Goal: Communication & Community: Answer question/provide support

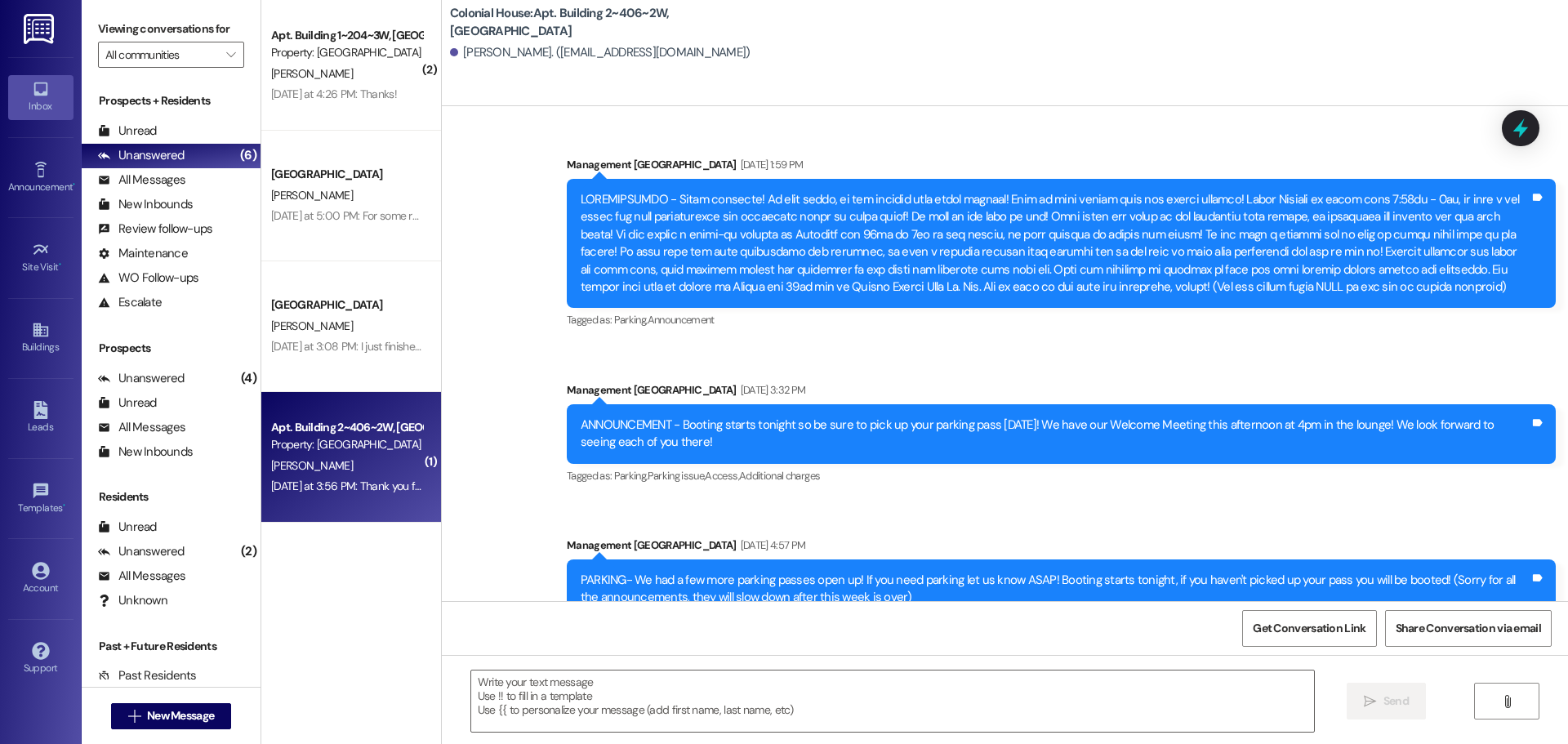
scroll to position [68398, 0]
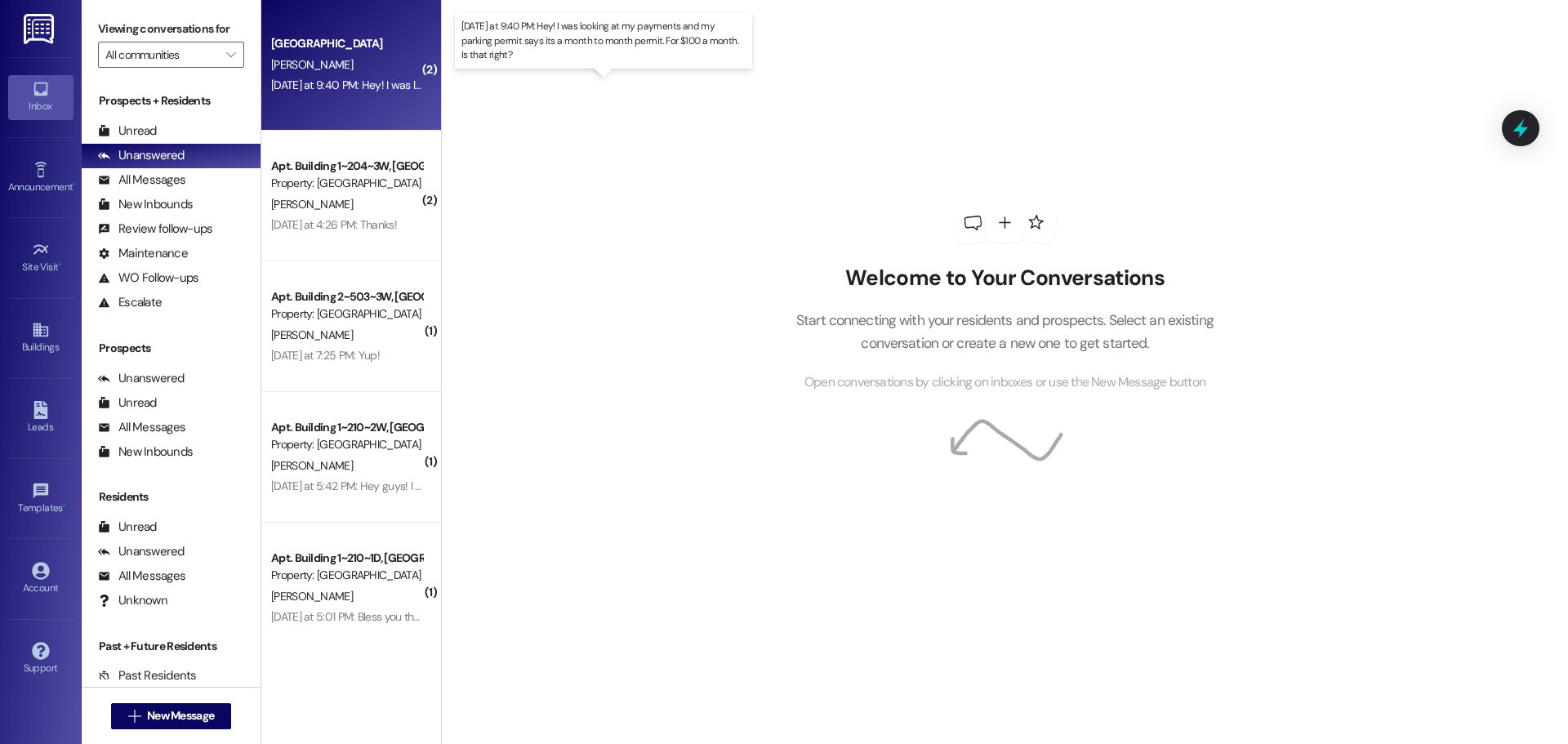
click at [334, 88] on div "[DATE] at 9:40 PM: Hey! I was looking at my payments and my parking permit says…" at bounding box center [609, 85] width 675 height 15
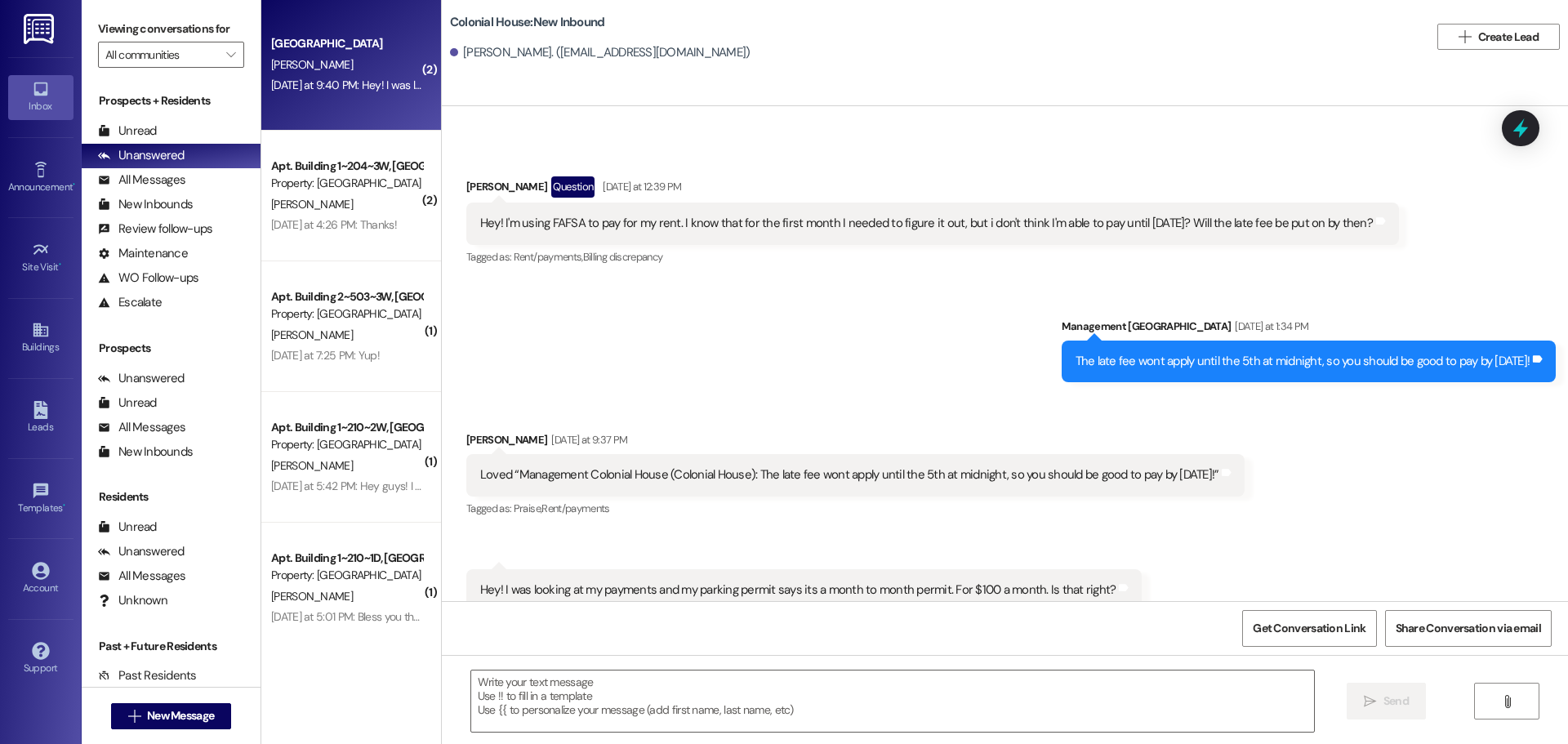
scroll to position [903, 0]
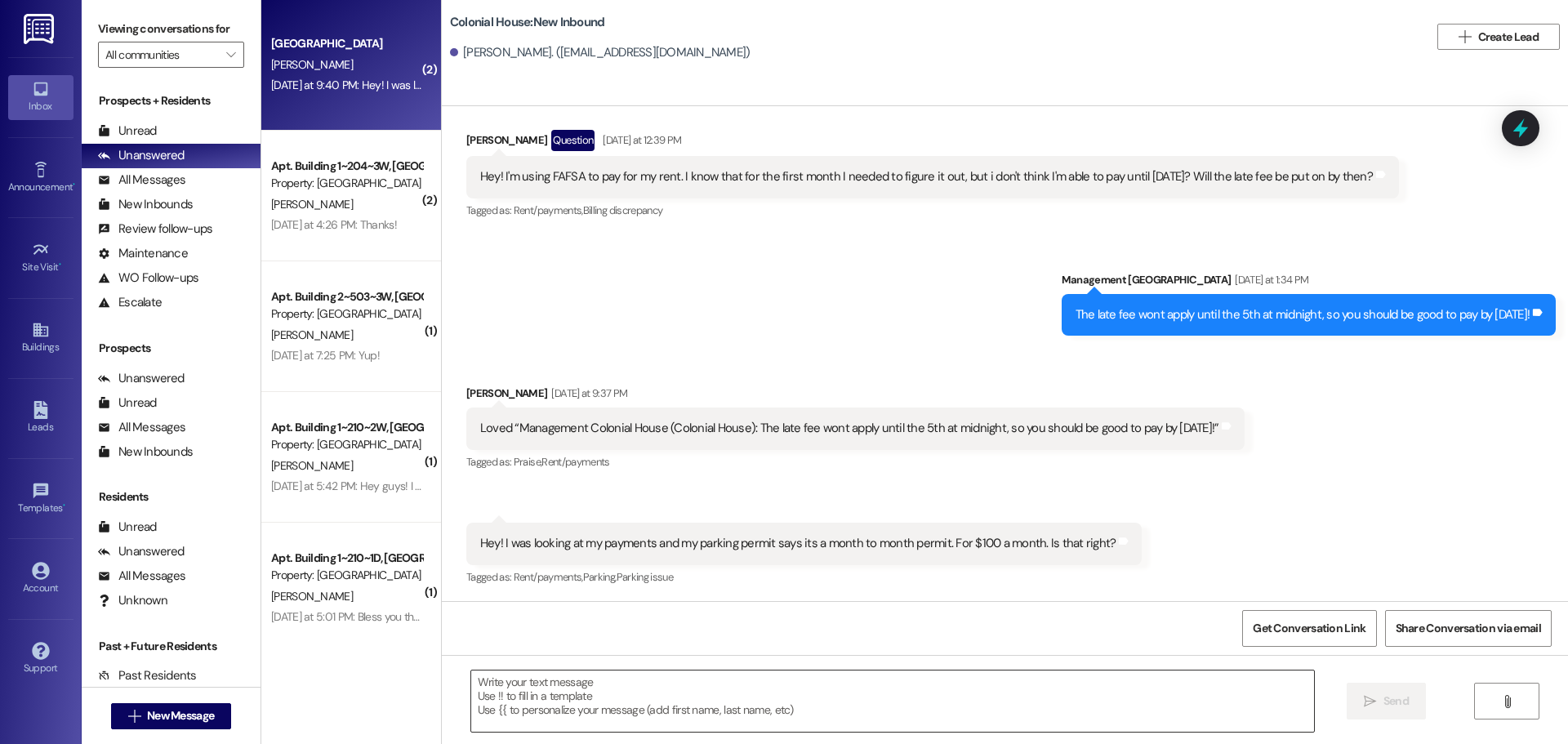
click at [504, 703] on textarea at bounding box center [893, 701] width 843 height 61
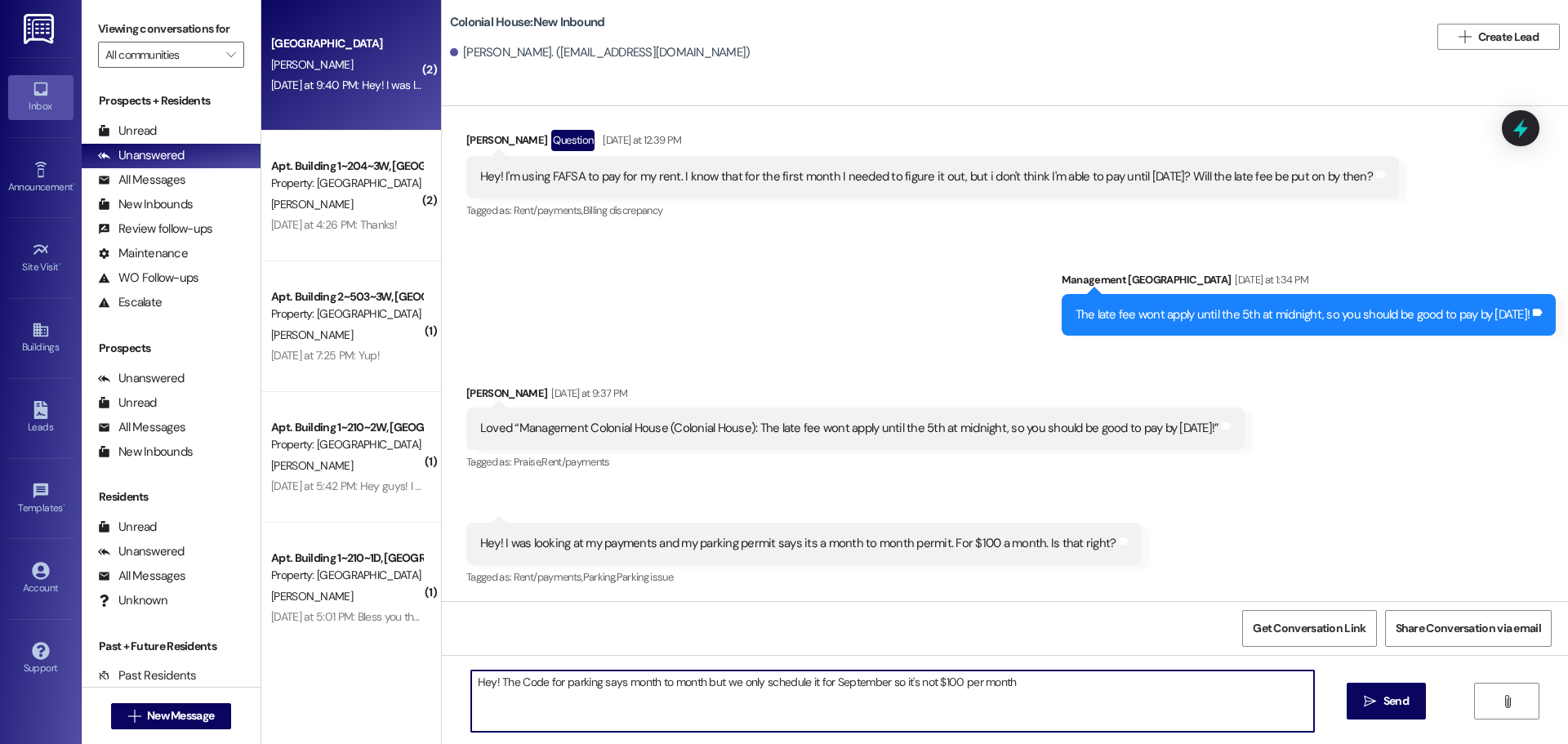
type textarea "Hey! The Code for parking says month to month but we only schedule it for Septe…"
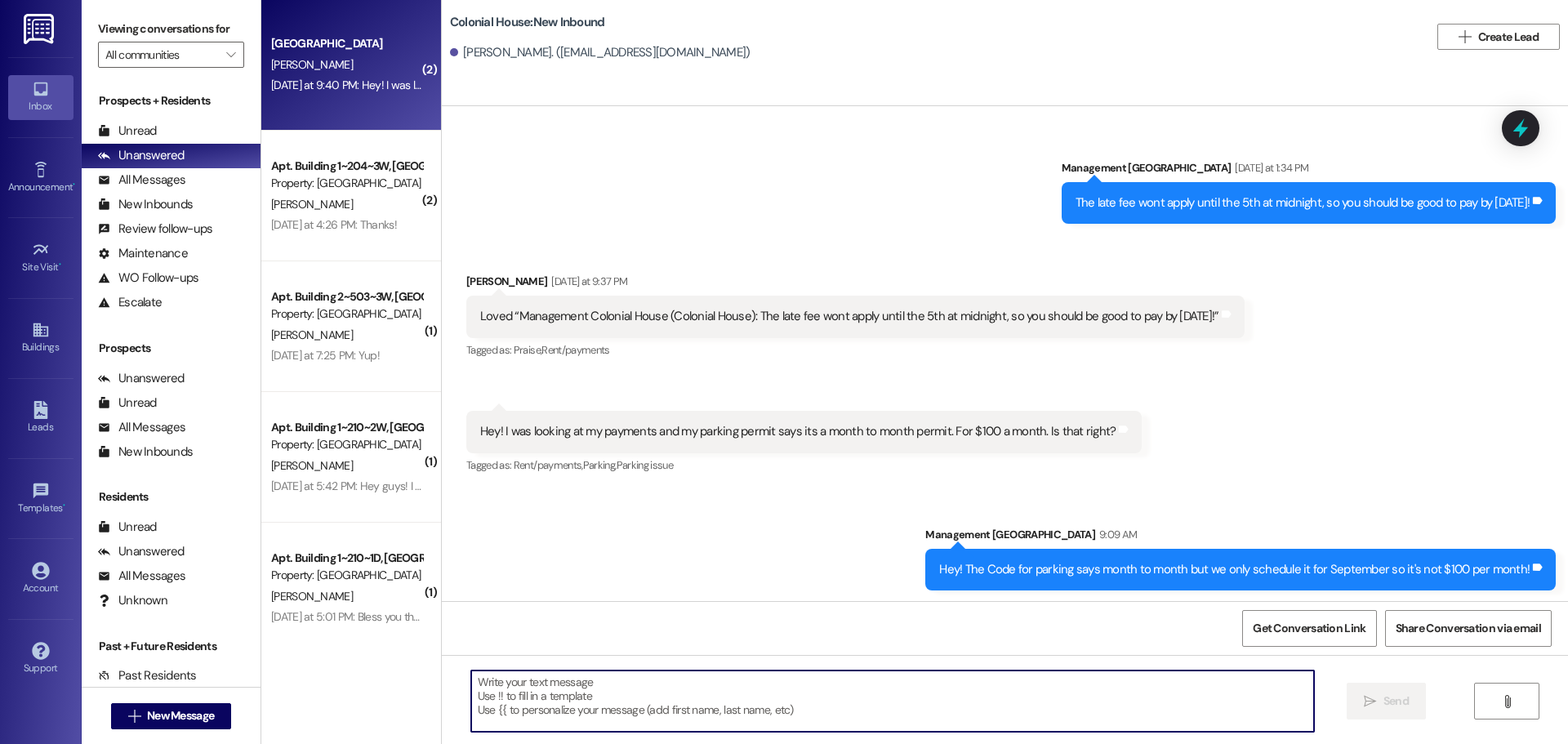
scroll to position [1017, 0]
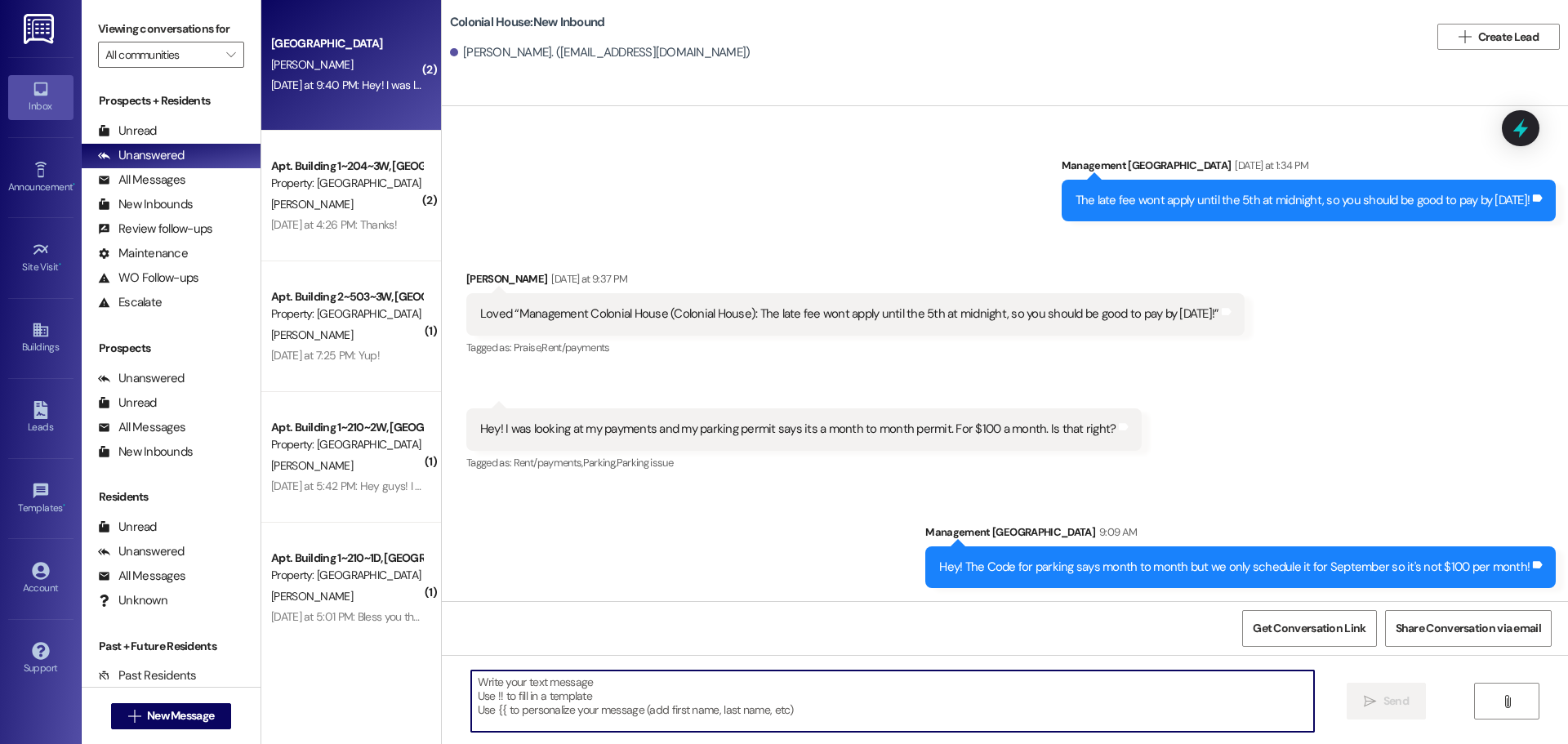
click at [1019, 581] on div "Hey! The Code for parking says month to month but we only schedule it for Septe…" at bounding box center [1241, 567] width 631 height 41
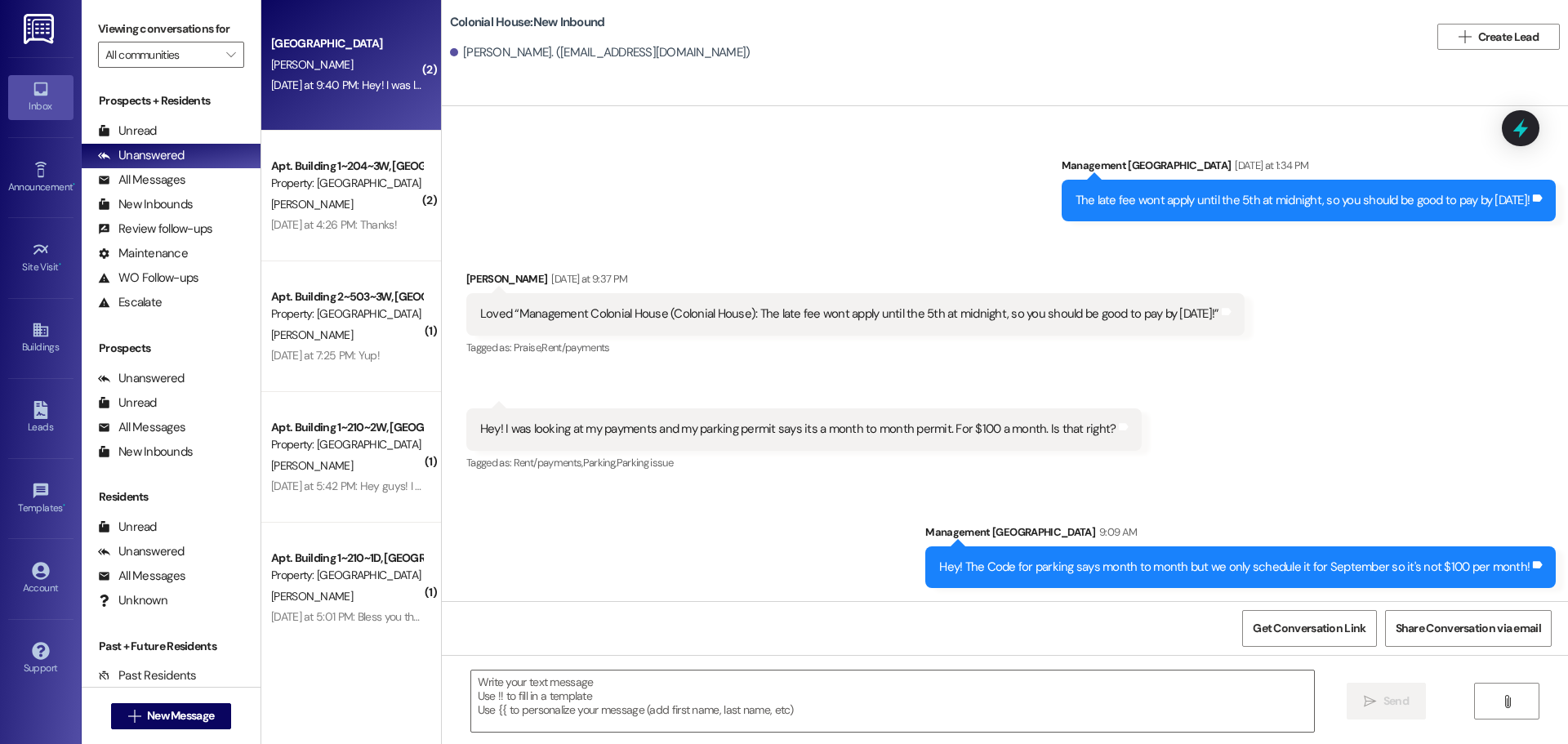
click at [1025, 564] on div "Hey! The Code for parking says month to month but we only schedule it for Septe…" at bounding box center [1234, 567] width 590 height 17
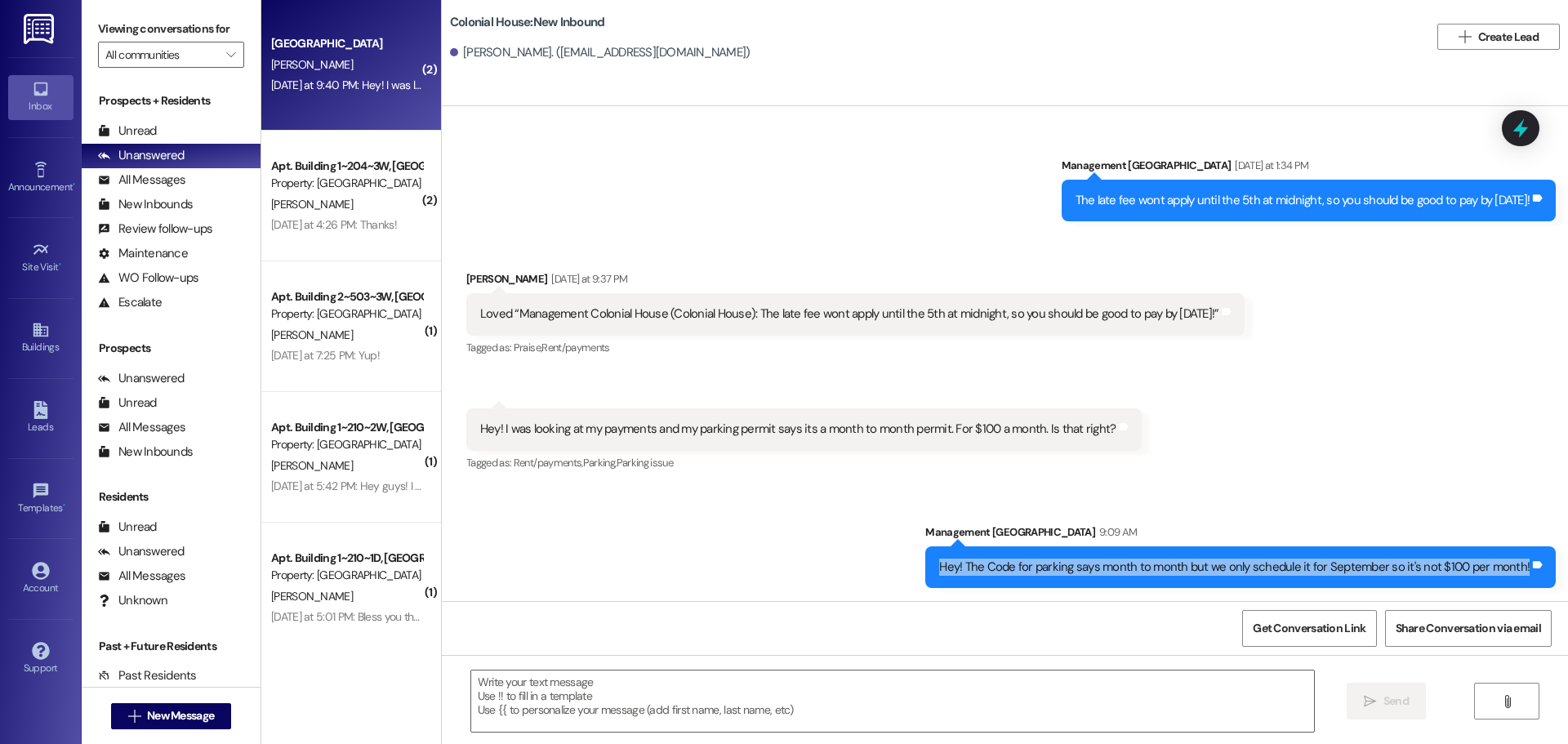
click at [1025, 564] on div "Hey! The Code for parking says month to month but we only schedule it for Septe…" at bounding box center [1234, 567] width 590 height 17
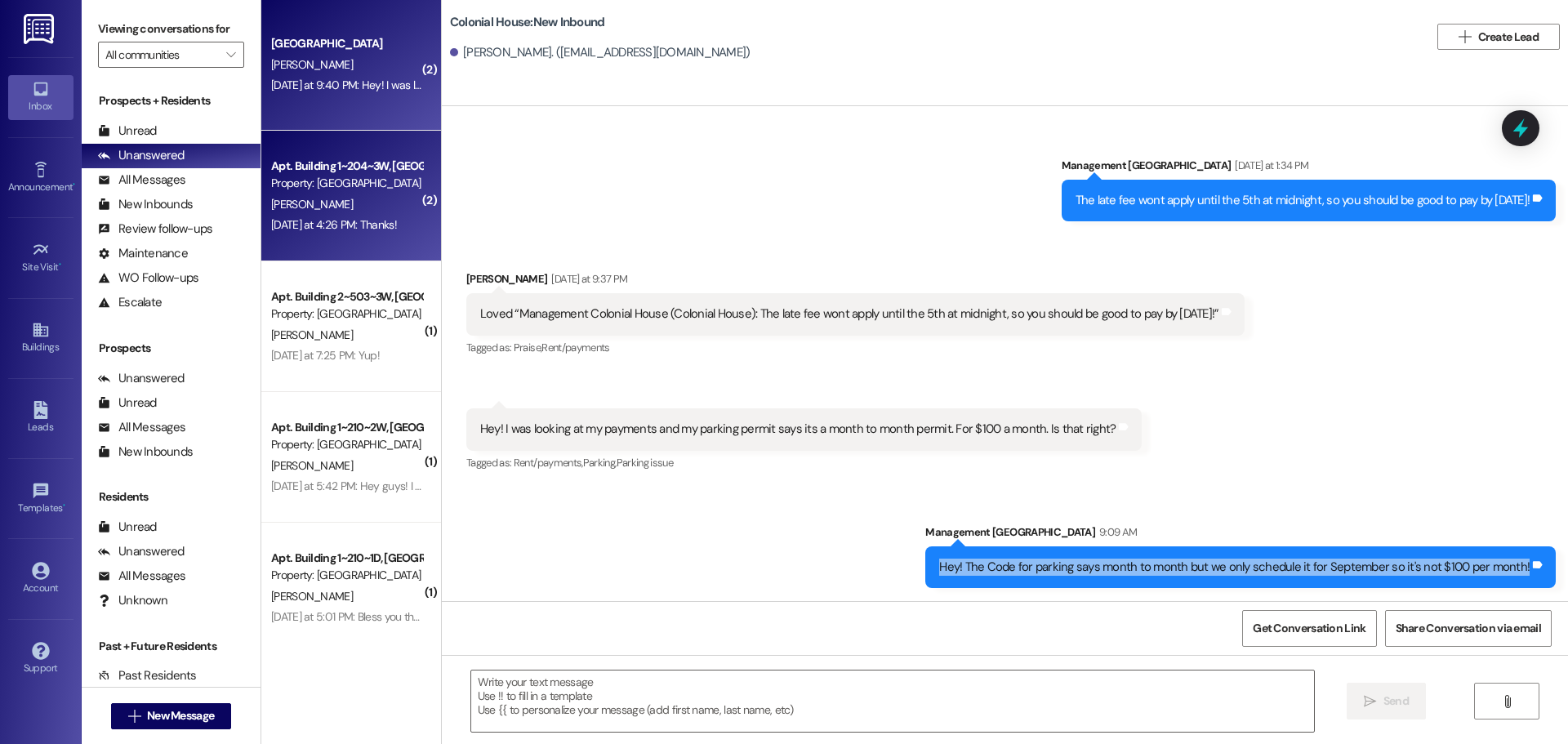
copy div "Hey! The Code for parking says month to month but we only schedule it for Septe…"
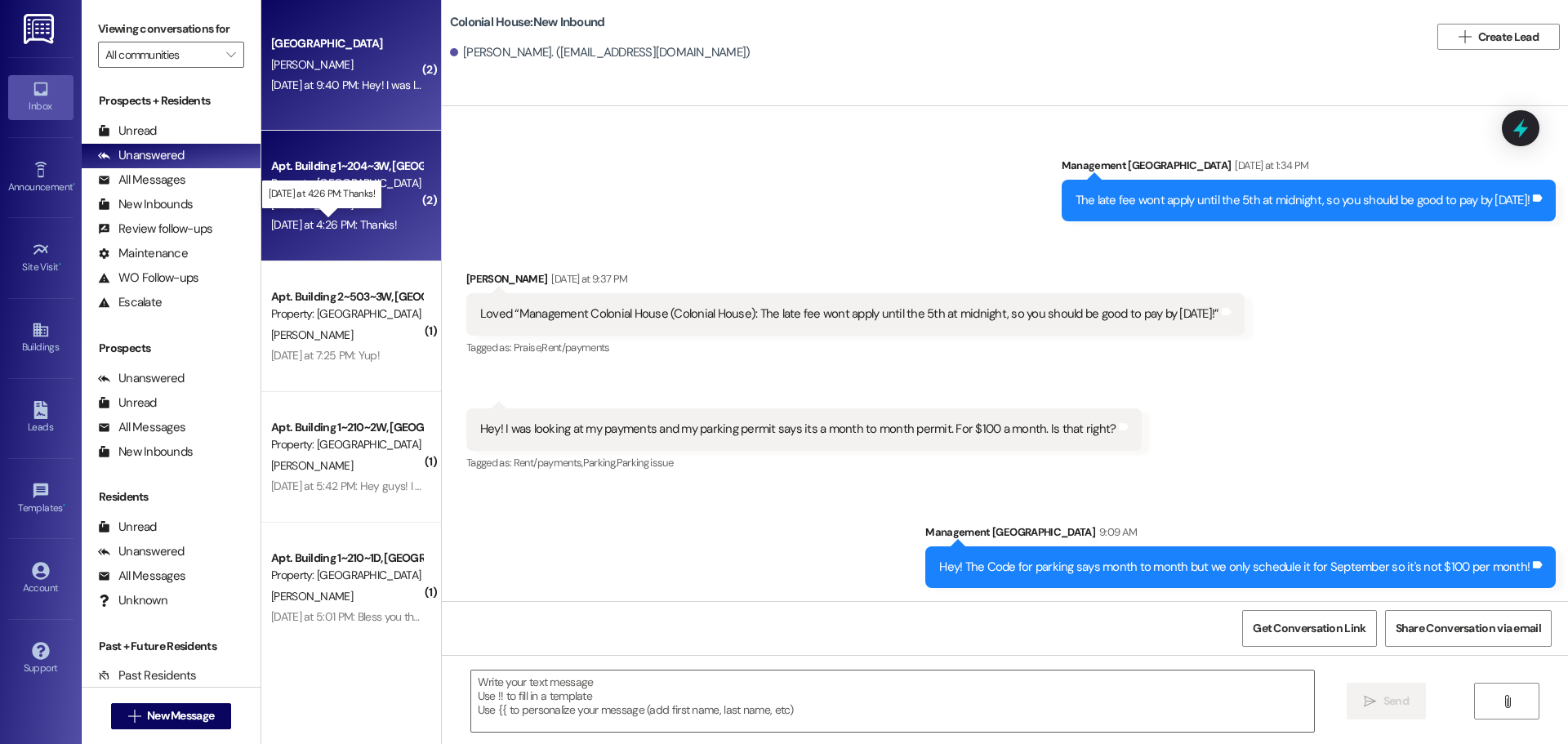
click at [350, 226] on div "Yesterday at 4:26 PM: Thanks! Yesterday at 4:26 PM: Thanks!" at bounding box center [334, 225] width 126 height 15
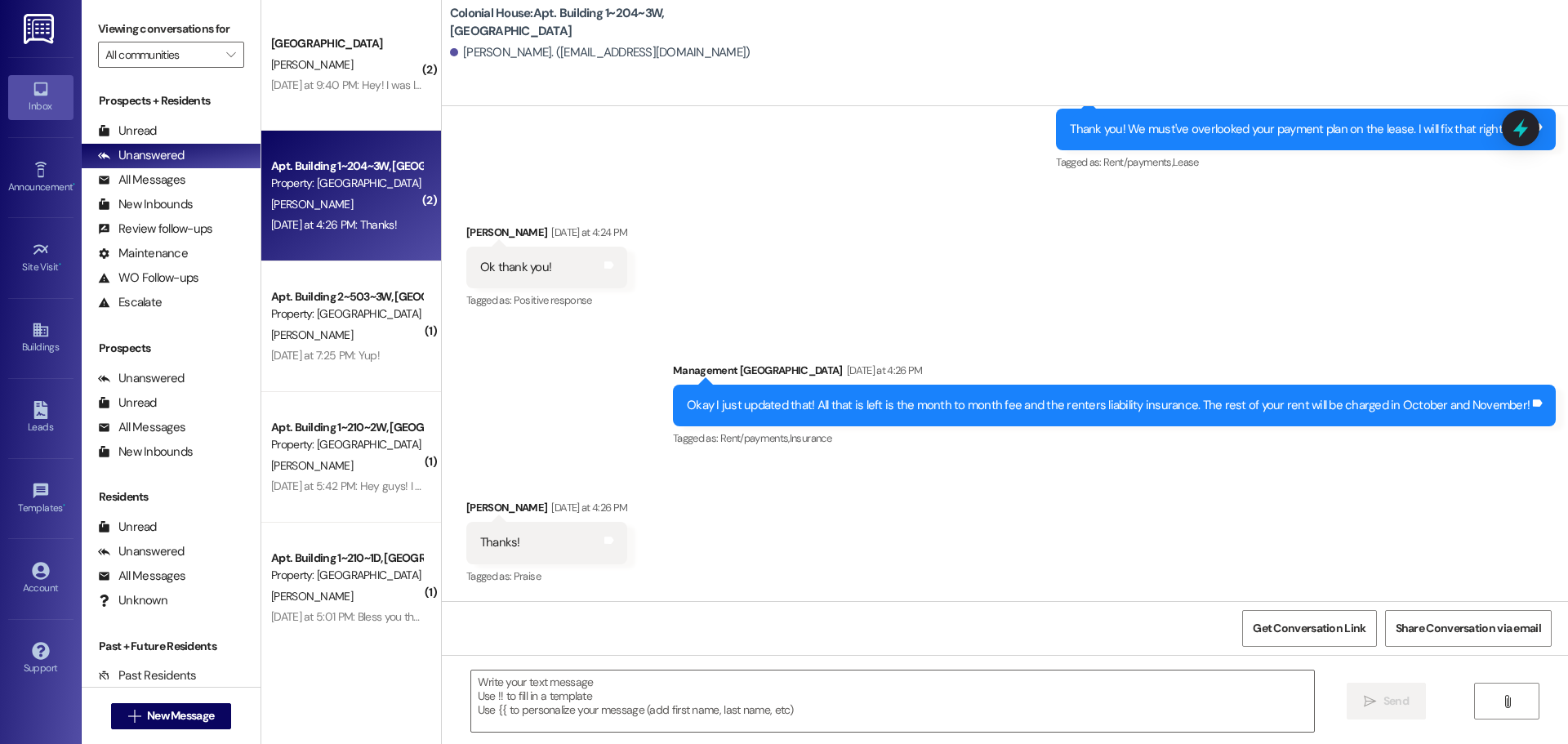
scroll to position [26673, 0]
click at [653, 667] on div " Send " at bounding box center [1005, 716] width 1126 height 122
click at [647, 705] on textarea at bounding box center [893, 701] width 843 height 61
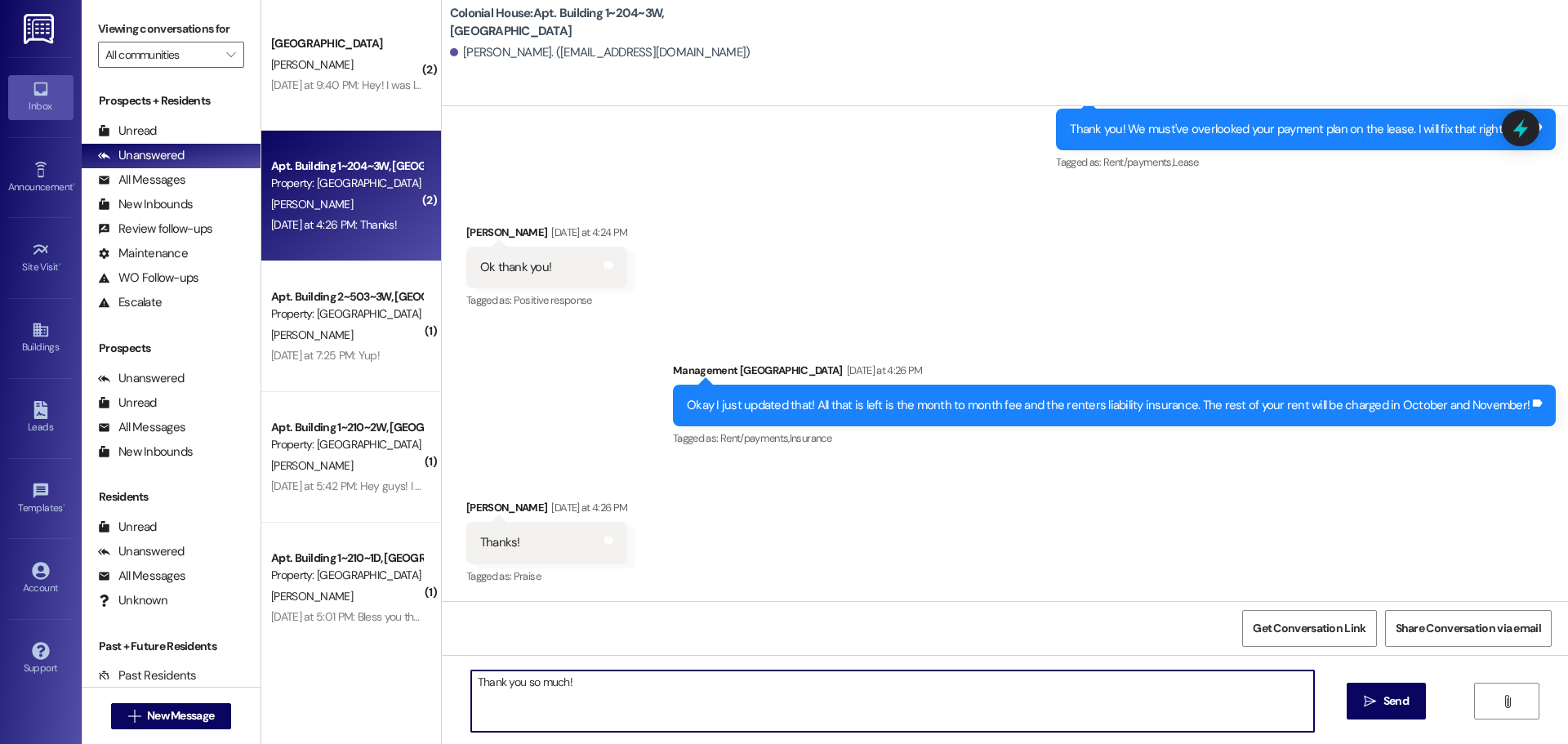
type textarea "Thank you so much!!"
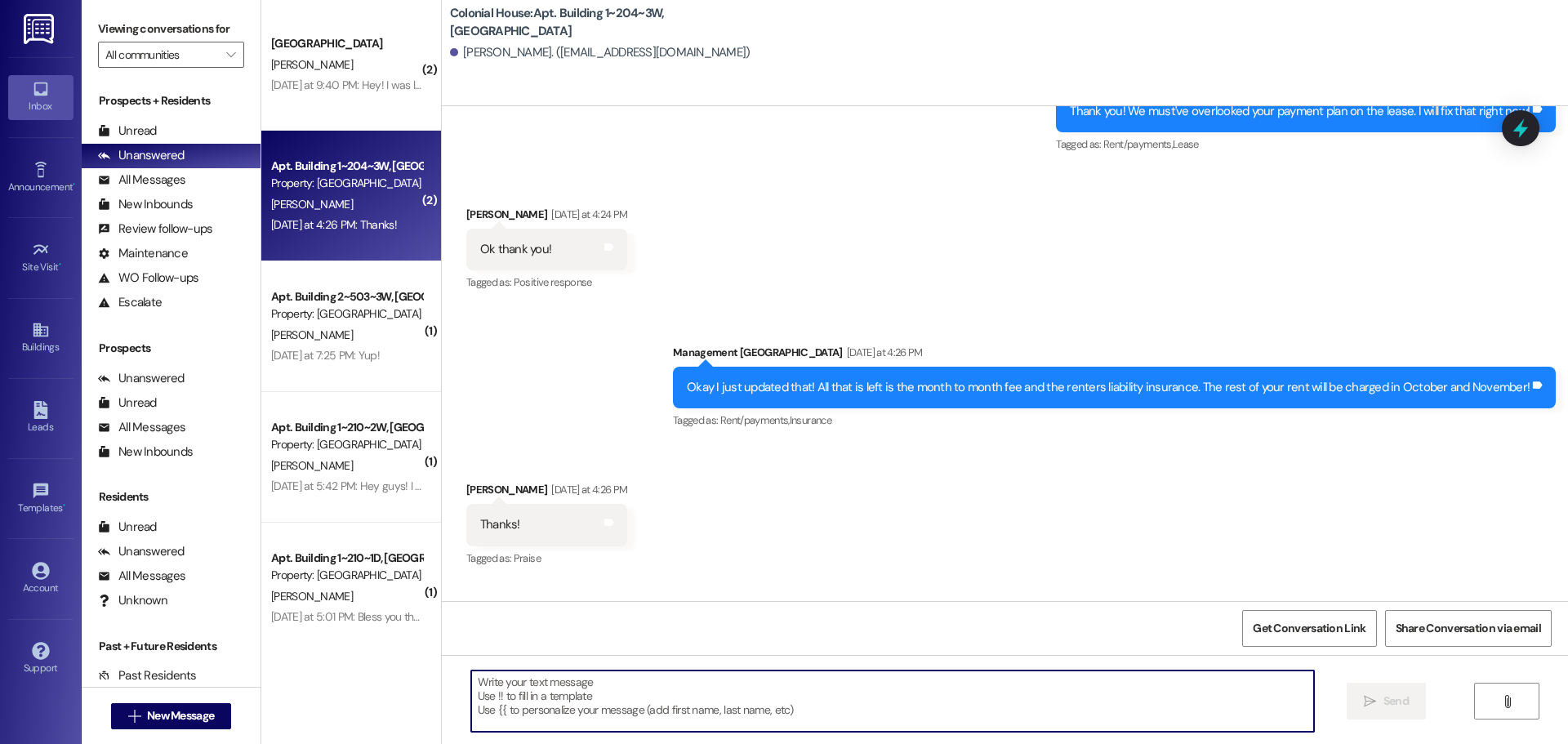
scroll to position [26672, 0]
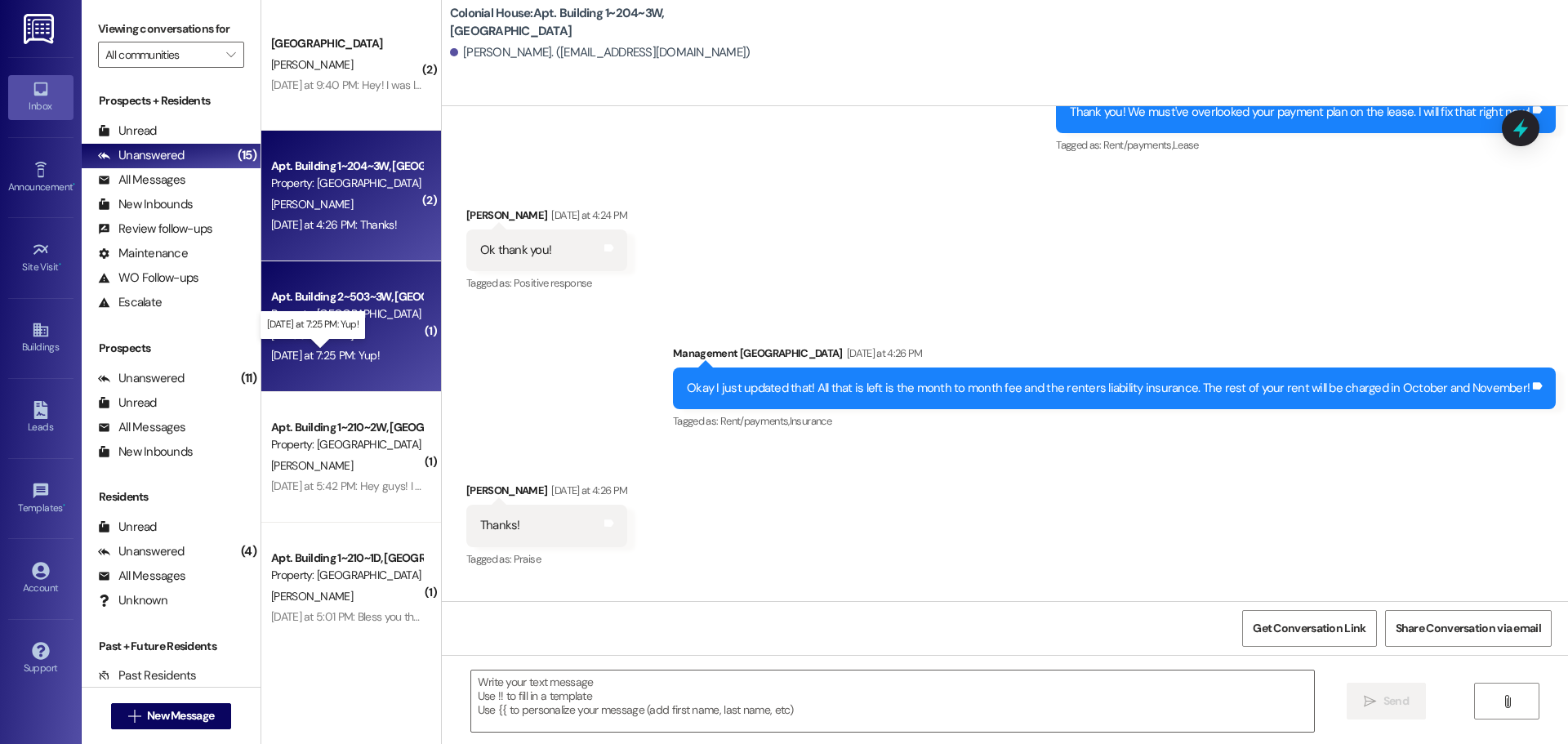
click at [301, 356] on div "Yesterday at 7:25 PM: Yup! Yesterday at 7:25 PM: Yup!" at bounding box center [325, 355] width 109 height 15
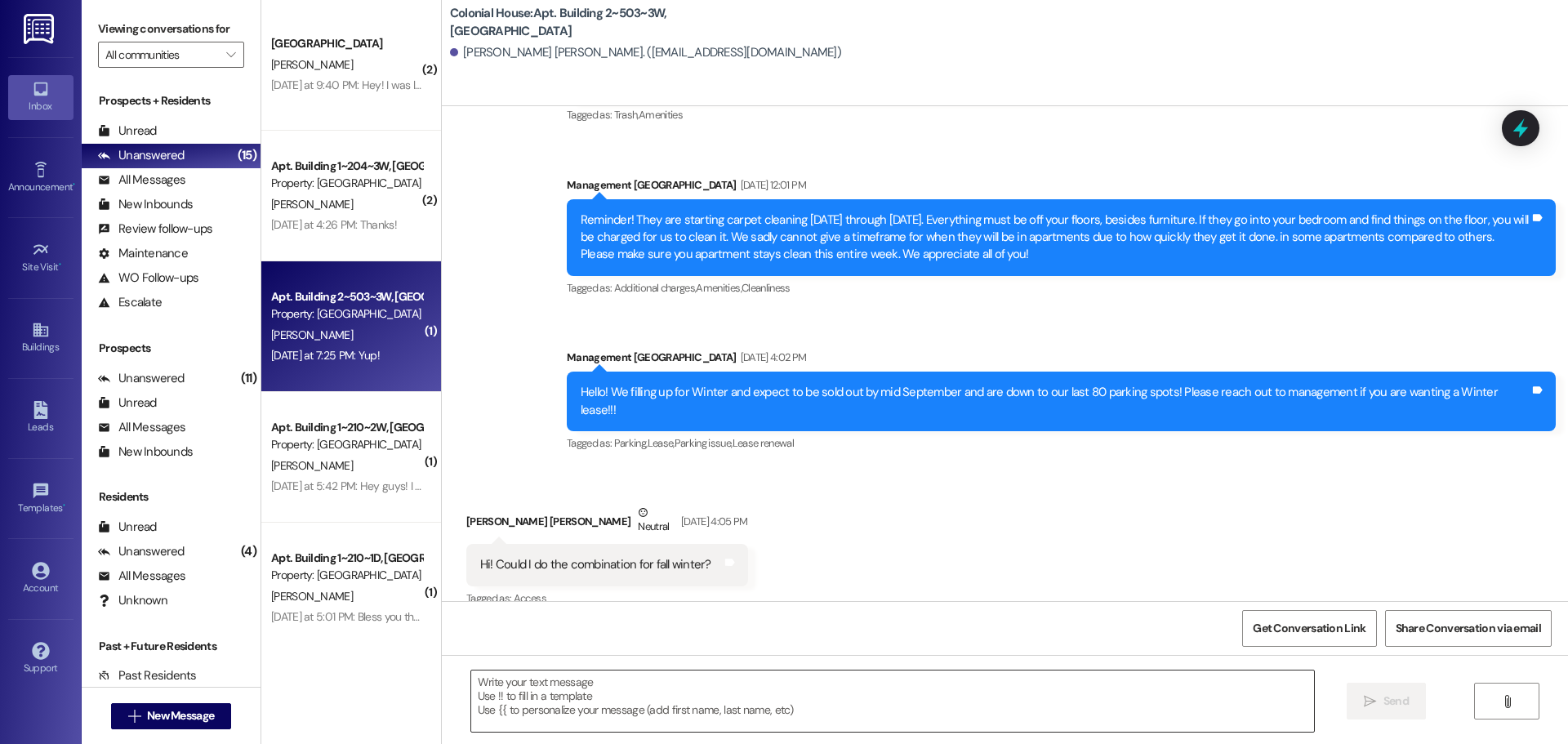
click at [552, 681] on textarea at bounding box center [893, 701] width 843 height 61
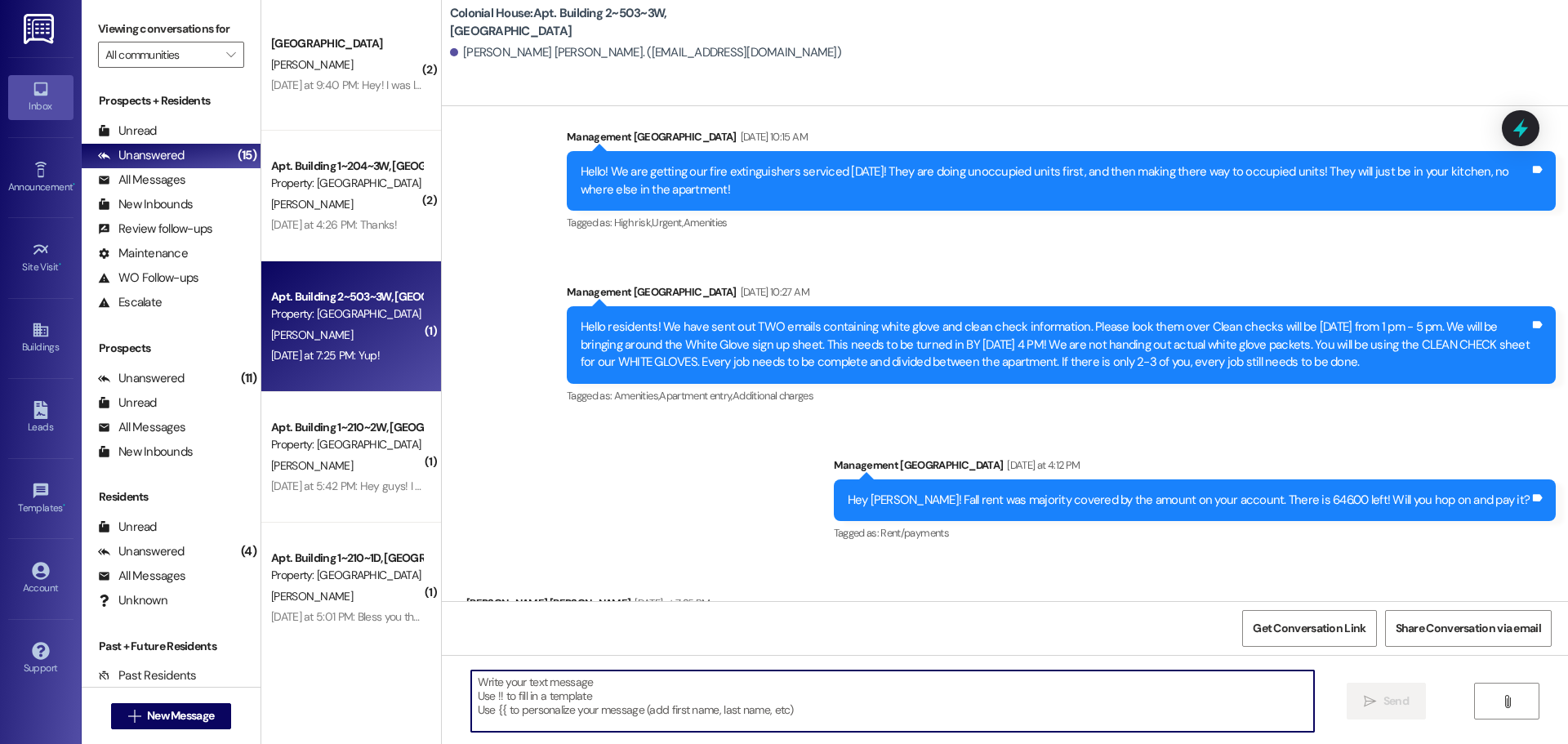
scroll to position [8896, 0]
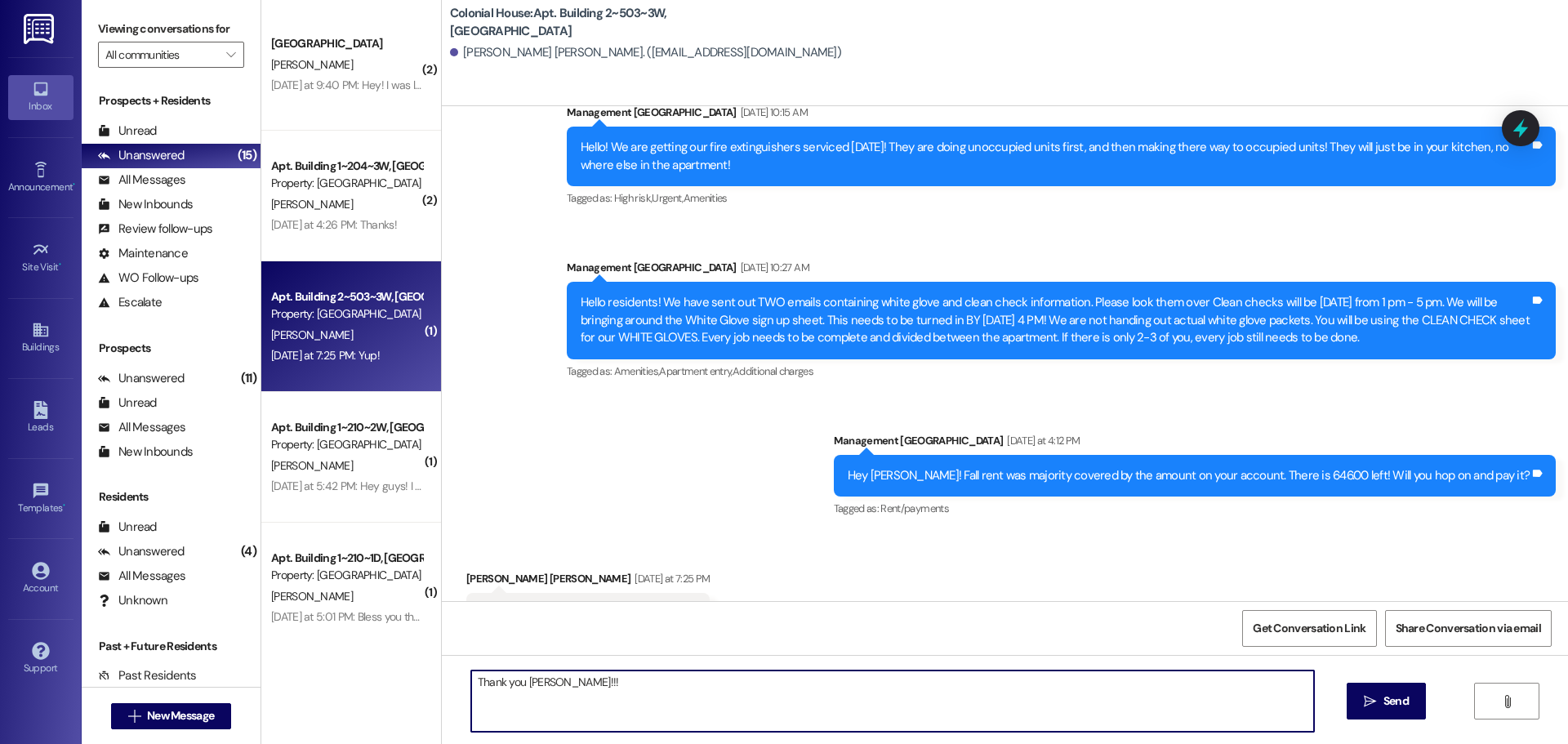
type textarea "Thank you Connor!!!"
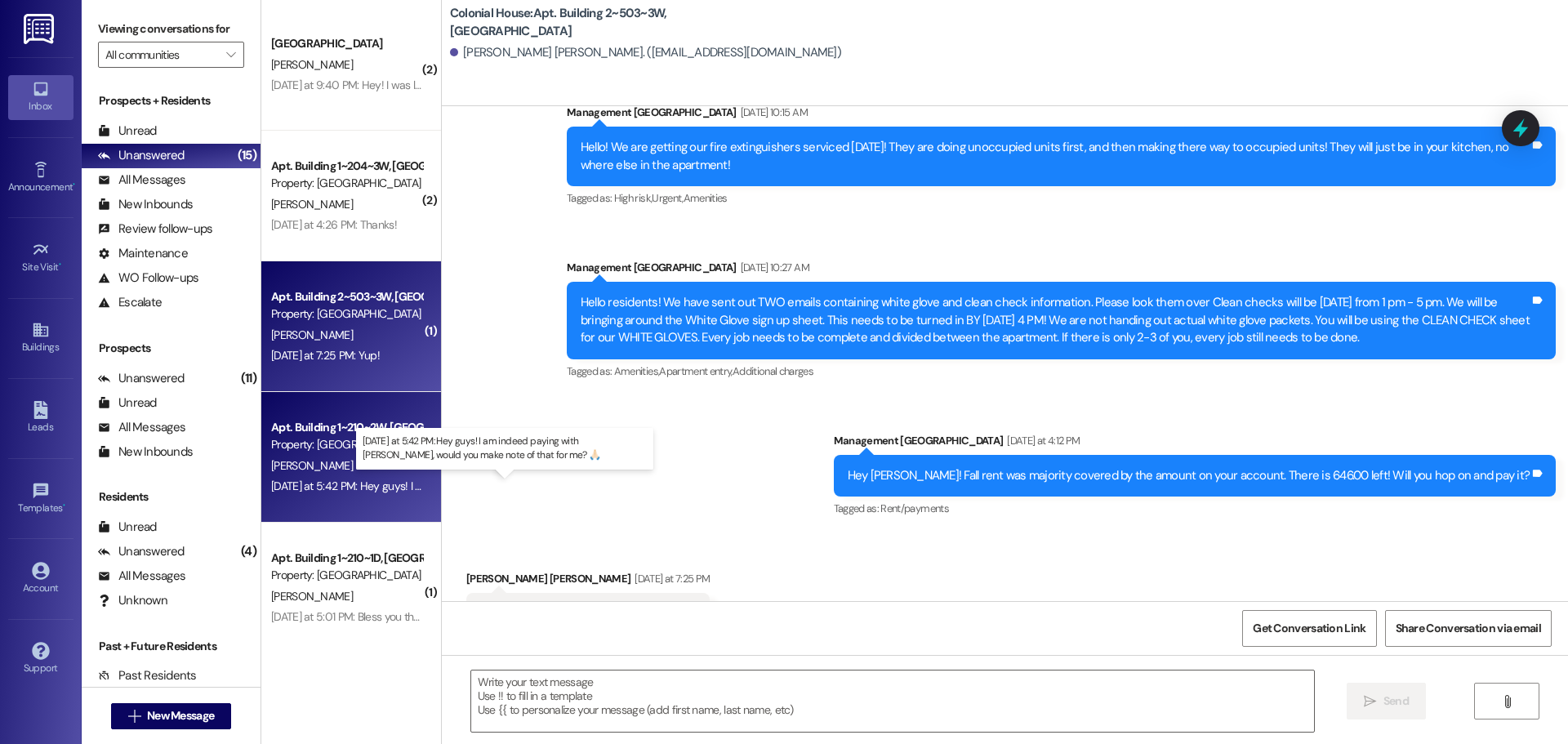
click at [397, 488] on div "Yesterday at 5:42 PM: Hey guys! I am indeed paying with FAFSA, would you make n…" at bounding box center [537, 486] width 532 height 15
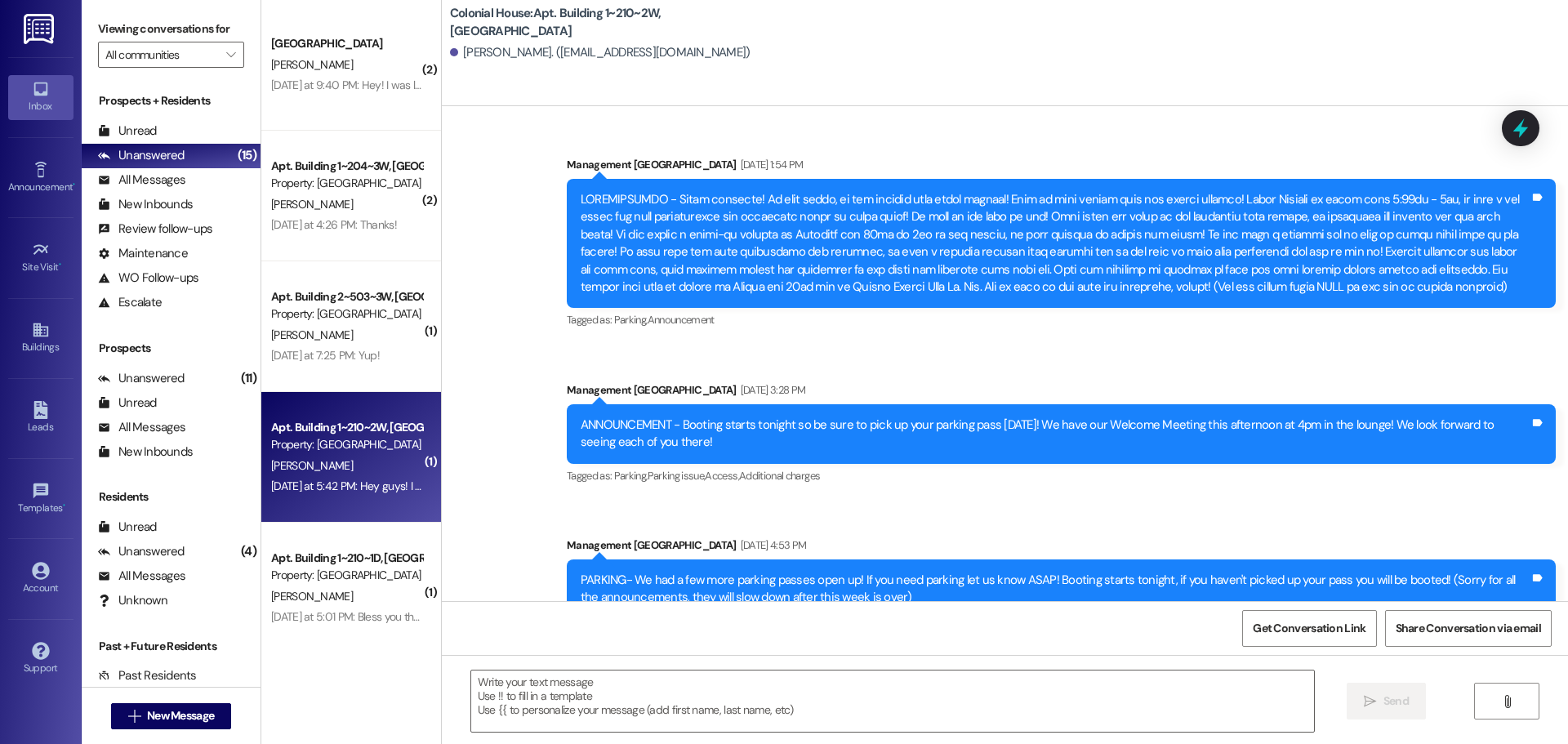
scroll to position [61929, 0]
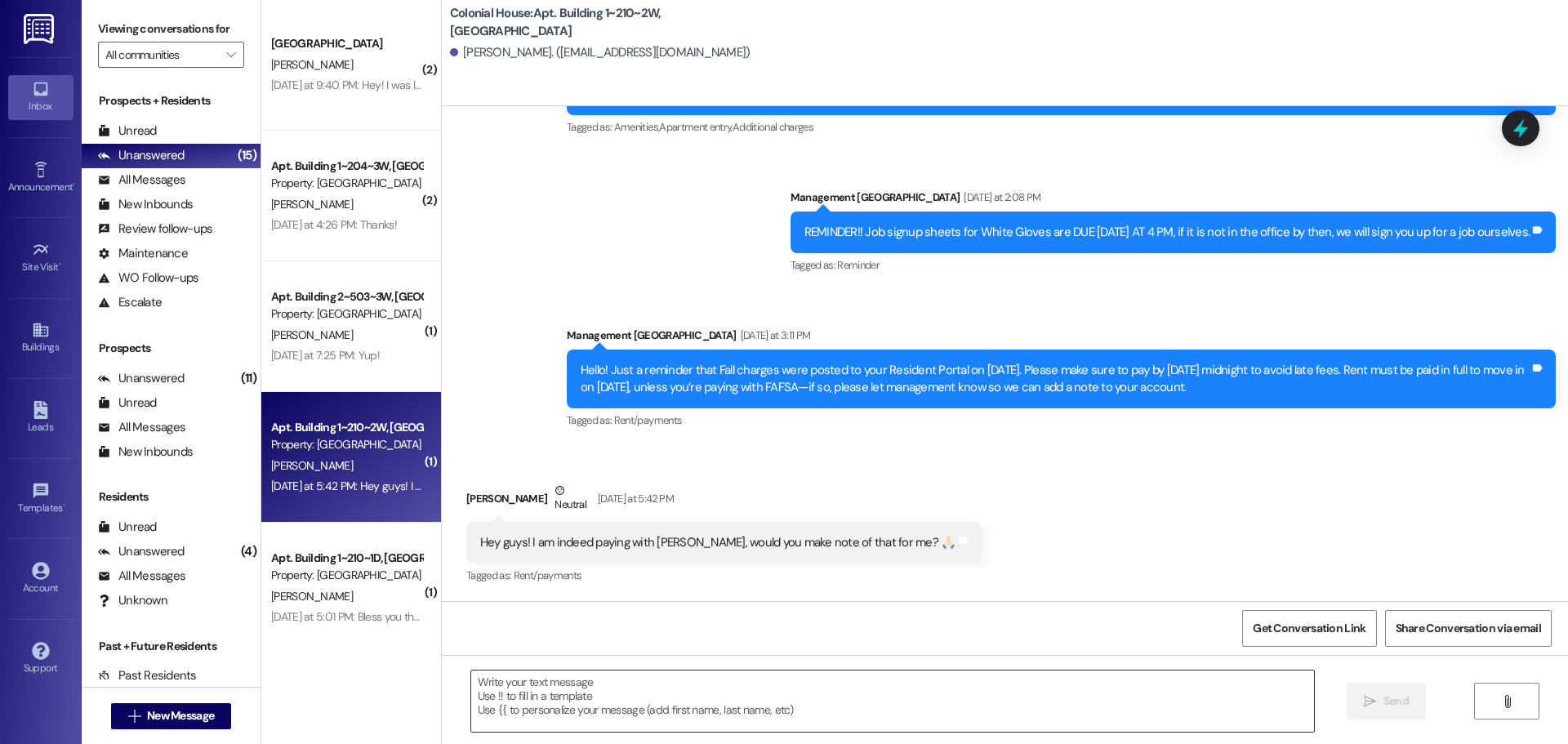
click at [590, 697] on textarea at bounding box center [893, 701] width 843 height 61
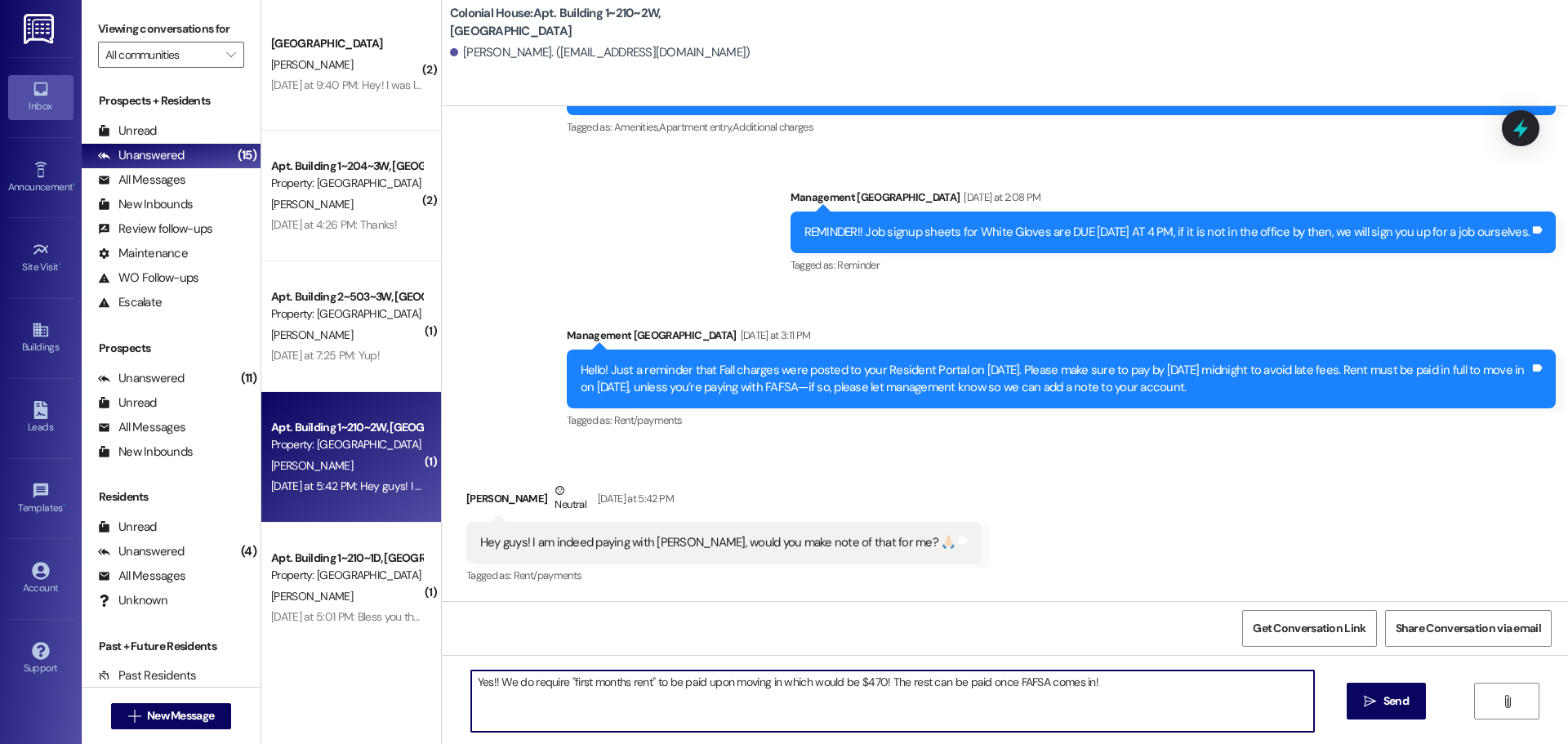
click at [907, 701] on textarea "Yes!! We do require "first months rent" to be paid upon moving in which would b…" at bounding box center [893, 701] width 843 height 61
type textarea "Yes!! We do require "first months rent" to be paid upon moving in which would b…"
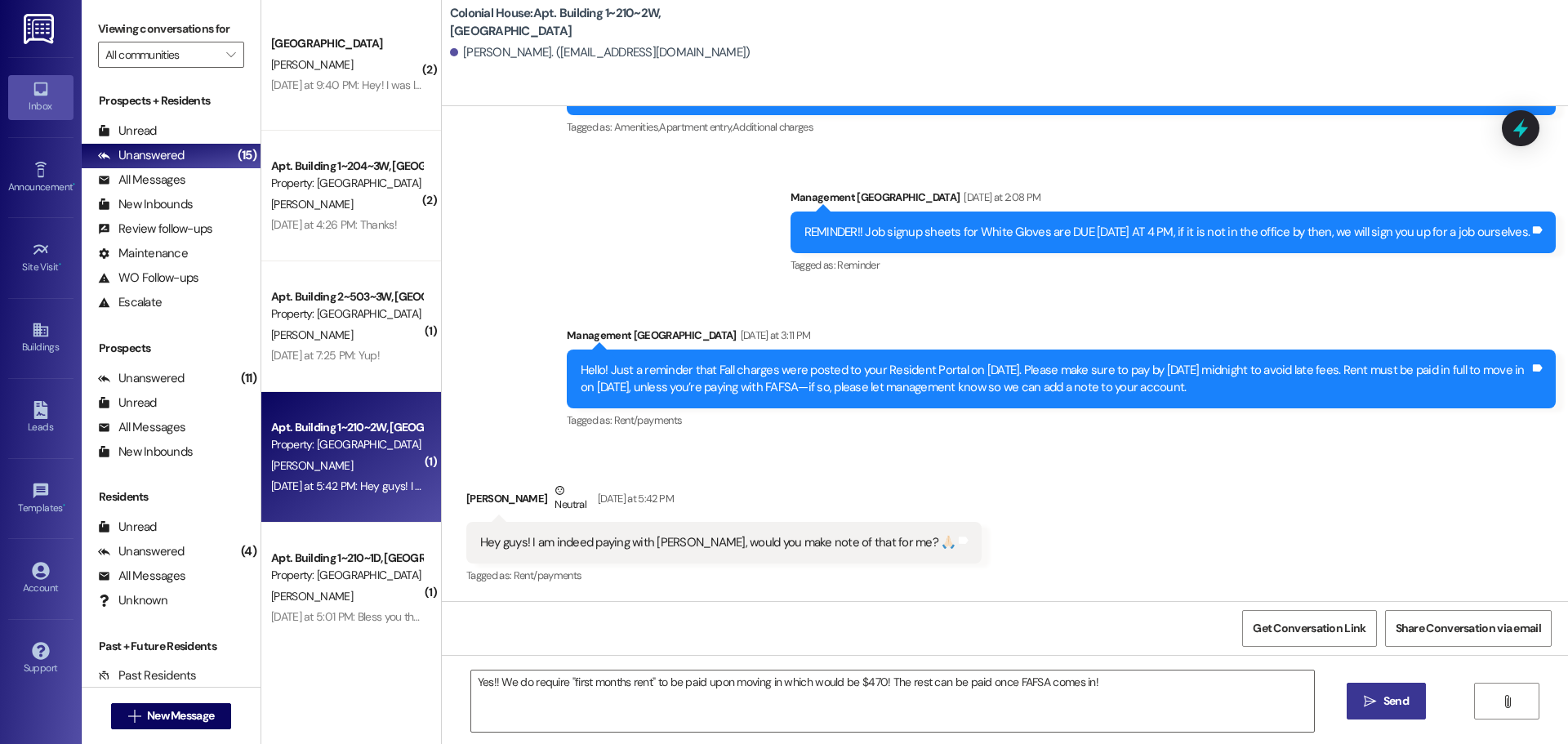
click at [1369, 704] on icon "" at bounding box center [1370, 702] width 12 height 13
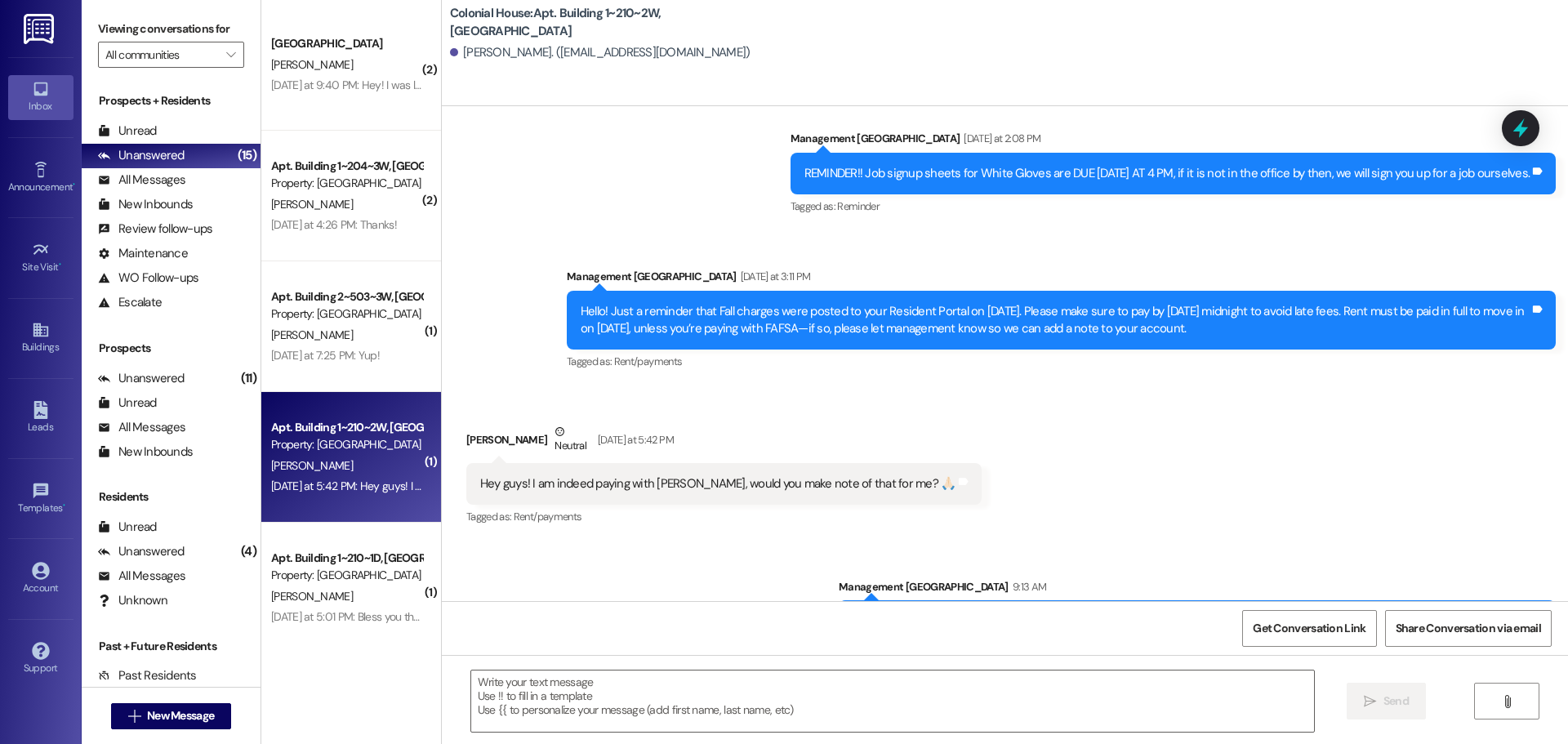
scroll to position [62010, 0]
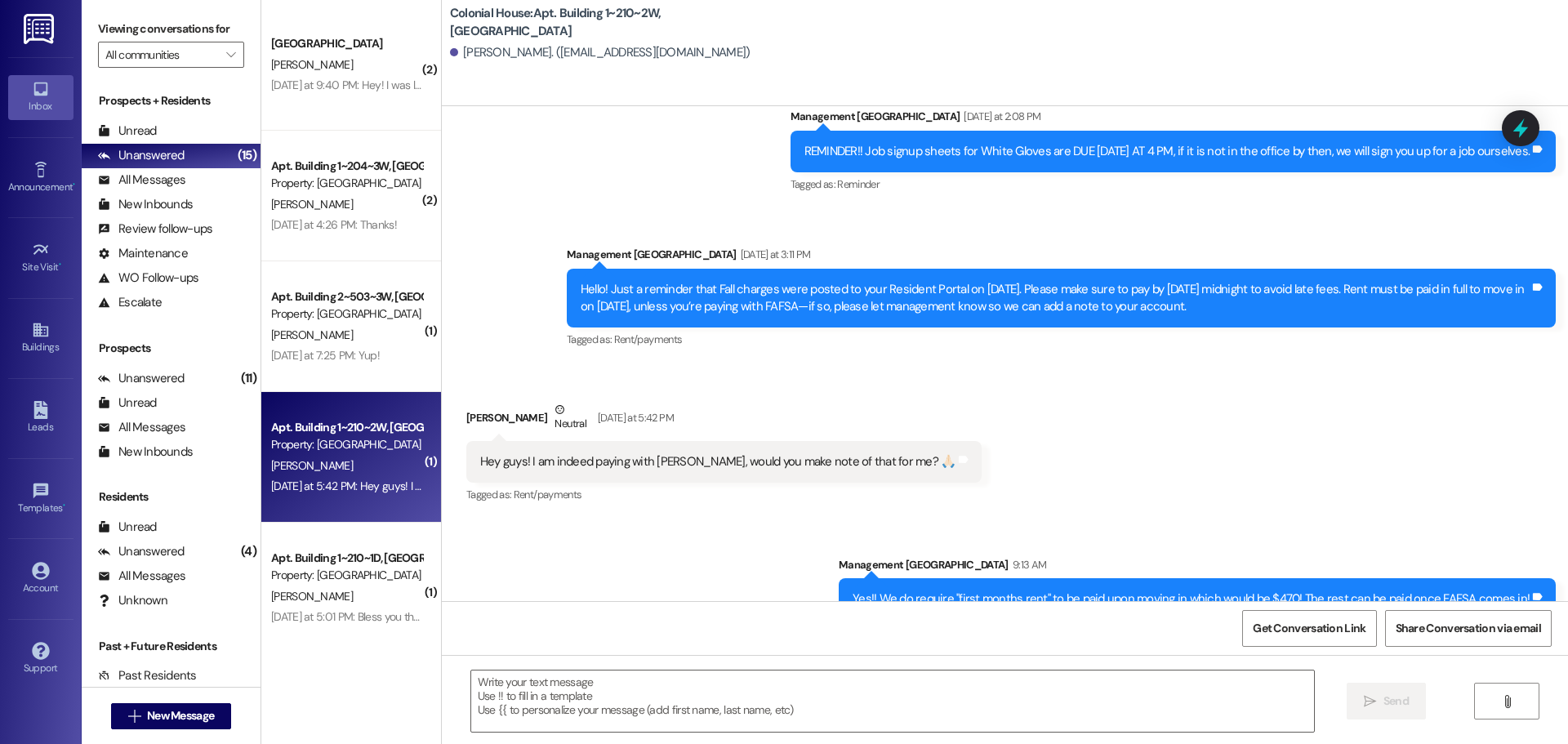
drag, startPoint x: 590, startPoint y: 244, endPoint x: 310, endPoint y: 462, distance: 354.9
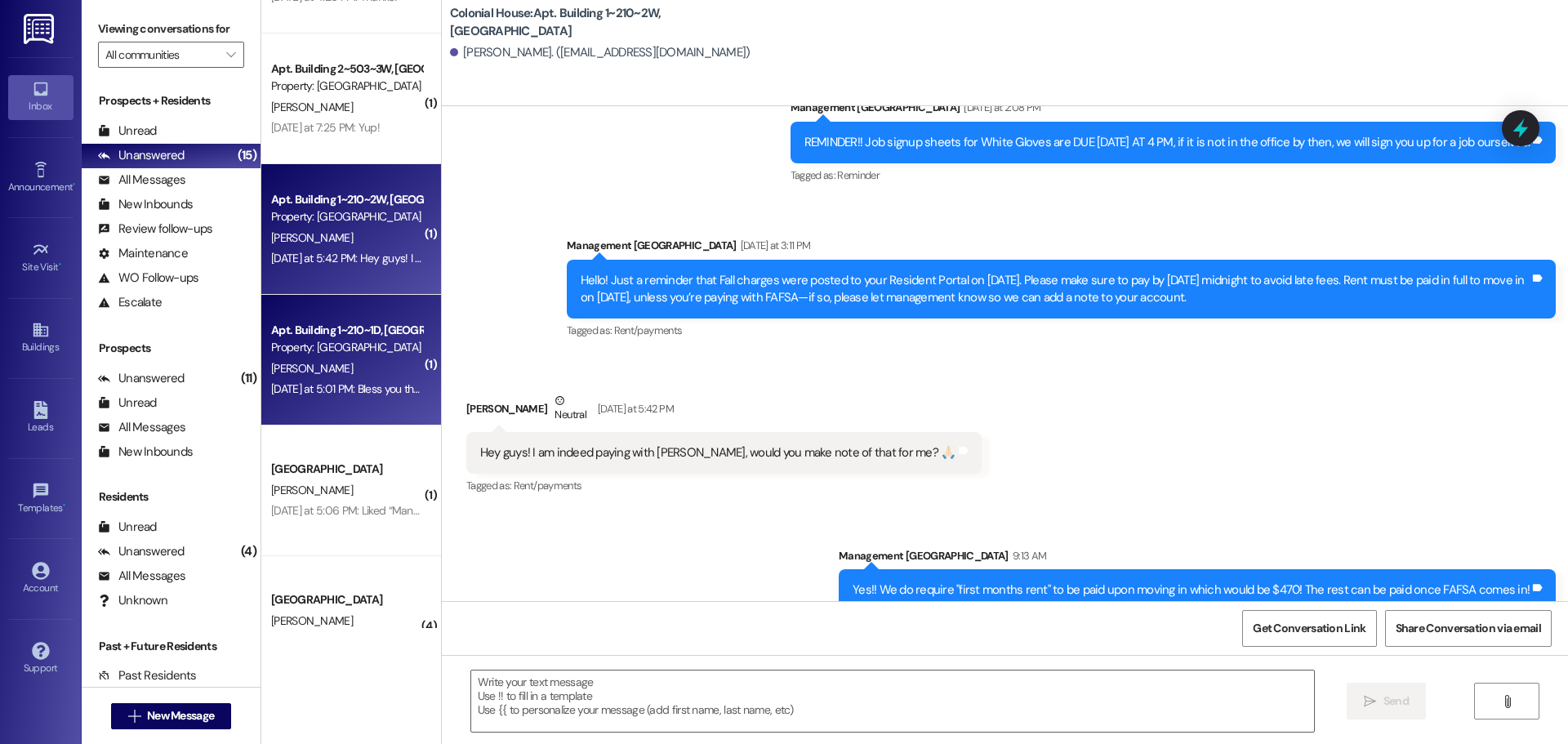
scroll to position [245, 0]
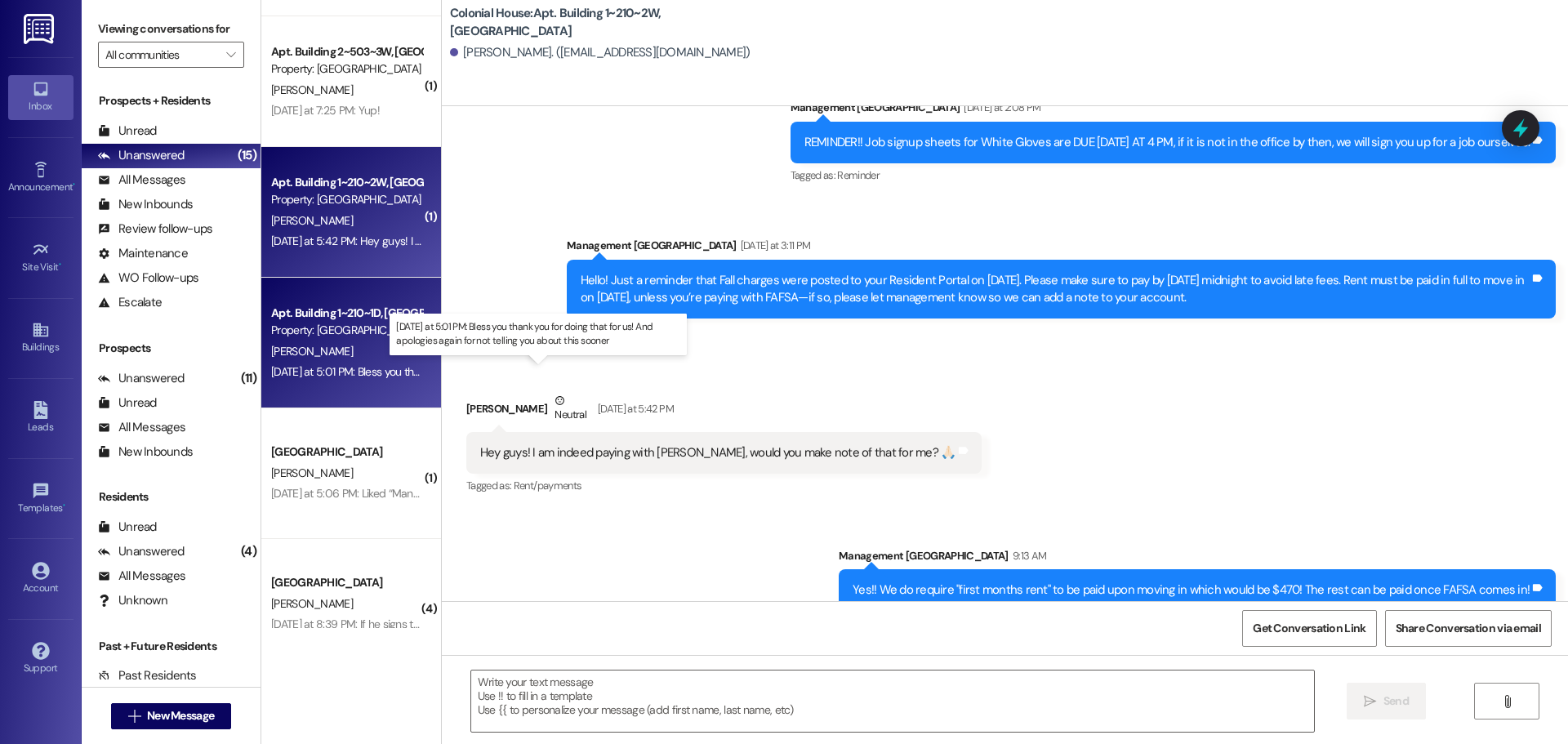
click at [347, 370] on div "Yesterday at 5:01 PM: Bless you thank you for doing that for us! And apologies …" at bounding box center [543, 372] width 546 height 15
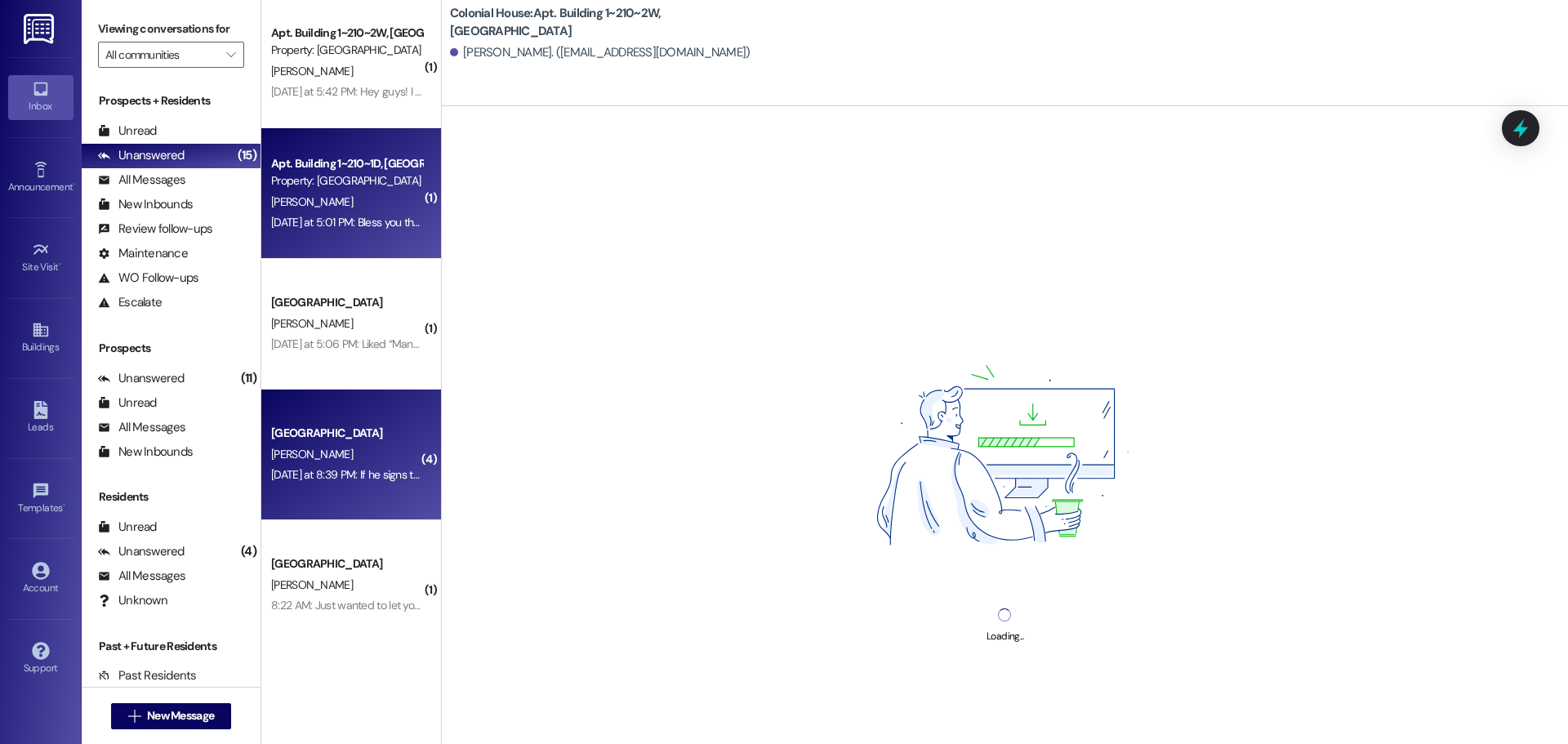
scroll to position [409, 0]
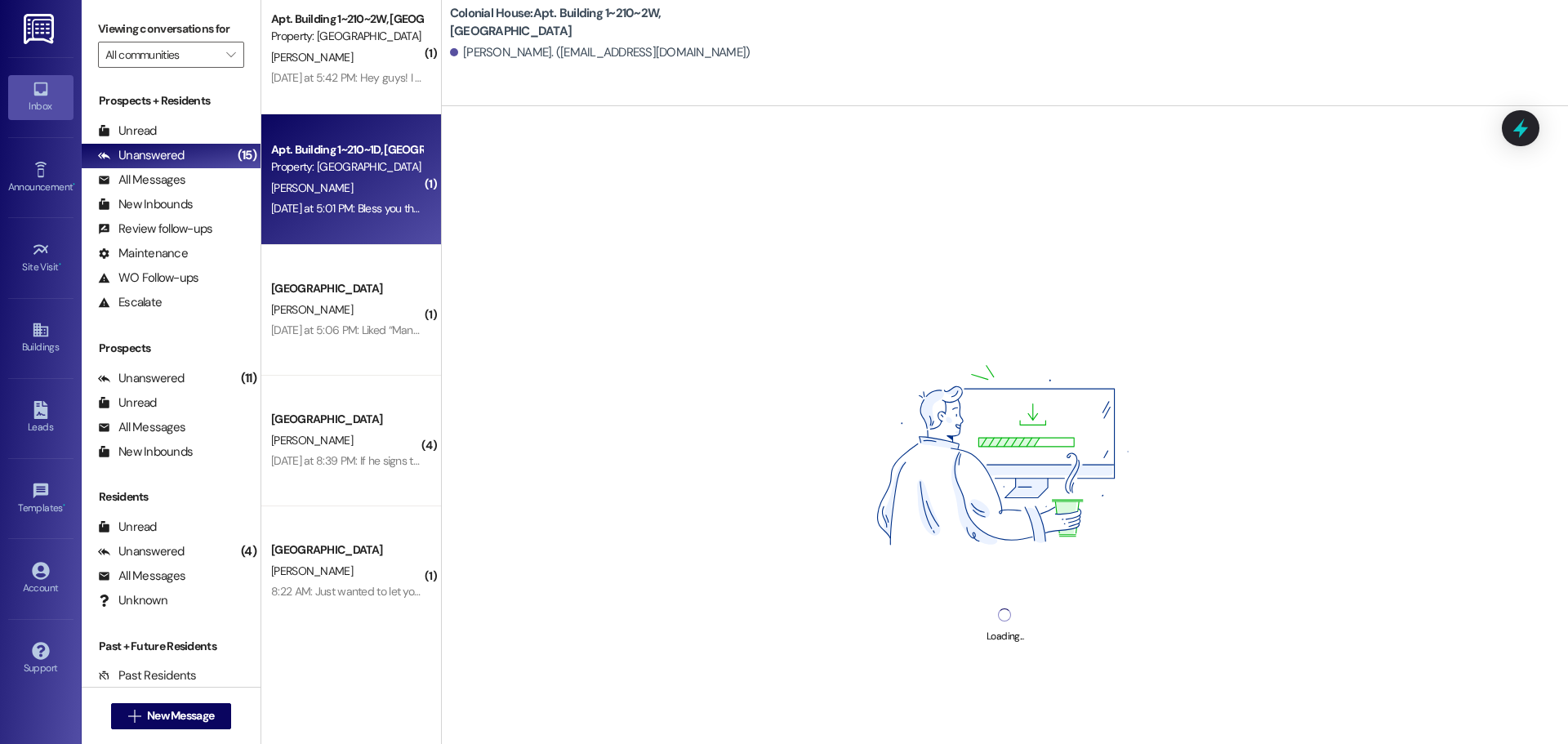
click at [640, 440] on div "Loading..." at bounding box center [1005, 478] width 1126 height 744
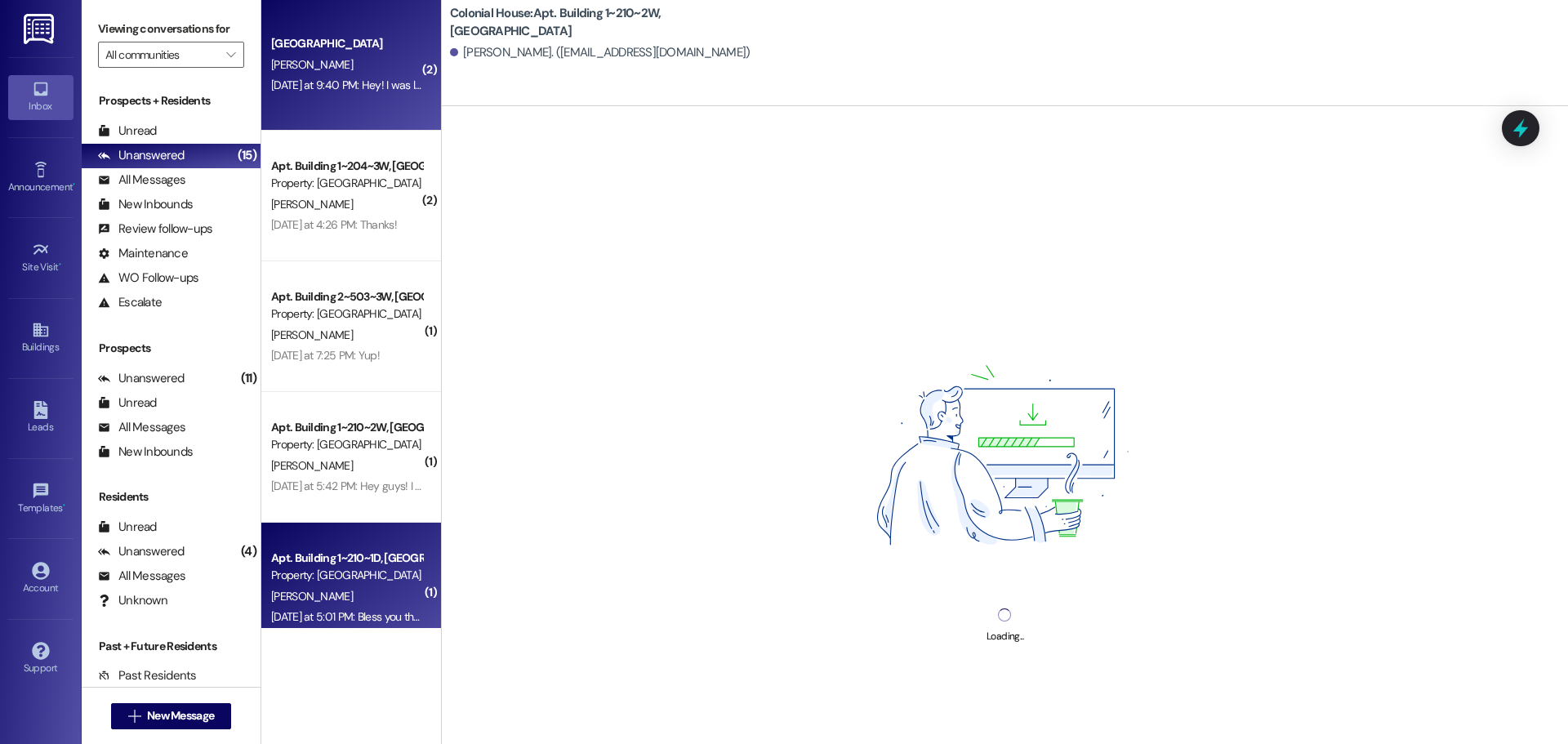
drag, startPoint x: 283, startPoint y: 61, endPoint x: 265, endPoint y: 47, distance: 22.8
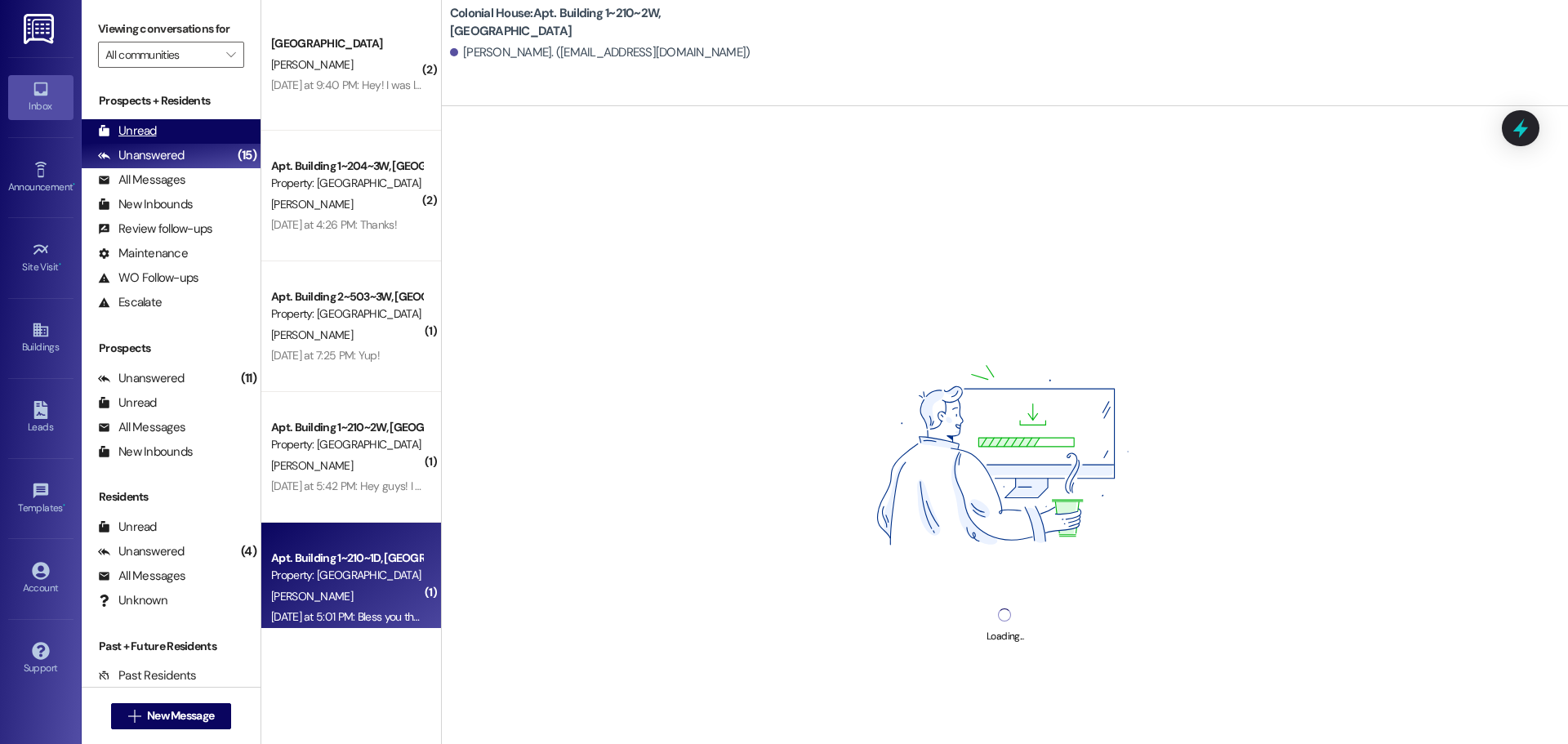
click at [164, 136] on div "Unread (0)" at bounding box center [171, 131] width 179 height 25
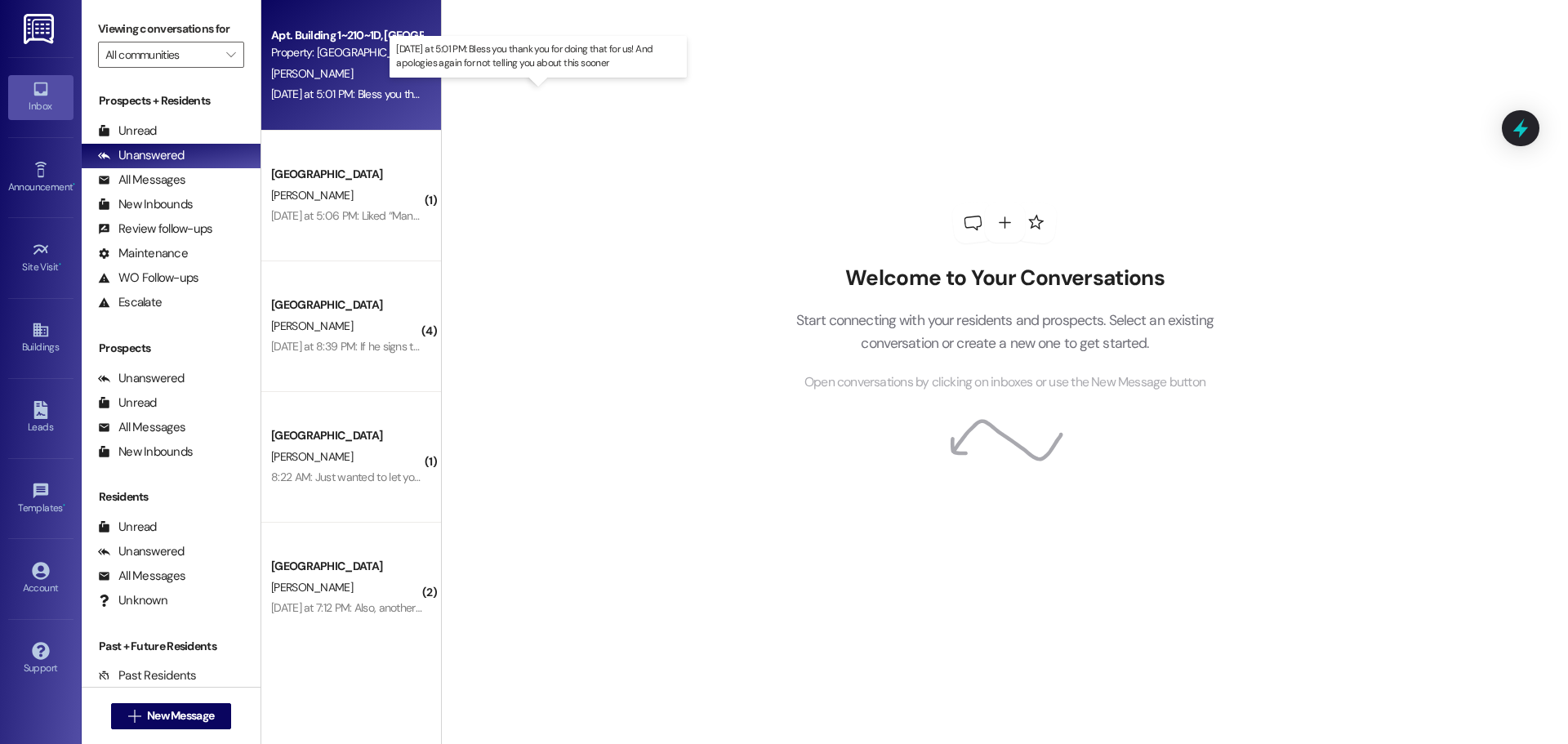
click at [377, 97] on div "[DATE] at 5:01 PM: Bless you thank you for doing that for us! And apologies aga…" at bounding box center [543, 94] width 546 height 15
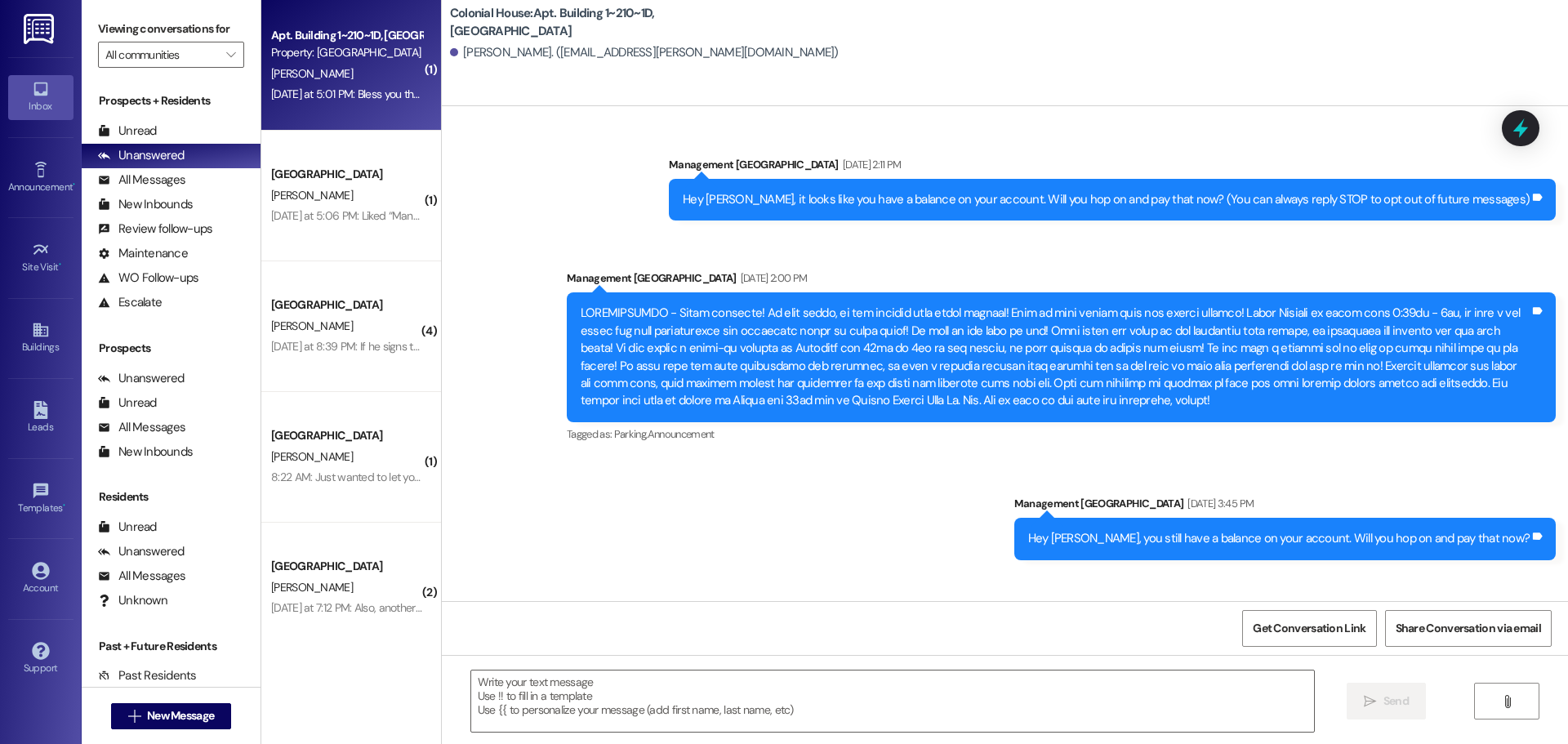
scroll to position [61269, 0]
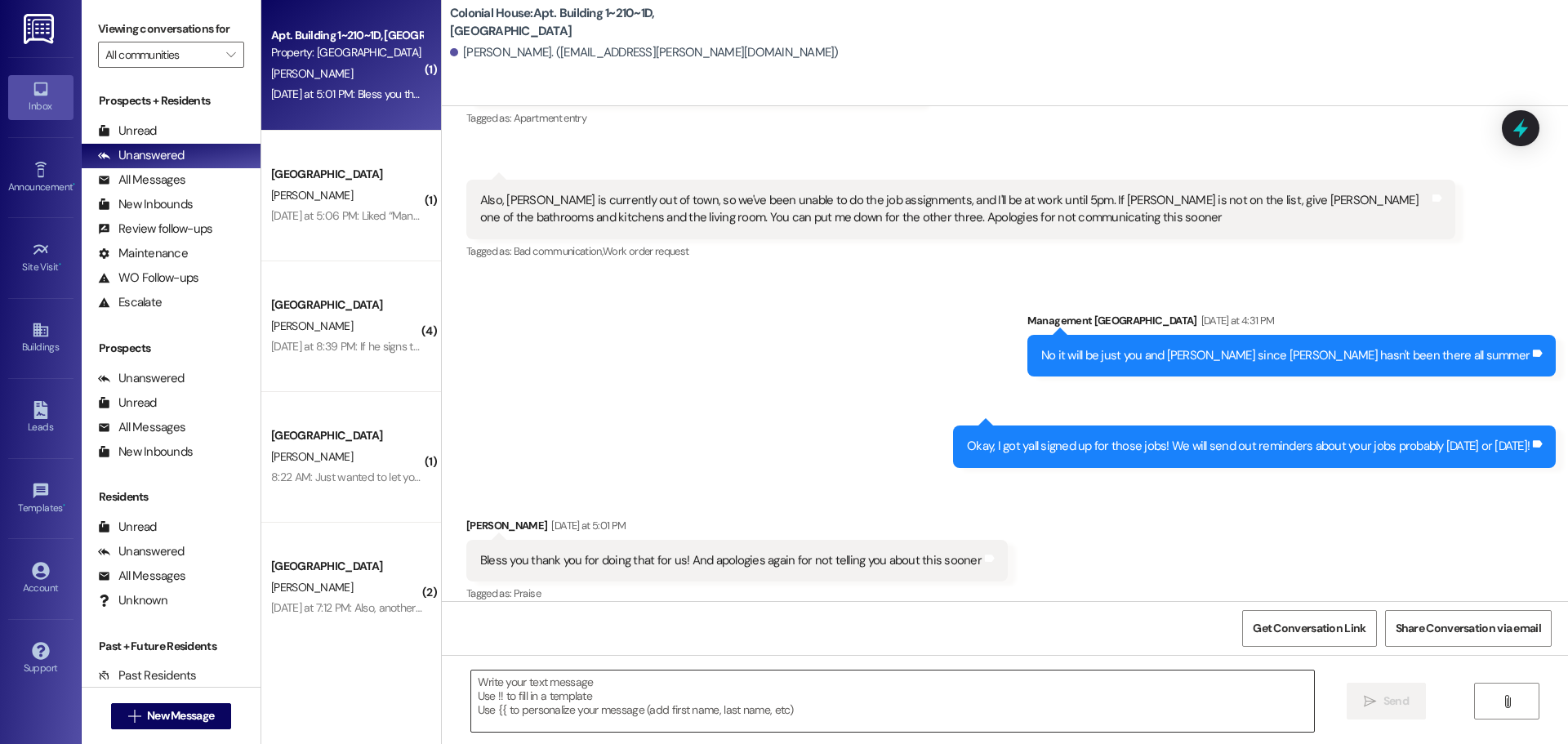
click at [583, 708] on textarea at bounding box center [893, 701] width 843 height 61
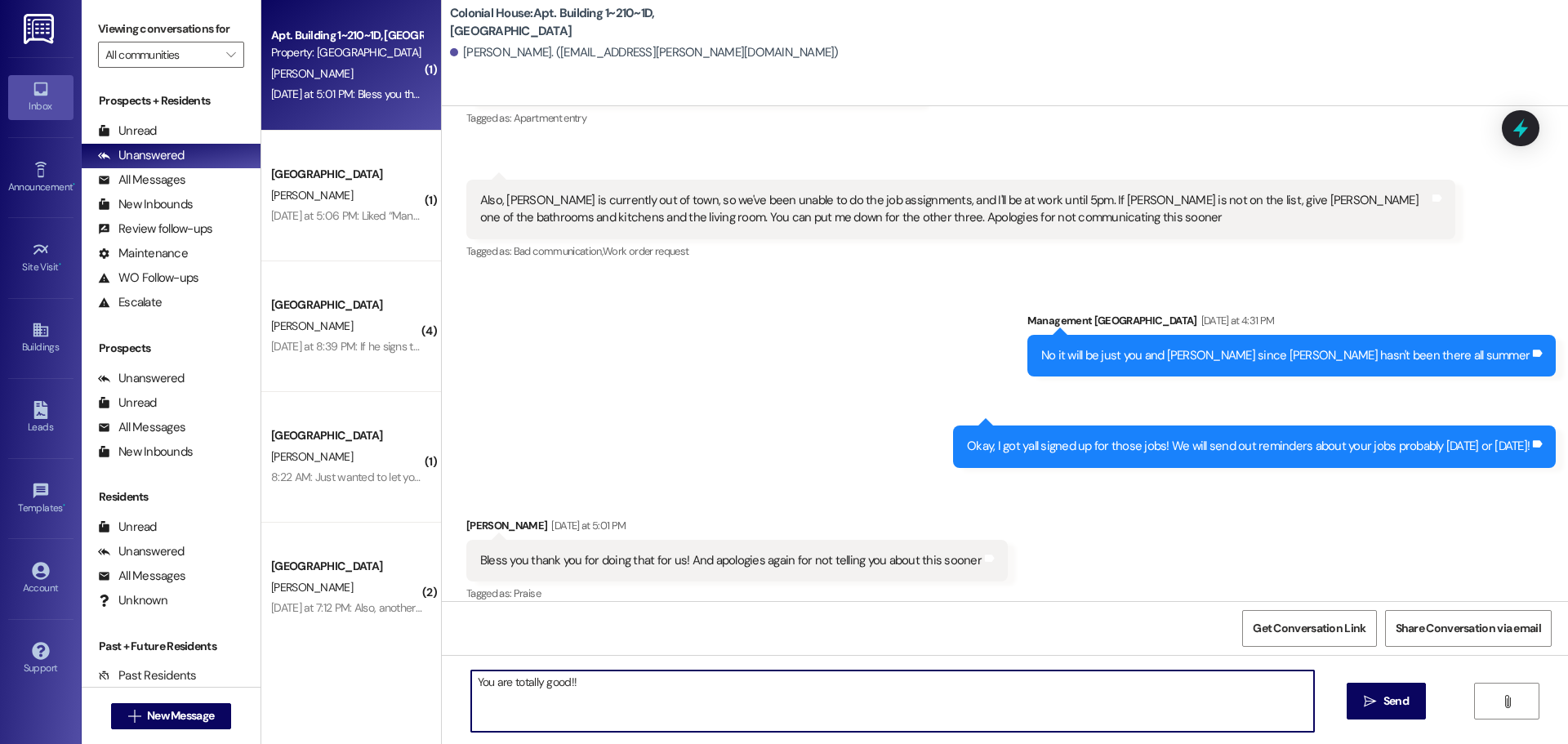
type textarea "You are totally good!!!"
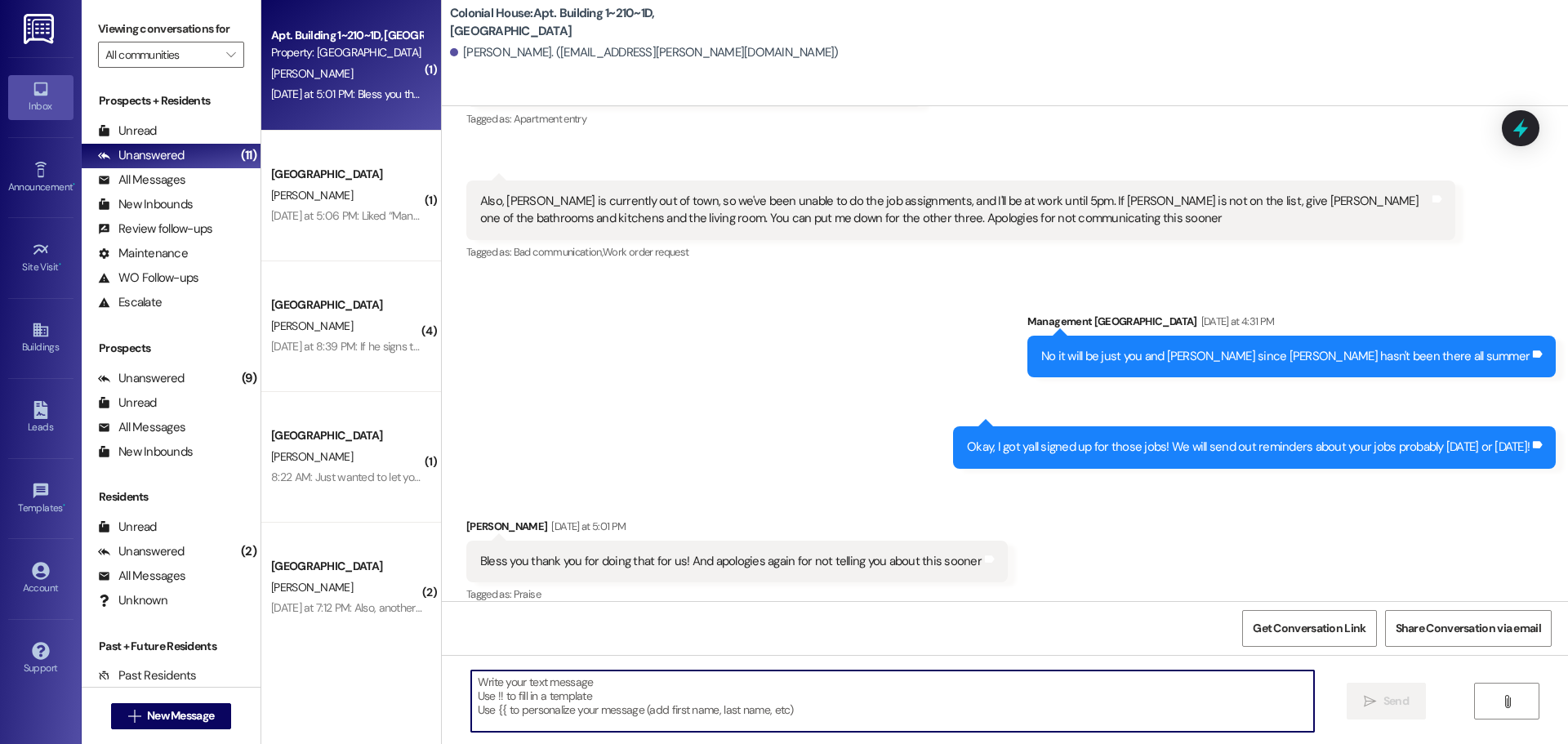
scroll to position [61382, 0]
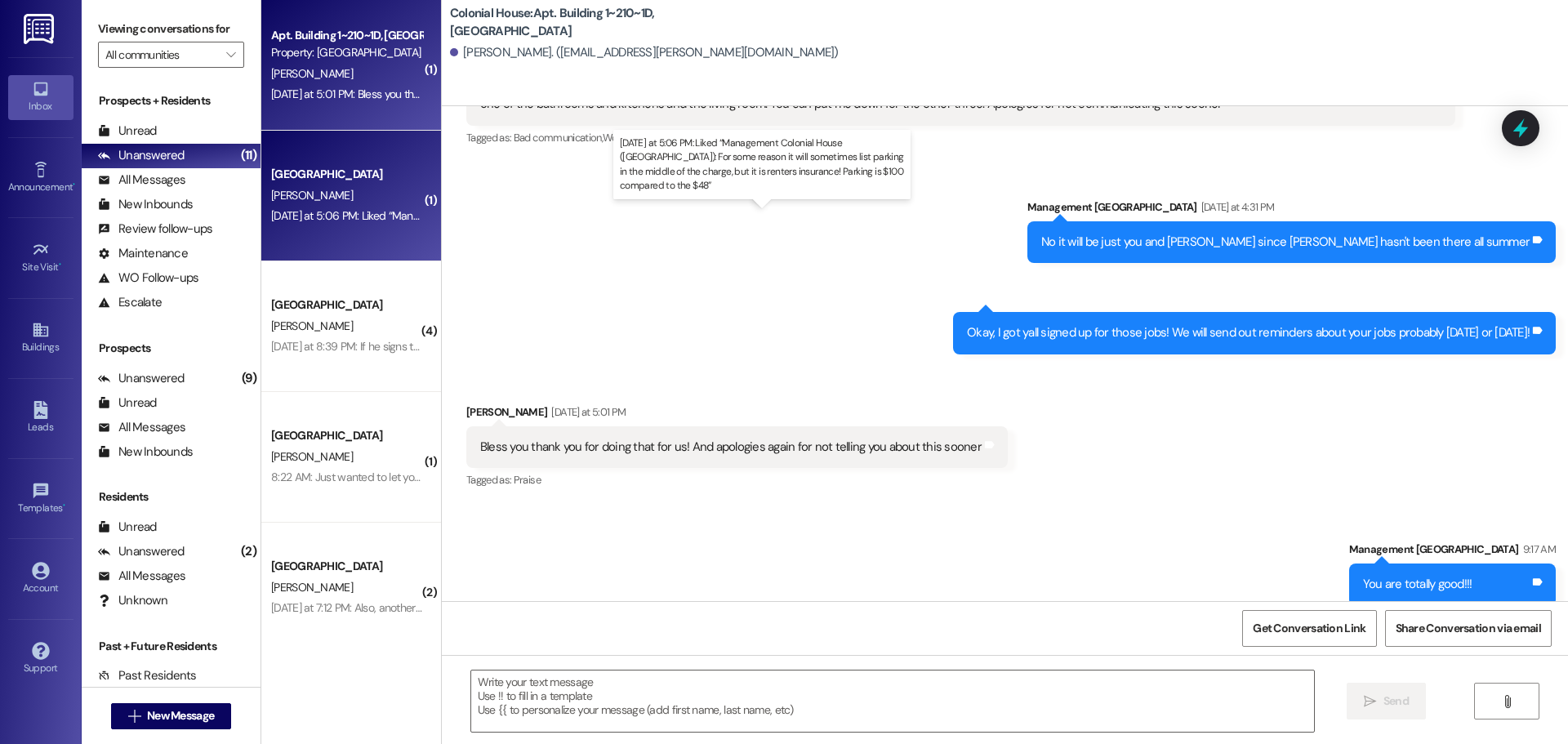
click at [366, 215] on div "Yesterday at 5:06 PM: Liked “Management Colonial House (Colonial House): For so…" at bounding box center [784, 216] width 1026 height 15
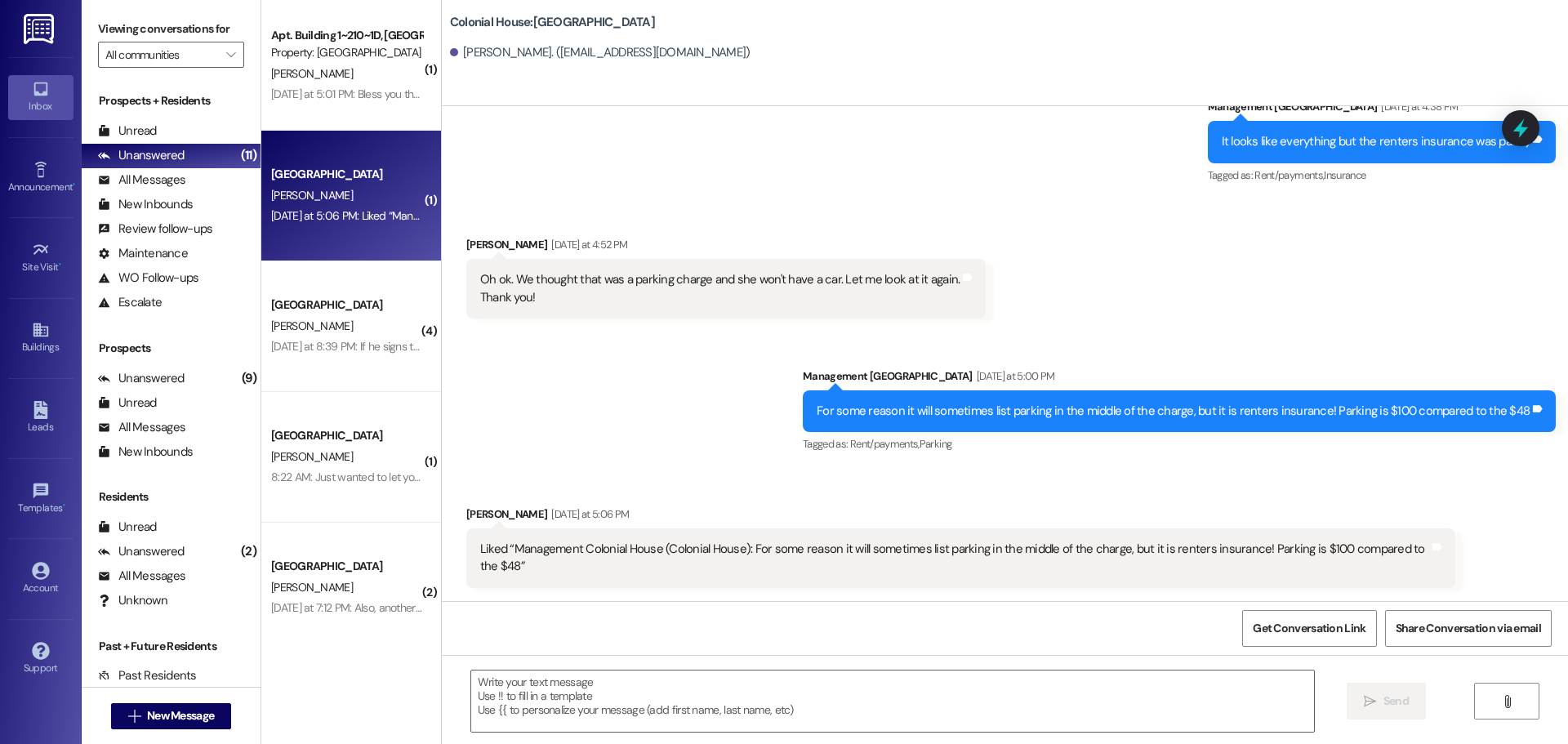
scroll to position [1091, 0]
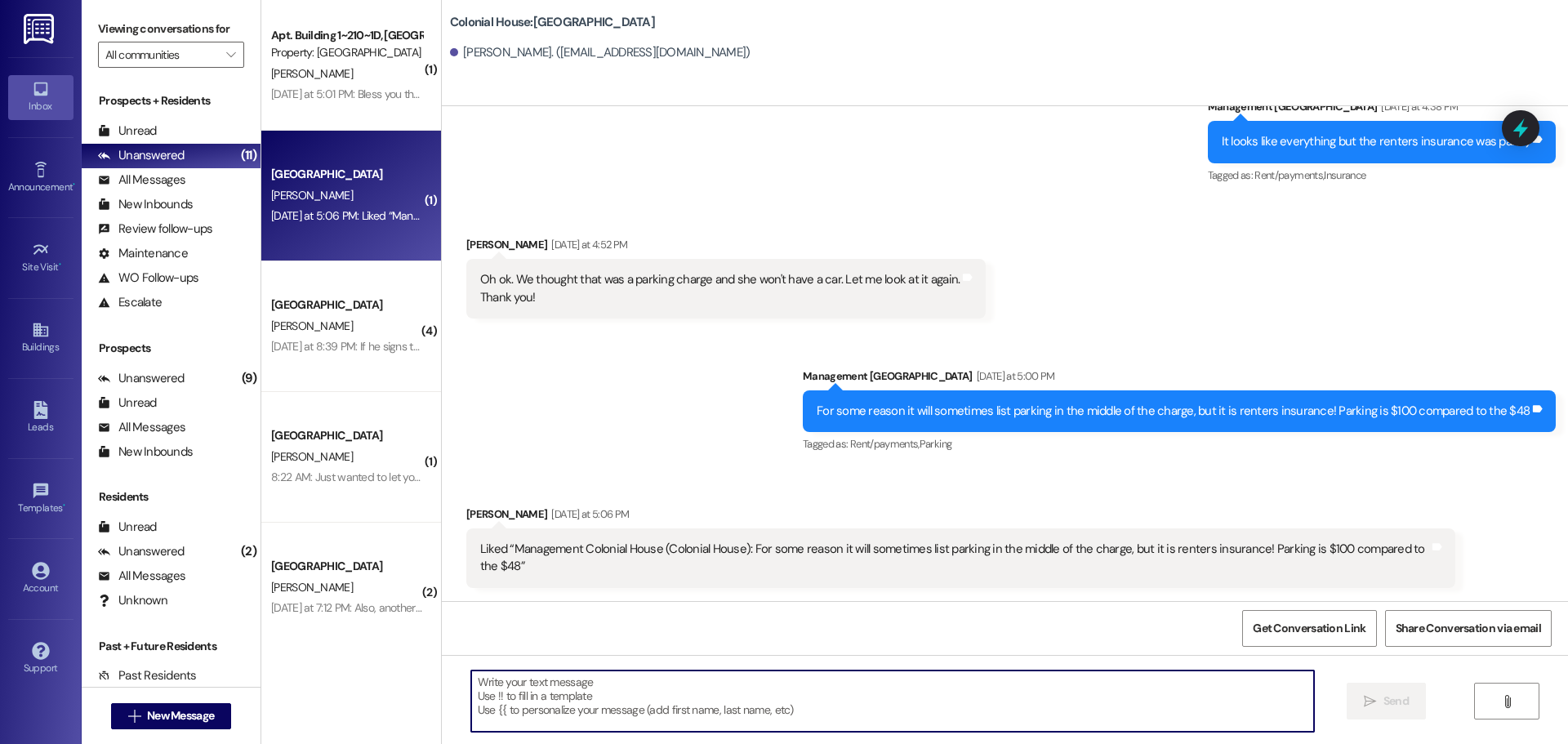
click at [686, 707] on textarea at bounding box center [893, 701] width 843 height 61
type textarea "."
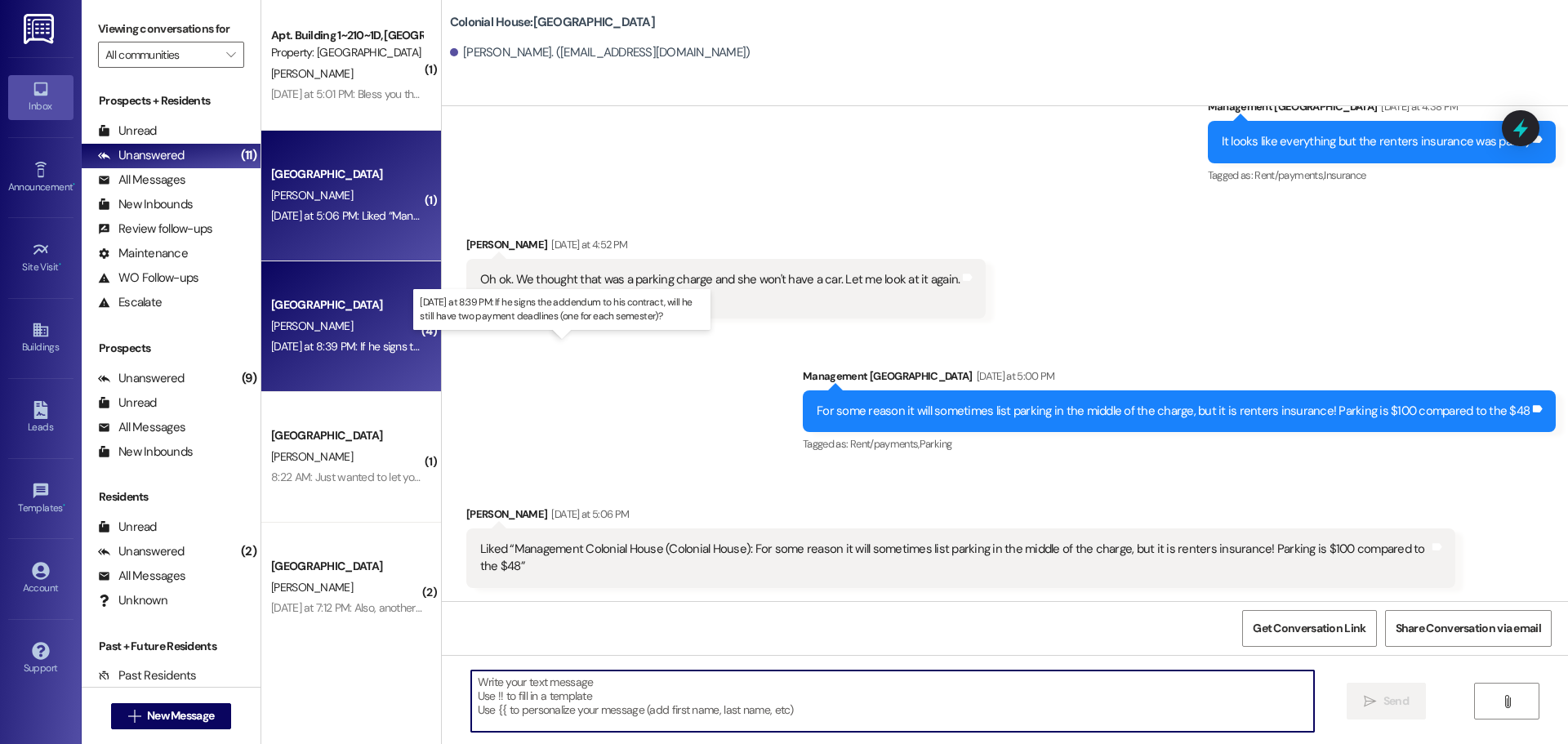
click at [380, 341] on div "Yesterday at 8:39 PM: If he signs the addendum to his contract, will he still h…" at bounding box center [568, 346] width 595 height 15
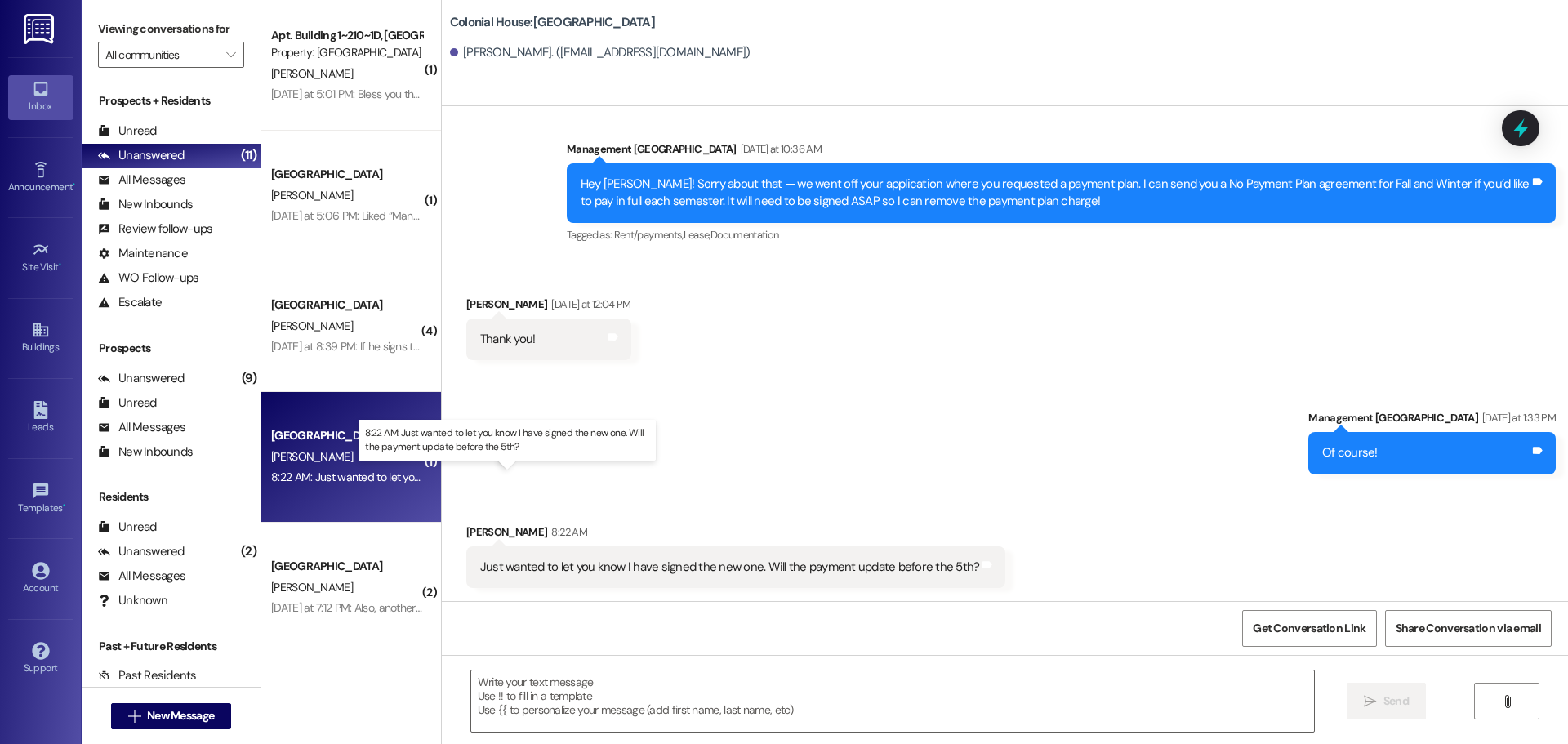
scroll to position [1049, 0]
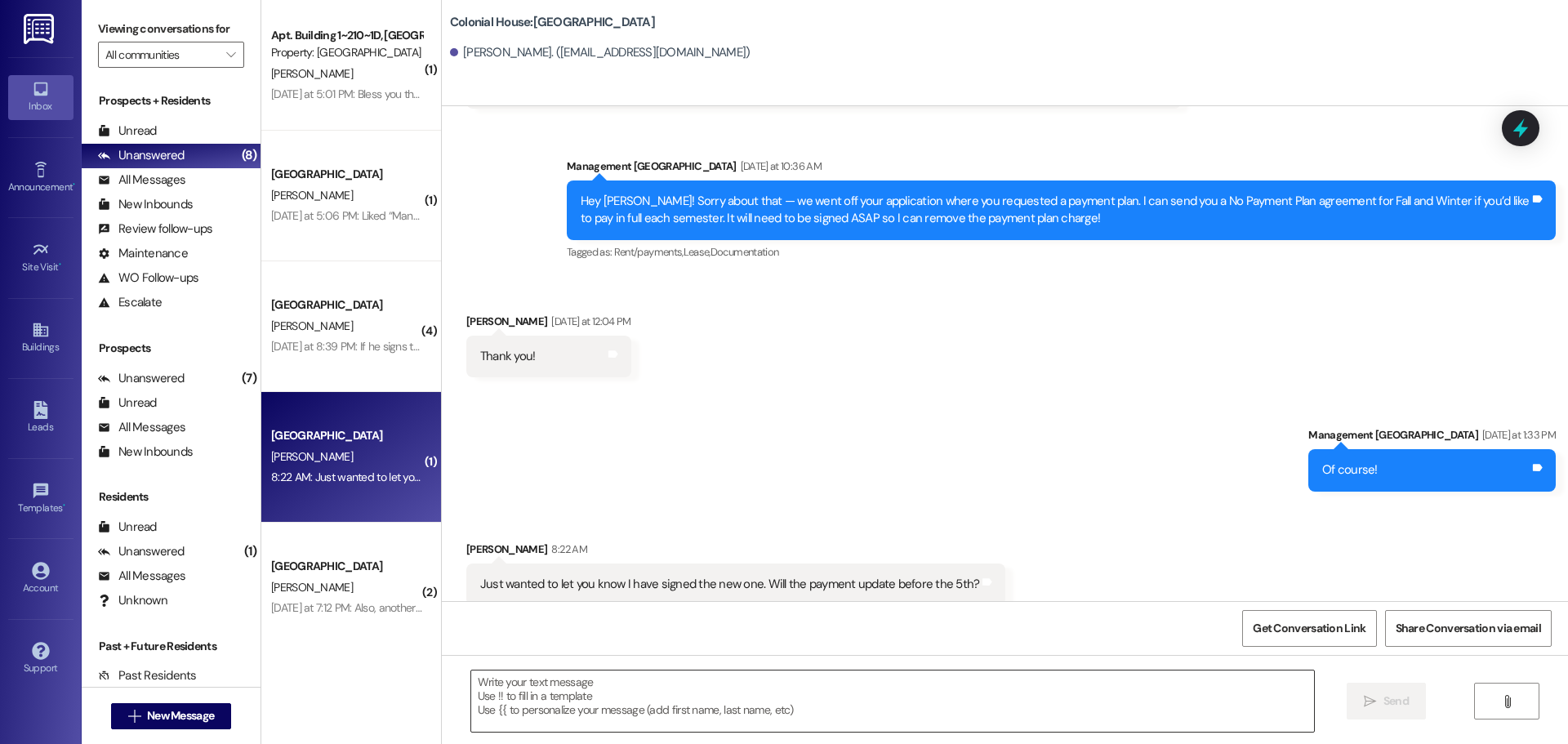
click at [549, 683] on textarea at bounding box center [893, 701] width 843 height 61
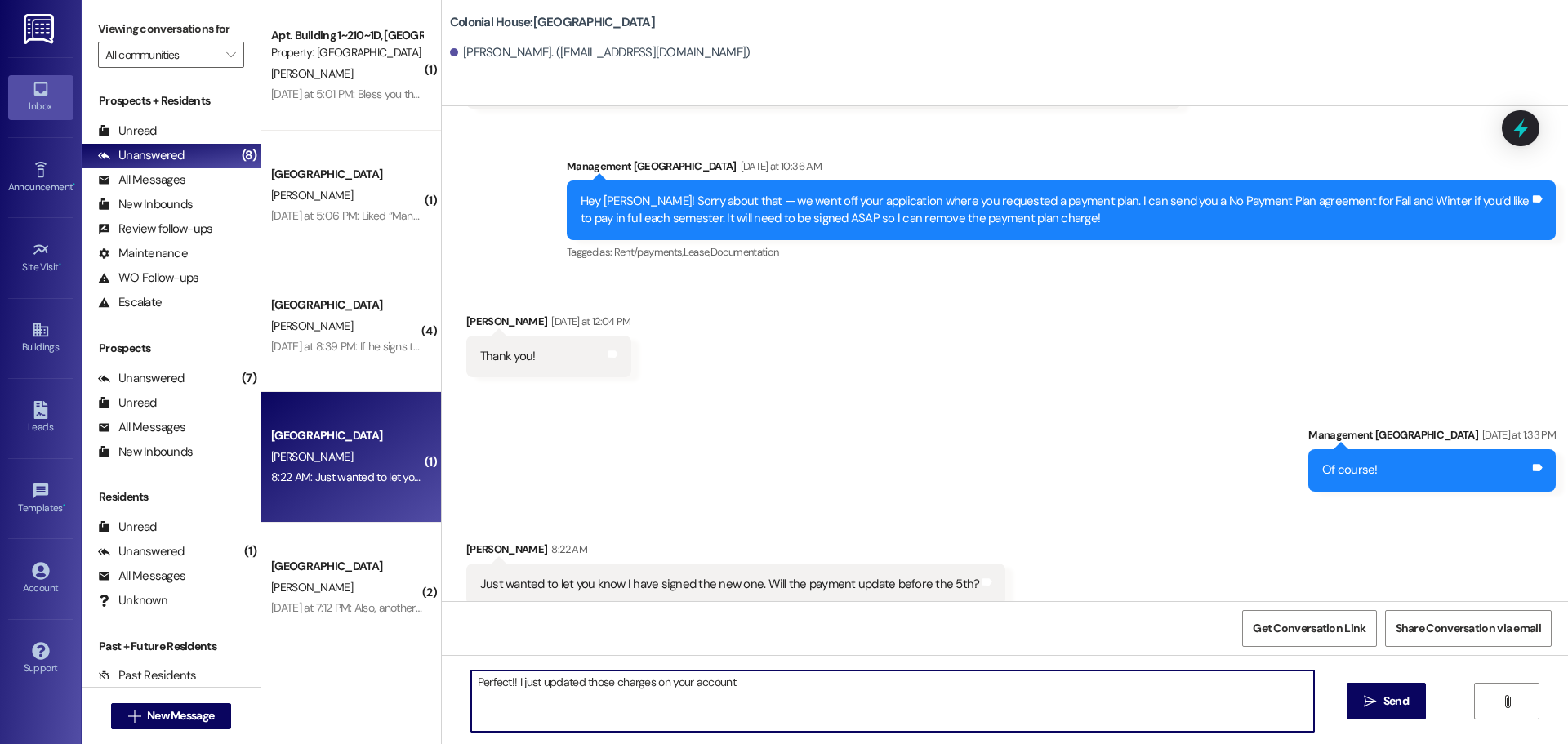
type textarea "Perfect!! I just updated those charges on your account!"
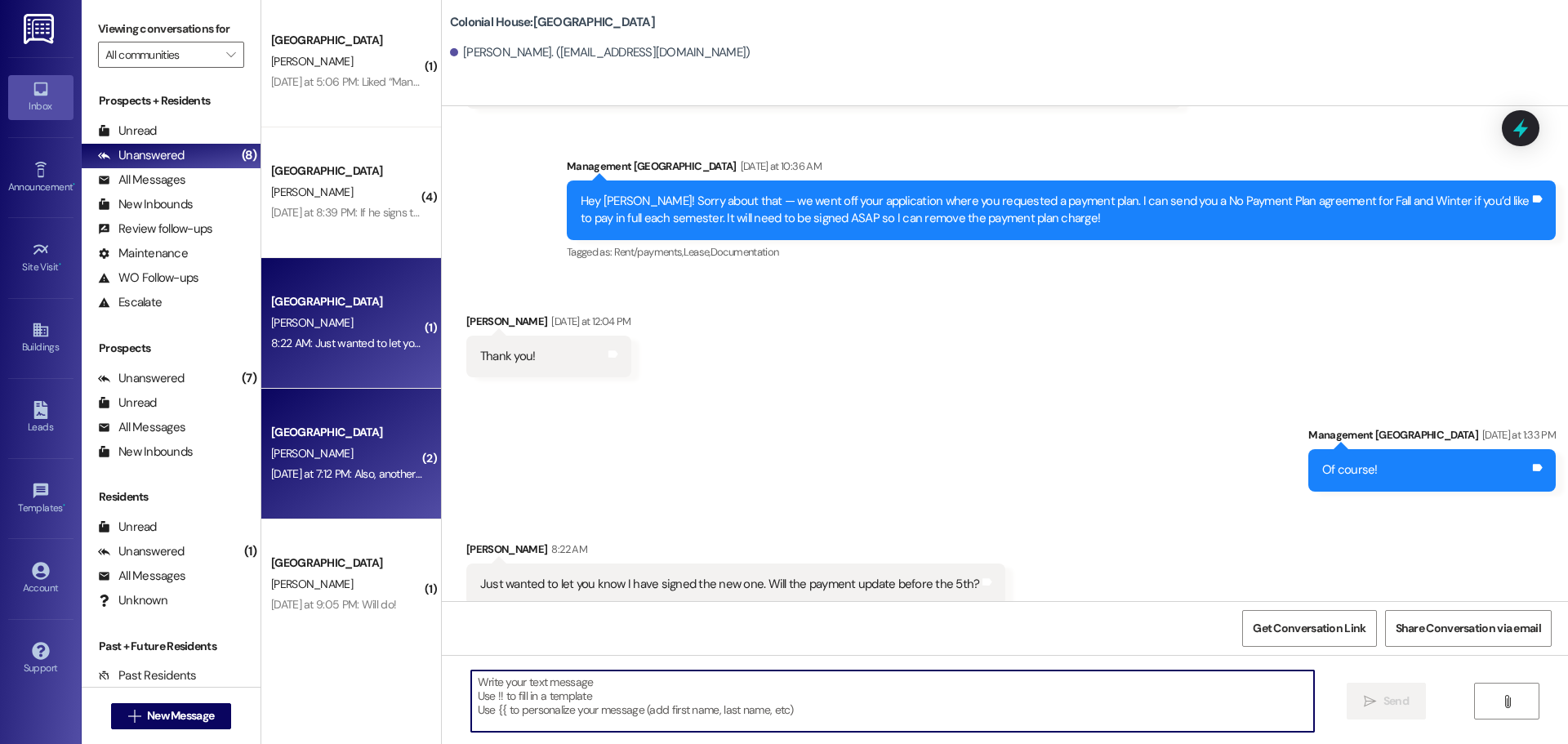
scroll to position [163, 0]
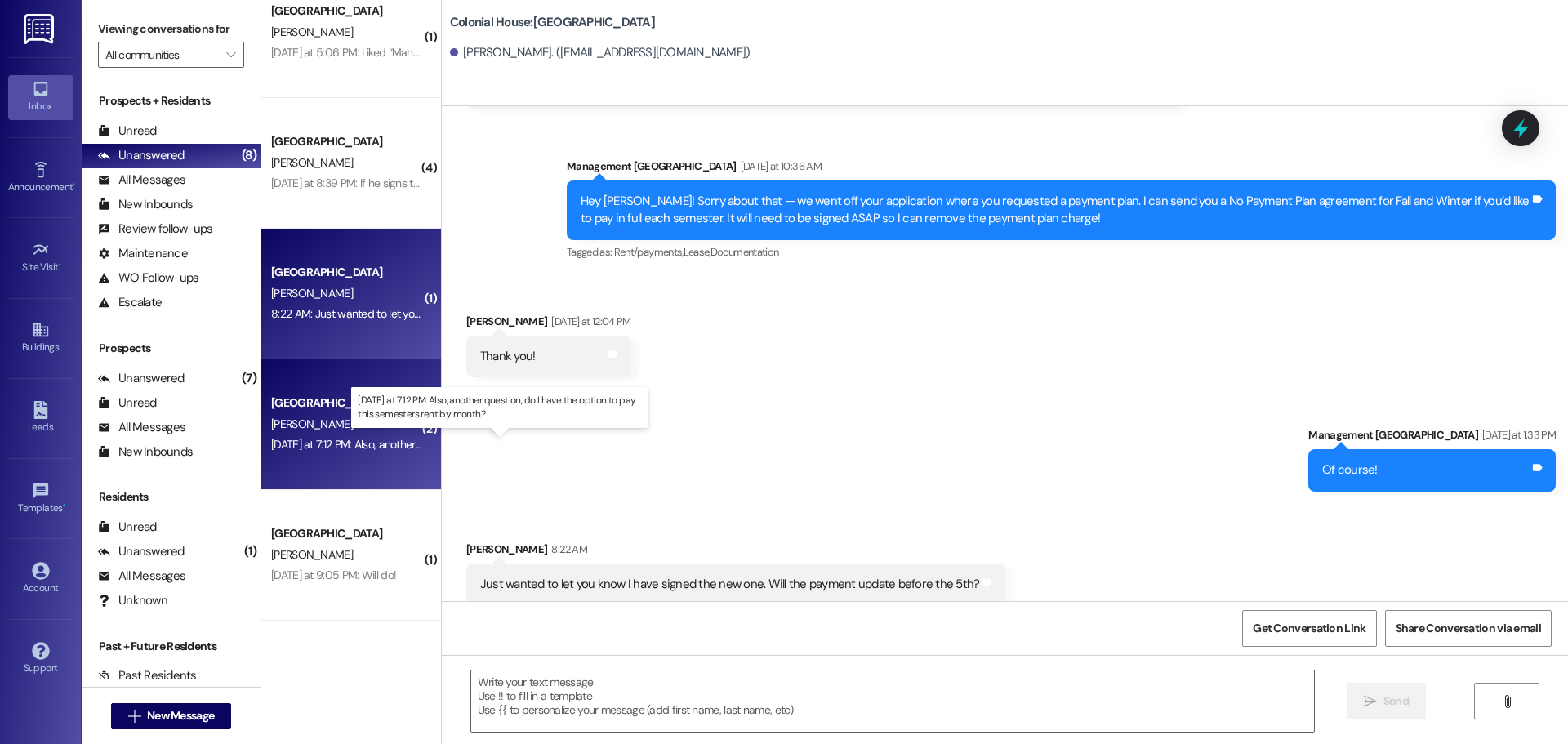
click at [348, 443] on div "Yesterday at 7:12 PM: Also, another question, do I have the option to pay this …" at bounding box center [504, 444] width 467 height 15
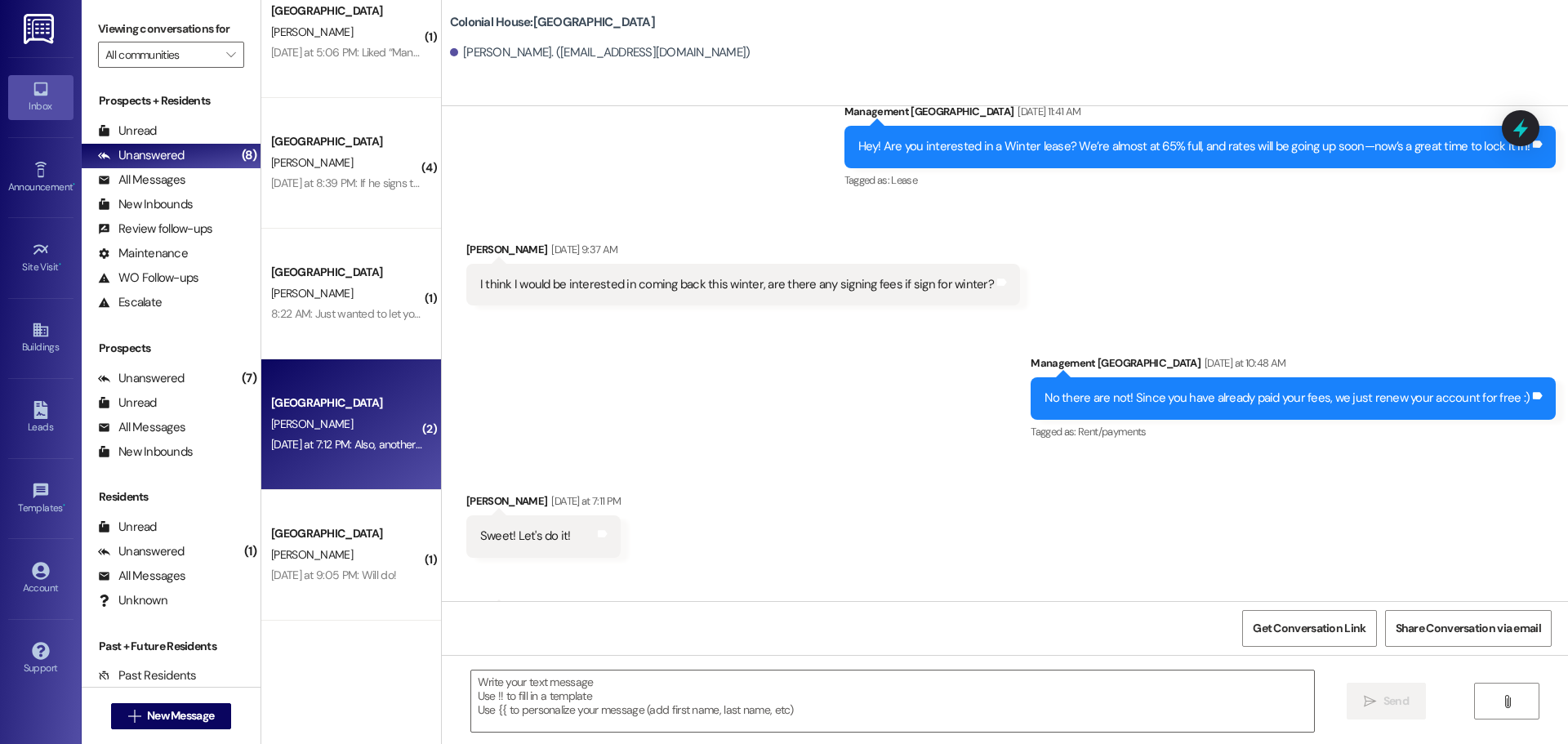
scroll to position [3670, 0]
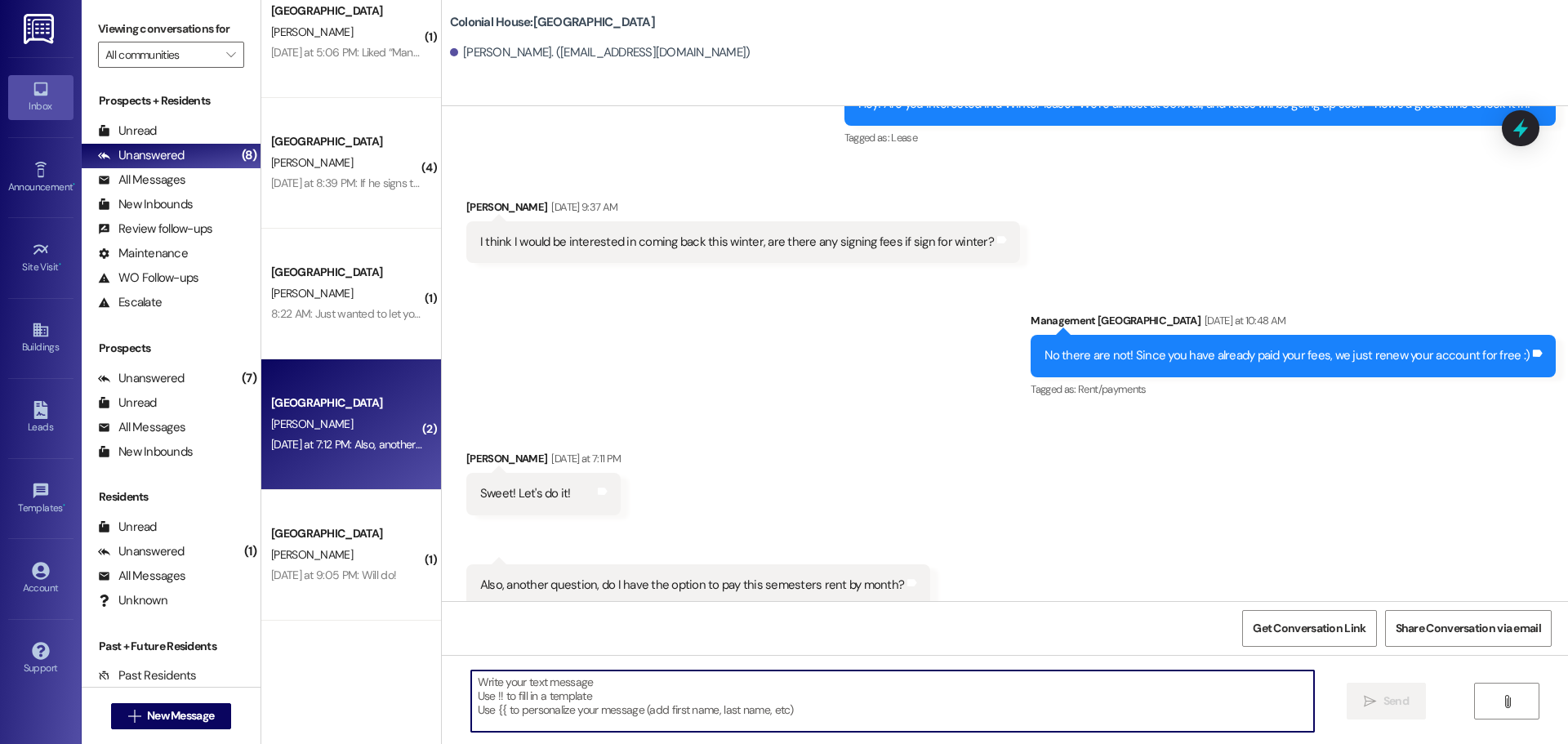
click at [592, 718] on textarea at bounding box center [893, 701] width 843 height 61
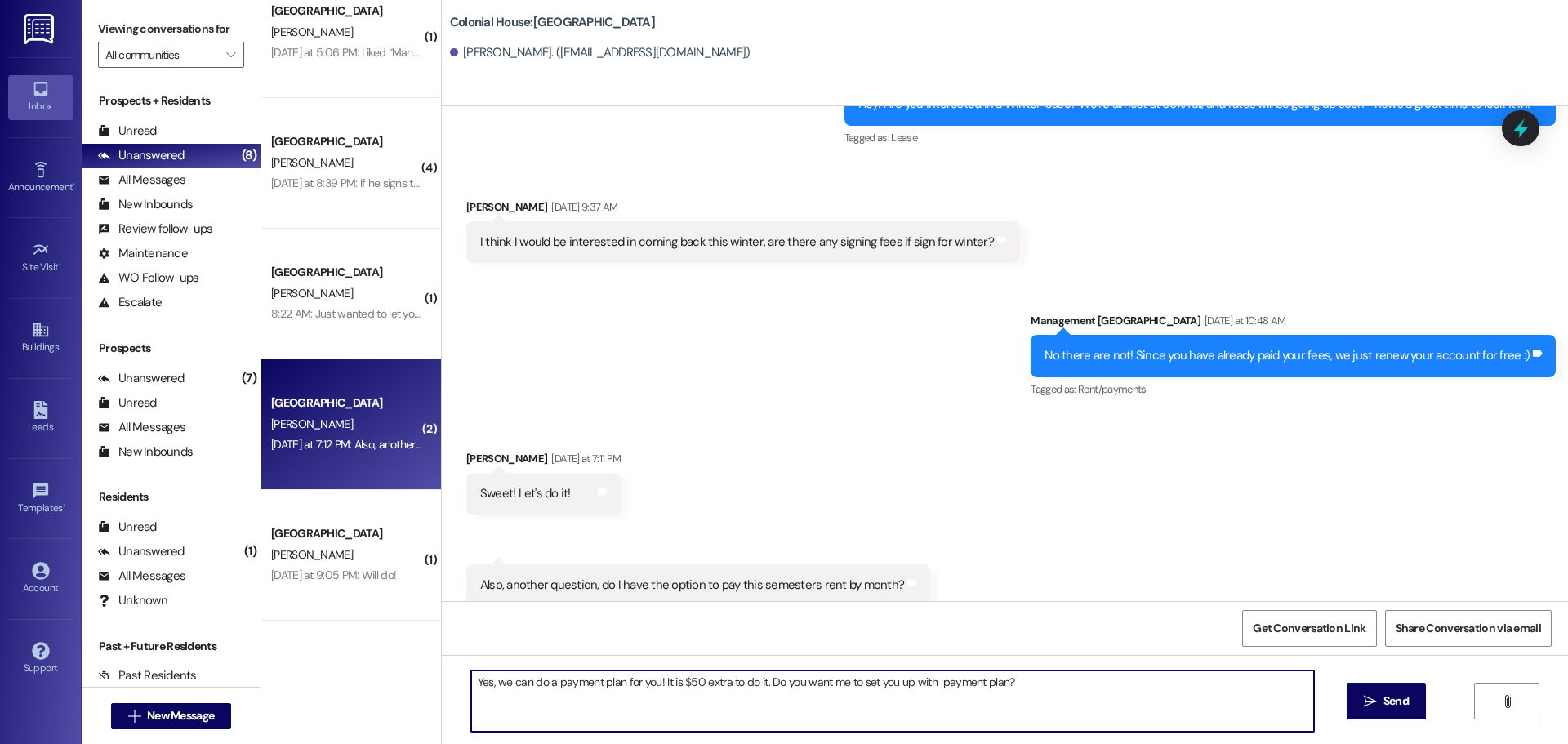
click at [547, 680] on textarea "Yes, we can do a payment plan for you! It is $50 extra to do it. Do you want me…" at bounding box center [893, 701] width 843 height 61
click at [602, 699] on textarea "Yes, we can do a payment plan for you! It is $50 extra to do it. Do you want me…" at bounding box center [893, 701] width 843 height 61
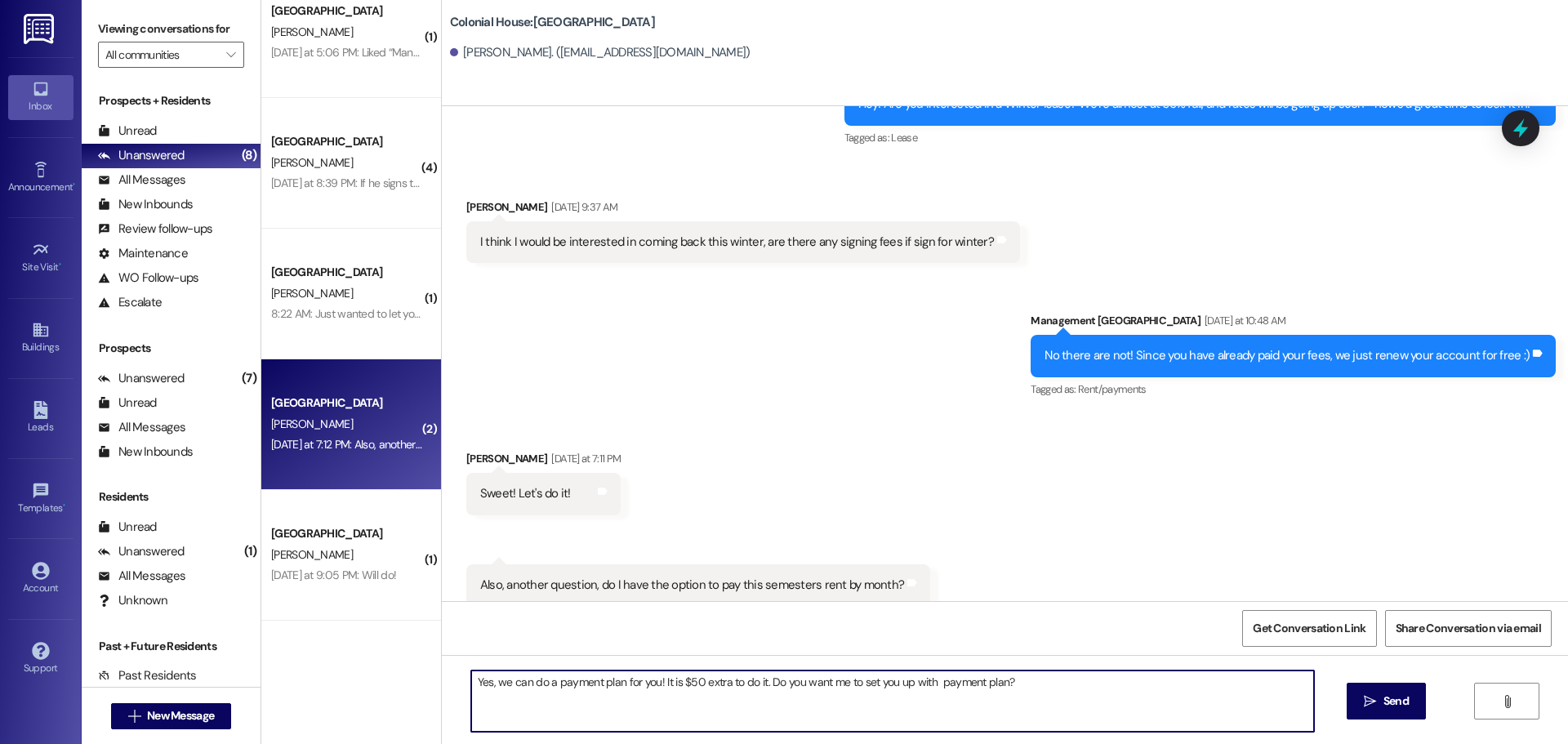
click at [602, 699] on textarea "Yes, we can do a payment plan for you! It is $50 extra to do it. Do you want me…" at bounding box center [893, 701] width 843 height 61
type textarea "Yes, we can do a payment plan for you! It is $50 extra to do it. Do you want me…"
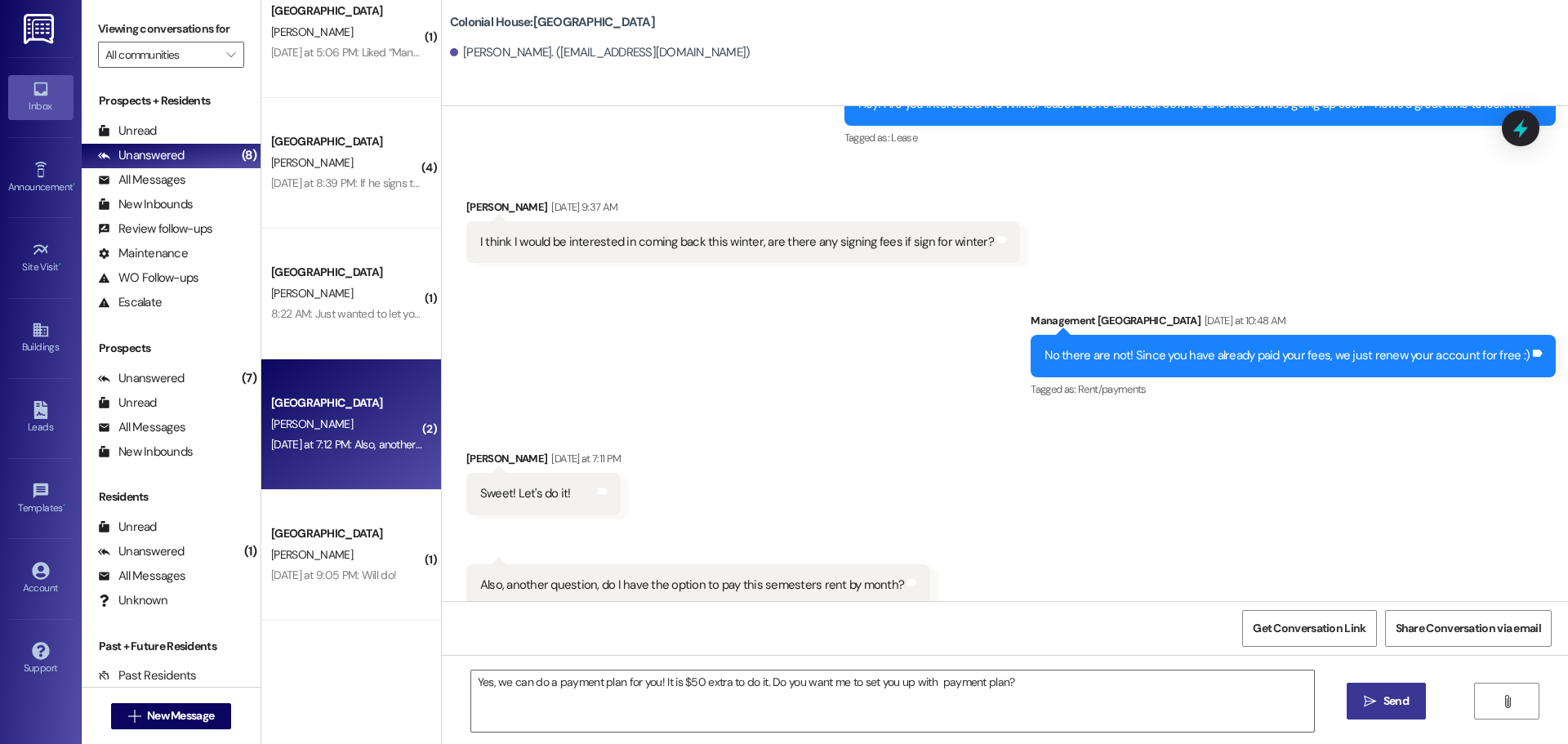
click at [1401, 708] on span "Send" at bounding box center [1396, 701] width 26 height 17
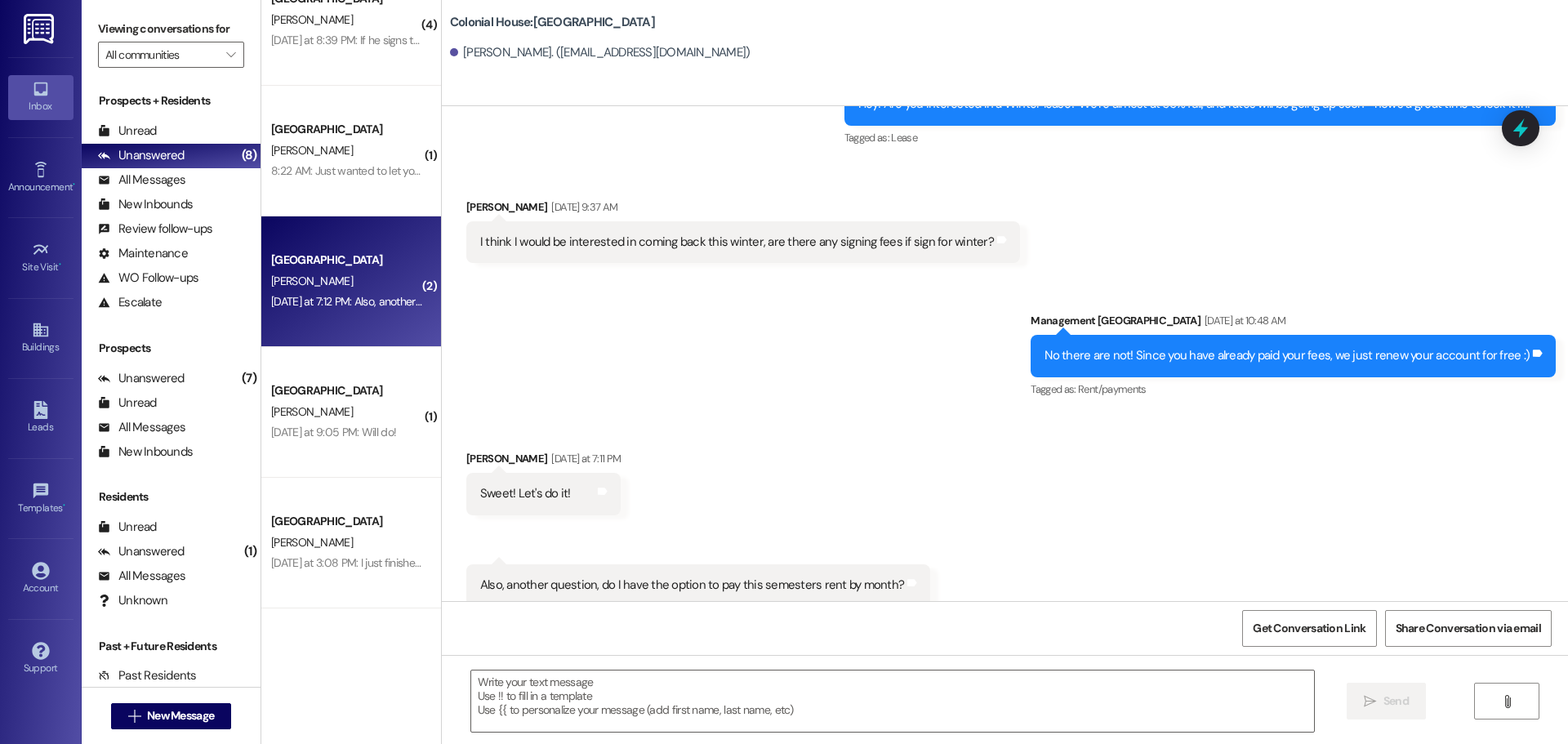
scroll to position [409, 0]
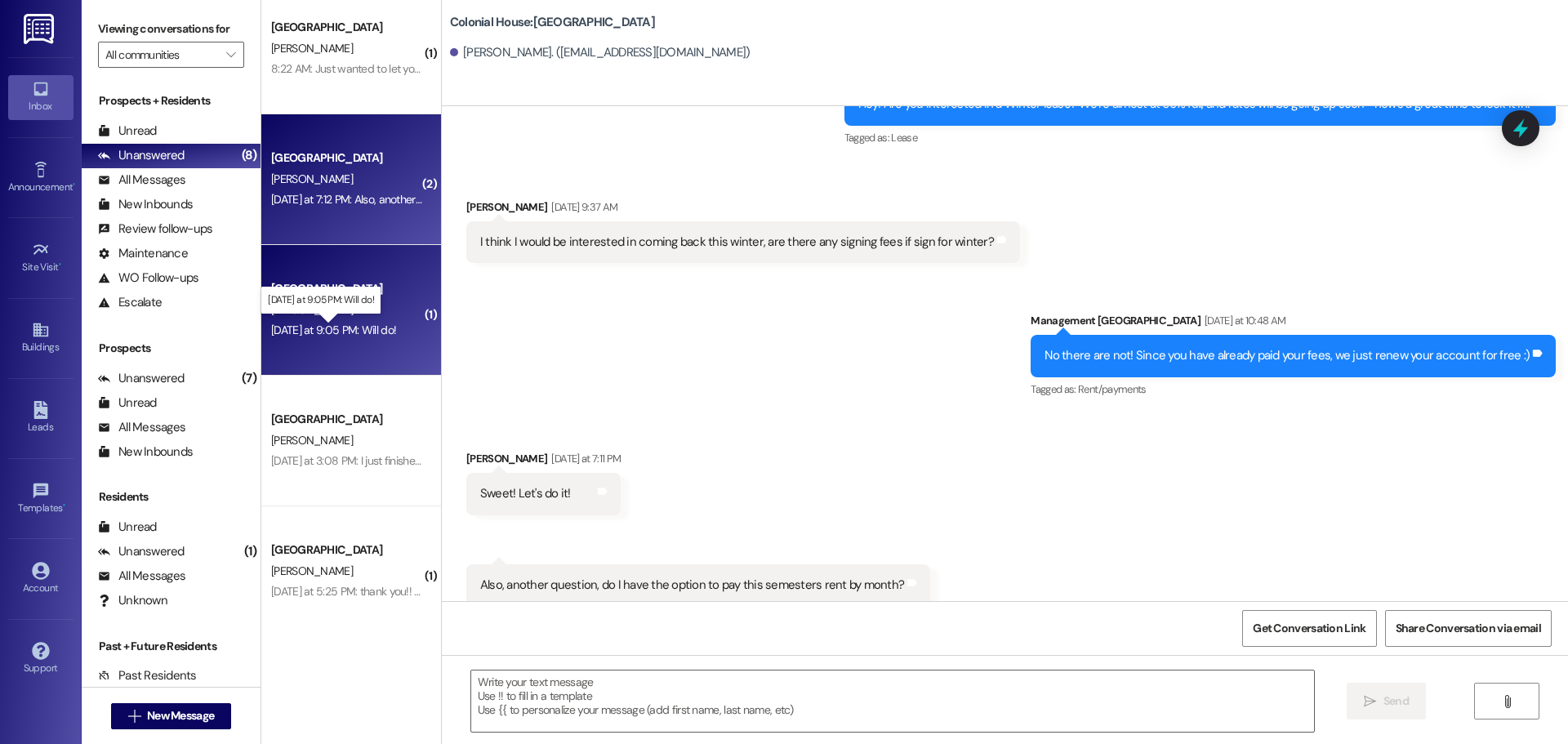
click at [291, 329] on div "Yesterday at 9:05 PM: Will do! Yesterday at 9:05 PM: Will do!" at bounding box center [333, 330] width 125 height 15
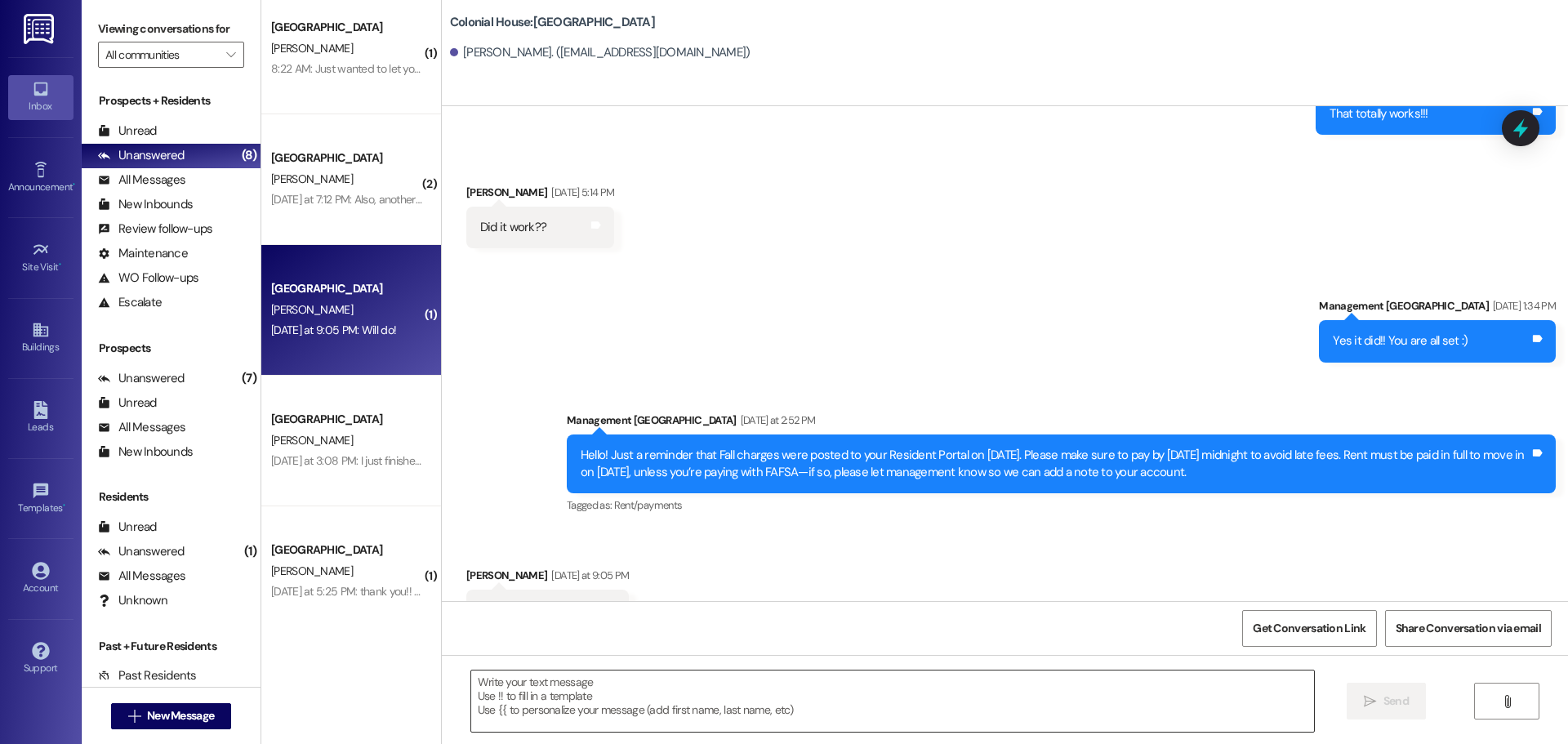
click at [556, 678] on textarea at bounding box center [893, 701] width 843 height 61
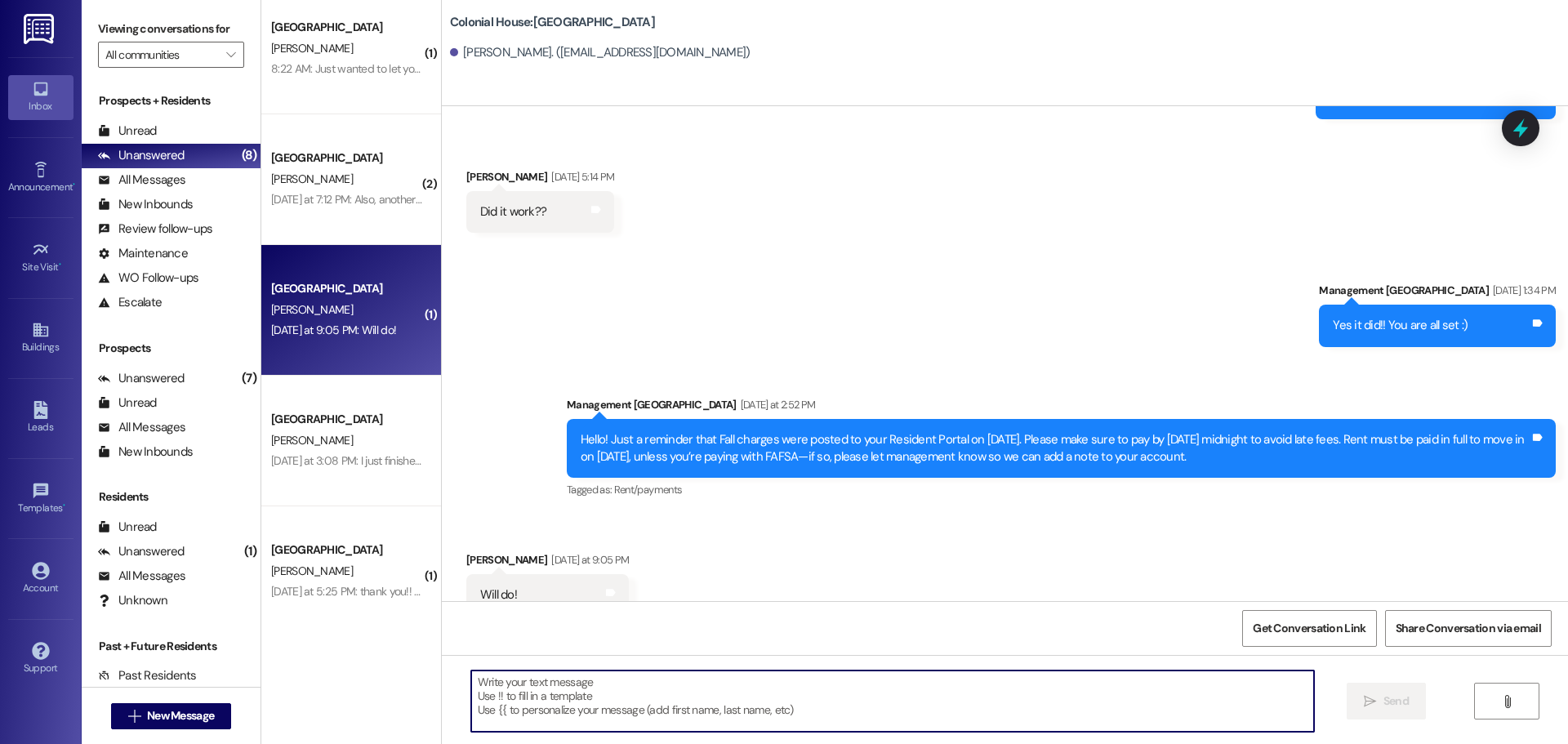
scroll to position [5034, 0]
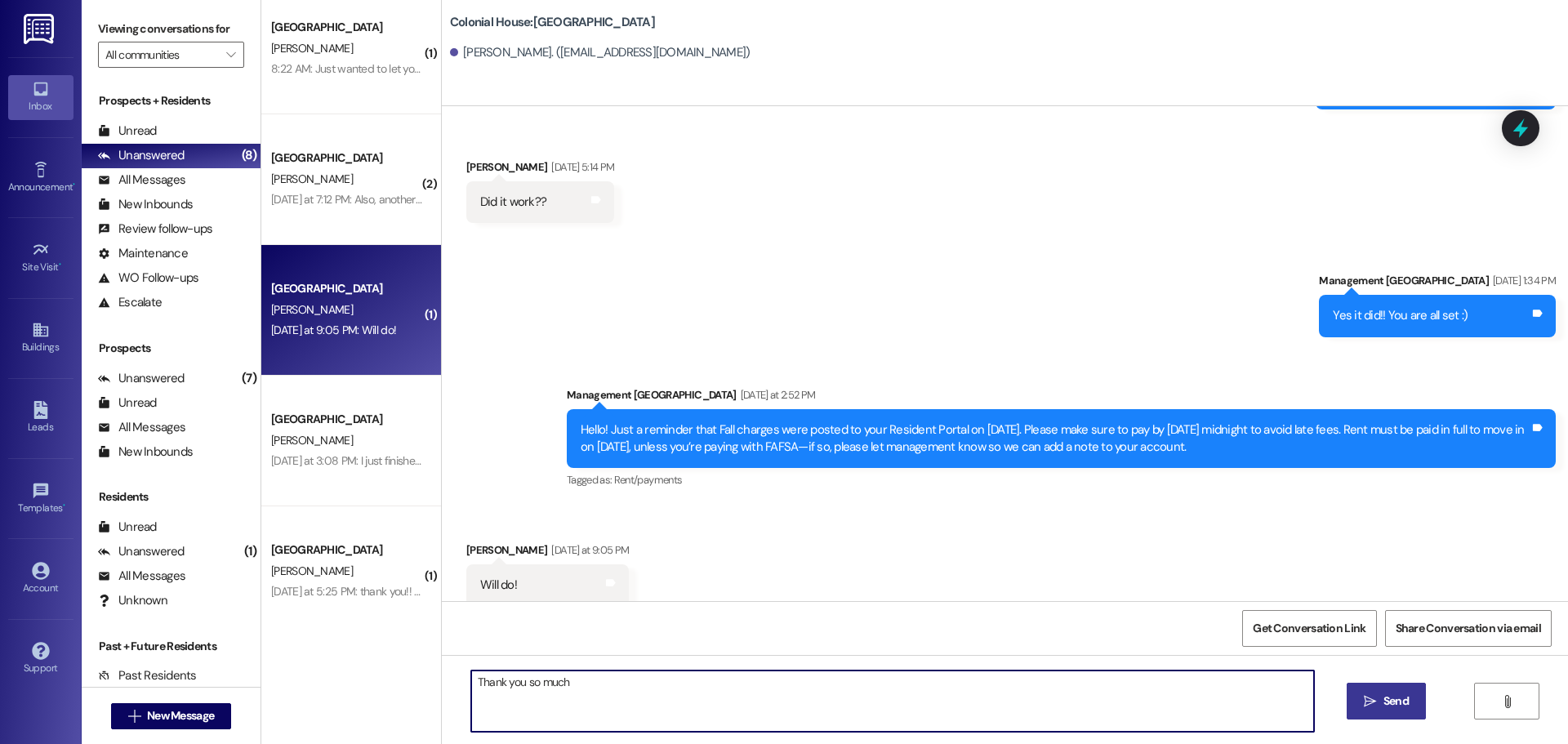
type textarea "Thank you so much!"
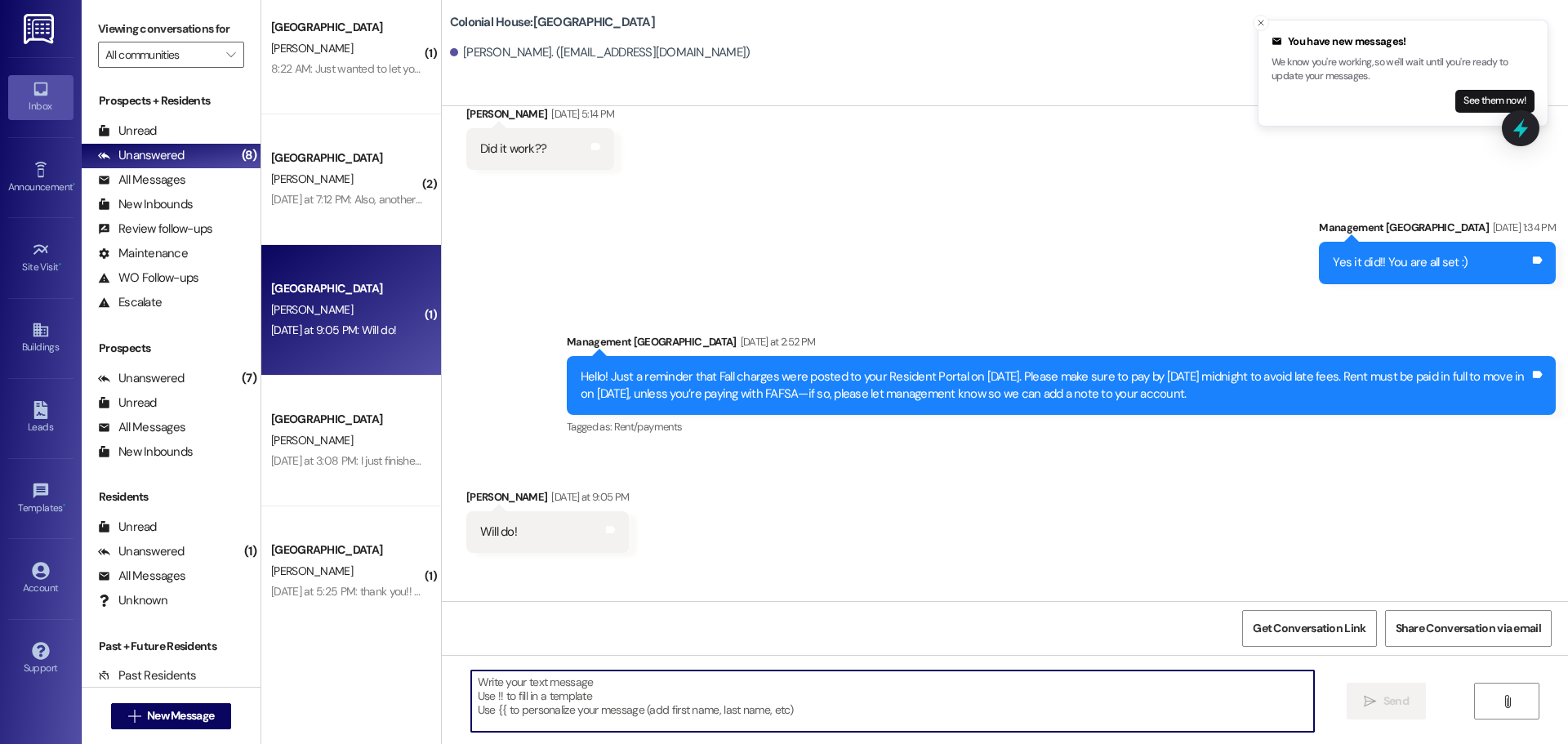
scroll to position [5149, 0]
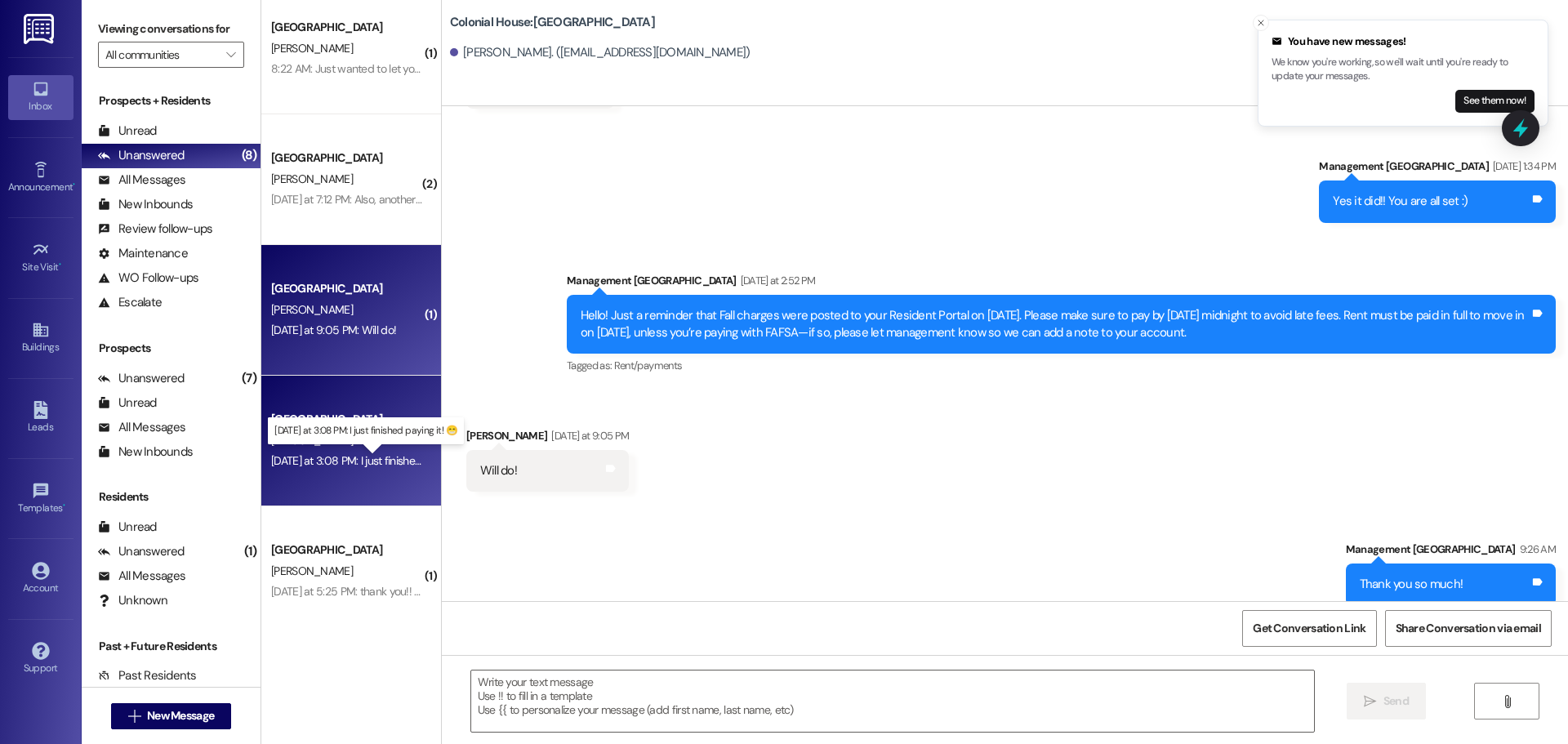
click at [339, 462] on div "Yesterday at 3:08 PM: I just finished paying it! 😁 Yesterday at 3:08 PM: I just…" at bounding box center [377, 461] width 212 height 15
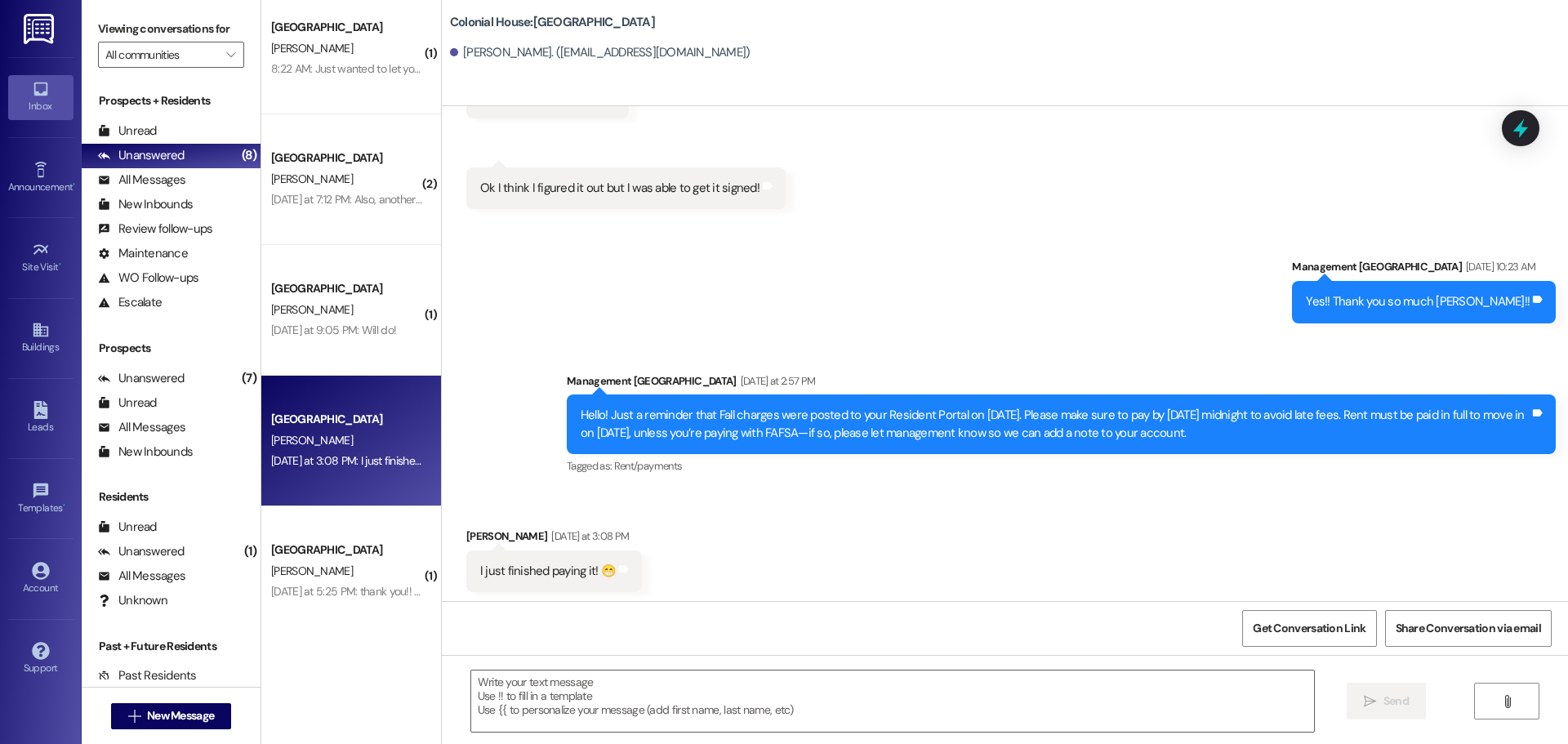
scroll to position [5710, 0]
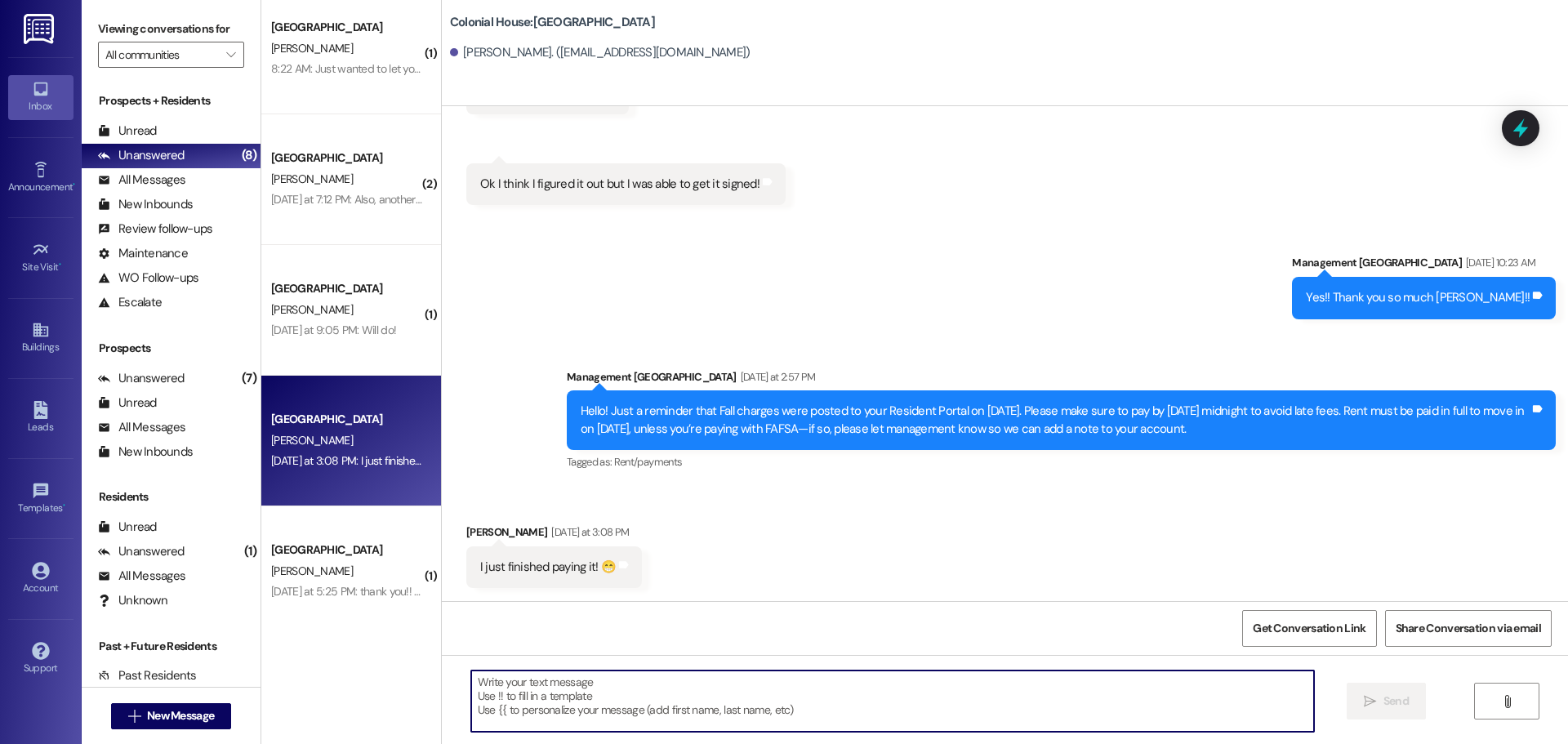
click at [576, 682] on textarea at bounding box center [893, 701] width 843 height 61
type textarea "Thank you so much Lydia!!"
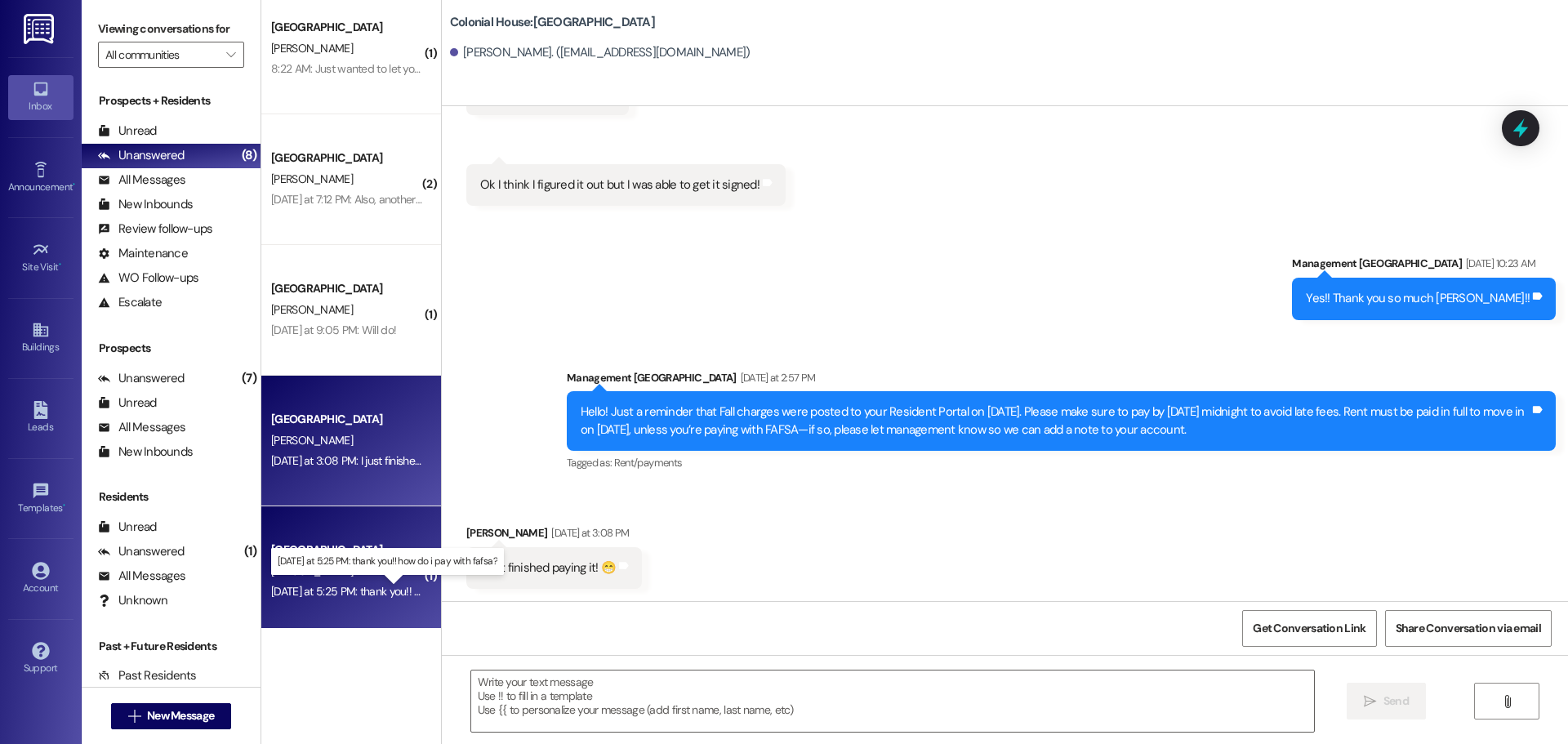
click at [358, 596] on div "Yesterday at 5:25 PM: thank you!! how do i pay with fafsa? Yesterday at 5:25 PM…" at bounding box center [400, 591] width 260 height 15
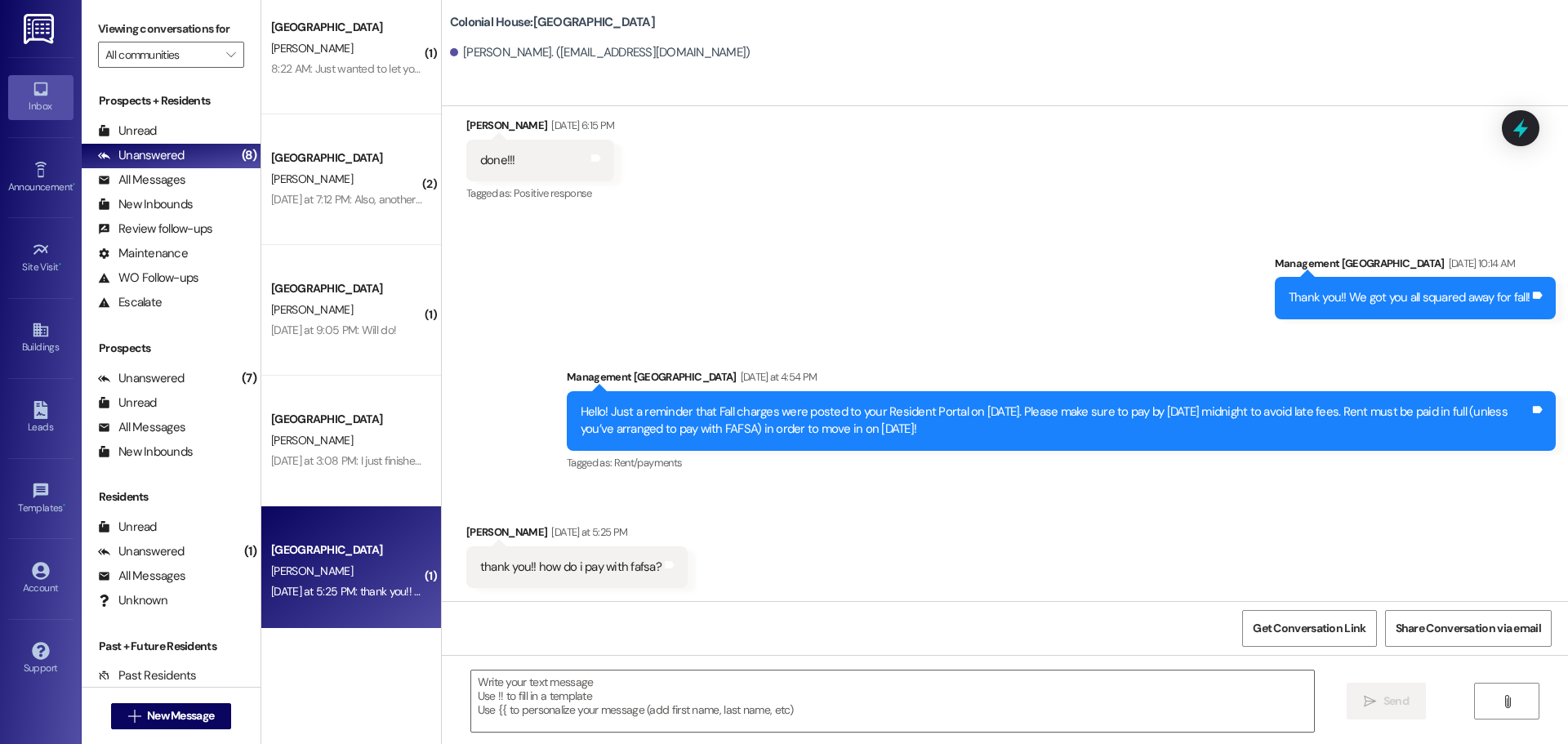
scroll to position [5561, 0]
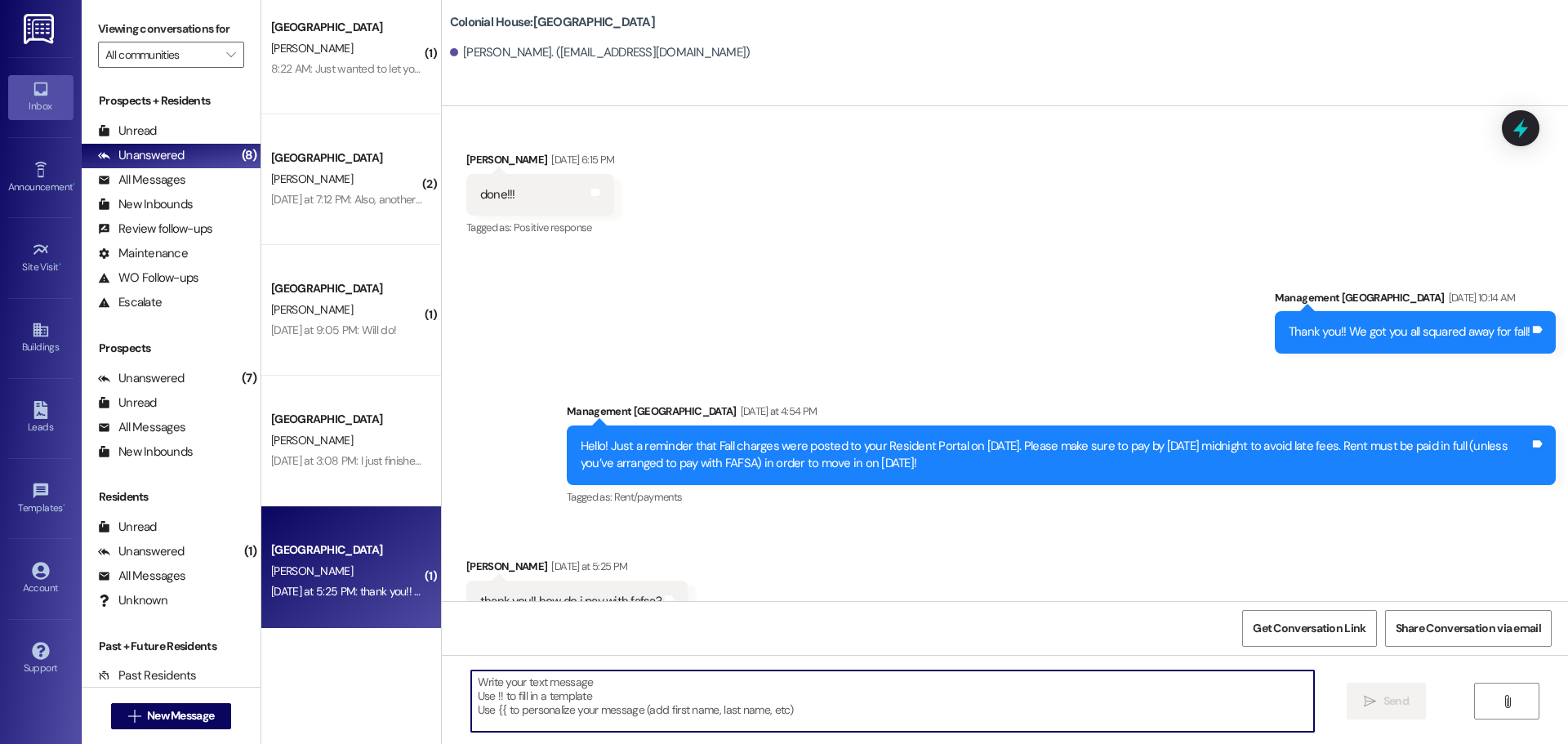
click at [596, 703] on textarea at bounding box center [893, 701] width 843 height 61
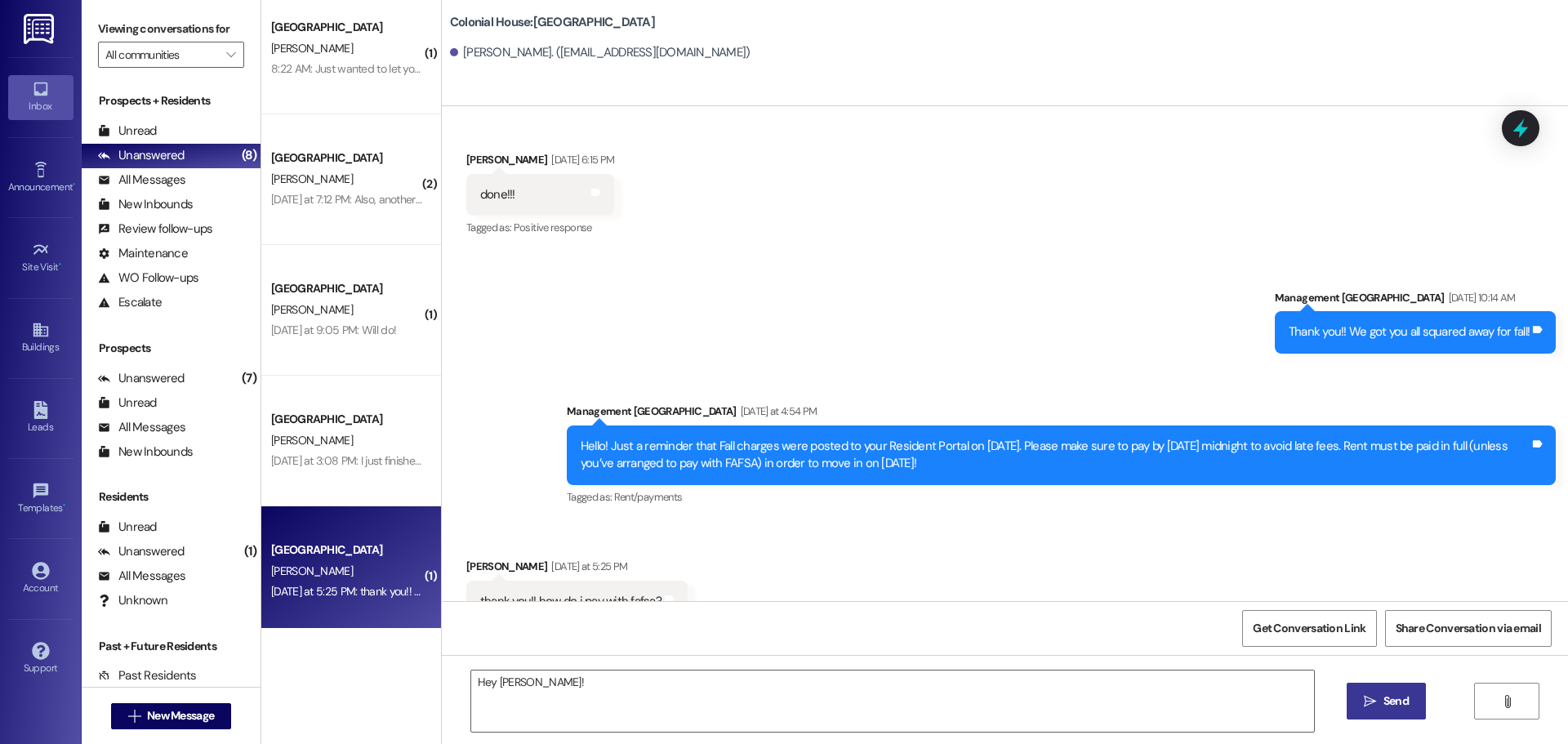
click at [598, 593] on div "thank you!! how do i pay with fafsa?" at bounding box center [571, 601] width 182 height 17
copy div "thank you!! how do i pay with fafsa? Tags and notes"
click at [576, 678] on textarea "Hey Rylee!" at bounding box center [893, 701] width 843 height 61
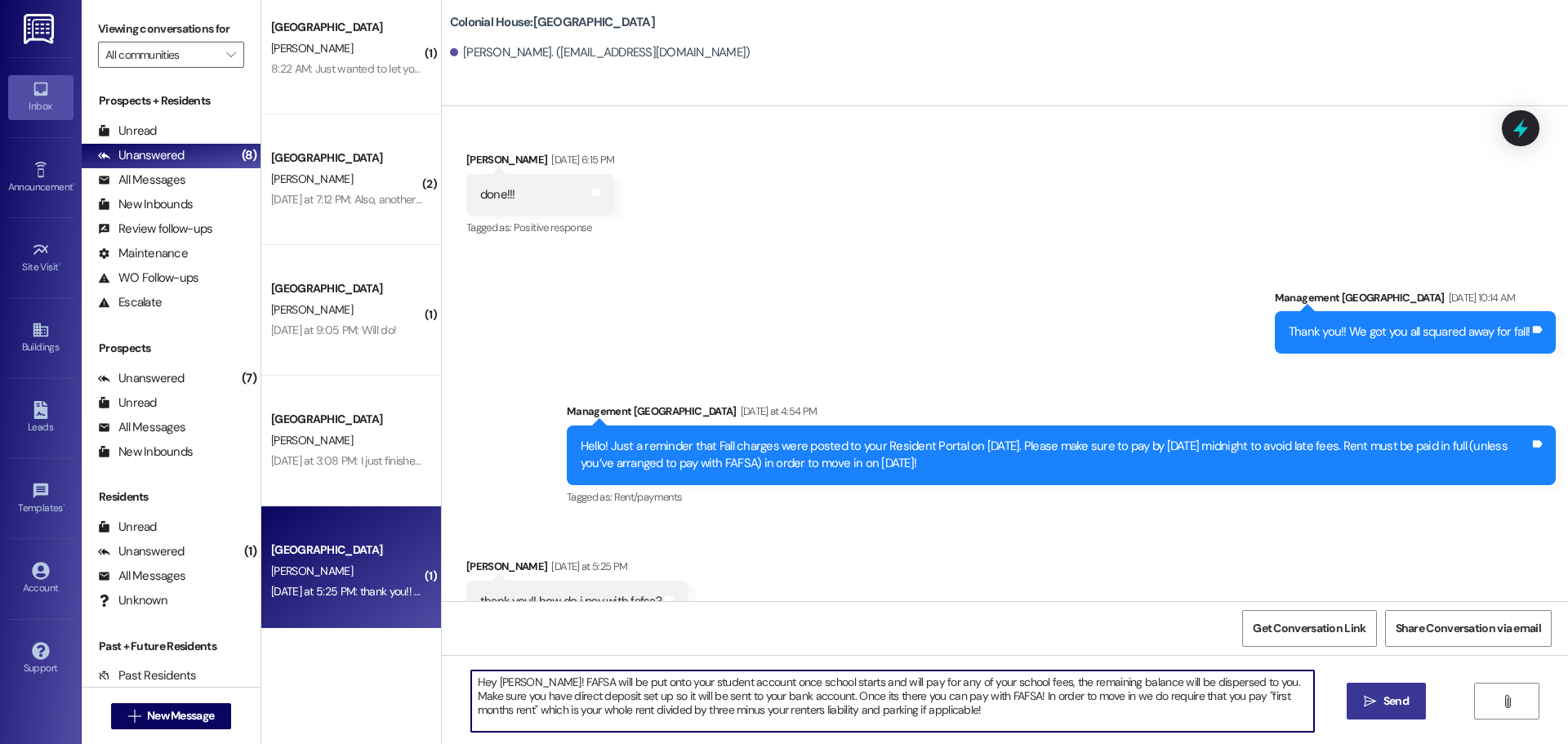
click at [581, 674] on textarea "Hey Rylee! FAFSA will be put onto your student account once school starts and w…" at bounding box center [893, 701] width 843 height 61
click at [893, 718] on textarea "Hey Rylee! FAFSA will be put onto your student account once school starts and w…" at bounding box center [893, 701] width 843 height 61
click at [635, 685] on textarea "Hey Rylee! FAFSA will be put onto your student account once school starts and w…" at bounding box center [893, 701] width 843 height 61
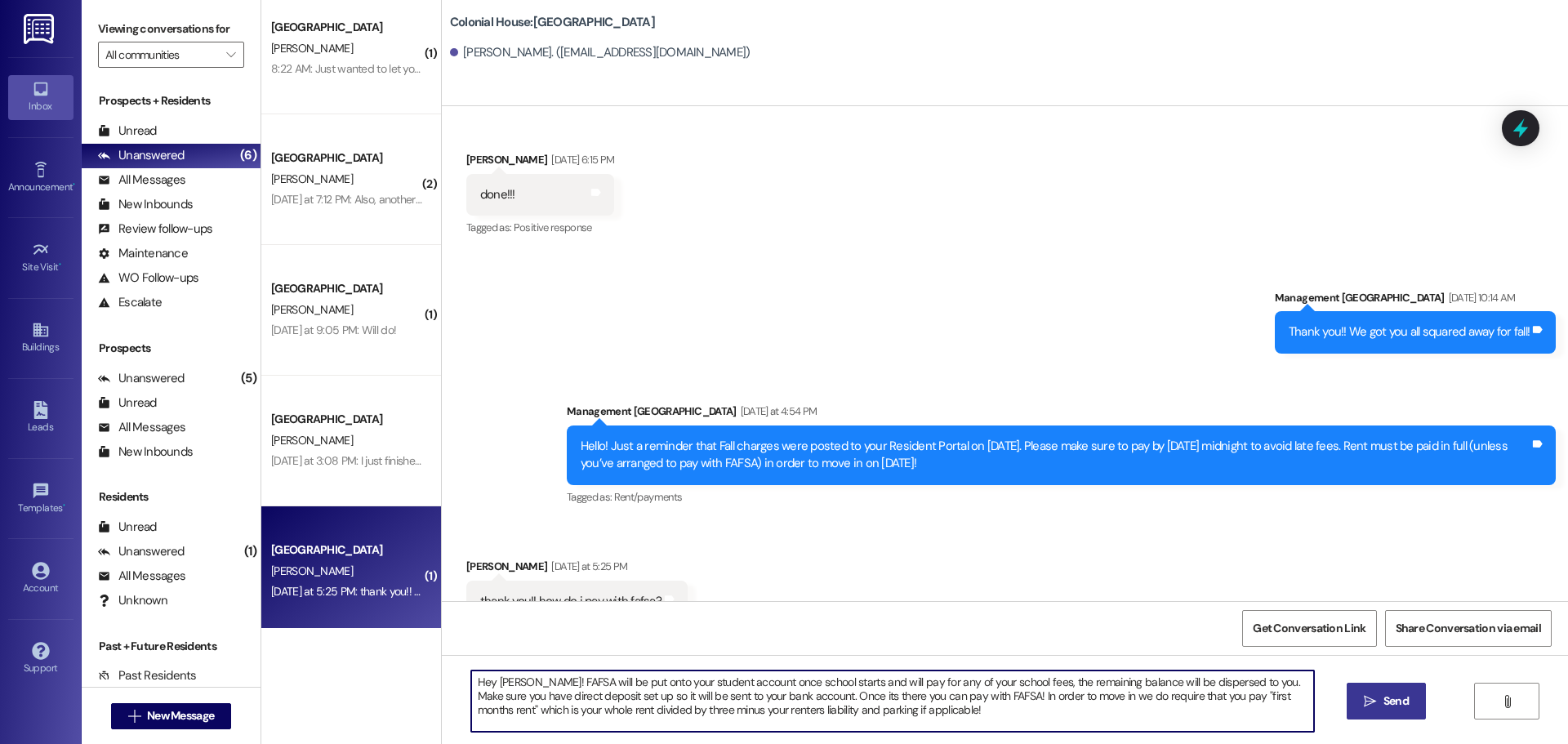
click at [635, 685] on textarea "Hey Rylee! FAFSA will be put onto your student account once school starts and w…" at bounding box center [893, 701] width 843 height 61
paste textarea "first go toward your school fees, and the remaining balance will be refunded to…"
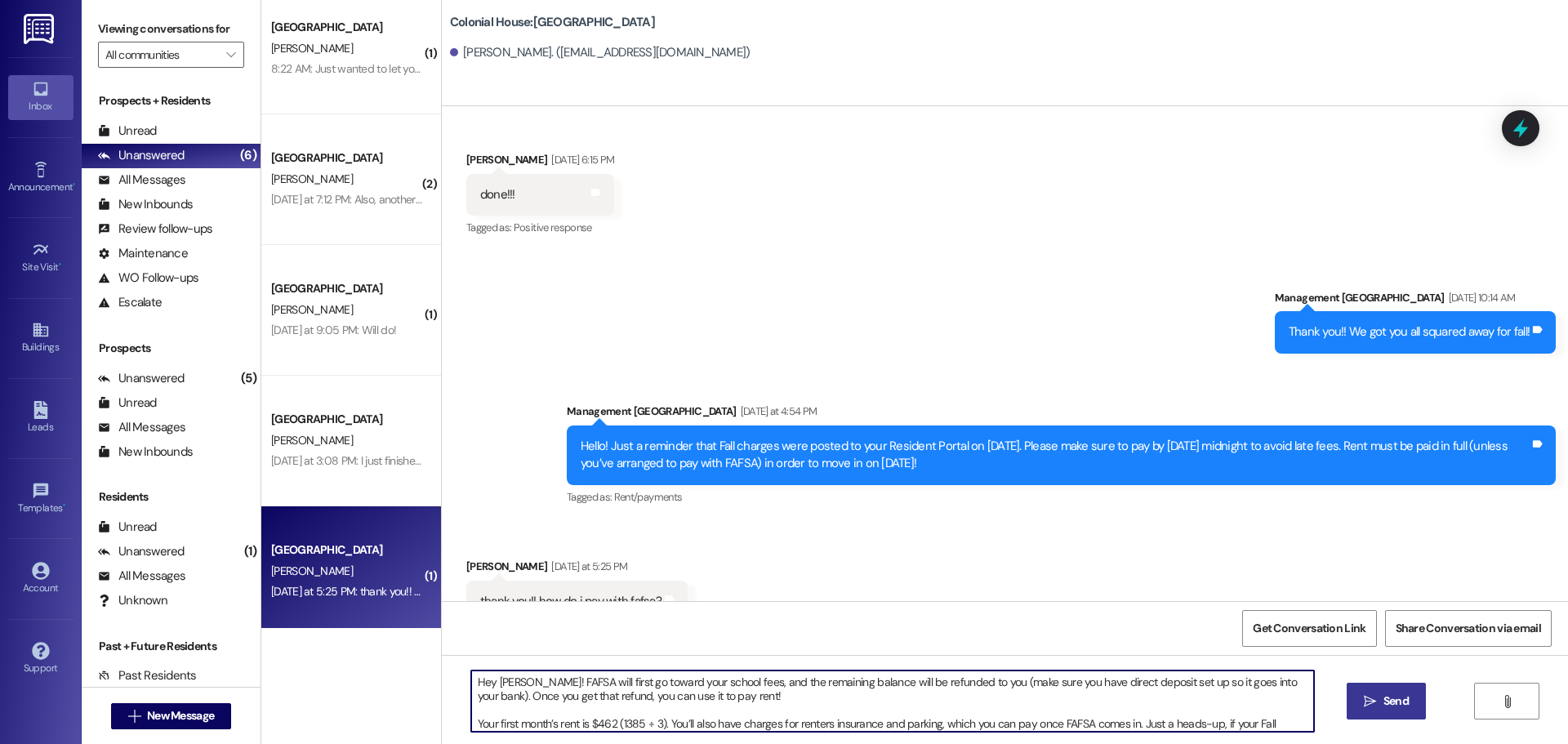
scroll to position [41, 0]
type textarea "Hey Rylee! FAFSA will first go toward your school fees, and the remaining balan…"
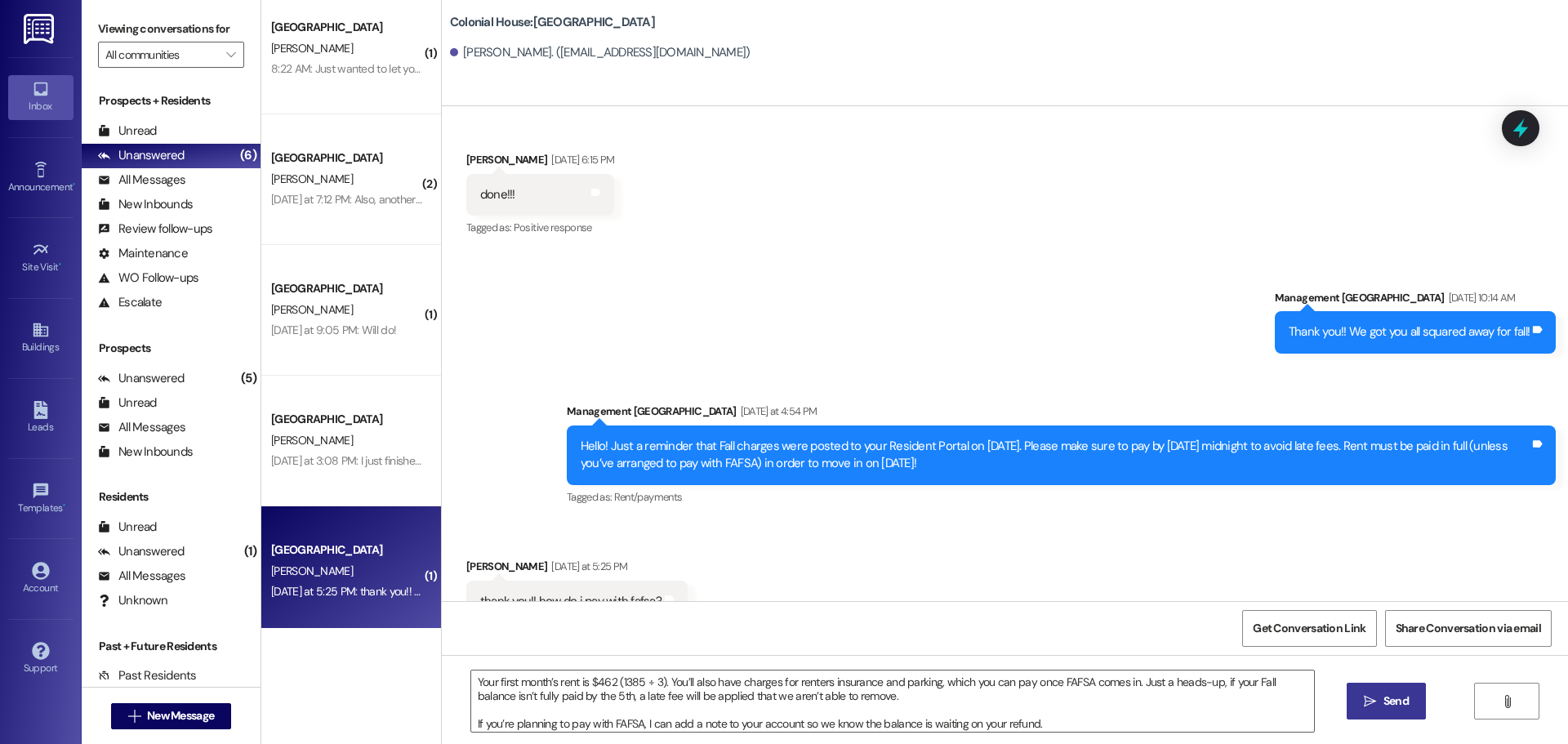
click at [1395, 701] on span "Send" at bounding box center [1396, 701] width 26 height 17
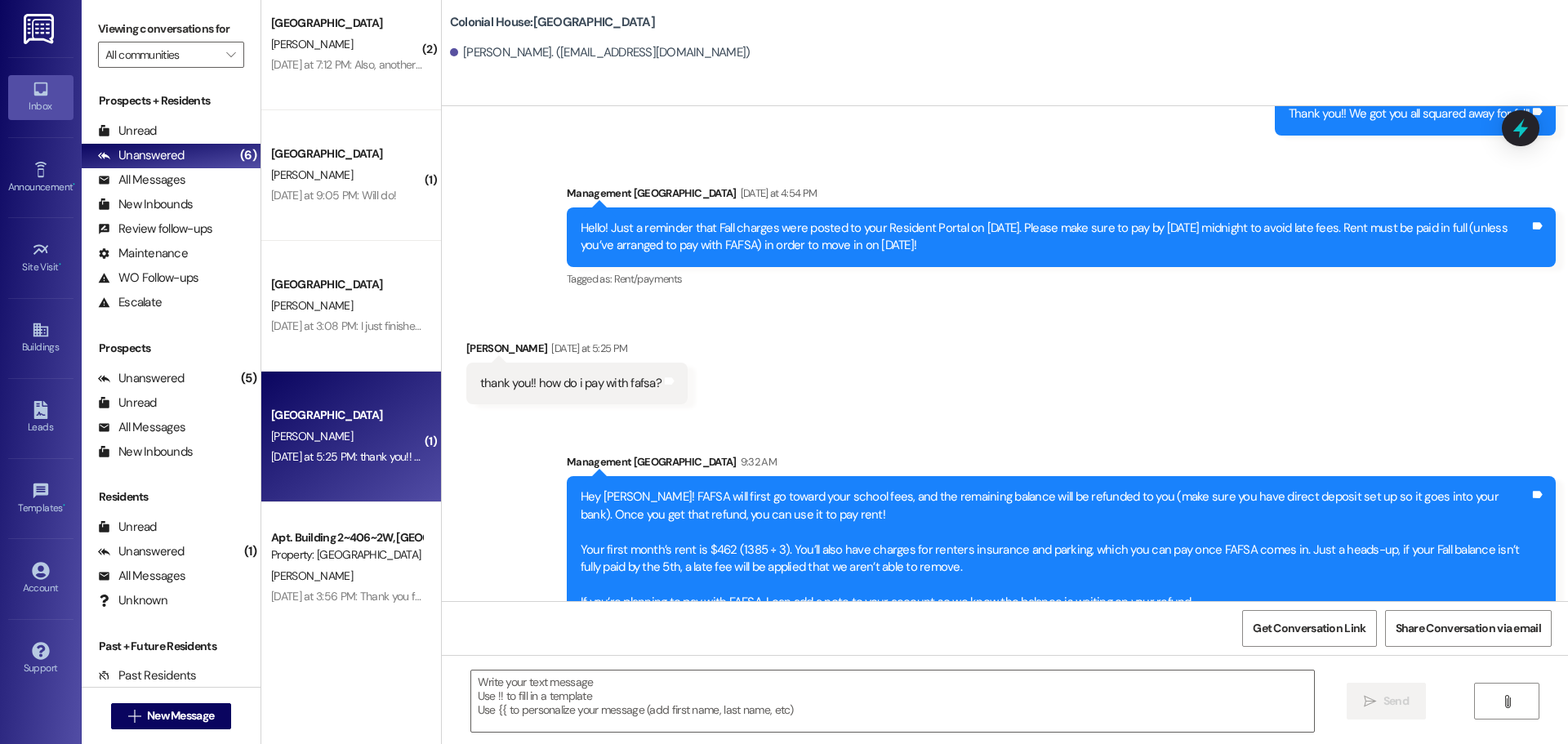
scroll to position [548, 0]
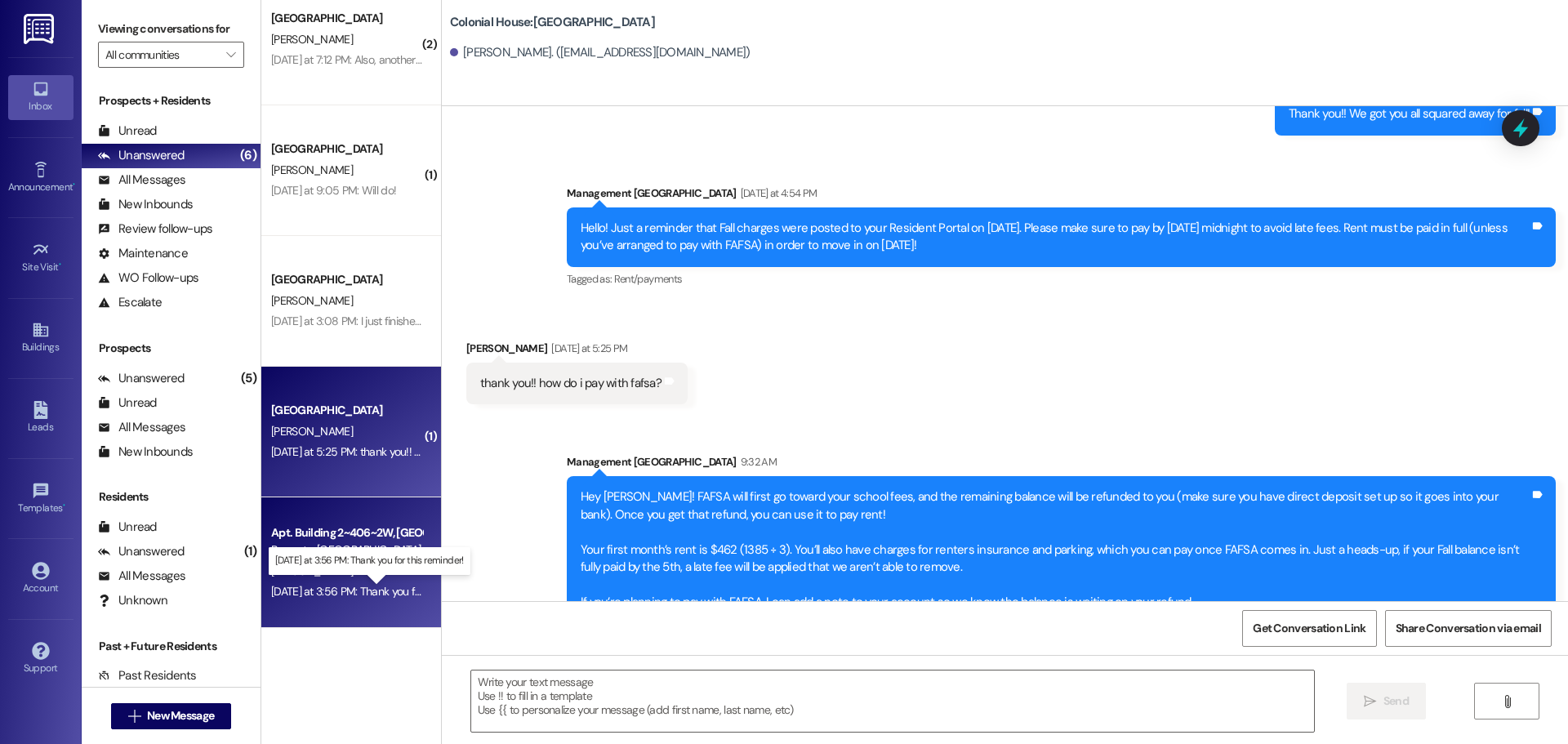
click at [367, 597] on div "Yesterday at 3:56 PM: Thank you for this reminder! Yesterday at 3:56 PM: Thank …" at bounding box center [381, 591] width 220 height 15
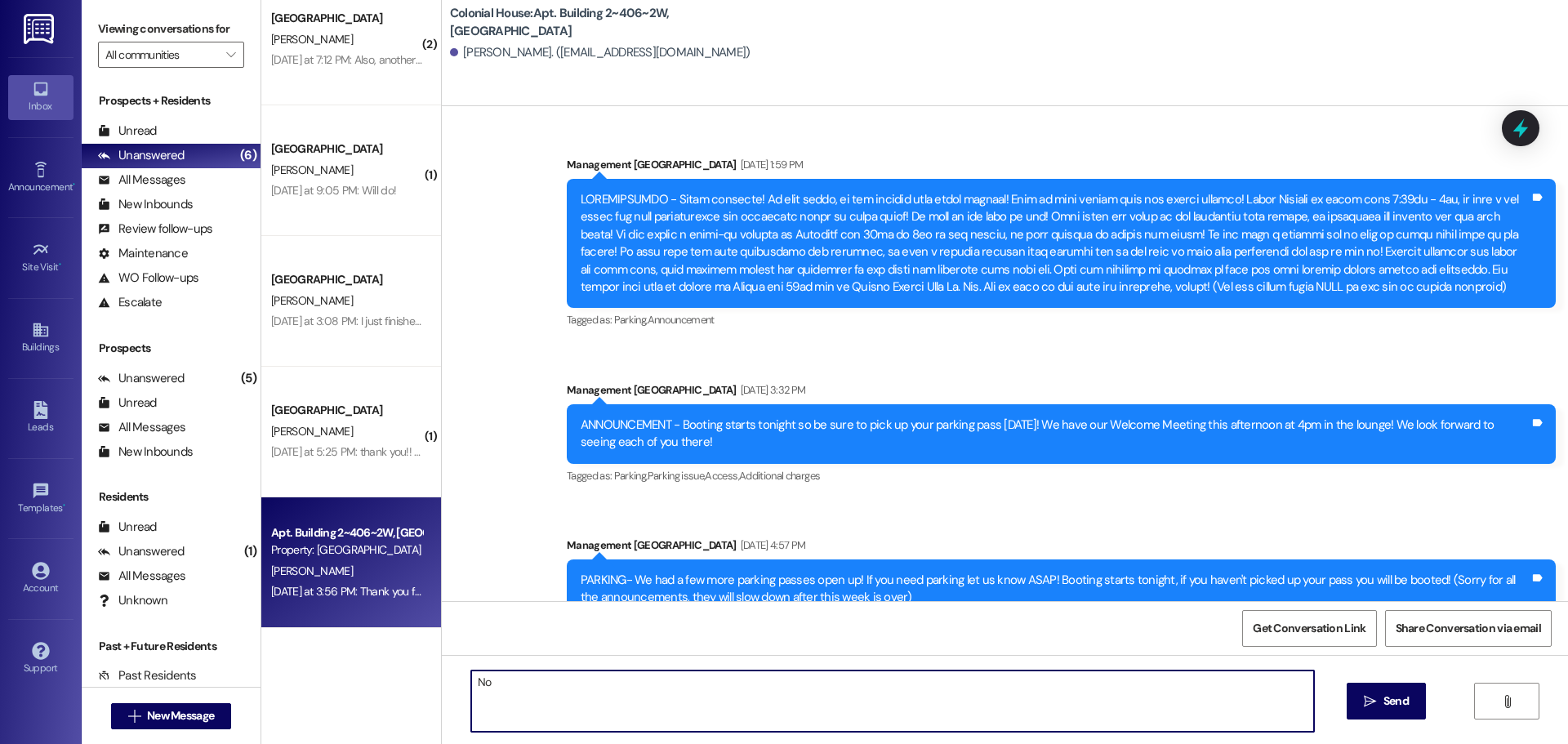
scroll to position [68398, 0]
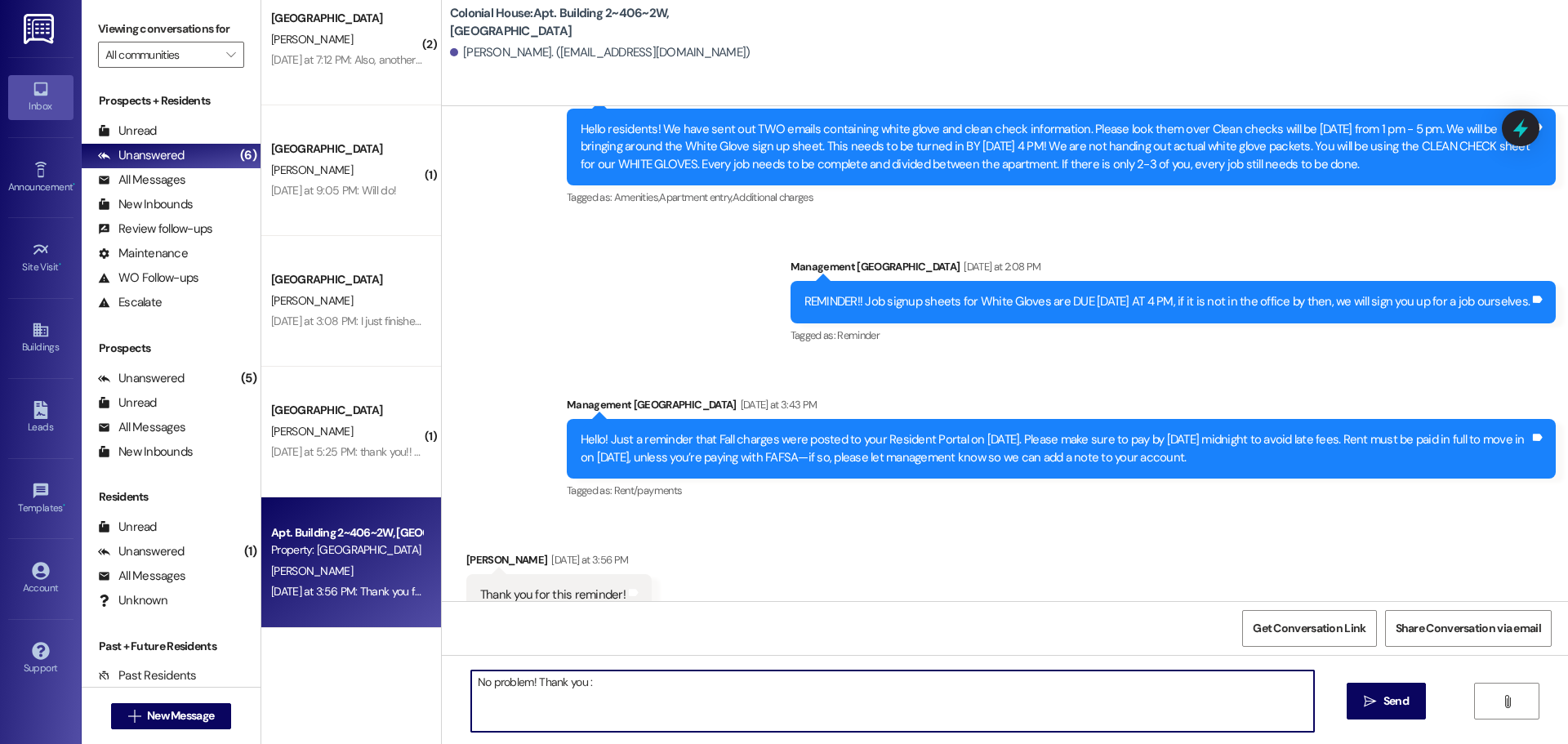
type textarea "No problem! Thank you :)"
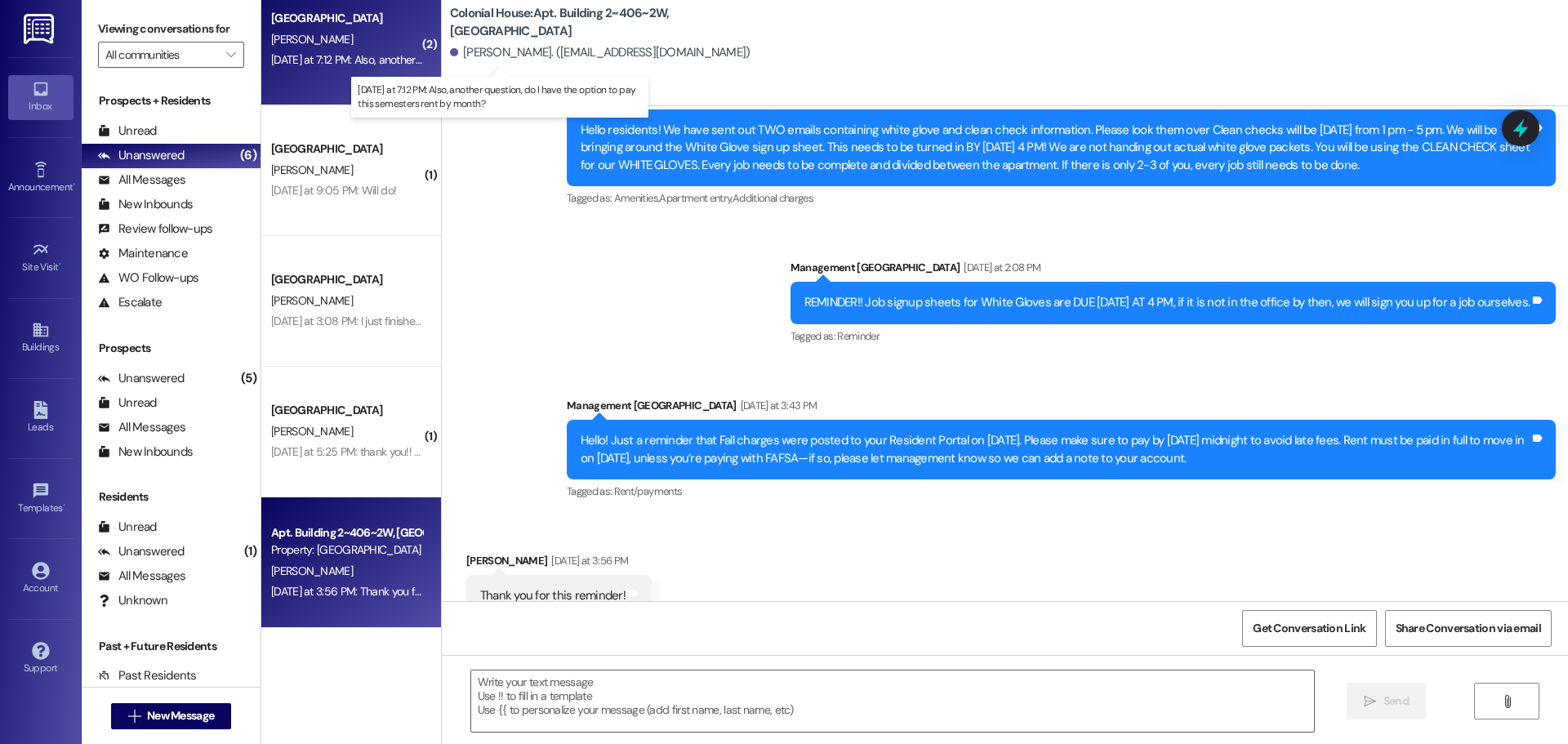
click at [339, 59] on div "Yesterday at 7:12 PM: Also, another question, do I have the option to pay this …" at bounding box center [504, 59] width 467 height 15
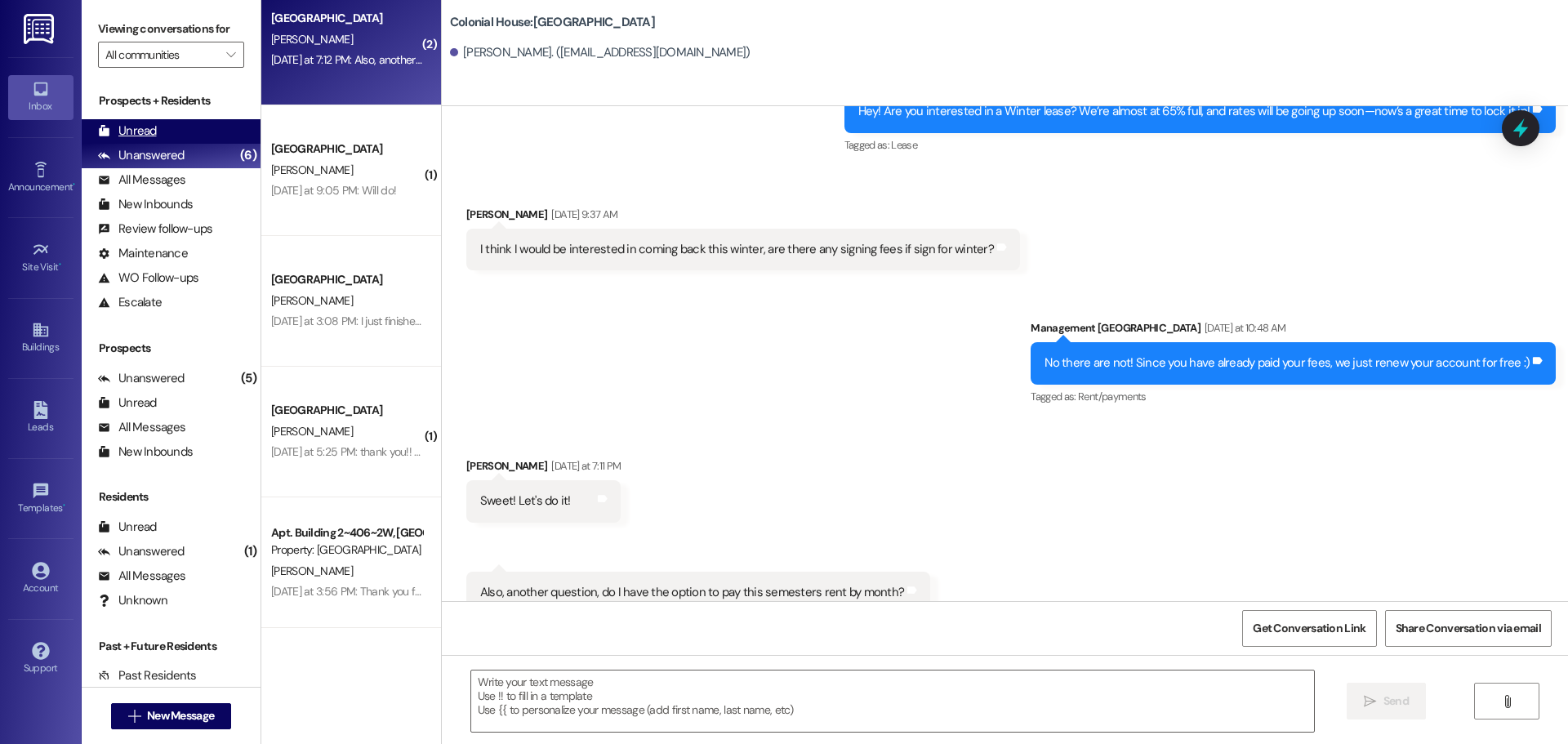
scroll to position [3670, 0]
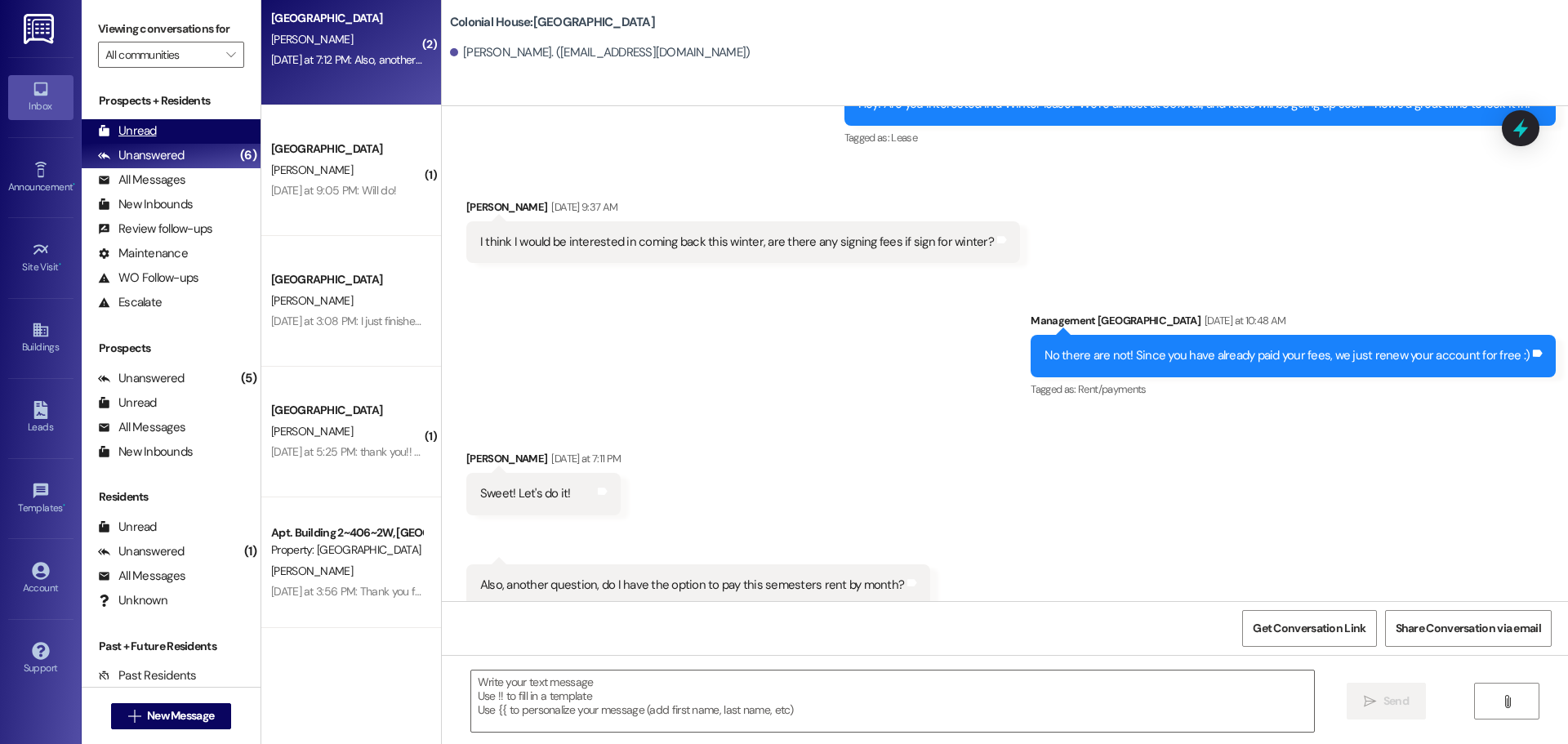
click at [162, 130] on div "Unread (0)" at bounding box center [171, 131] width 179 height 25
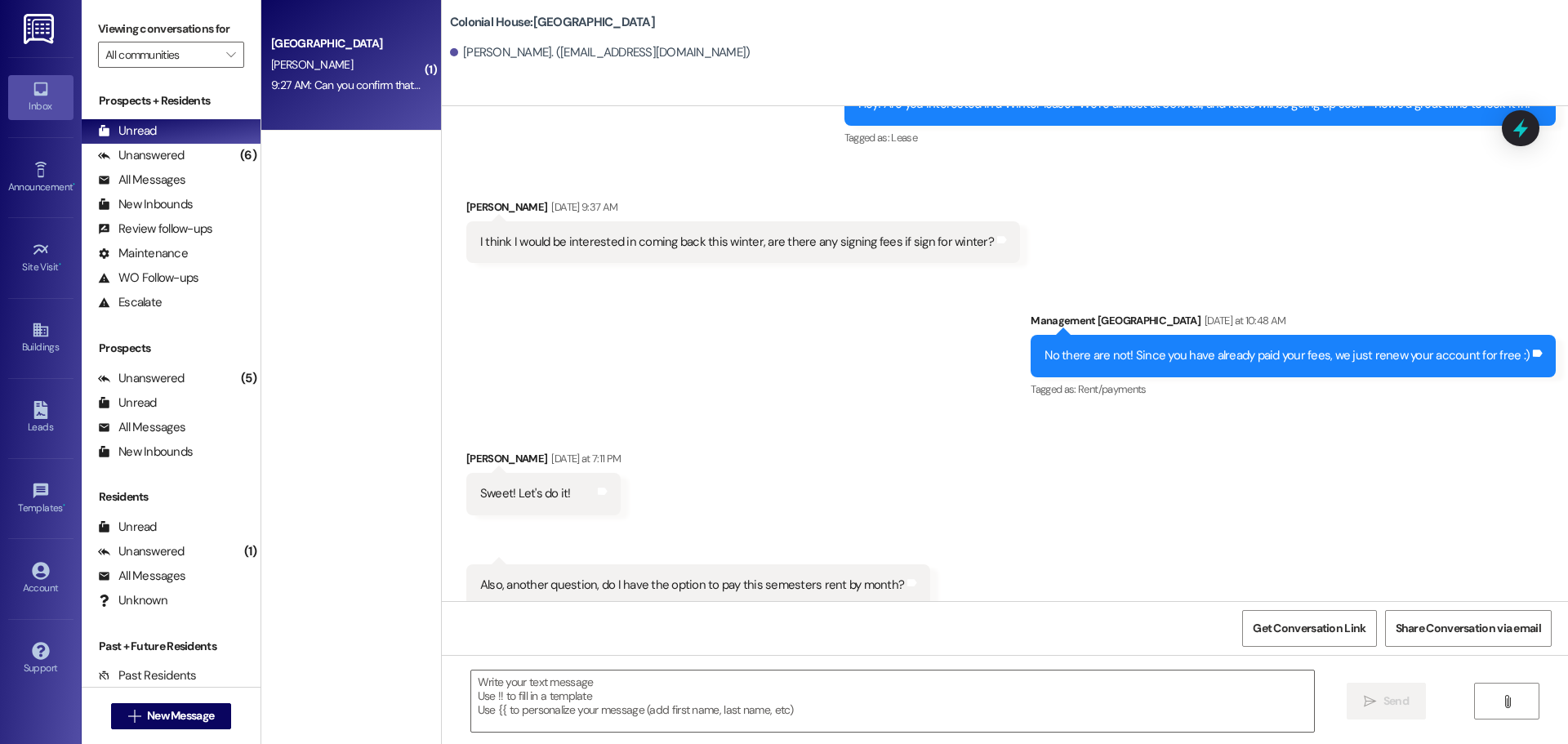
click at [372, 85] on div "9:27 AM: Can you confirm that we have paid the extra for Skye Hall to move in o…" at bounding box center [732, 85] width 921 height 15
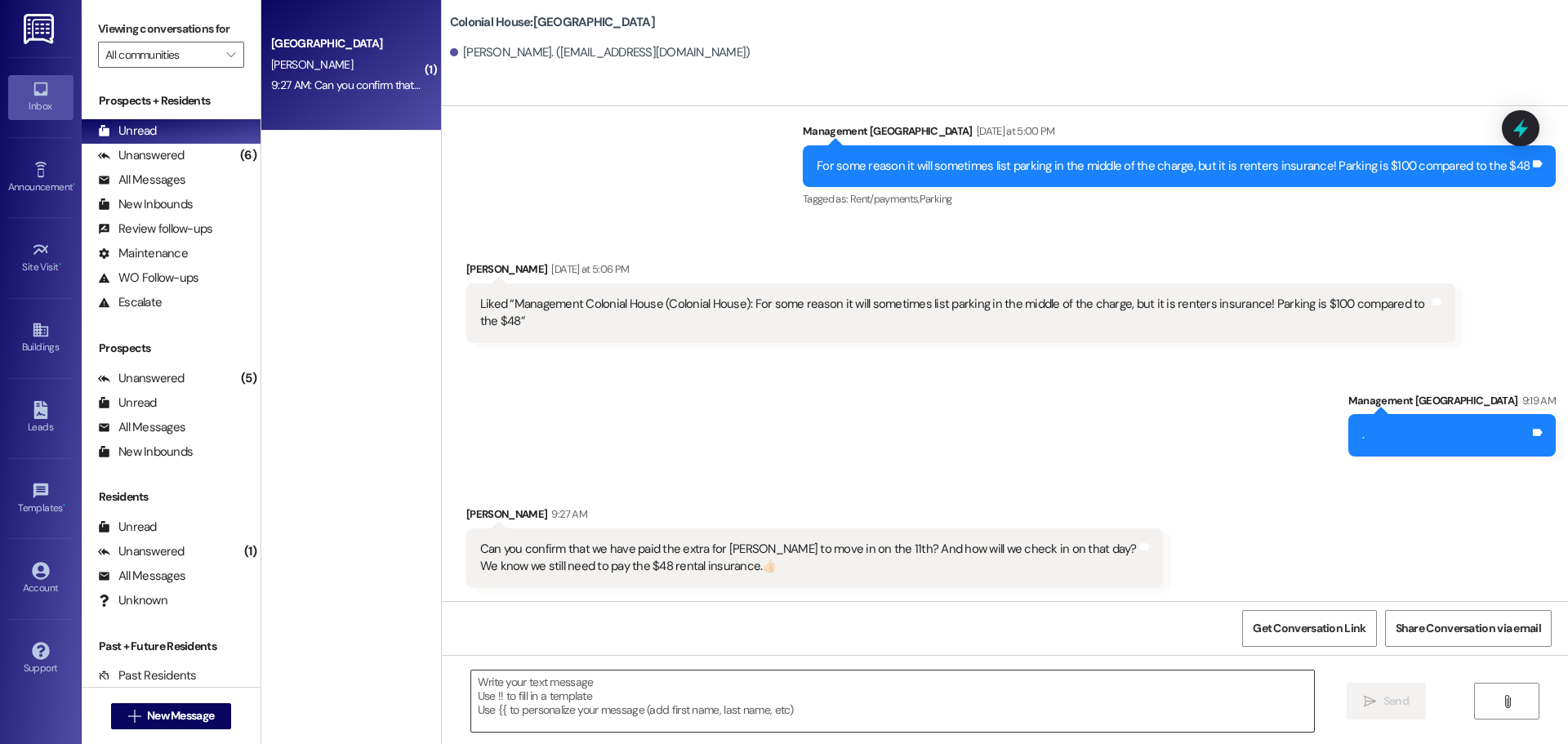
click at [513, 701] on textarea at bounding box center [893, 701] width 843 height 61
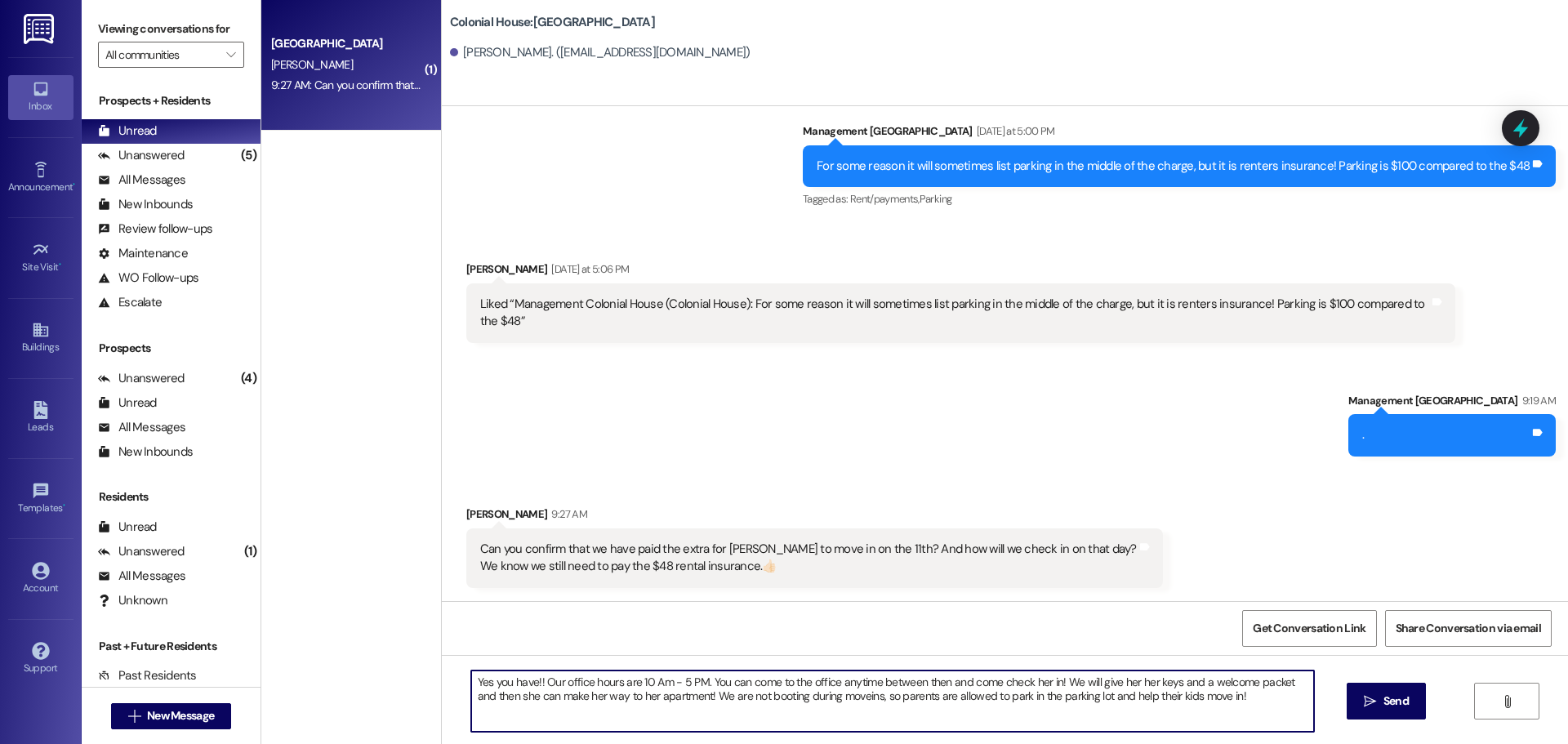
click at [513, 701] on textarea "Yes you have!! Our office hours are 10 Am - 5 PM. You can come to the office an…" at bounding box center [893, 701] width 843 height 61
click at [598, 687] on textarea "Yes you have!! Our office hours are 10 Am - 5 PM. You can come to the office an…" at bounding box center [893, 701] width 843 height 61
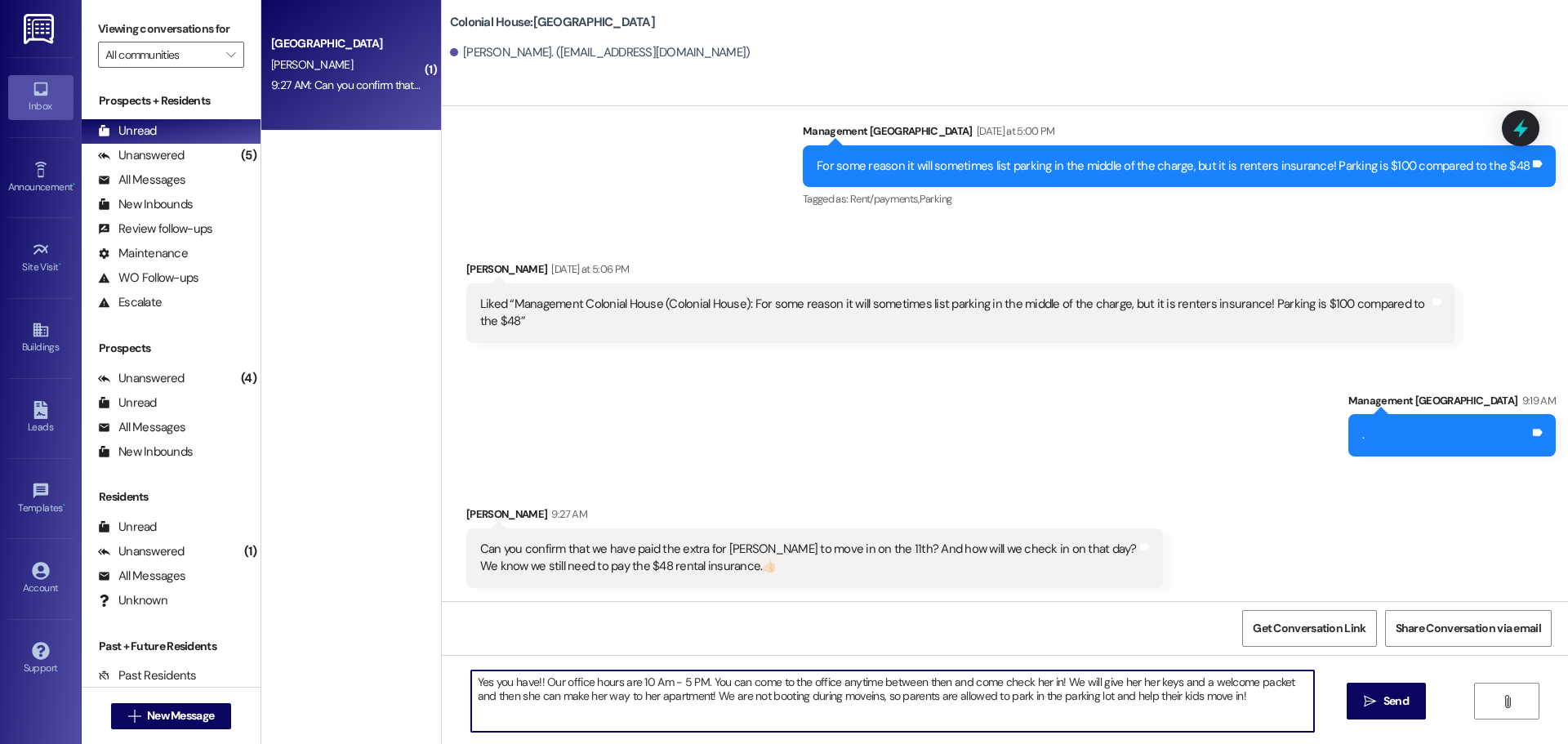
click at [598, 687] on textarea "Yes you have!! Our office hours are 10 Am - 5 PM. You can come to the office an…" at bounding box center [893, 701] width 843 height 61
paste textarea "🎉 Our office hours are 10 AM – 5 PM, so you can come by anytime during that win…"
type textarea "Yes you have!! 🎉 Our office hours are 10 AM – 5 PM, so you can come by anytime …"
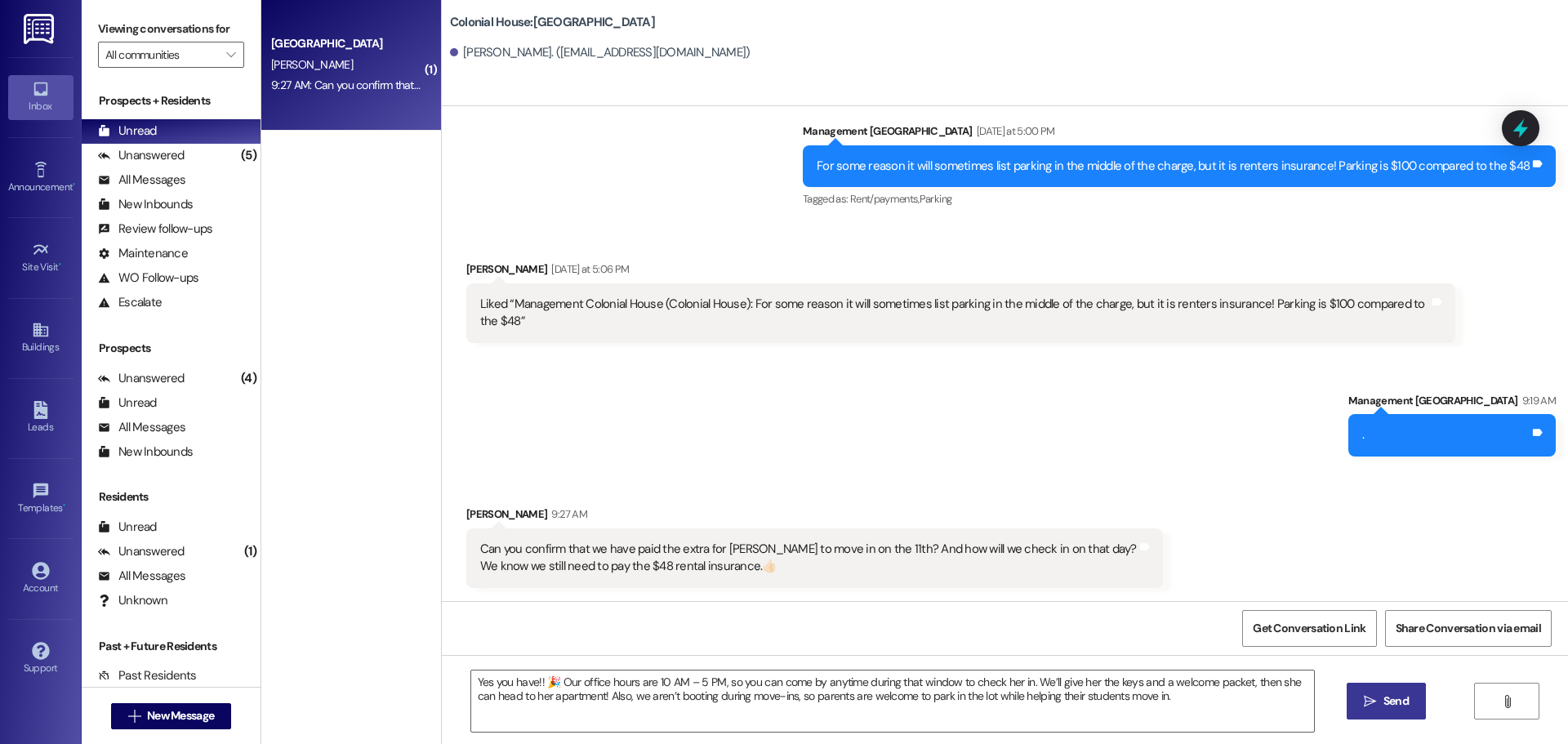
click at [1364, 705] on icon "" at bounding box center [1370, 702] width 12 height 13
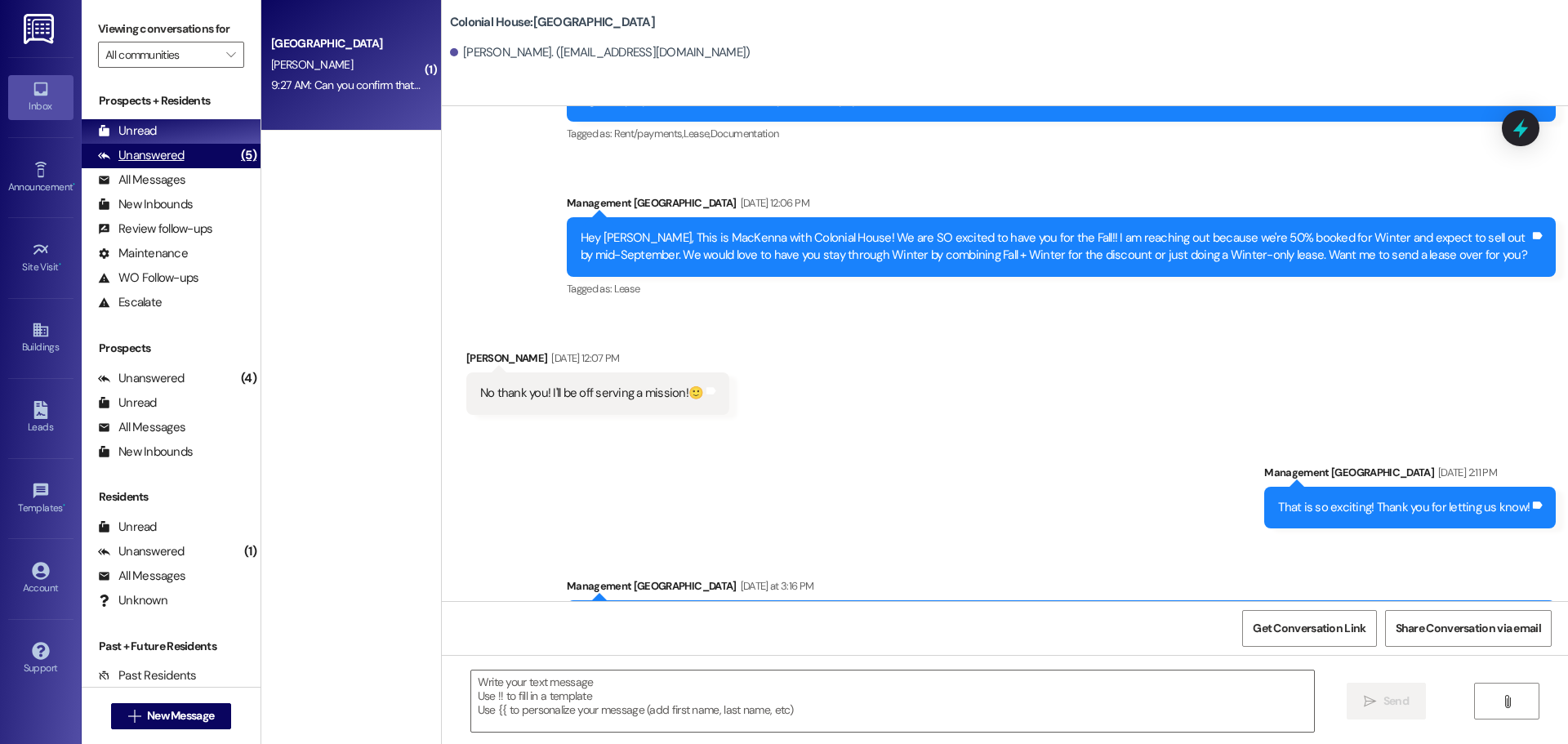
scroll to position [0, 0]
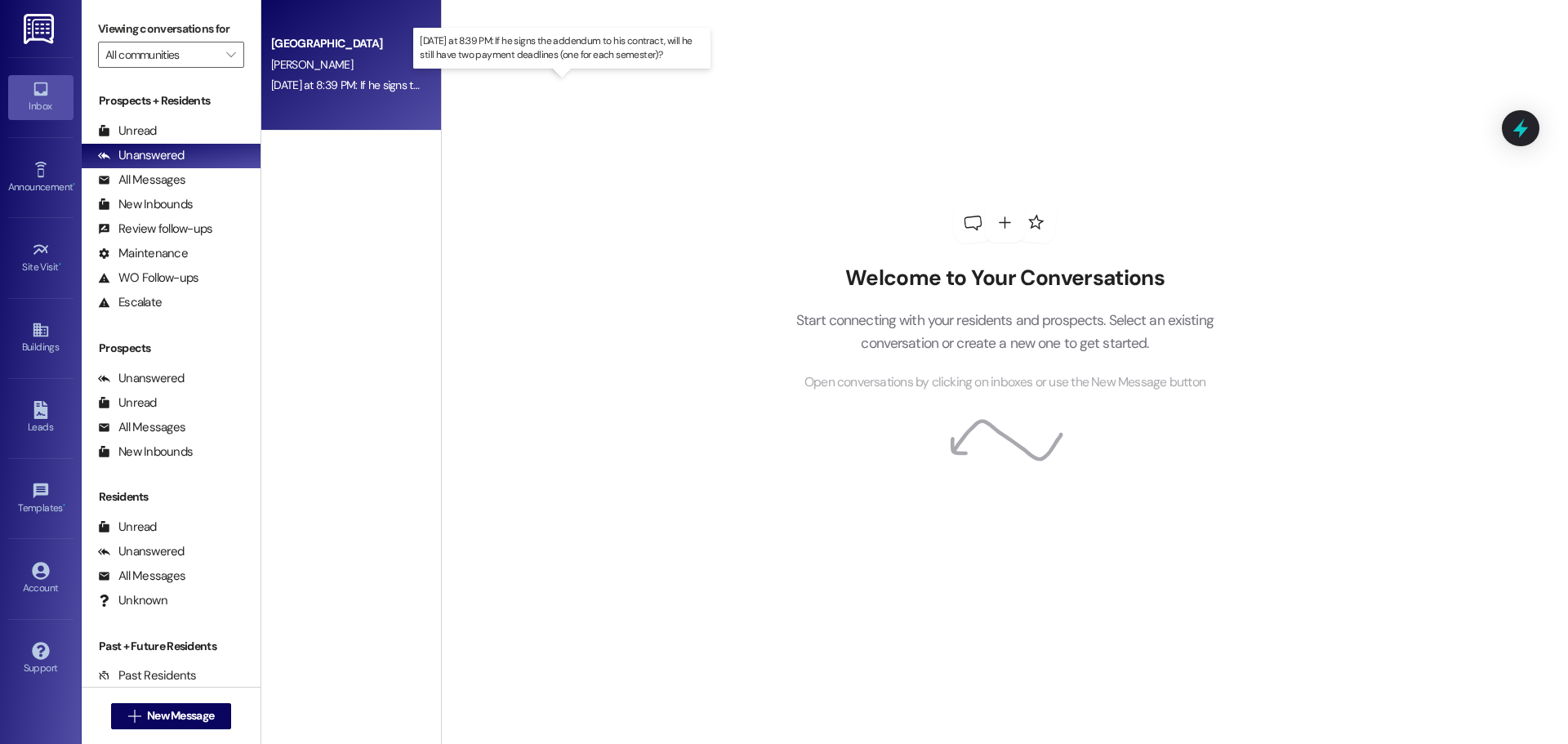
click at [325, 84] on div "[DATE] at 8:39 PM: If he signs the addendum to his contract, will he still have…" at bounding box center [568, 85] width 595 height 15
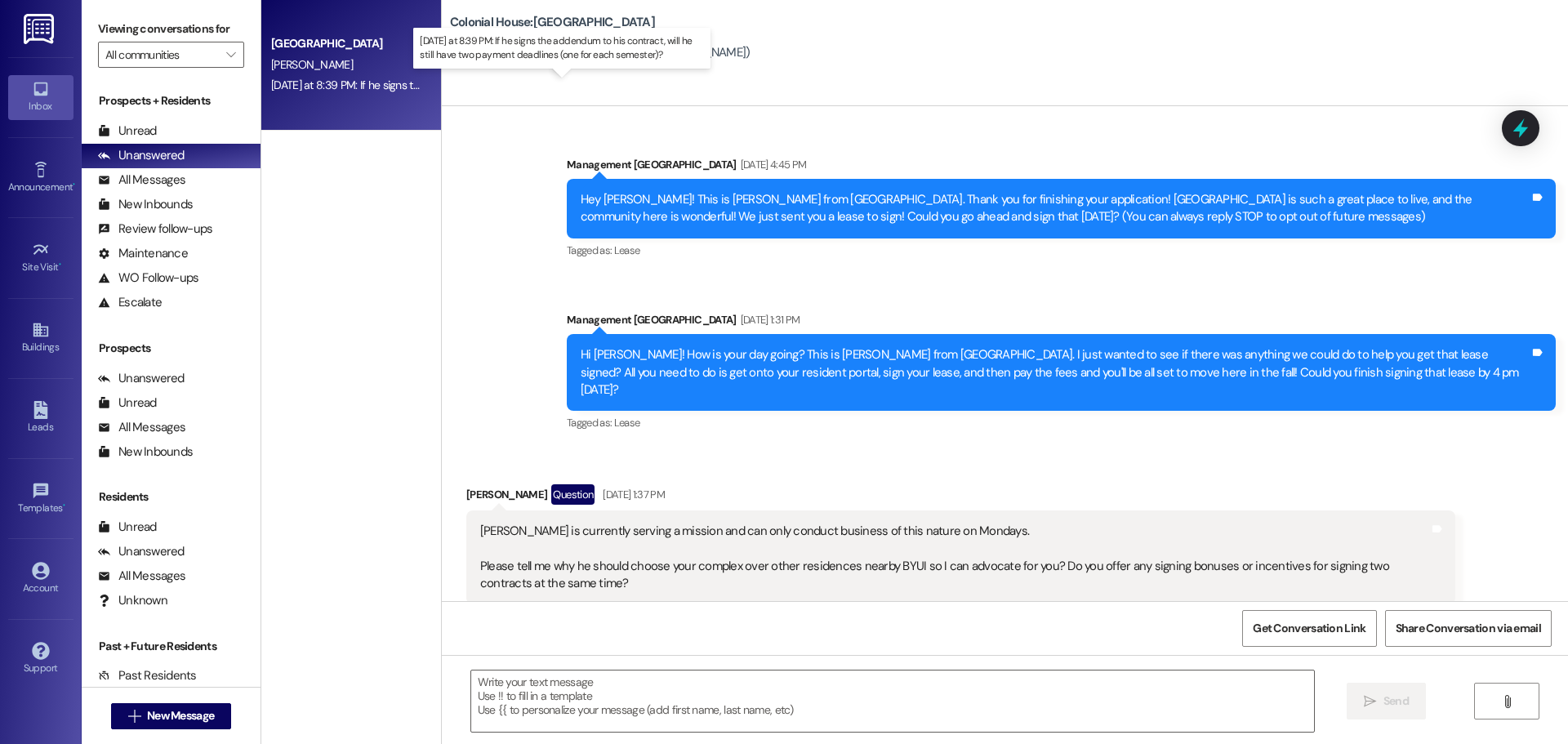
scroll to position [6125, 0]
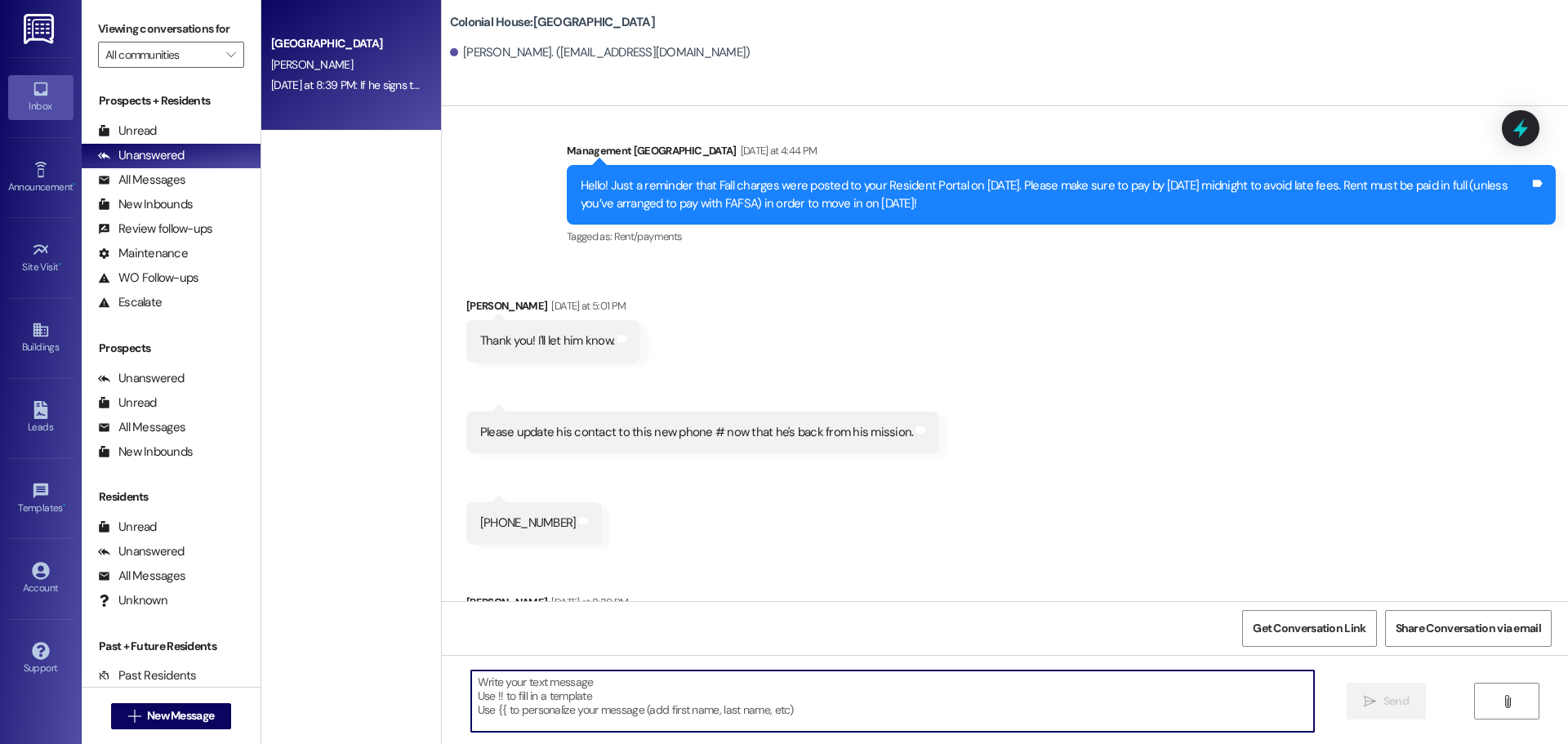
click at [567, 704] on textarea at bounding box center [893, 701] width 843 height 61
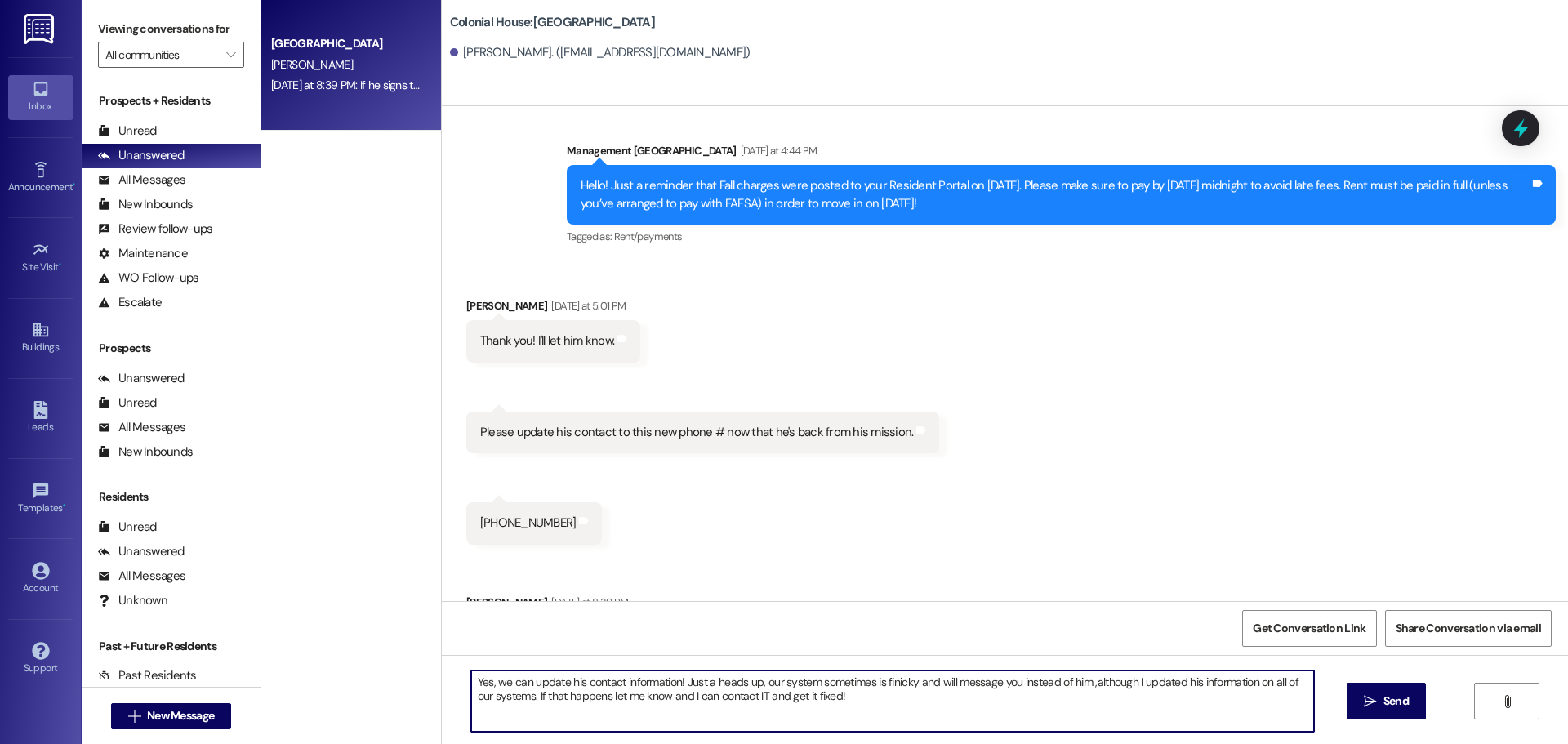
click at [855, 705] on textarea "Yes, we can update his contact information! Just a heads up, our system sometim…" at bounding box center [893, 701] width 843 height 61
click at [863, 715] on textarea "Yes, we can update his contact information! Just a heads up, our system sometim…" at bounding box center [893, 701] width 843 height 61
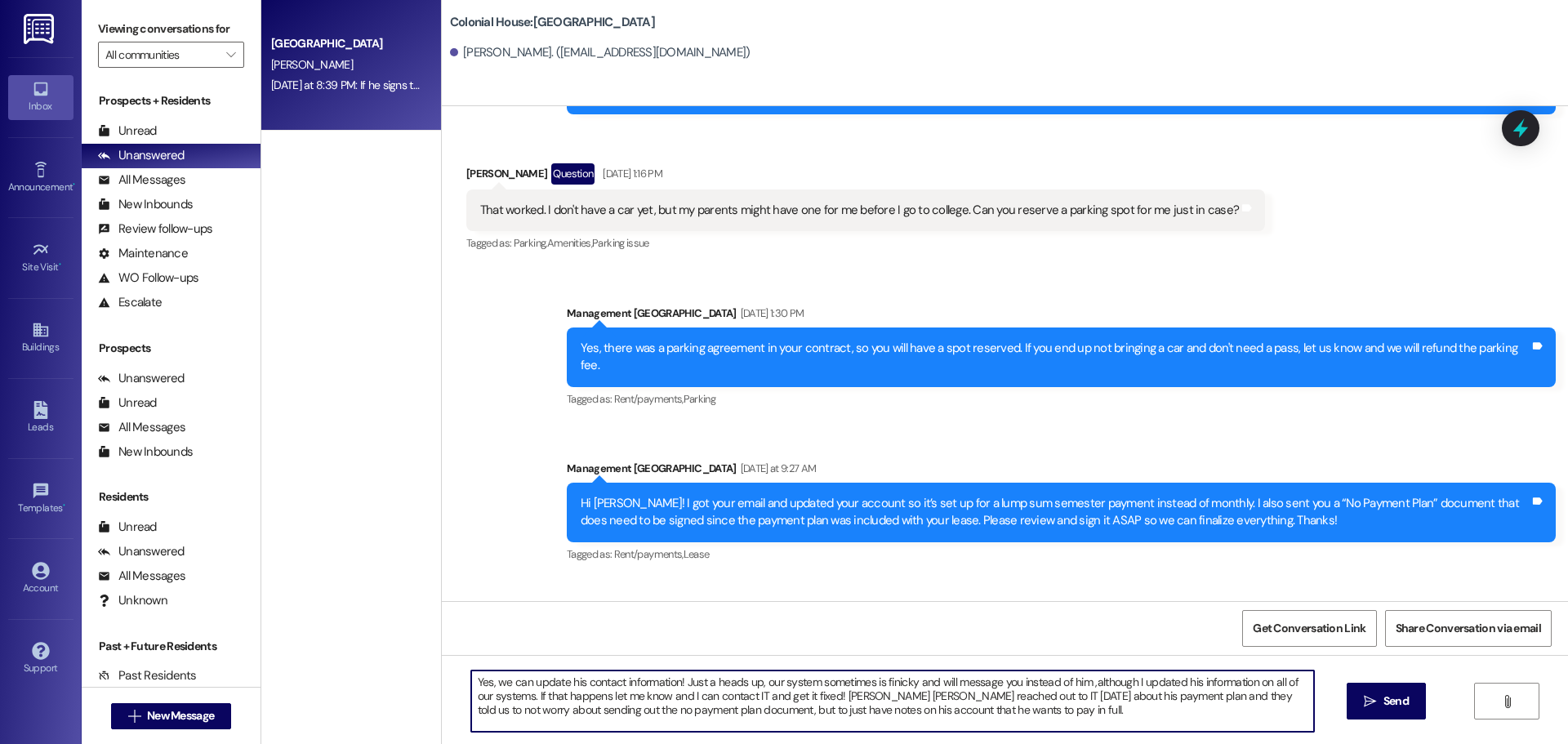
scroll to position [5634, 0]
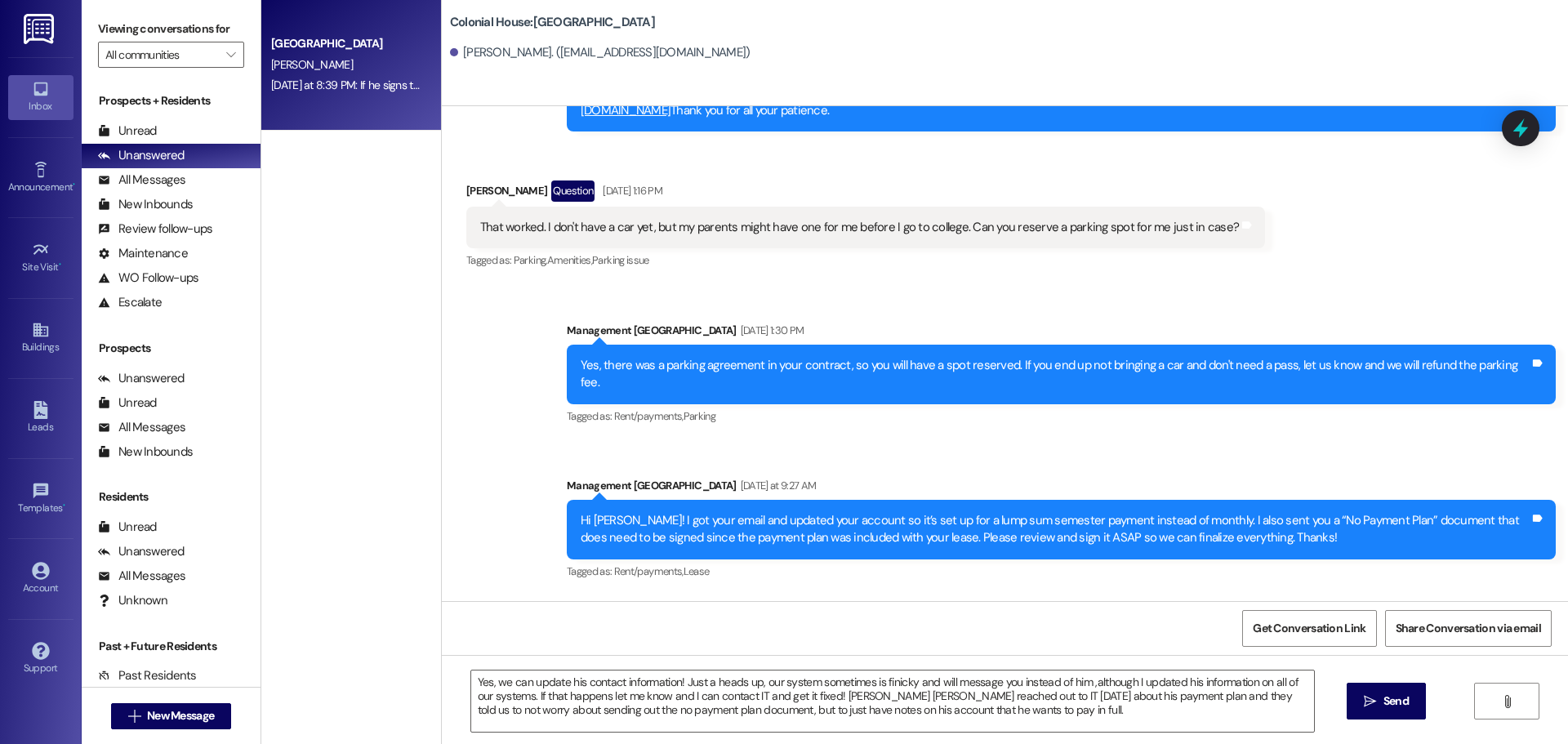
click at [914, 249] on div "Tagged as: Parking , Click to highlight conversations about Parking Amenities ,…" at bounding box center [865, 260] width 798 height 24
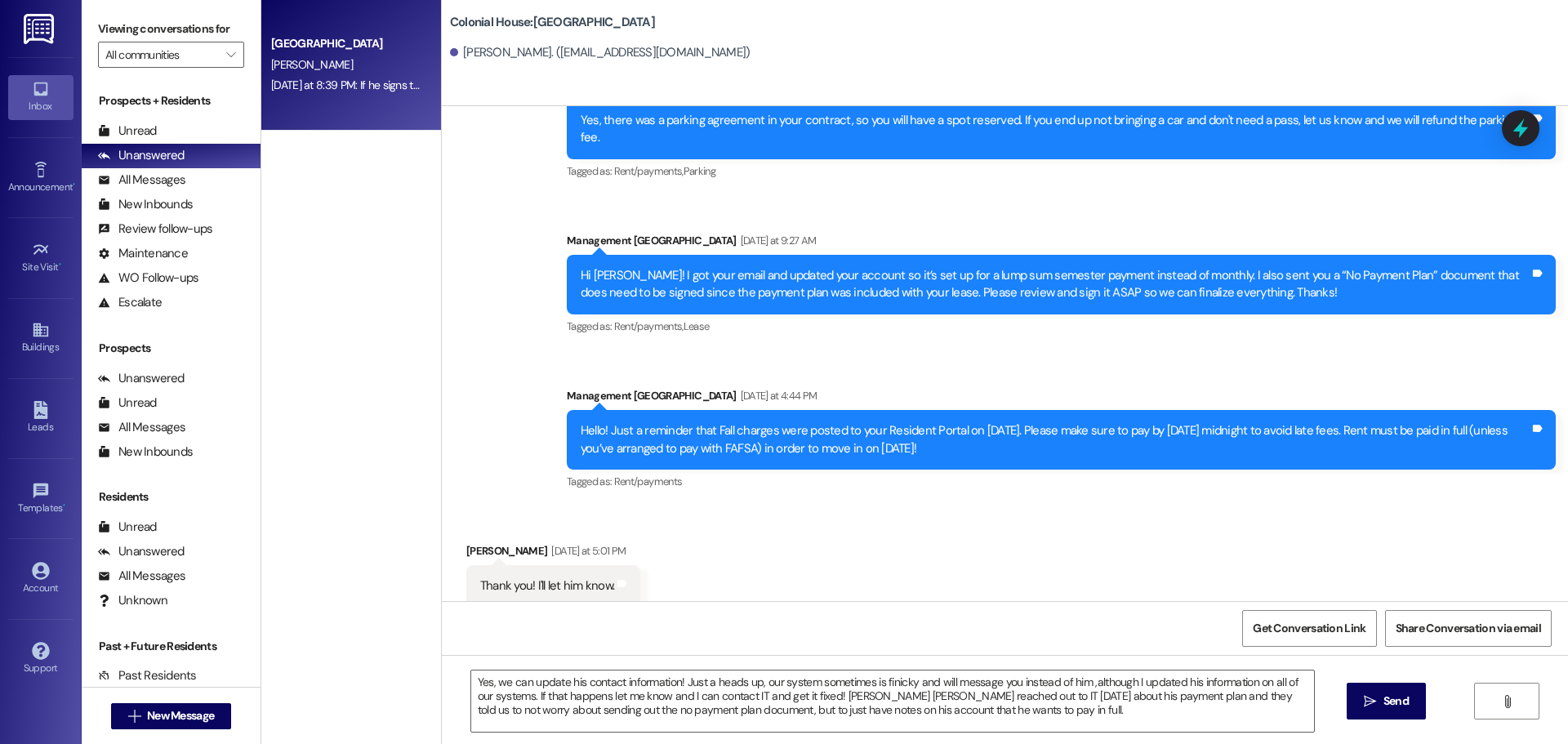
scroll to position [6125, 0]
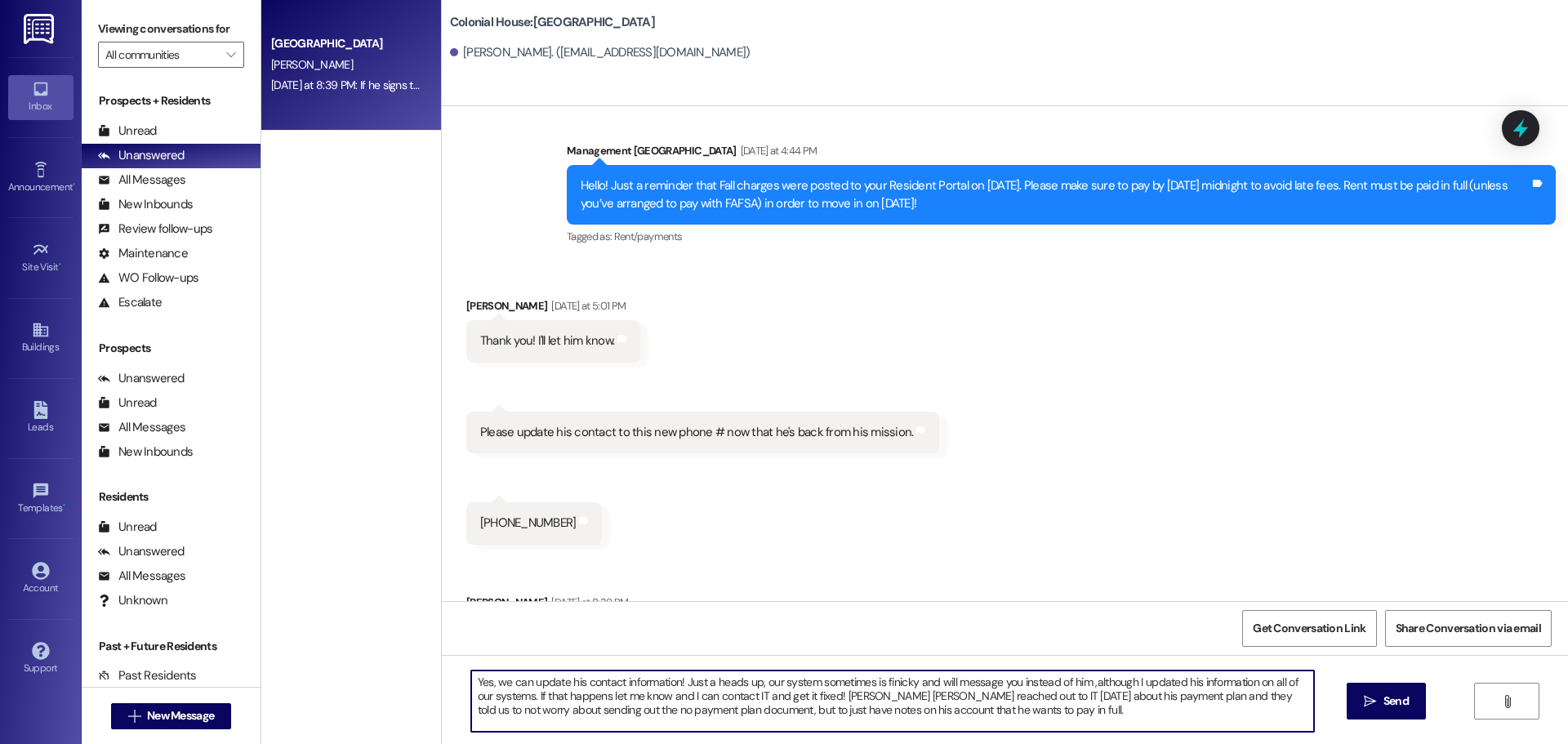
click at [1059, 703] on textarea "Yes, we can update his contact information! Just a heads up, our system sometim…" at bounding box center [893, 701] width 843 height 61
click at [1010, 711] on textarea "Yes, we can update his contact information! Just a heads up, our system sometim…" at bounding box center [893, 701] width 843 height 61
click at [1062, 710] on textarea "Yes, we can update his contact information! Just a heads up, our system sometim…" at bounding box center [893, 701] width 843 height 61
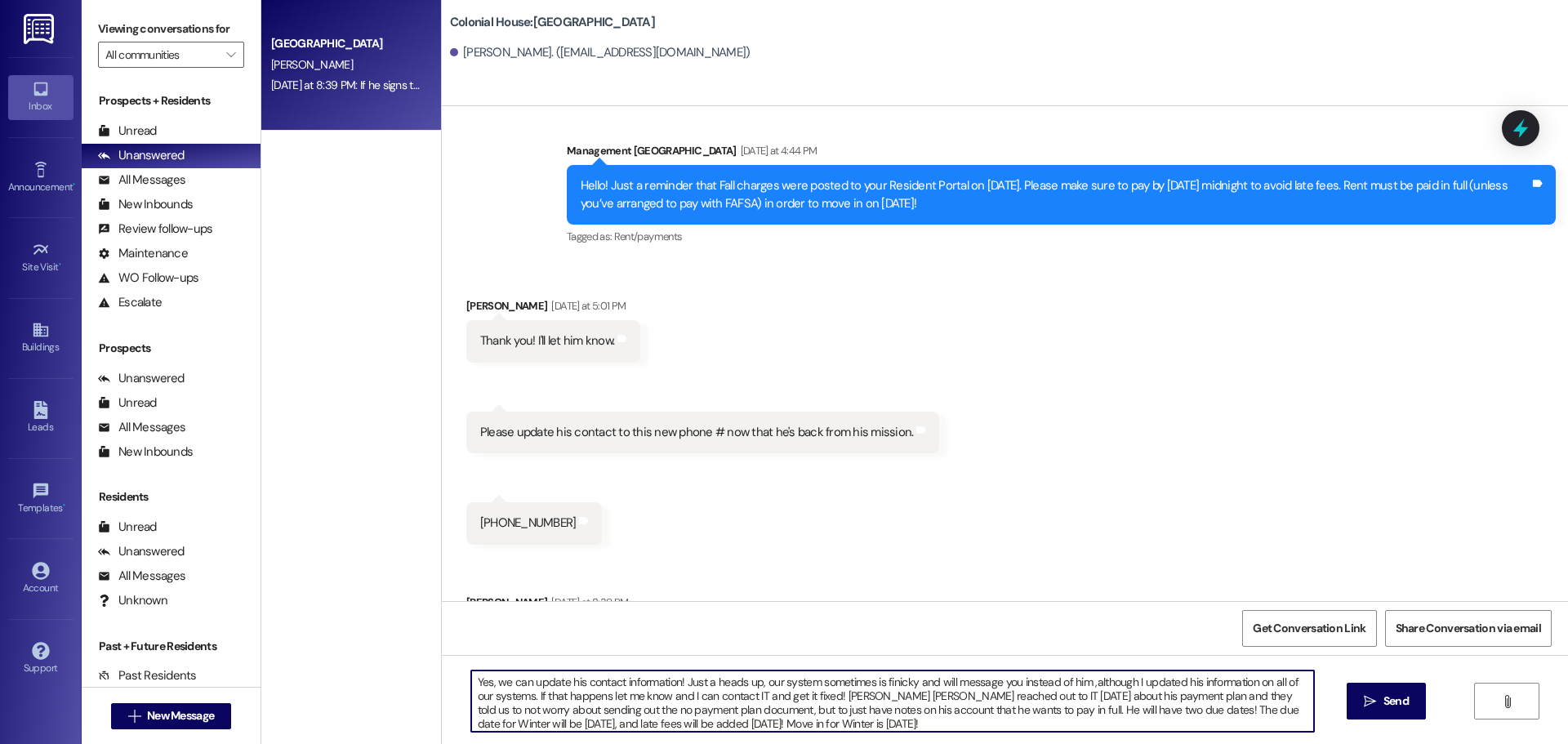
click at [1062, 710] on textarea "Yes, we can update his contact information! Just a heads up, our system sometim…" at bounding box center [893, 701] width 843 height 61
click at [552, 714] on textarea "Yes, we can update his contact information! Just a heads up, our system sometim…" at bounding box center [893, 701] width 843 height 61
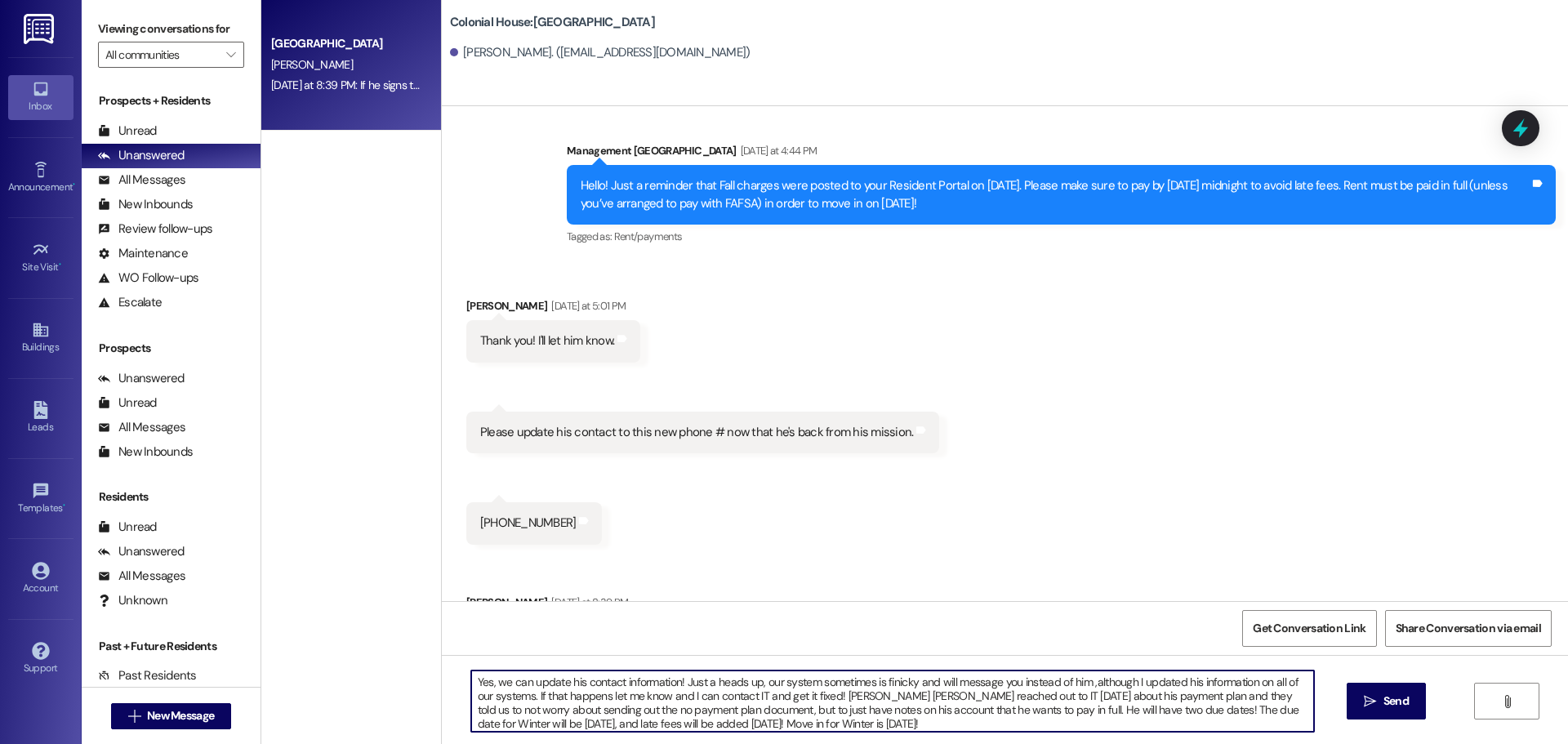
click at [552, 714] on textarea "Yes, we can update his contact information! Just a heads up, our system sometim…" at bounding box center [893, 701] width 843 height 61
paste textarea "! Just a heads up—sometimes our system glitches and may still send messages to …"
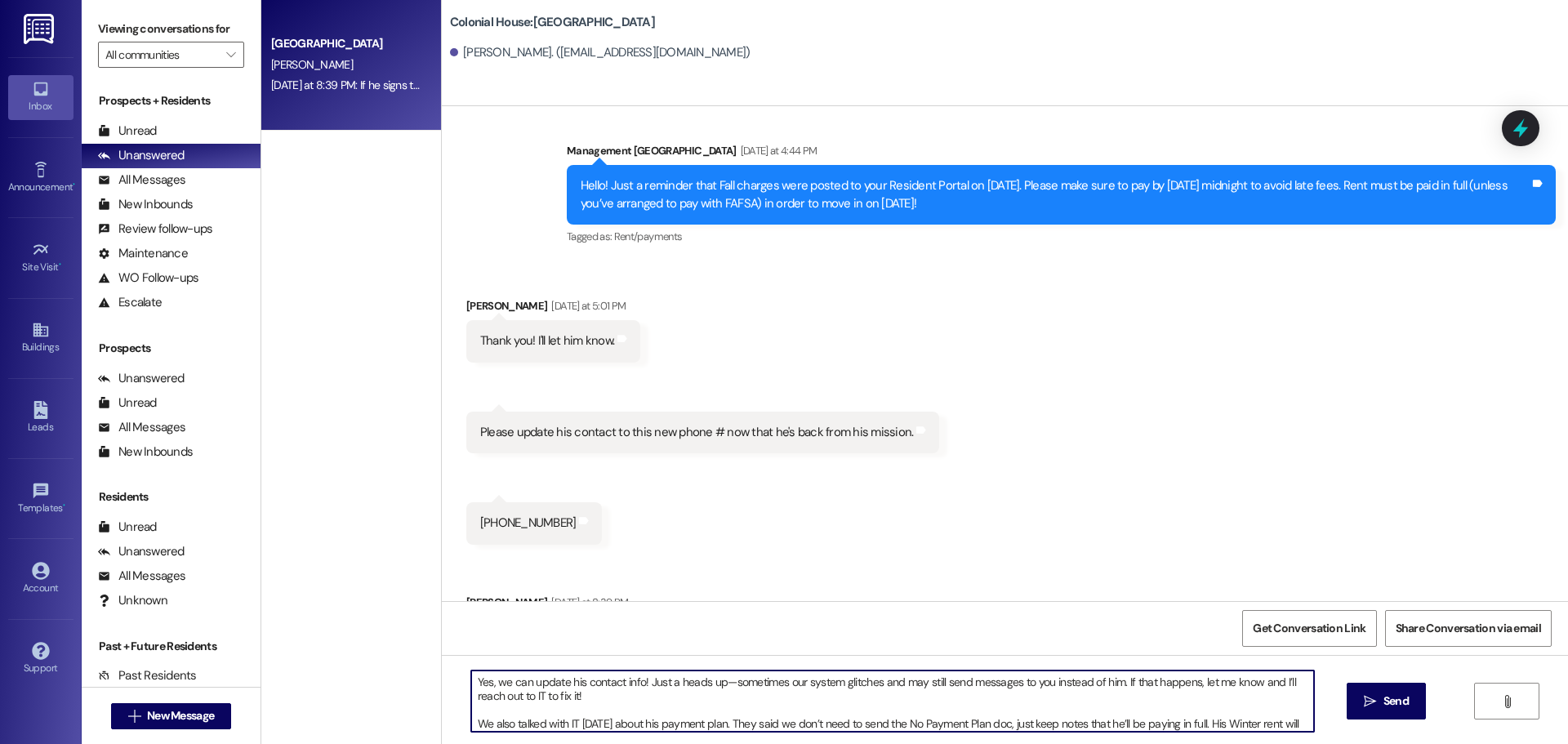
scroll to position [14, 0]
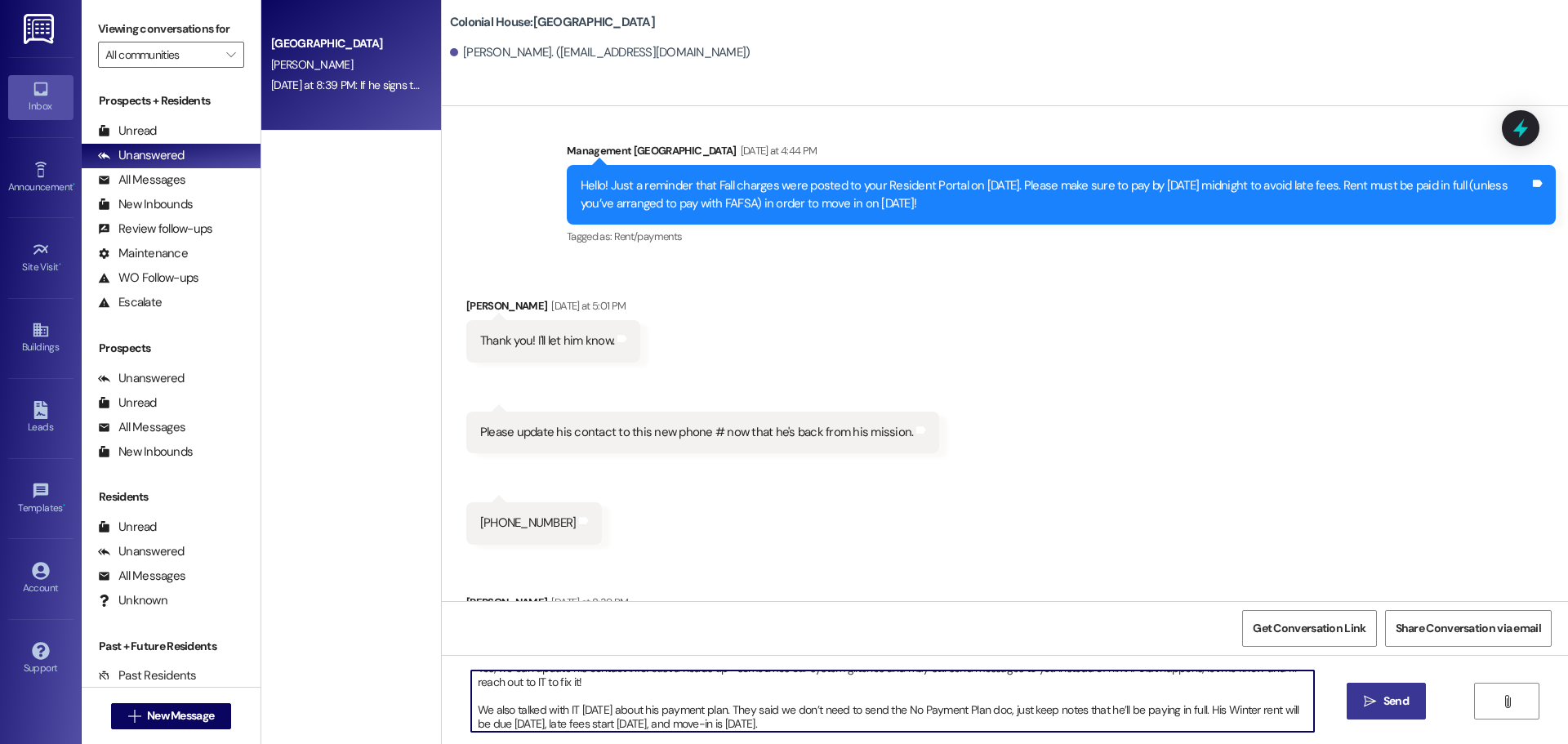
type textarea "Yes, we can update his contact info! Just a heads up—sometimes our system glitc…"
click at [1376, 707] on span " Send" at bounding box center [1386, 701] width 51 height 17
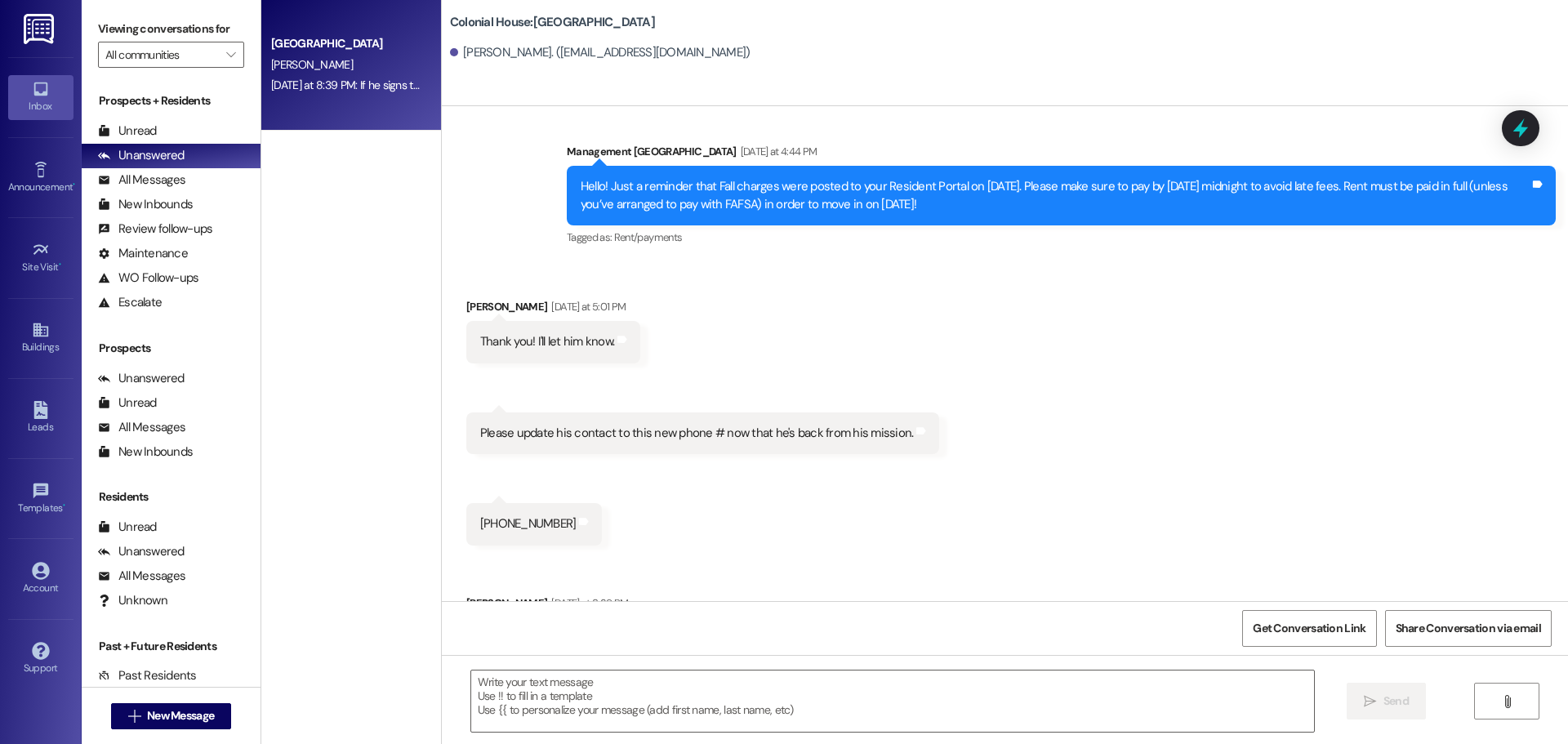
scroll to position [5633, 0]
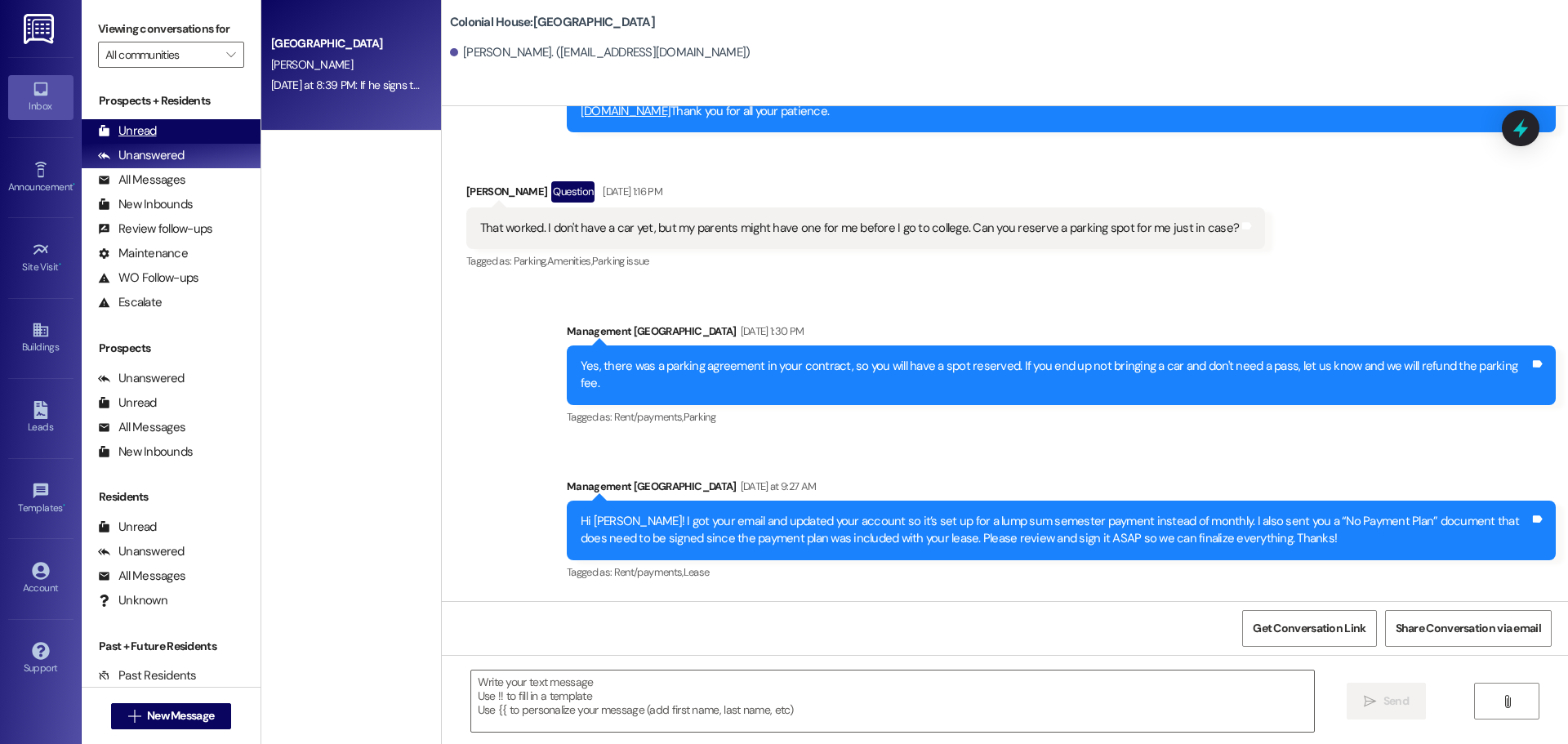
click at [182, 134] on div "Unread (0)" at bounding box center [171, 131] width 179 height 25
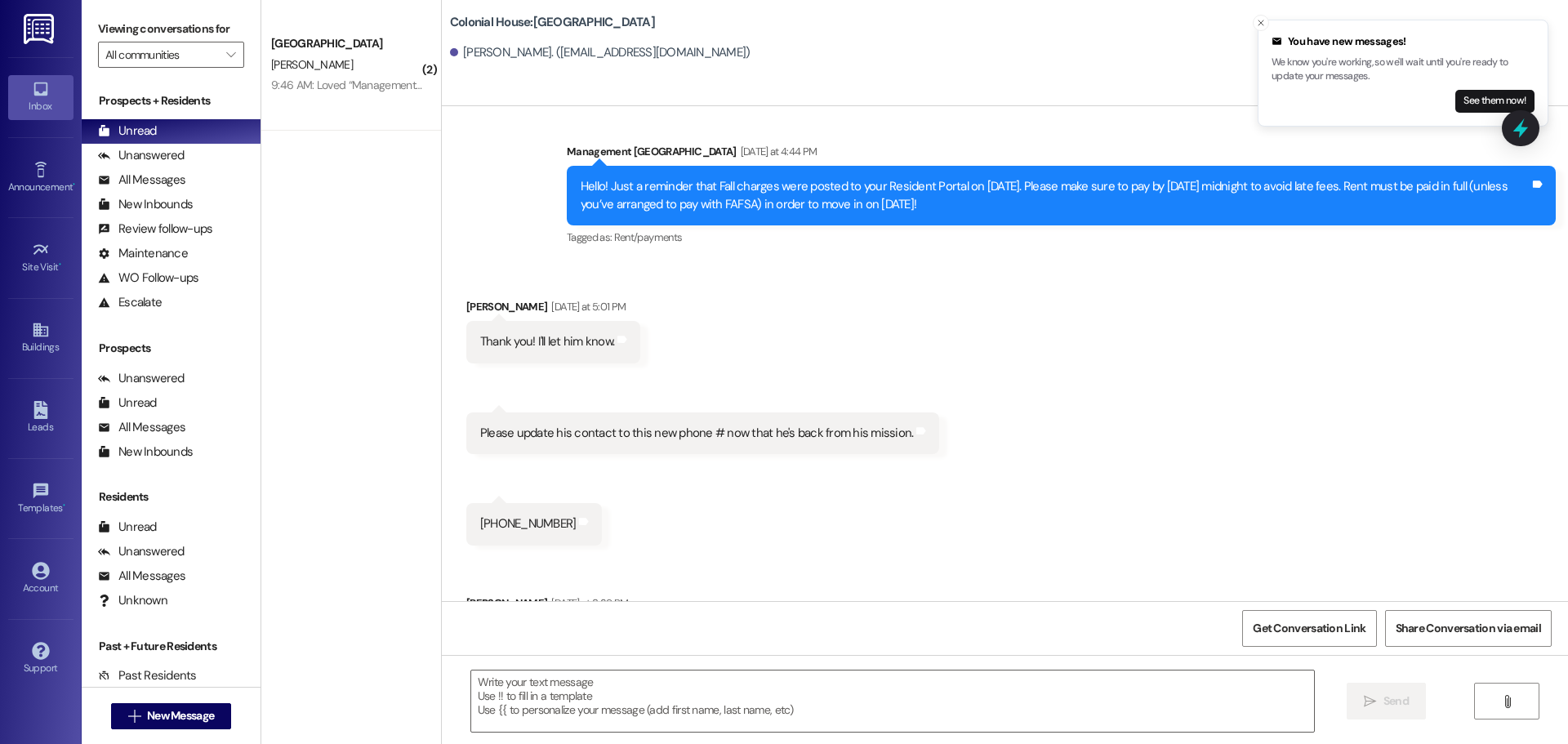
scroll to position [6206, 0]
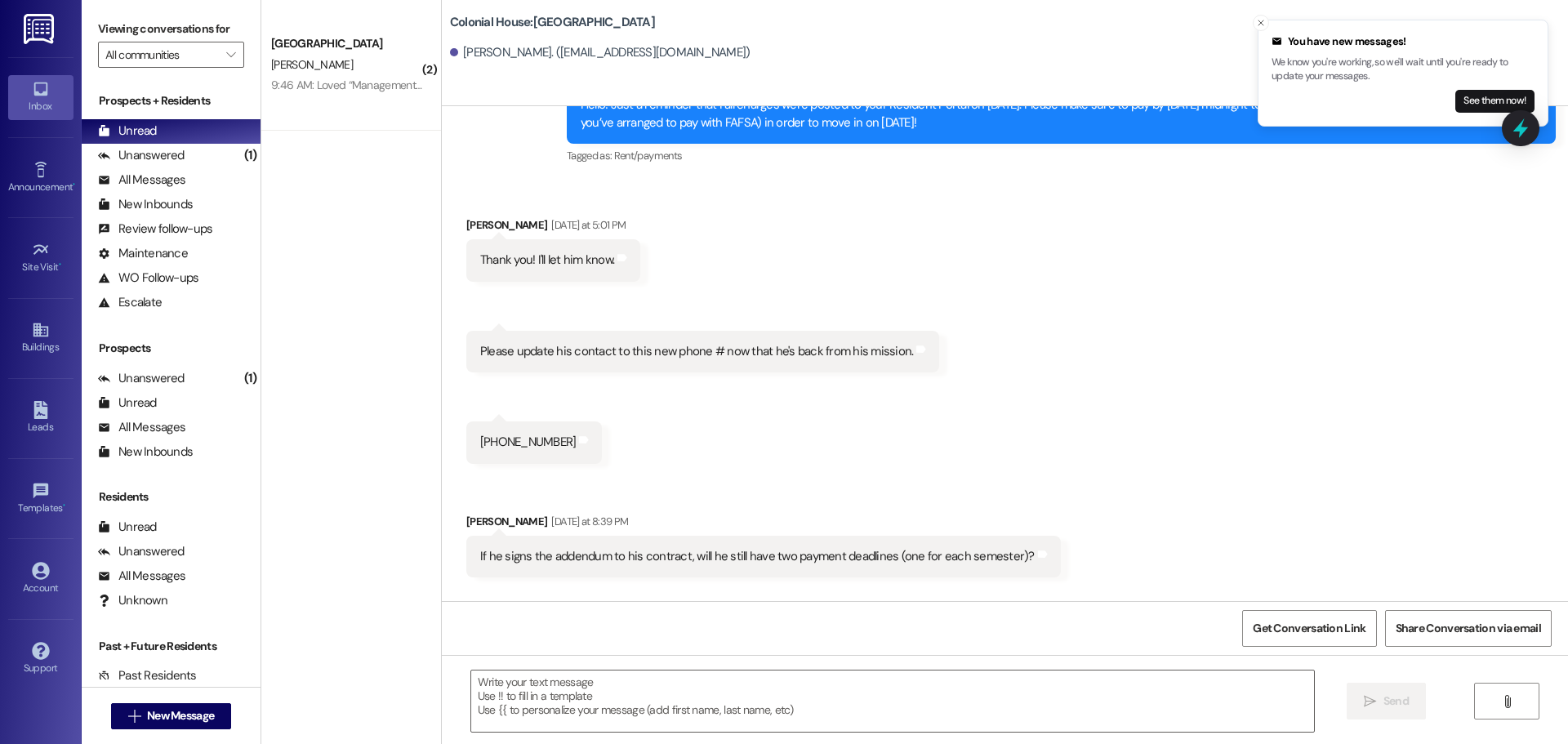
click at [557, 434] on div "+1 (208) 541-7968" at bounding box center [528, 442] width 97 height 17
click at [714, 404] on div "Received via SMS Andrew Beutler Yesterday at 5:01 PM Thank you! I'll let him kn…" at bounding box center [1005, 385] width 1126 height 410
click at [537, 434] on div "+1 (208) 541-7968" at bounding box center [528, 442] width 97 height 17
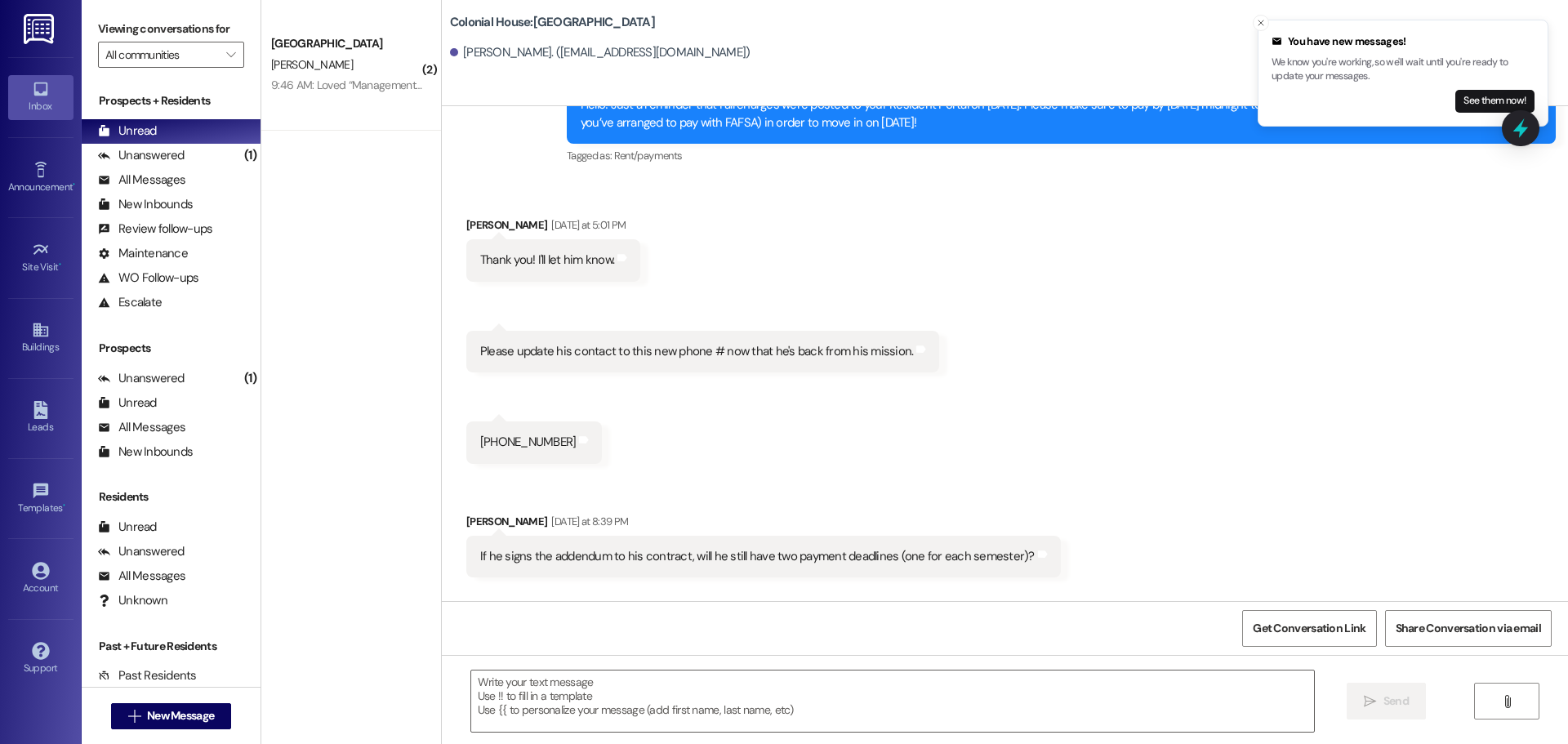
click at [537, 434] on div "+1 (208) 541-7968" at bounding box center [528, 442] width 97 height 17
copy div "+1 (208) 541-7968 Tags and notes Received via SMS"
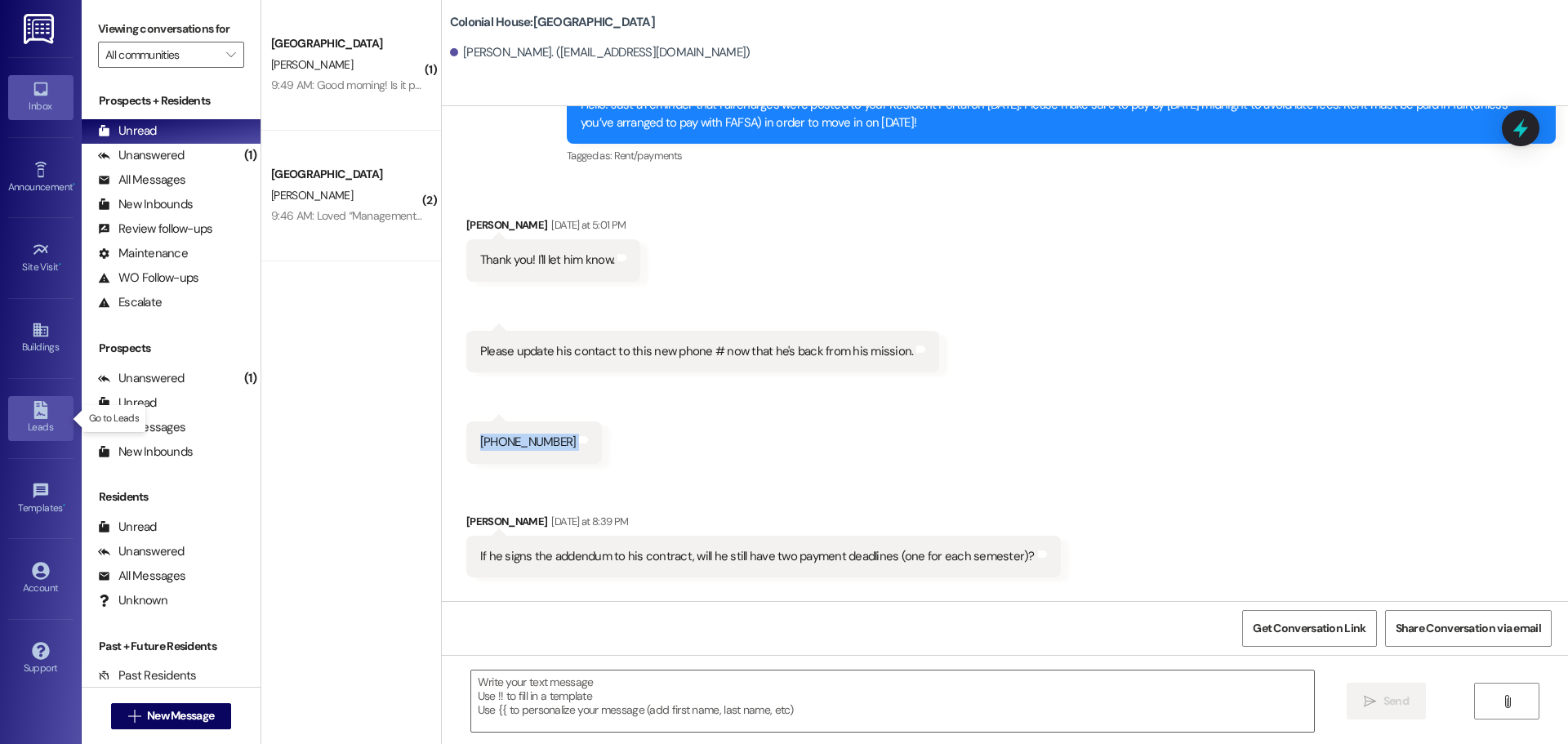
click at [45, 429] on div "Leads" at bounding box center [40, 427] width 82 height 17
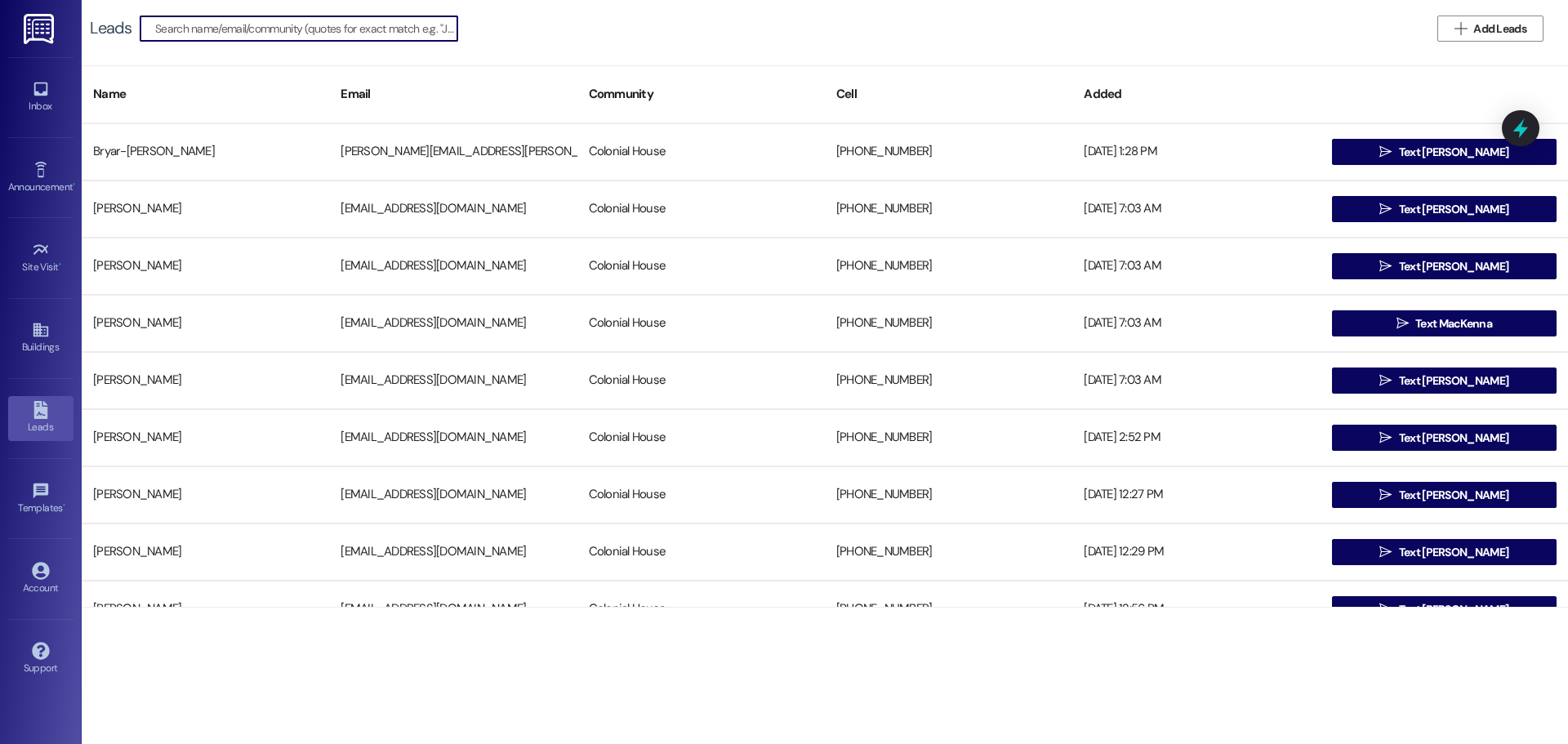
click at [256, 31] on input at bounding box center [306, 29] width 302 height 23
click at [272, 25] on input "andrew" at bounding box center [289, 29] width 268 height 23
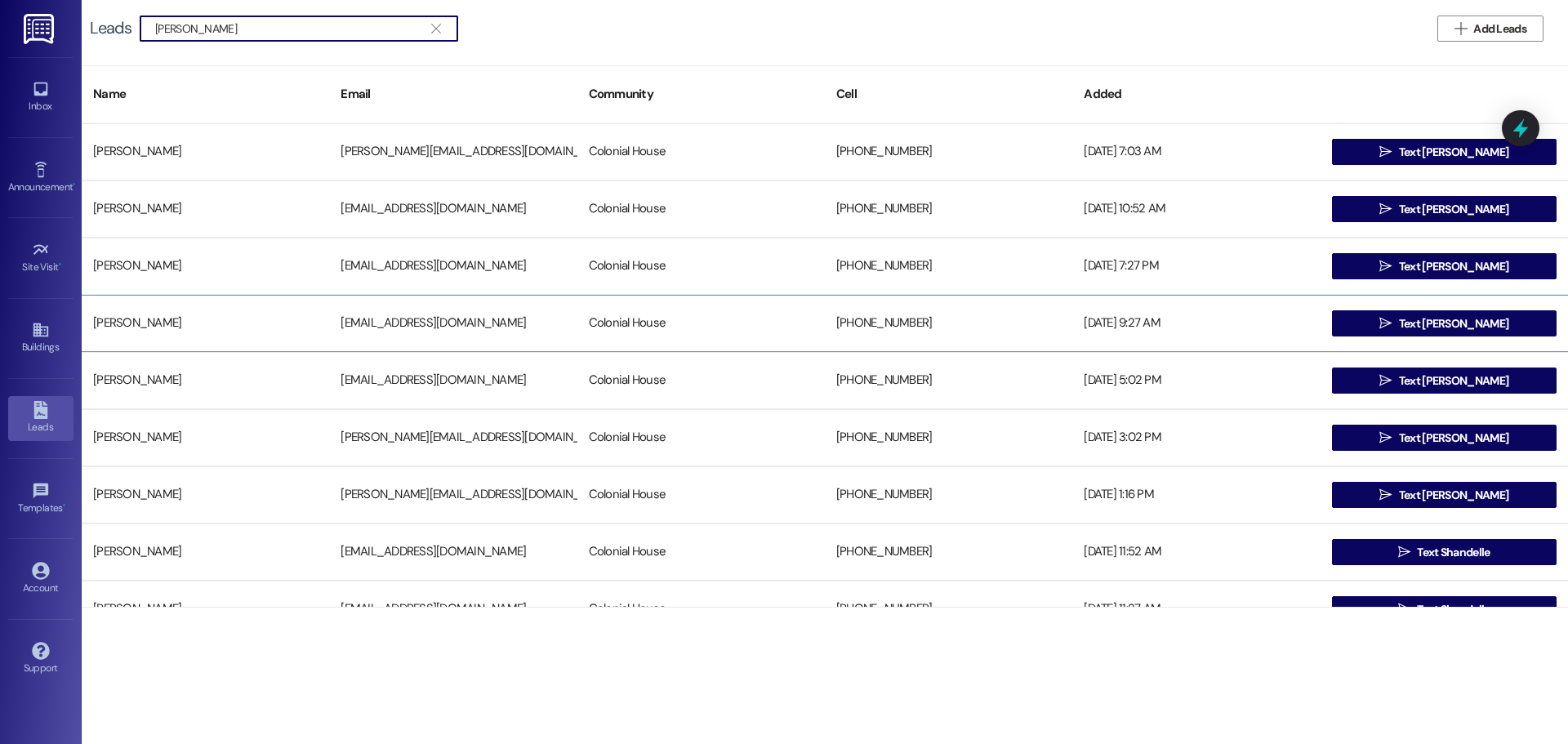
type input "andrew beutler"
click at [1136, 318] on div "01/13/2025 at 9:27 AM" at bounding box center [1196, 324] width 248 height 33
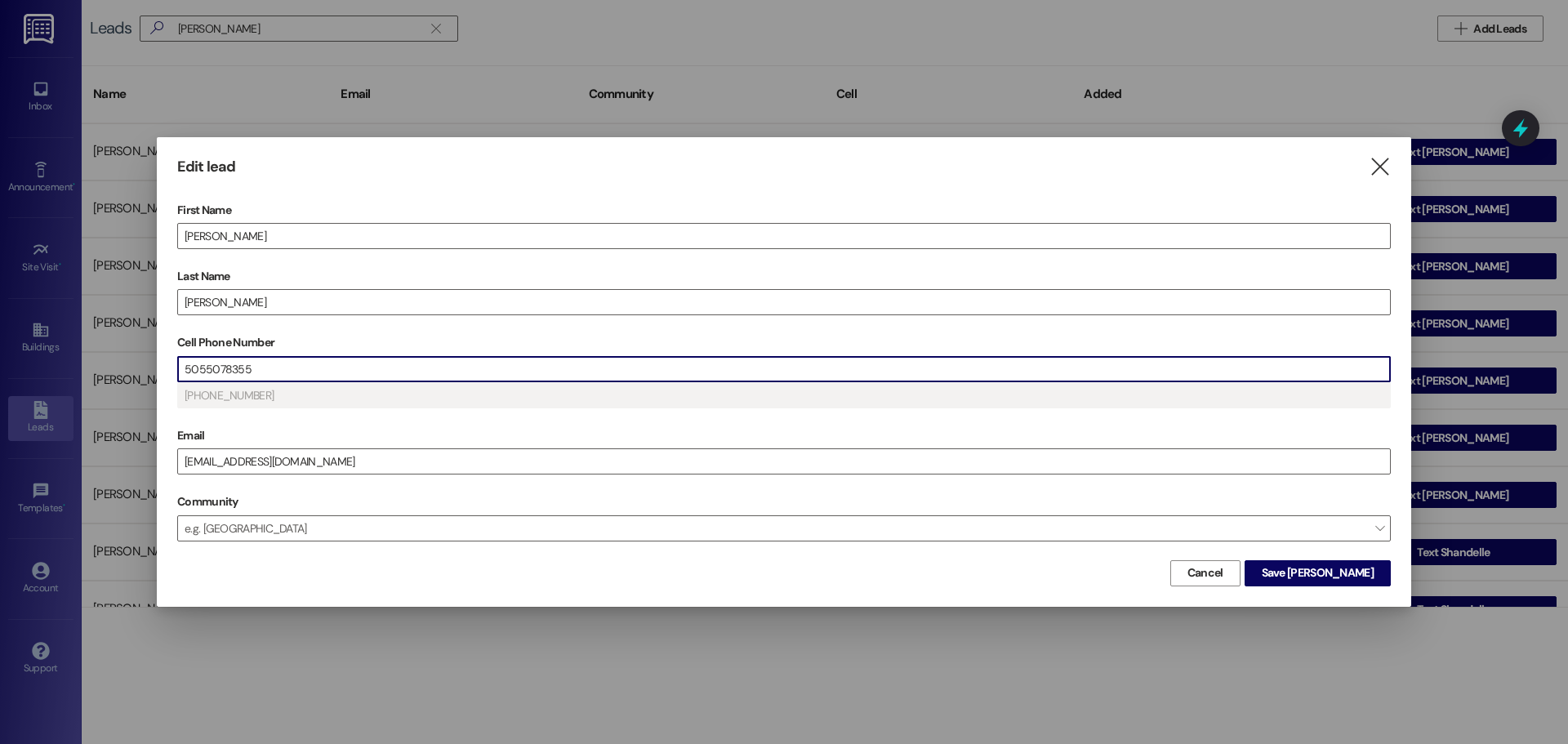
click at [263, 377] on input "5055078355" at bounding box center [784, 369] width 1212 height 25
click at [1350, 575] on span "Save Andrew" at bounding box center [1318, 572] width 112 height 17
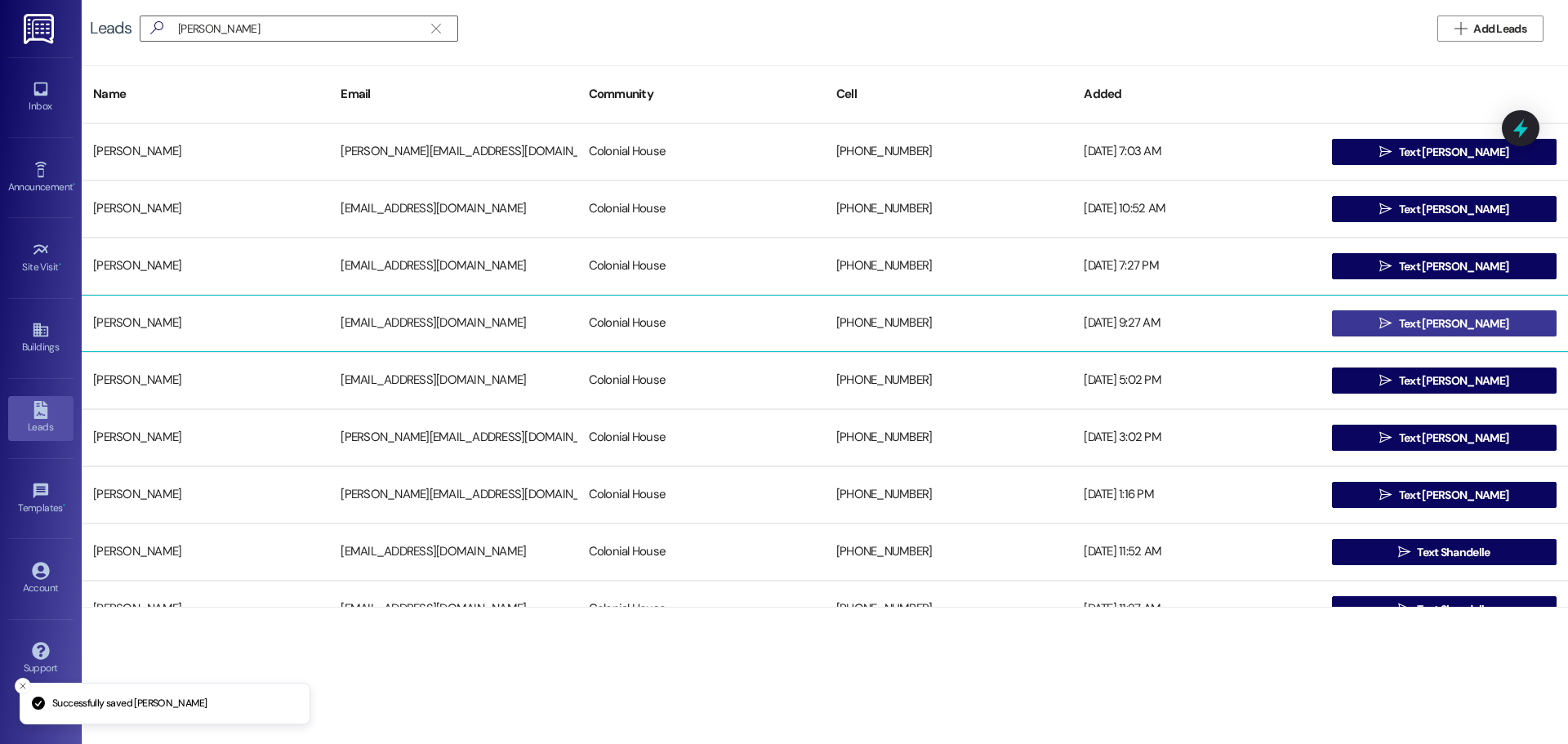
click at [1460, 326] on span "Text Andrew" at bounding box center [1453, 324] width 110 height 17
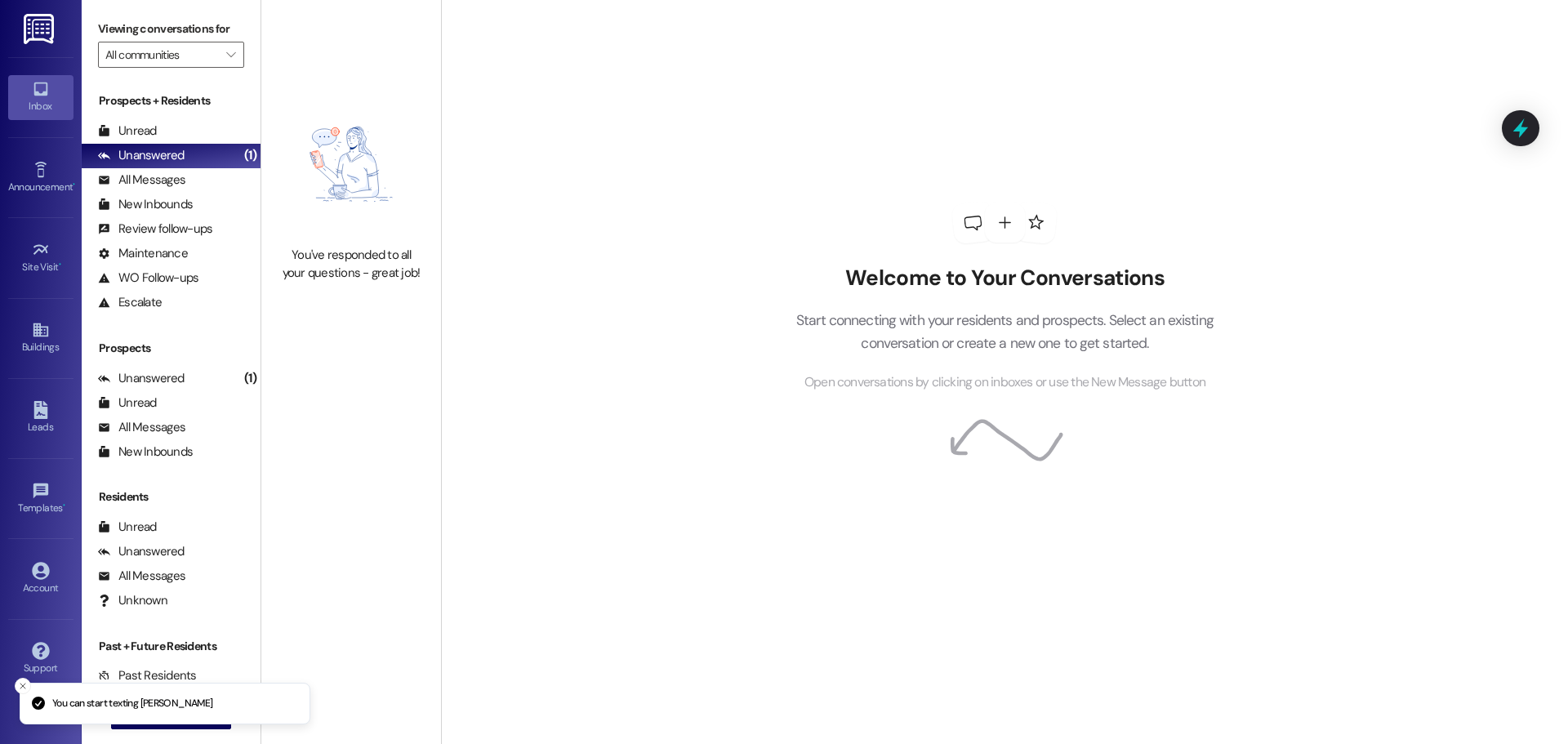
click at [602, 491] on div "Welcome to Your Conversations Start connecting with your residents and prospect…" at bounding box center [1004, 372] width 1127 height 744
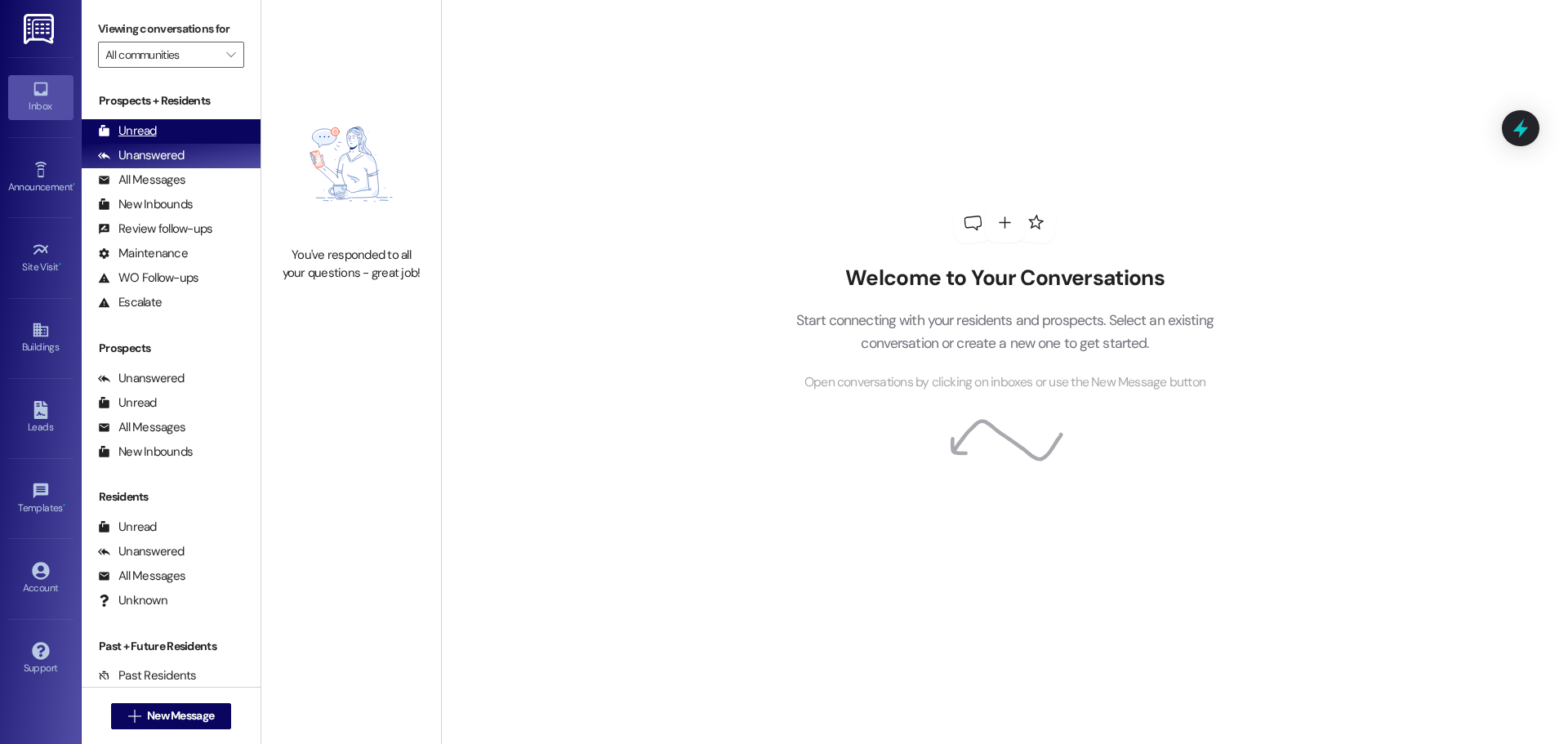
click at [174, 126] on div "Unread (0)" at bounding box center [171, 131] width 179 height 25
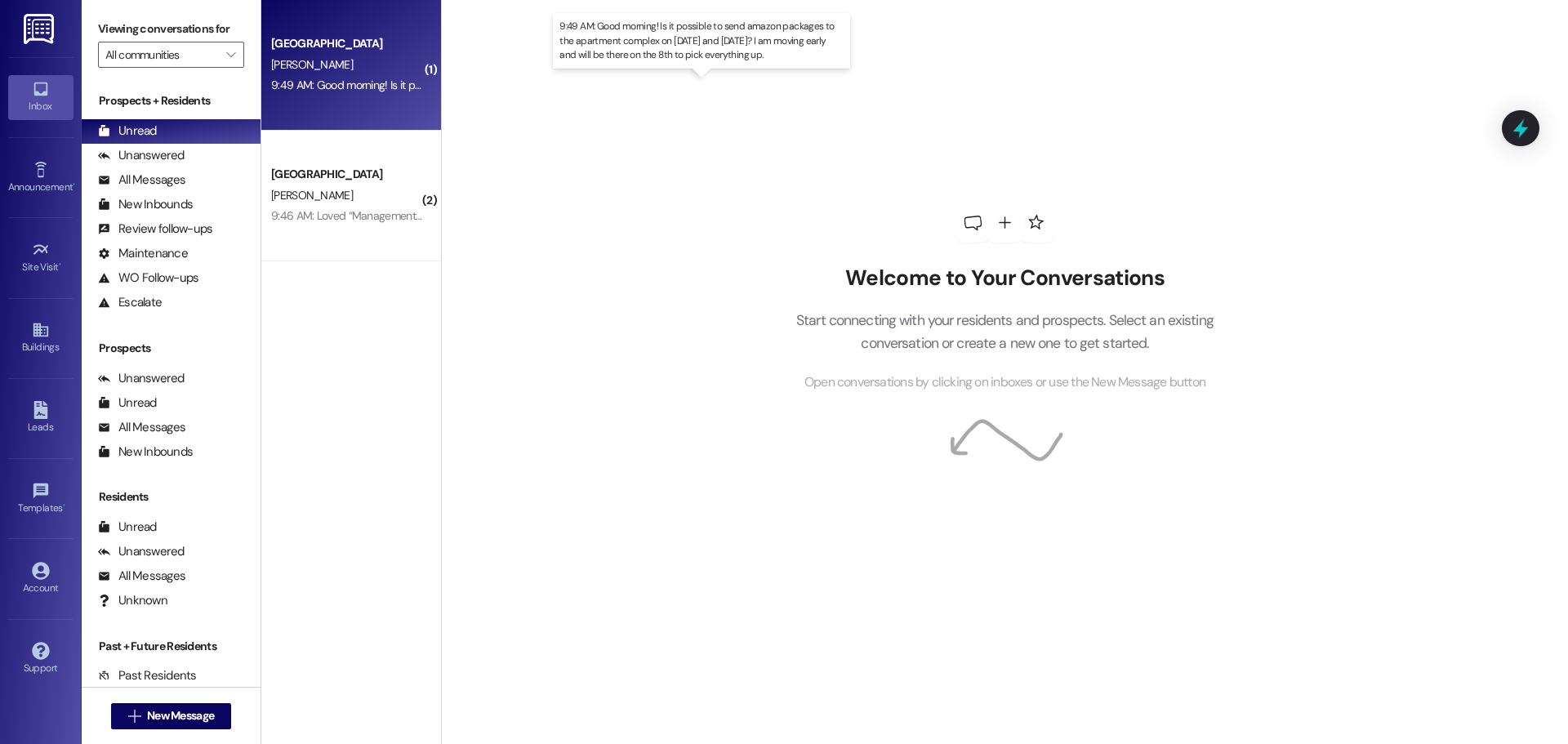
click at [353, 87] on div "9:49 AM: Good morning! Is it possible to send amazon packages to the apartment …" at bounding box center [701, 85] width 861 height 15
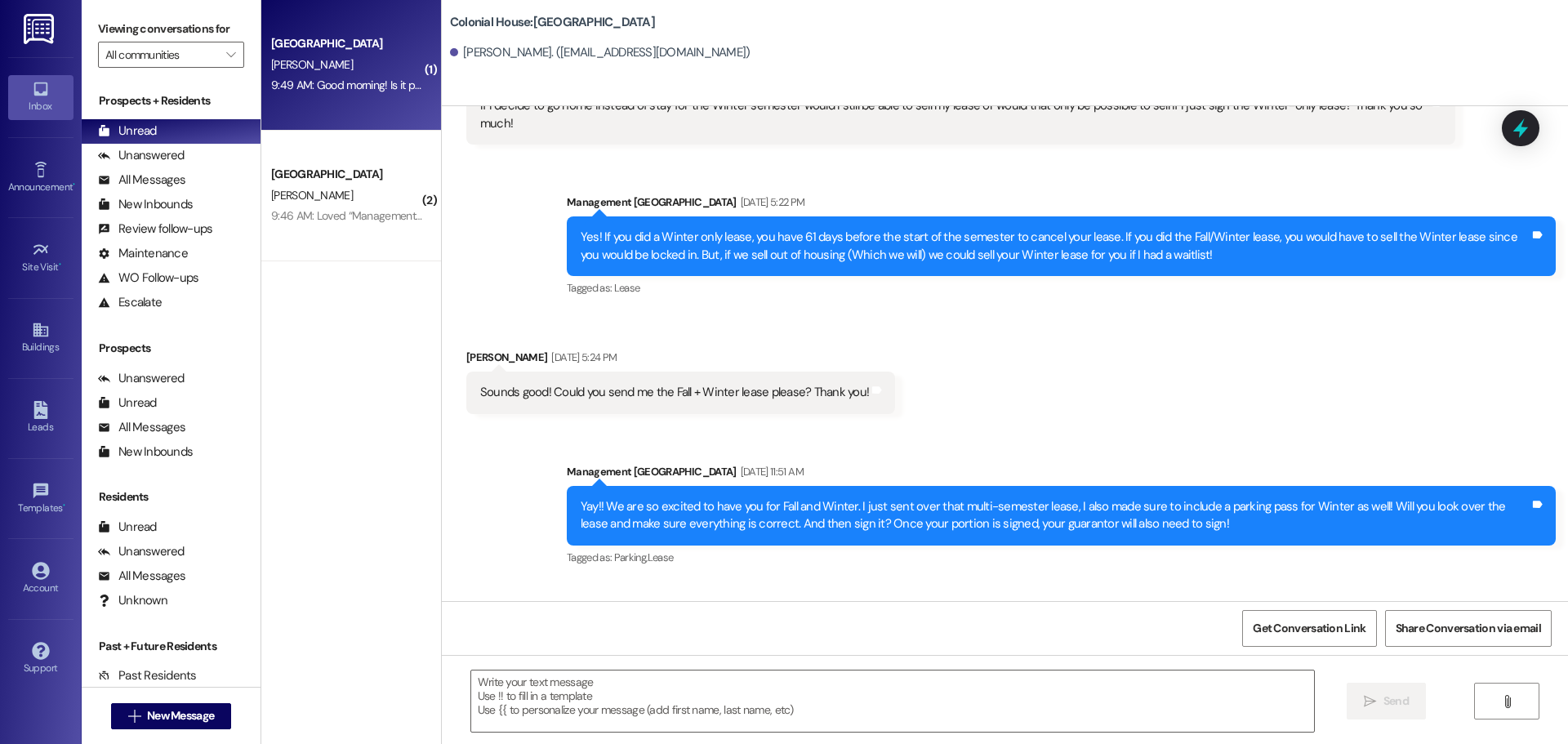
scroll to position [1865, 0]
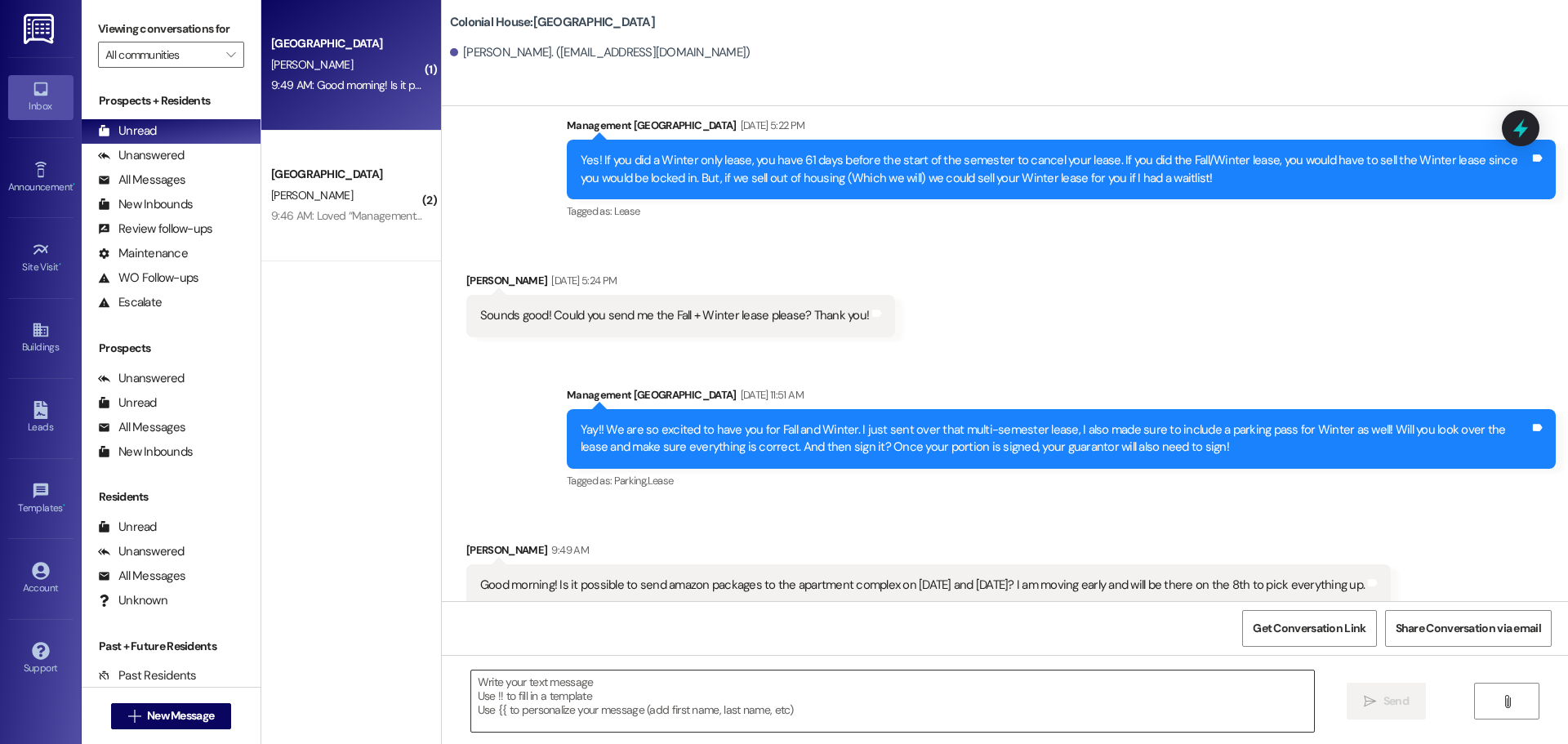
click at [525, 692] on textarea at bounding box center [893, 701] width 843 height 61
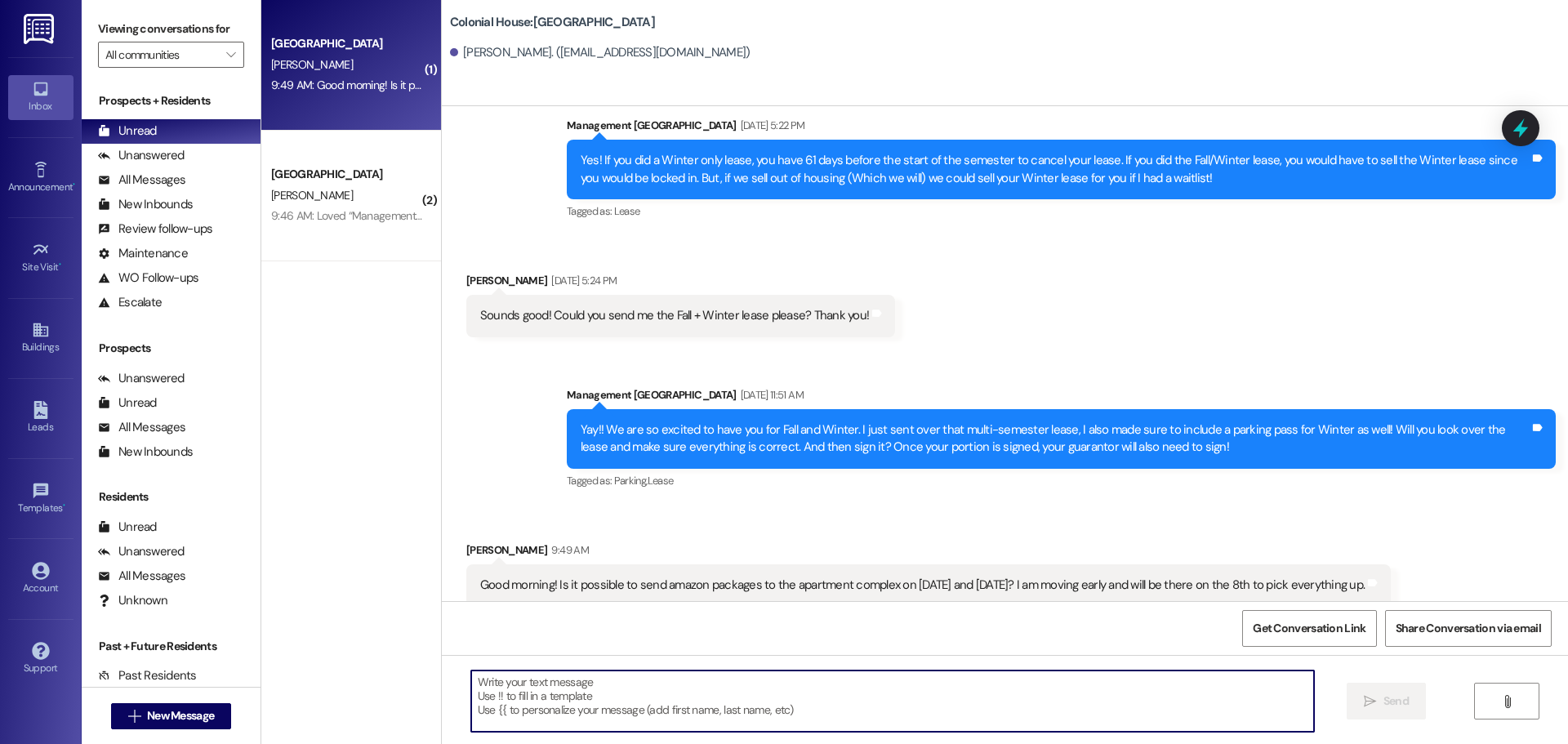
click at [525, 692] on textarea at bounding box center [893, 701] width 843 height 61
type textarea "Yes of course!"
click at [190, 713] on span "New Message" at bounding box center [180, 716] width 67 height 17
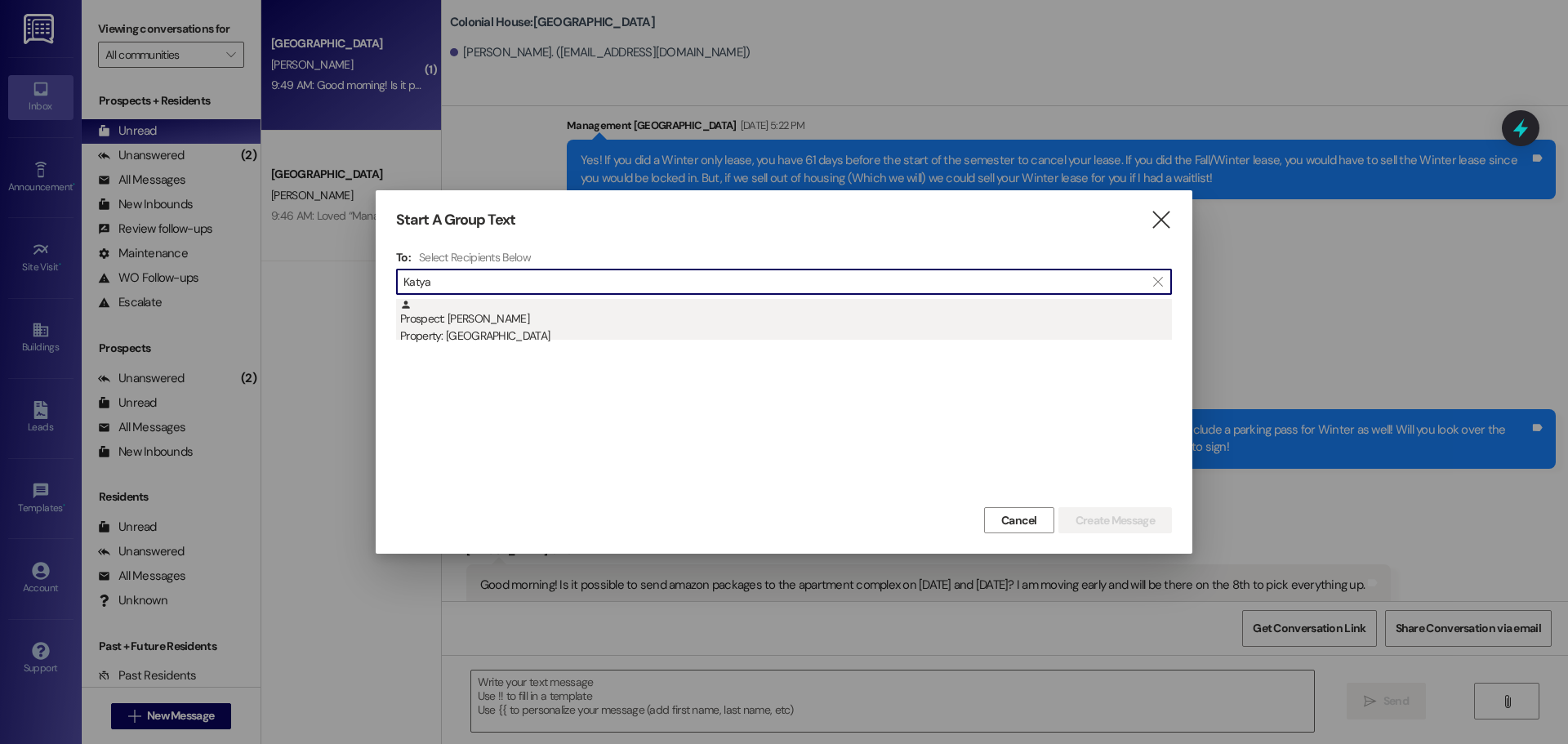
type input "Katya"
click at [556, 324] on div "Prospect: [PERSON_NAME] Property: [GEOGRAPHIC_DATA]" at bounding box center [786, 322] width 772 height 46
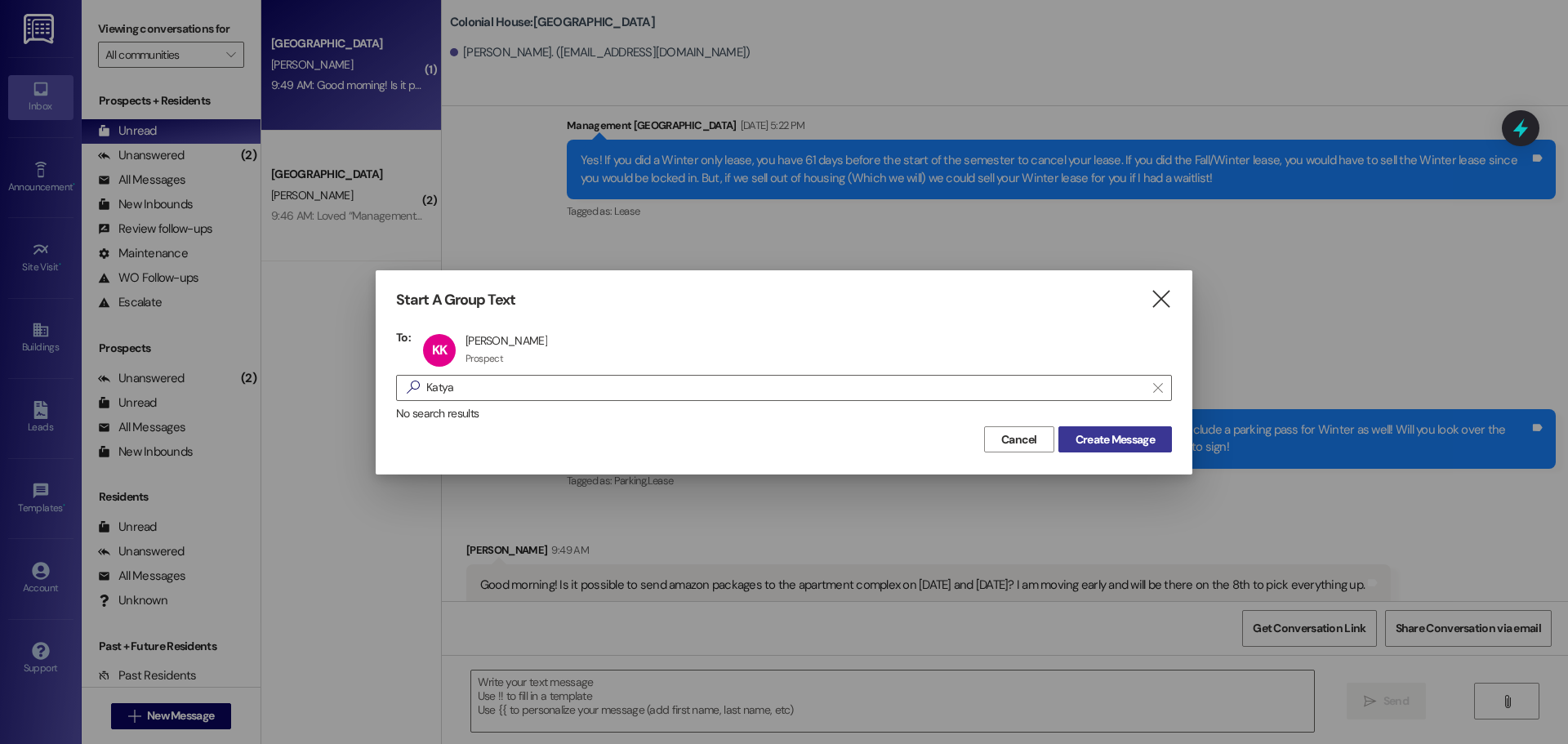
click at [1101, 431] on span "Create Message" at bounding box center [1116, 439] width 79 height 17
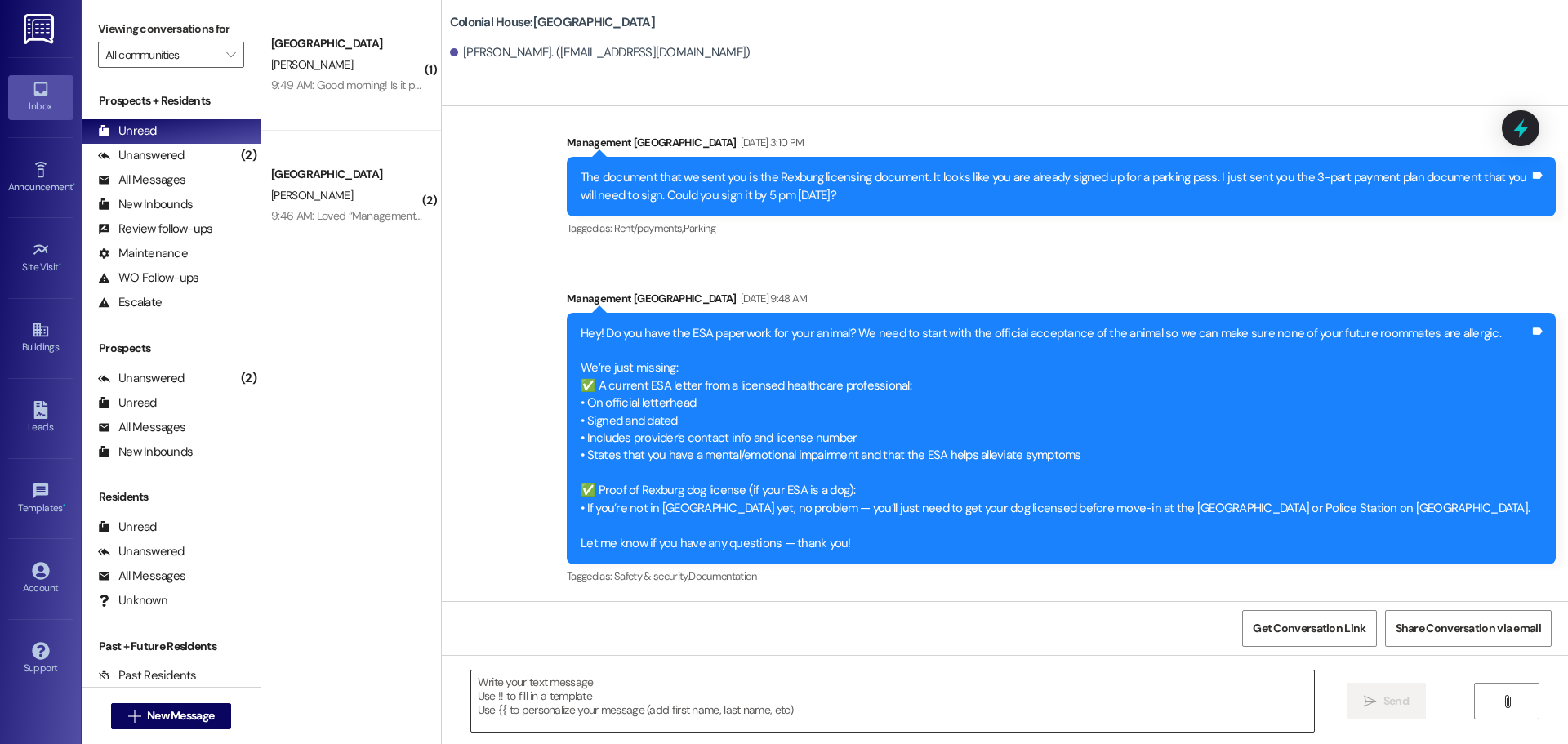
scroll to position [1281, 0]
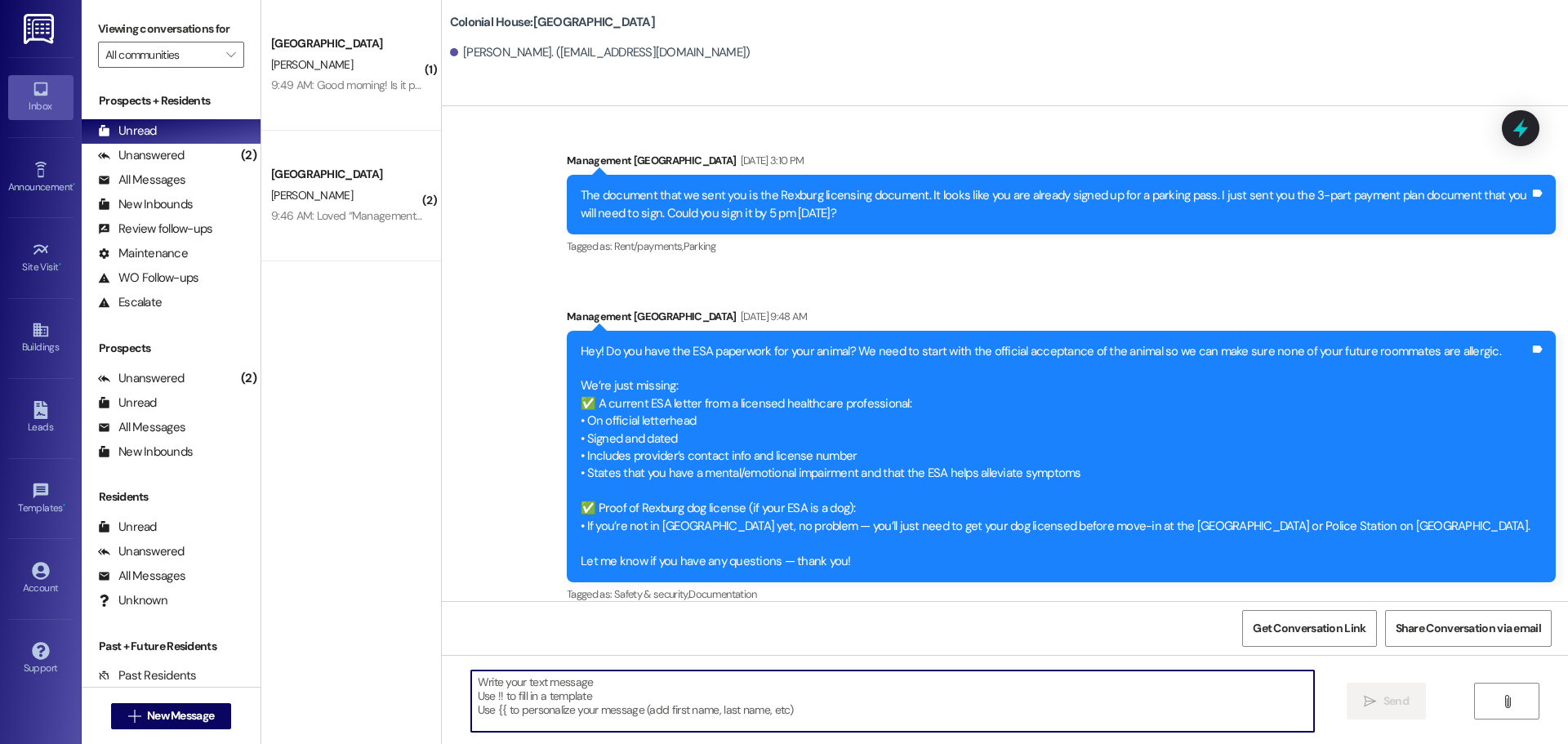
click at [536, 682] on textarea at bounding box center [893, 701] width 843 height 61
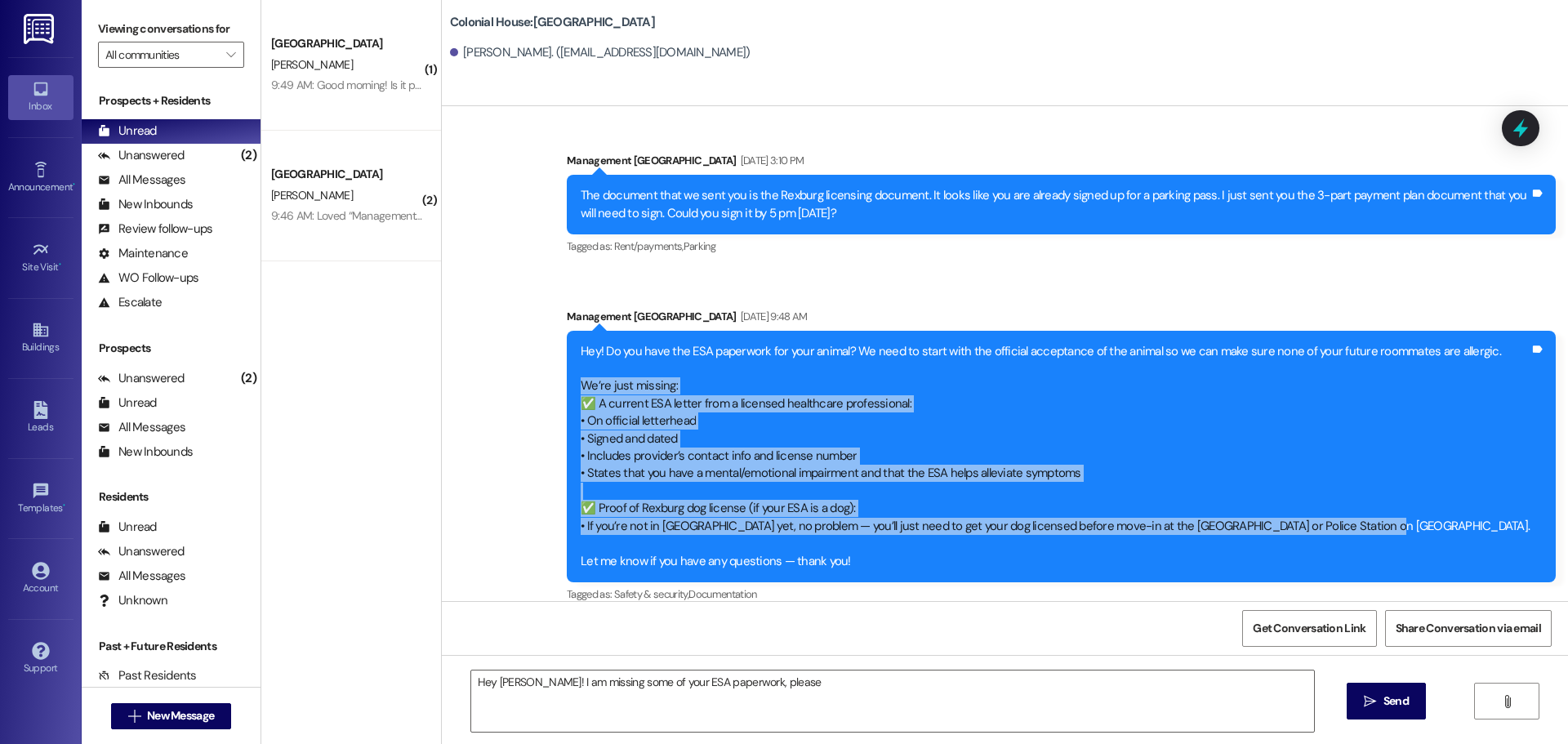
drag, startPoint x: 625, startPoint y: 383, endPoint x: 1424, endPoint y: 535, distance: 813.3
click at [1424, 535] on div "Hey! Do you have the ESA paperwork for your animal? We need to start with the o…" at bounding box center [1054, 456] width 949 height 227
copy div "We’re just missing: ✅ A current ESA letter from a licensed healthcare professio…"
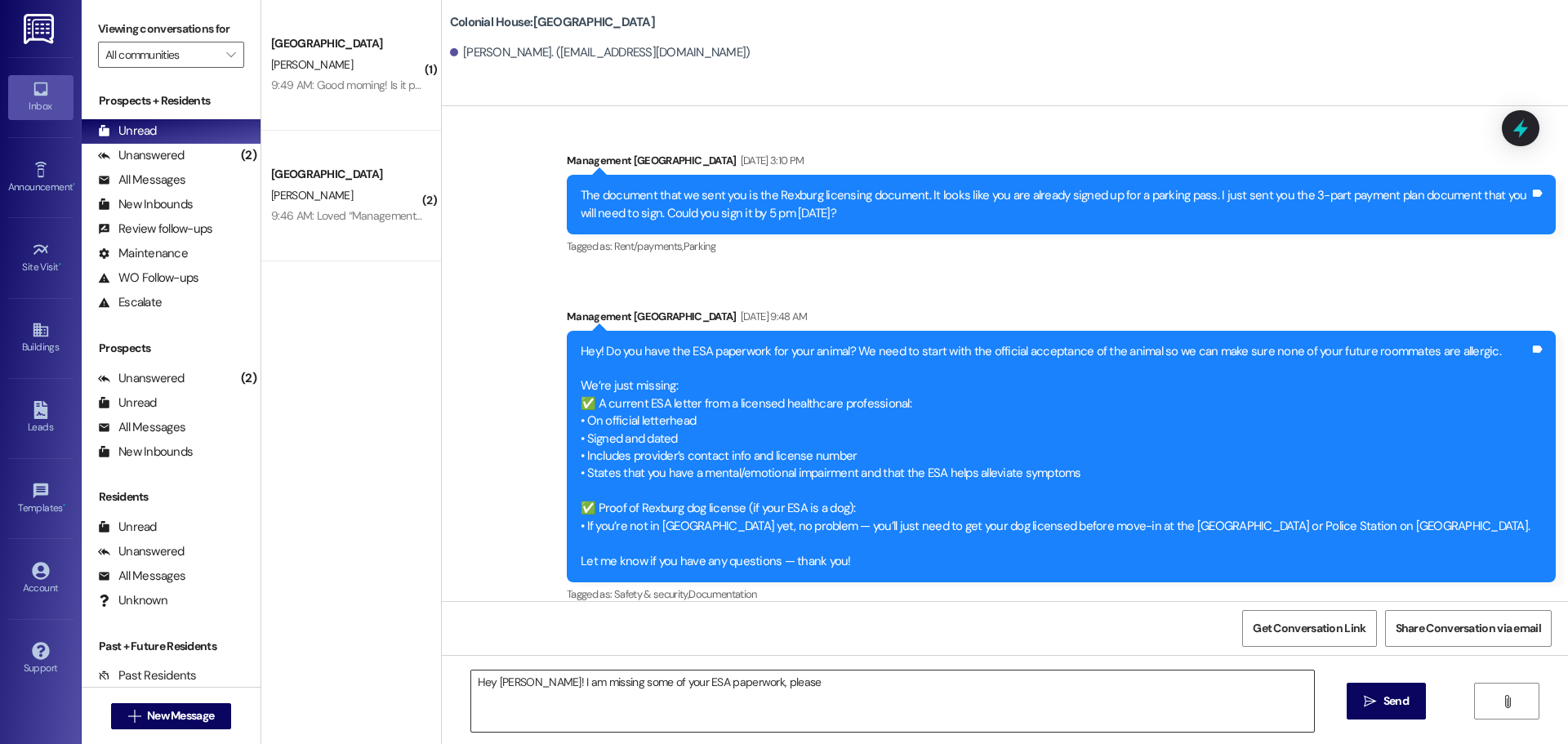
click at [807, 695] on textarea "Hey [PERSON_NAME]! I am missing some of your ESA paperwork, please" at bounding box center [893, 701] width 843 height 61
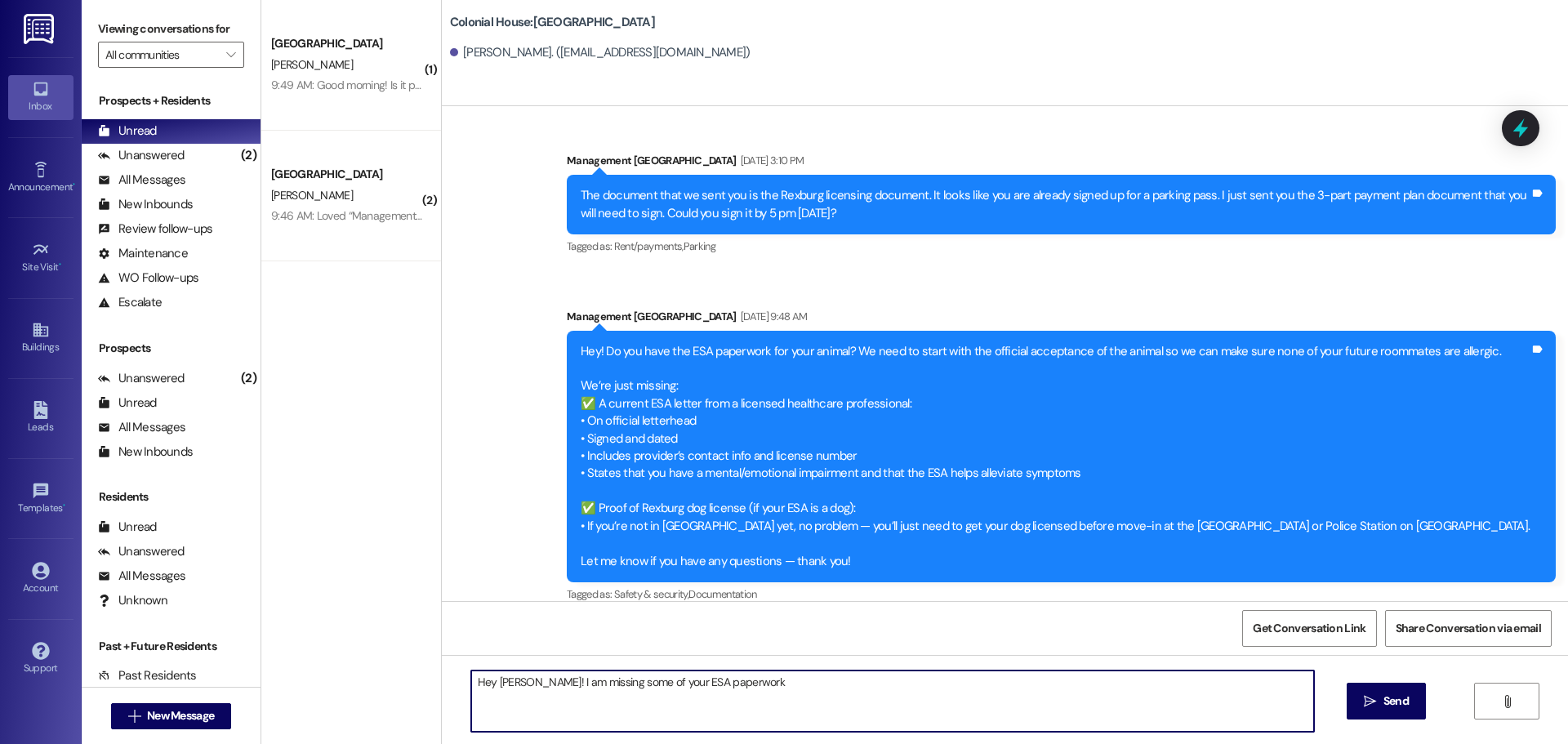
paste textarea "We’re just missing: ✅ A current ESA letter from a licensed healthcare professio…"
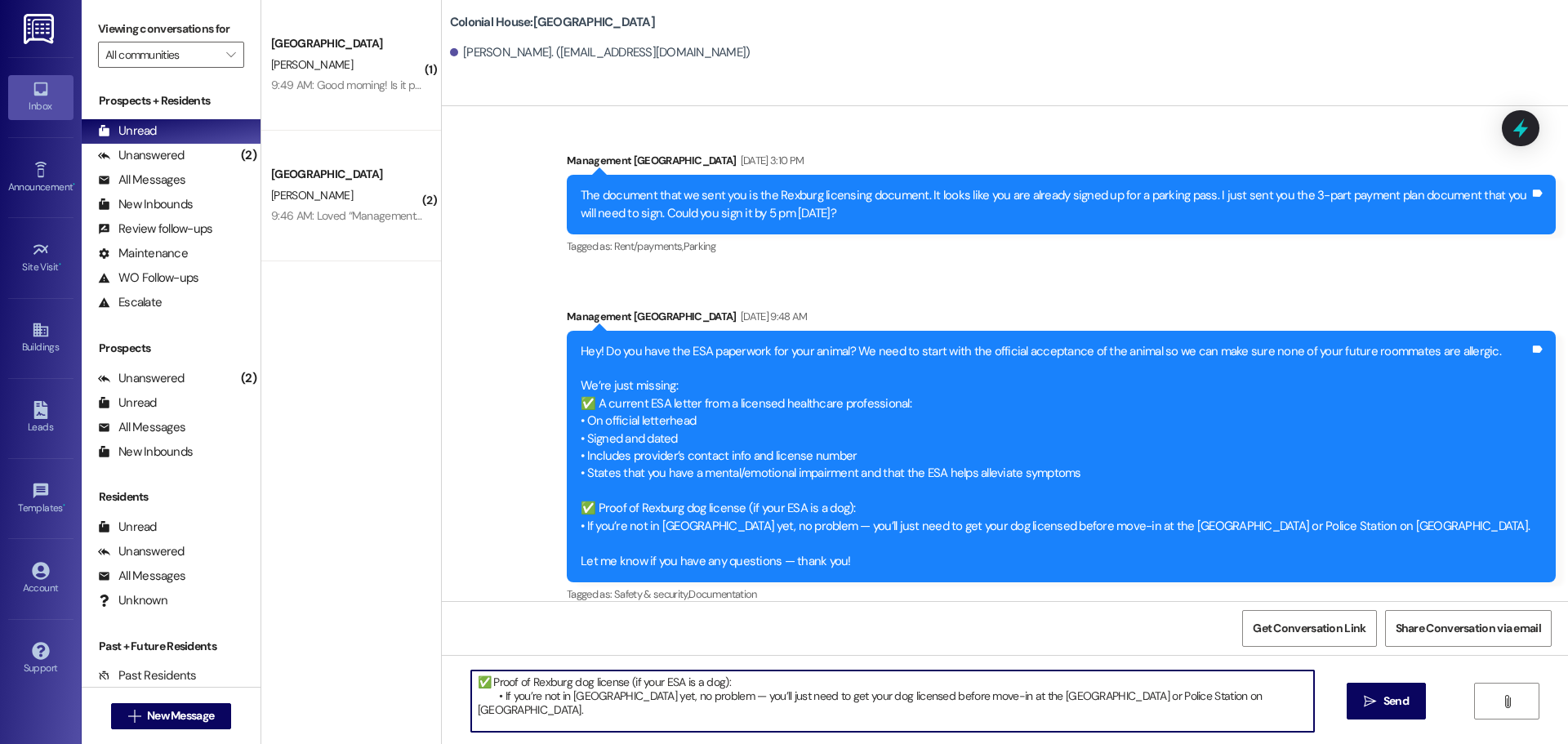
scroll to position [125, 0]
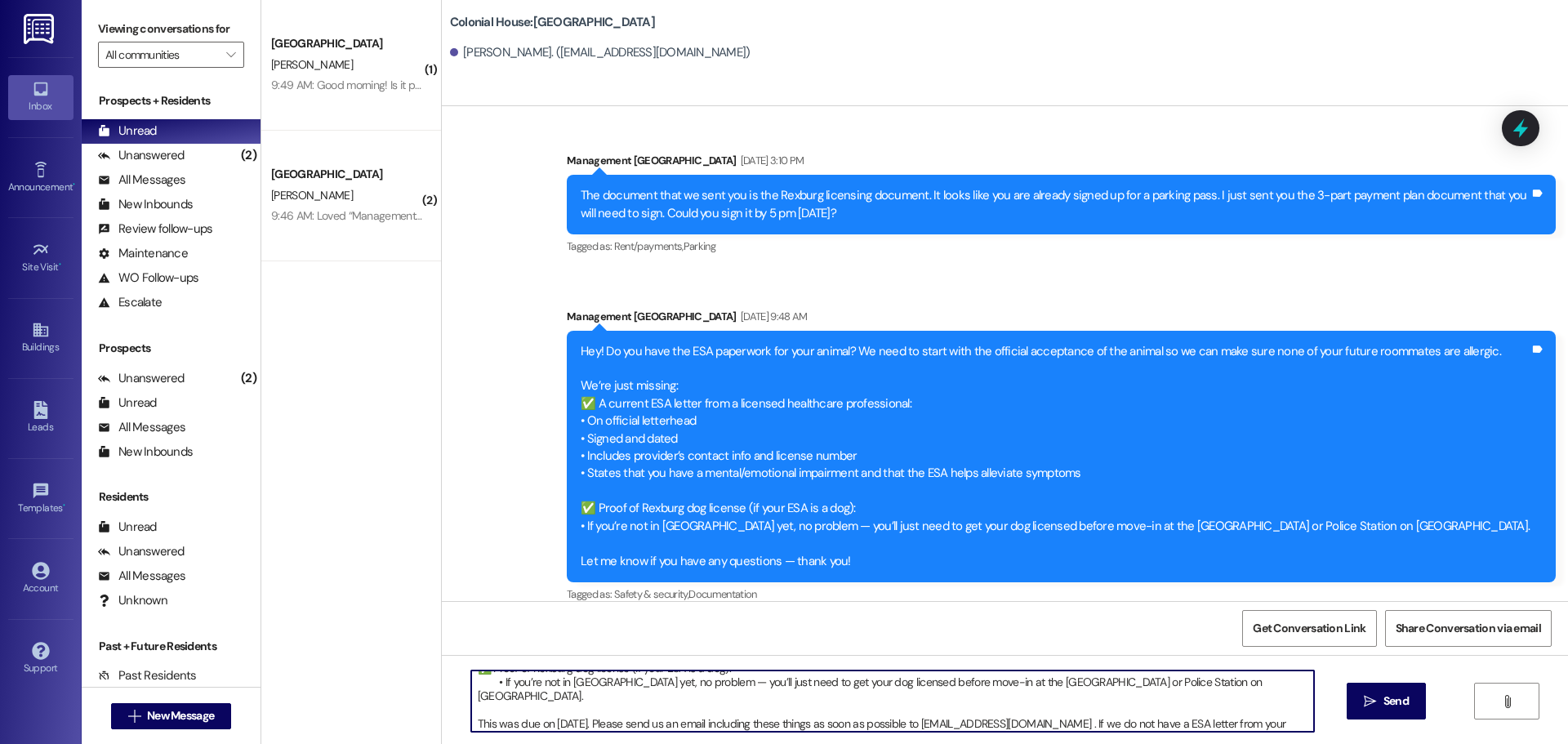
click at [707, 723] on textarea "Hey [PERSON_NAME]! I am missing some of your ESA paperwork We’re just missing: …" at bounding box center [893, 701] width 843 height 61
click at [823, 720] on textarea "Hey [PERSON_NAME]! I am missing some of your ESA paperwork We’re just missing: …" at bounding box center [893, 701] width 843 height 61
click at [825, 721] on textarea "Hey [PERSON_NAME]! I am missing some of your ESA paperwork We’re just missing: …" at bounding box center [893, 701] width 843 height 61
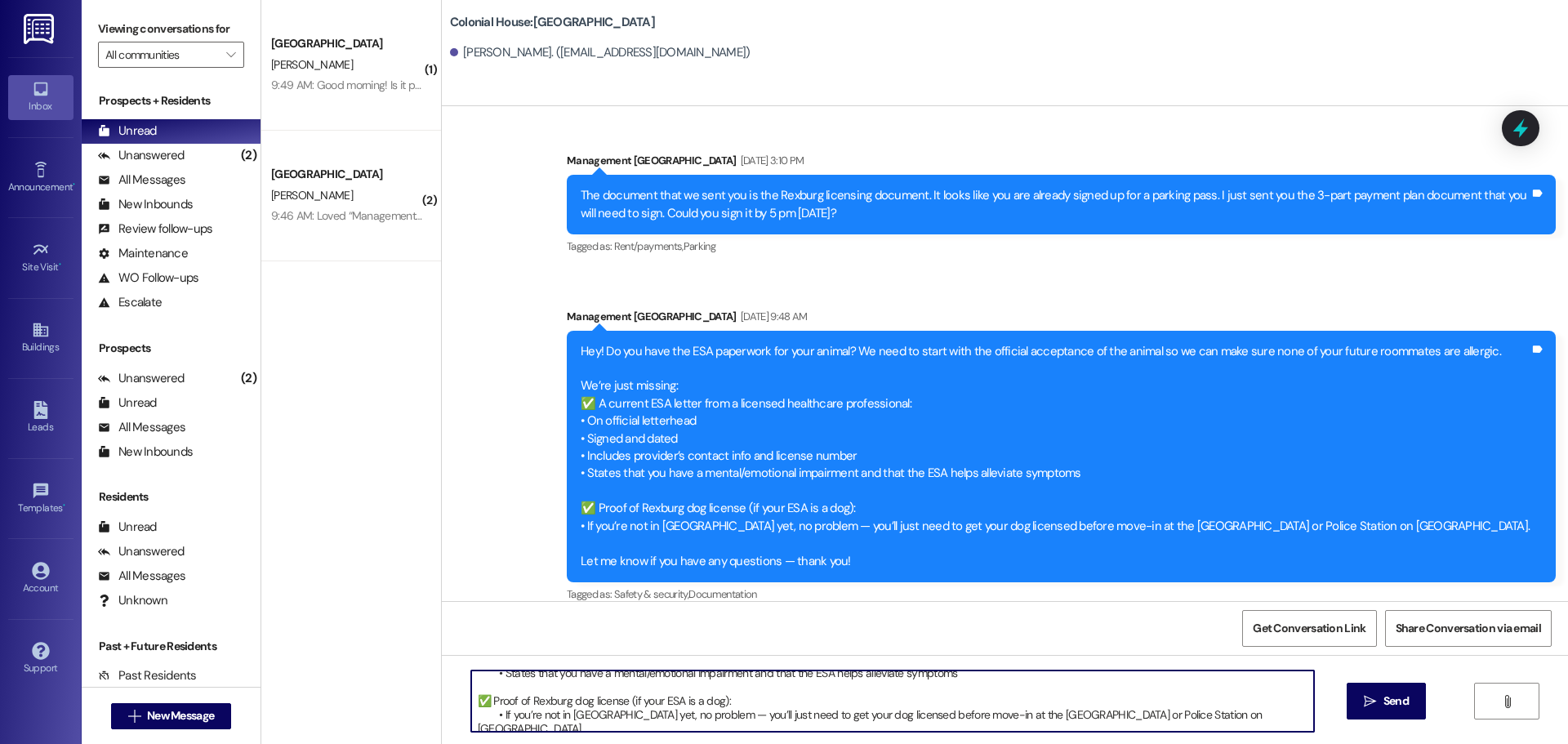
scroll to position [0, 0]
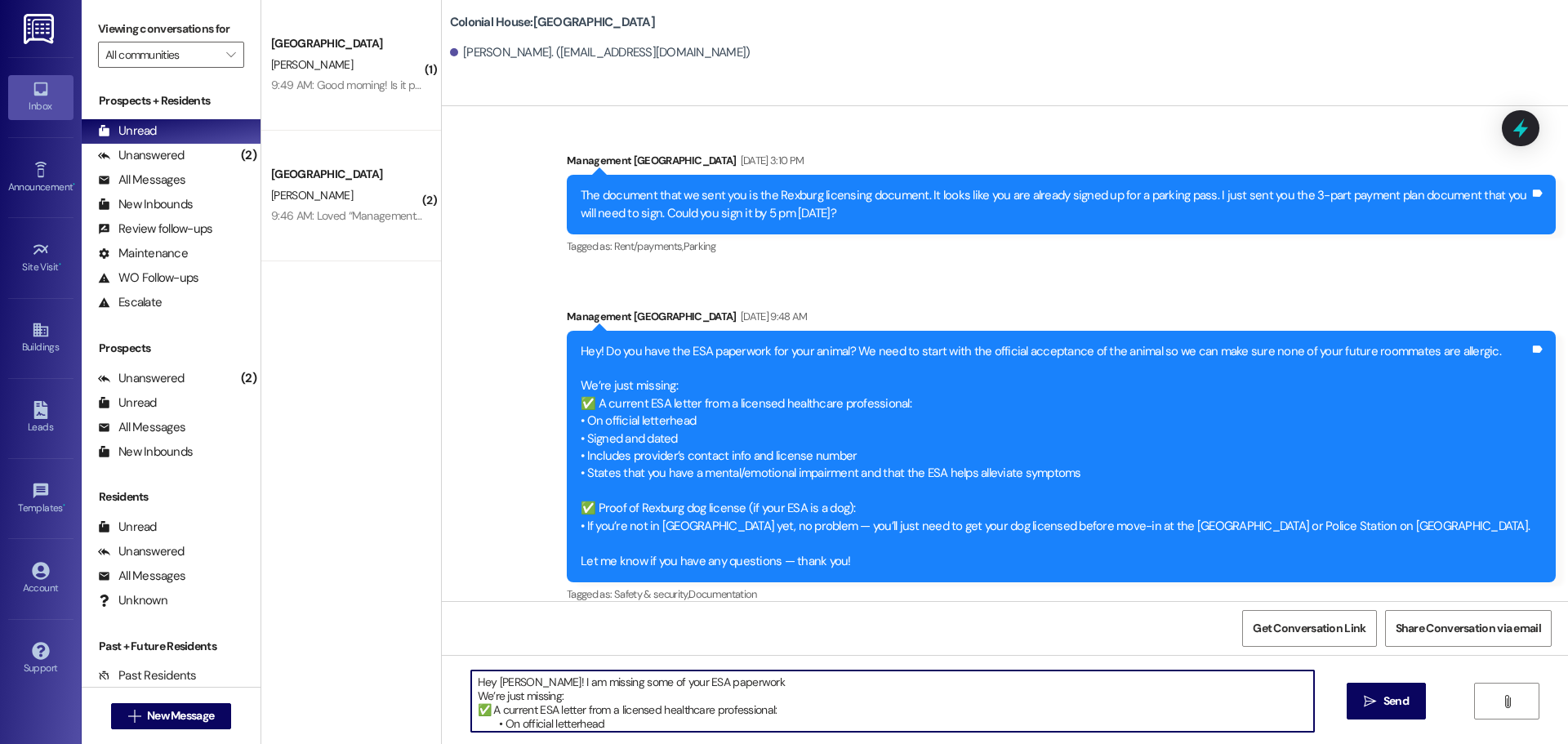
drag, startPoint x: 1137, startPoint y: 727, endPoint x: 415, endPoint y: 646, distance: 726.5
click at [415, 646] on div "( 1 ) Colonial House Prospect [PERSON_NAME] 9:49 AM: Good morning! Is it possib…" at bounding box center [915, 372] width 1307 height 744
click at [713, 709] on textarea "Hey [PERSON_NAME]! I am missing some of your ESA paperwork We’re just missing: …" at bounding box center [893, 701] width 843 height 61
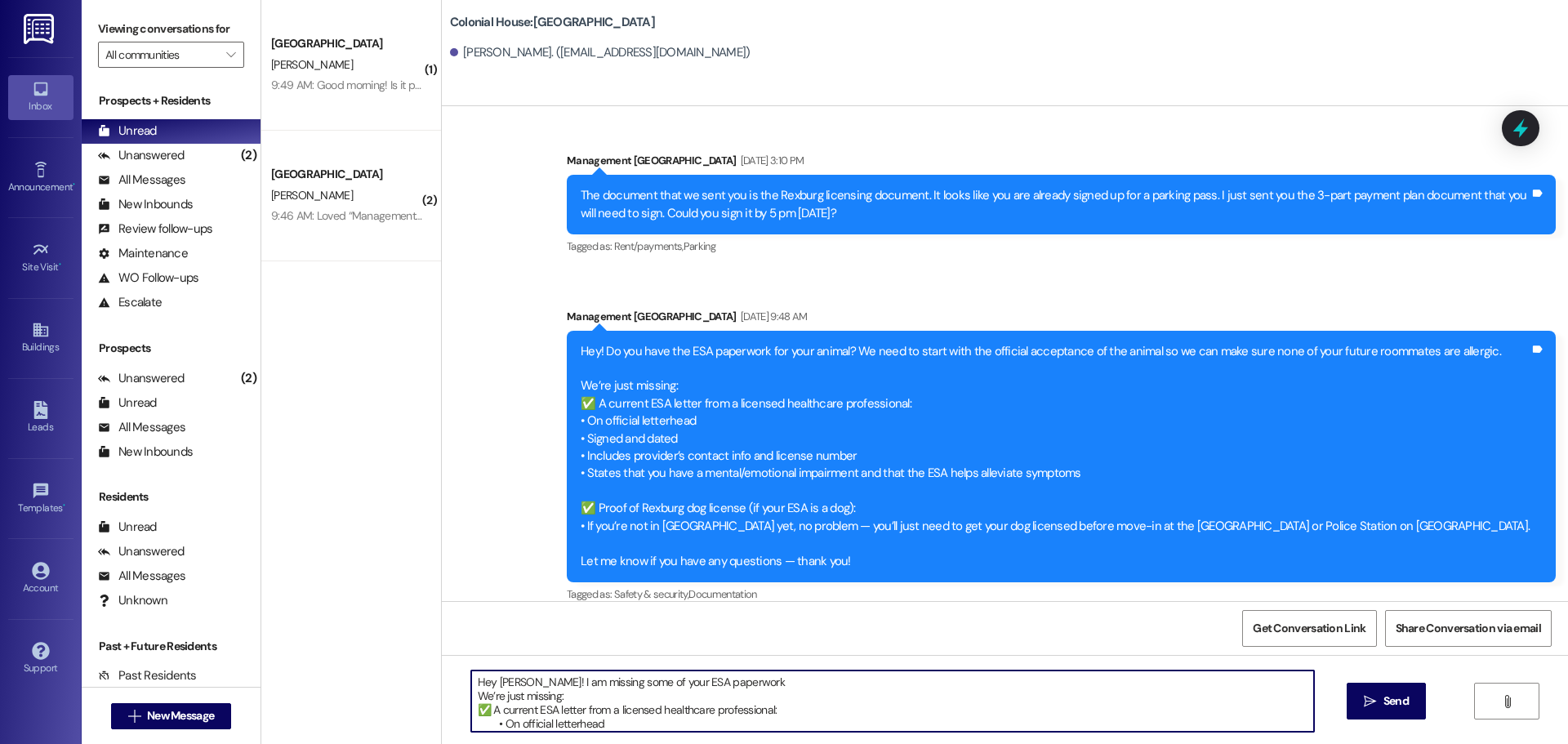
click at [509, 675] on textarea "Hey [PERSON_NAME]! I am missing some of your ESA paperwork We’re just missing: …" at bounding box center [893, 701] width 843 height 61
click at [471, 681] on textarea "Hey [PERSON_NAME]! I am missing some of your ESA paperwork We’re just missing: …" at bounding box center [893, 701] width 843 height 61
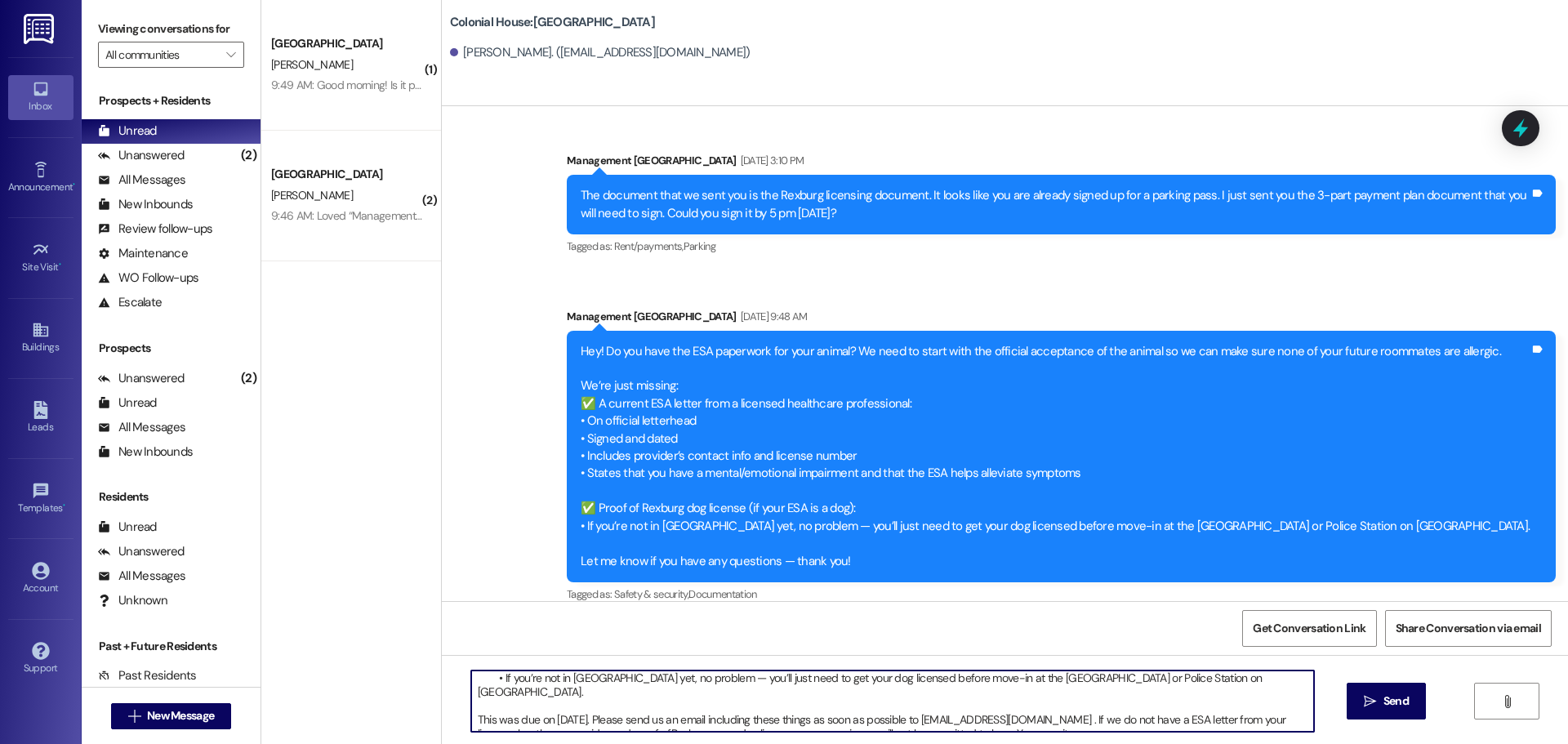
drag, startPoint x: 468, startPoint y: 684, endPoint x: 1174, endPoint y: 743, distance: 708.5
click at [1174, 743] on div "Hey [PERSON_NAME]! I am missing some of your ESA paperwork We’re just missing: …" at bounding box center [1005, 716] width 1126 height 122
paste textarea "’m missing a couple pieces of your ESA paperwork: ✅ A current ESA letter from a…"
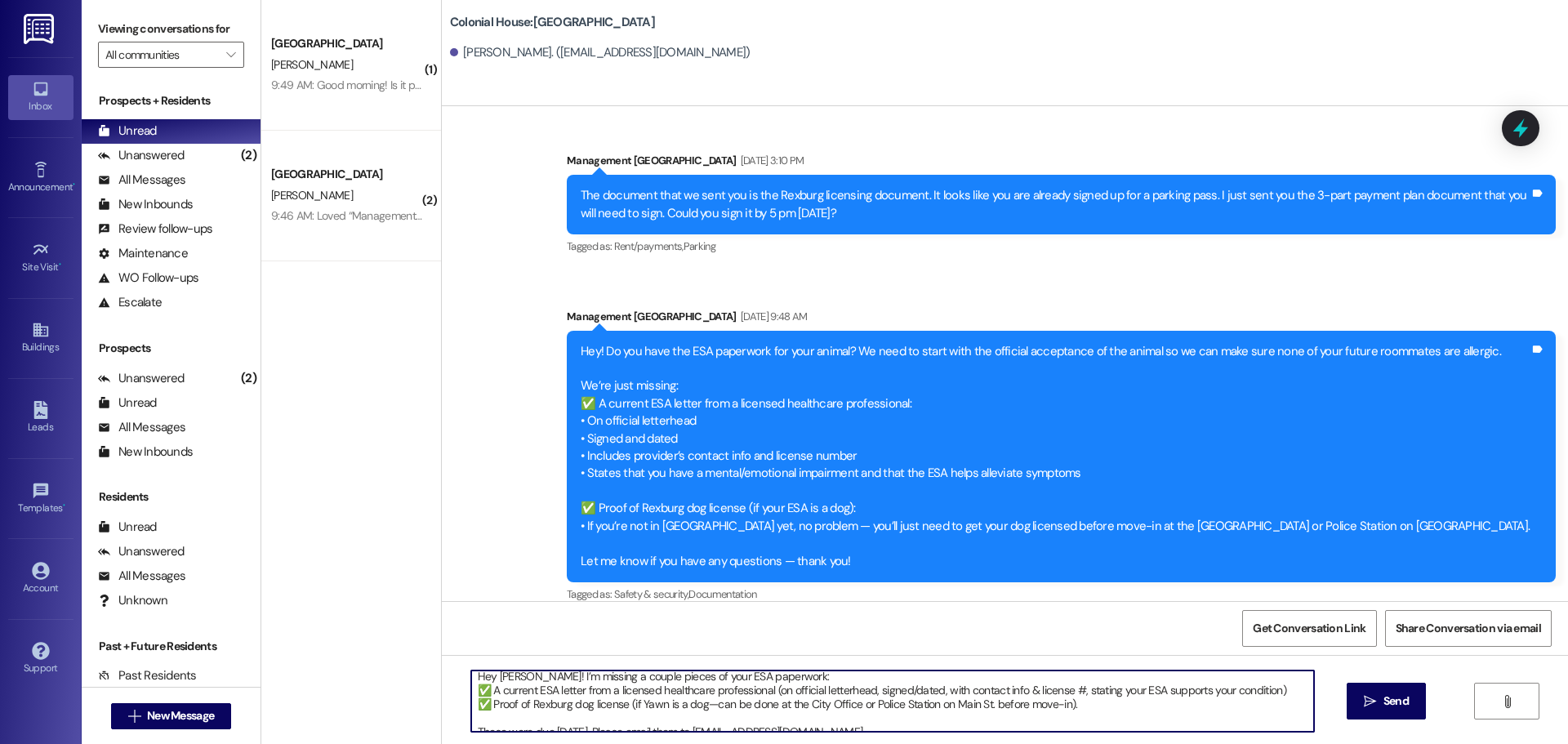
scroll to position [0, 0]
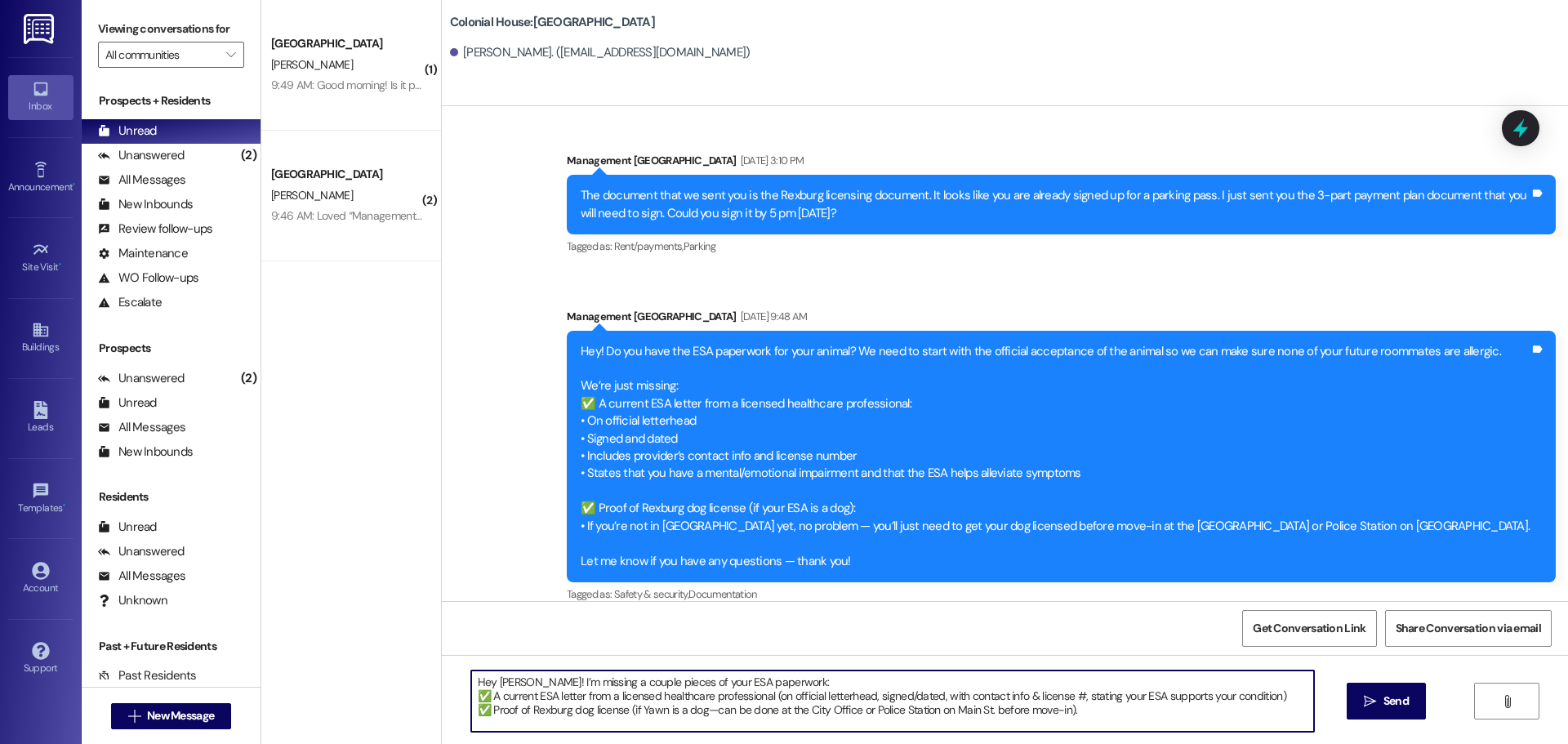
drag, startPoint x: 708, startPoint y: 713, endPoint x: 623, endPoint y: 714, distance: 85.0
click at [623, 714] on textarea "Hey [PERSON_NAME]! I’m missing a couple pieces of your ESA paperwork: ✅ A curre…" at bounding box center [893, 701] width 843 height 61
drag, startPoint x: 1015, startPoint y: 722, endPoint x: 414, endPoint y: 599, distance: 613.5
click at [414, 599] on div "( 1 ) Colonial House Prospect [PERSON_NAME] 9:49 AM: Good morning! Is it possib…" at bounding box center [915, 372] width 1307 height 744
type textarea "Hey [PERSON_NAME]! I’m missing a couple pieces of your ESA paperwork: ✅ A curre…"
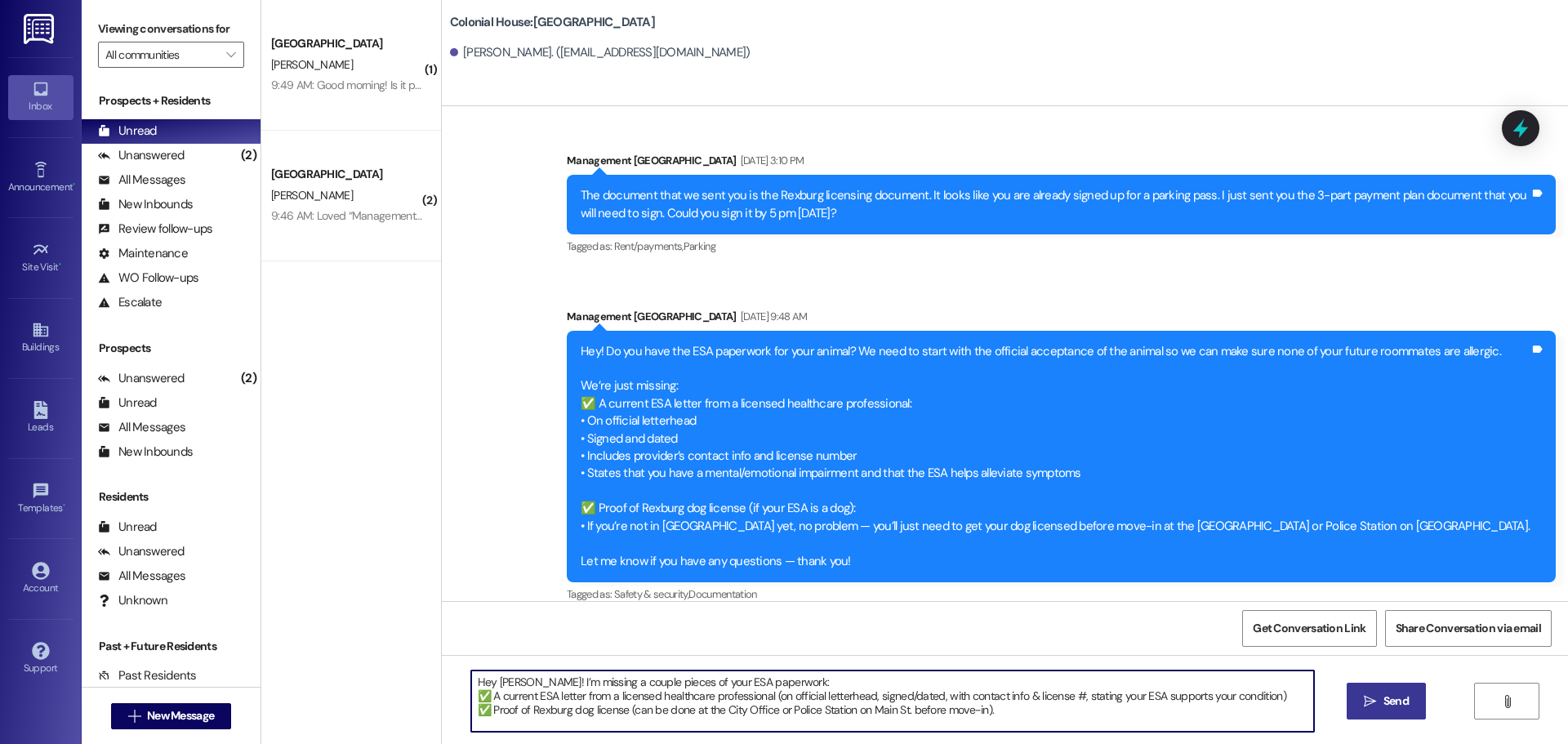
click at [1372, 689] on button " Send" at bounding box center [1386, 701] width 79 height 37
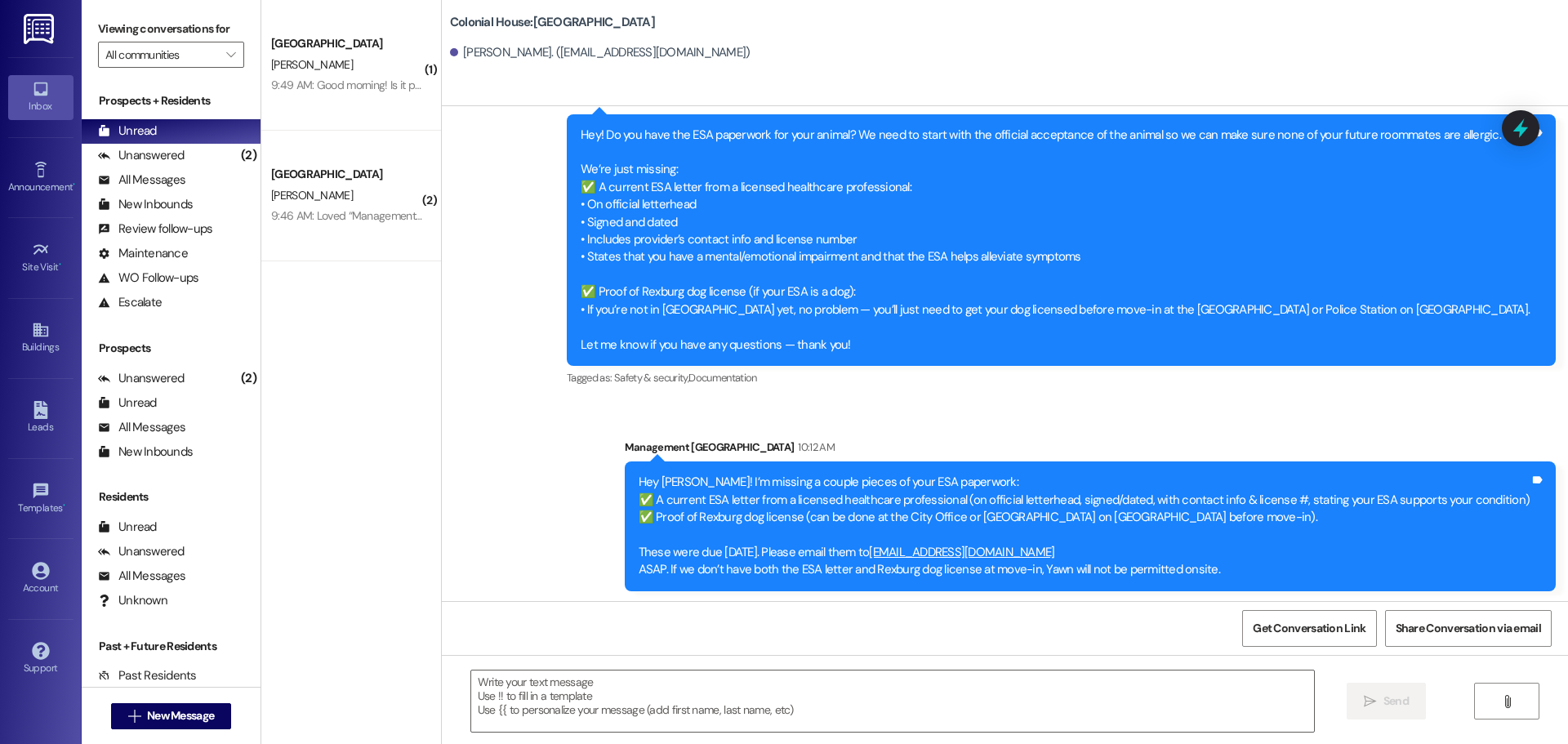
scroll to position [1500, 0]
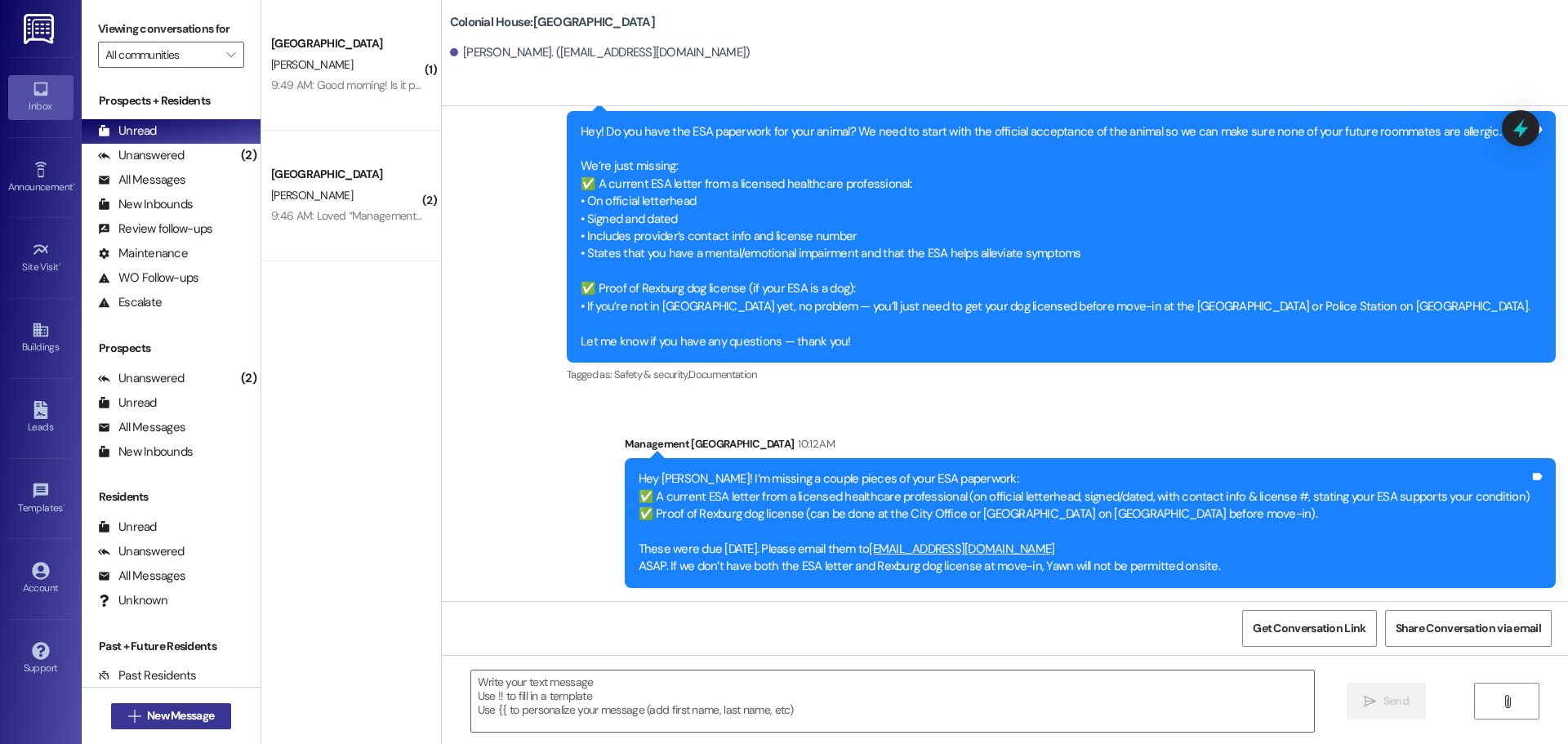
click at [189, 716] on span "New Message" at bounding box center [180, 716] width 67 height 17
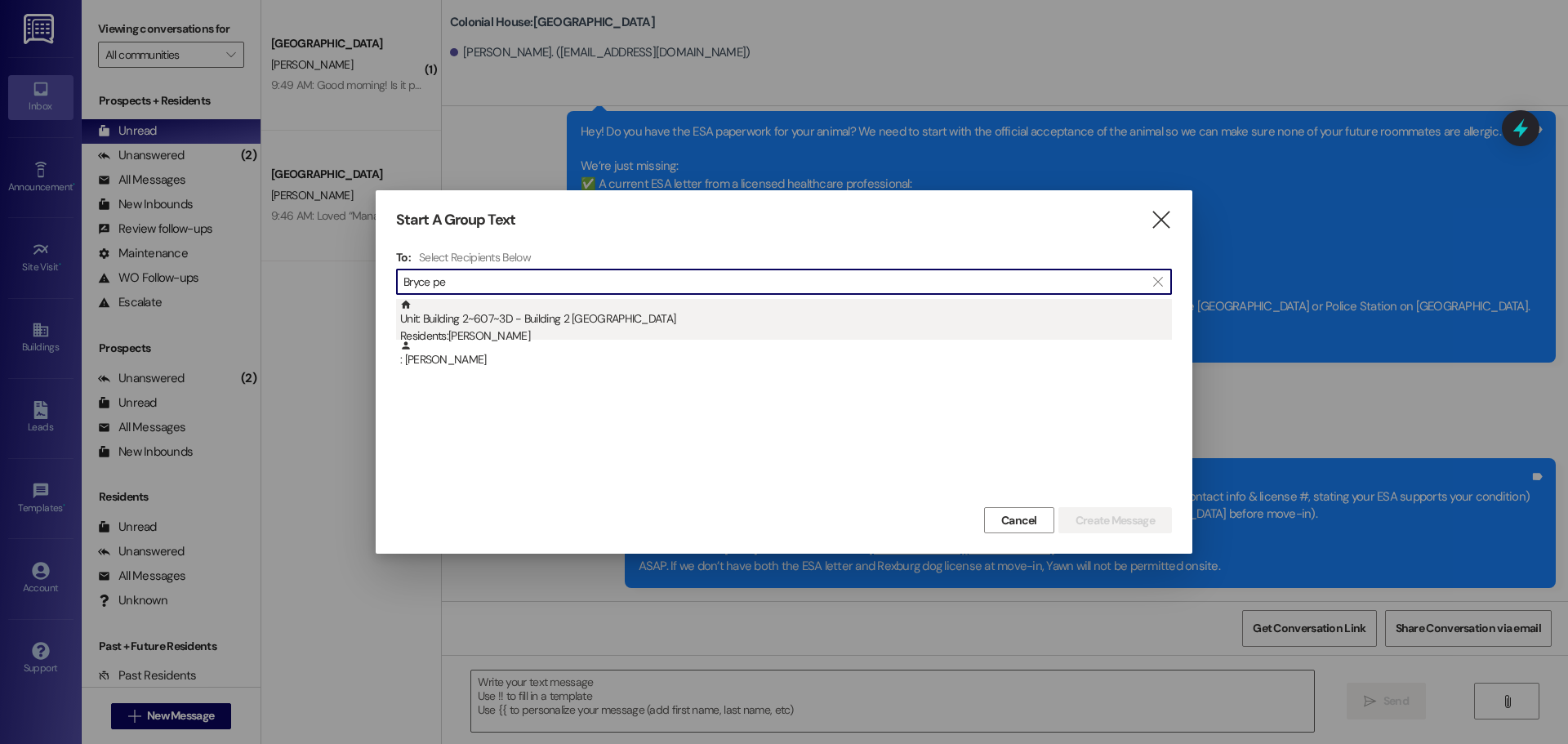
type input "Bryce pe"
click at [761, 308] on div "Unit: Building 2~607~3D - Building 2 Colonial House Residents: [PERSON_NAME]" at bounding box center [786, 322] width 772 height 46
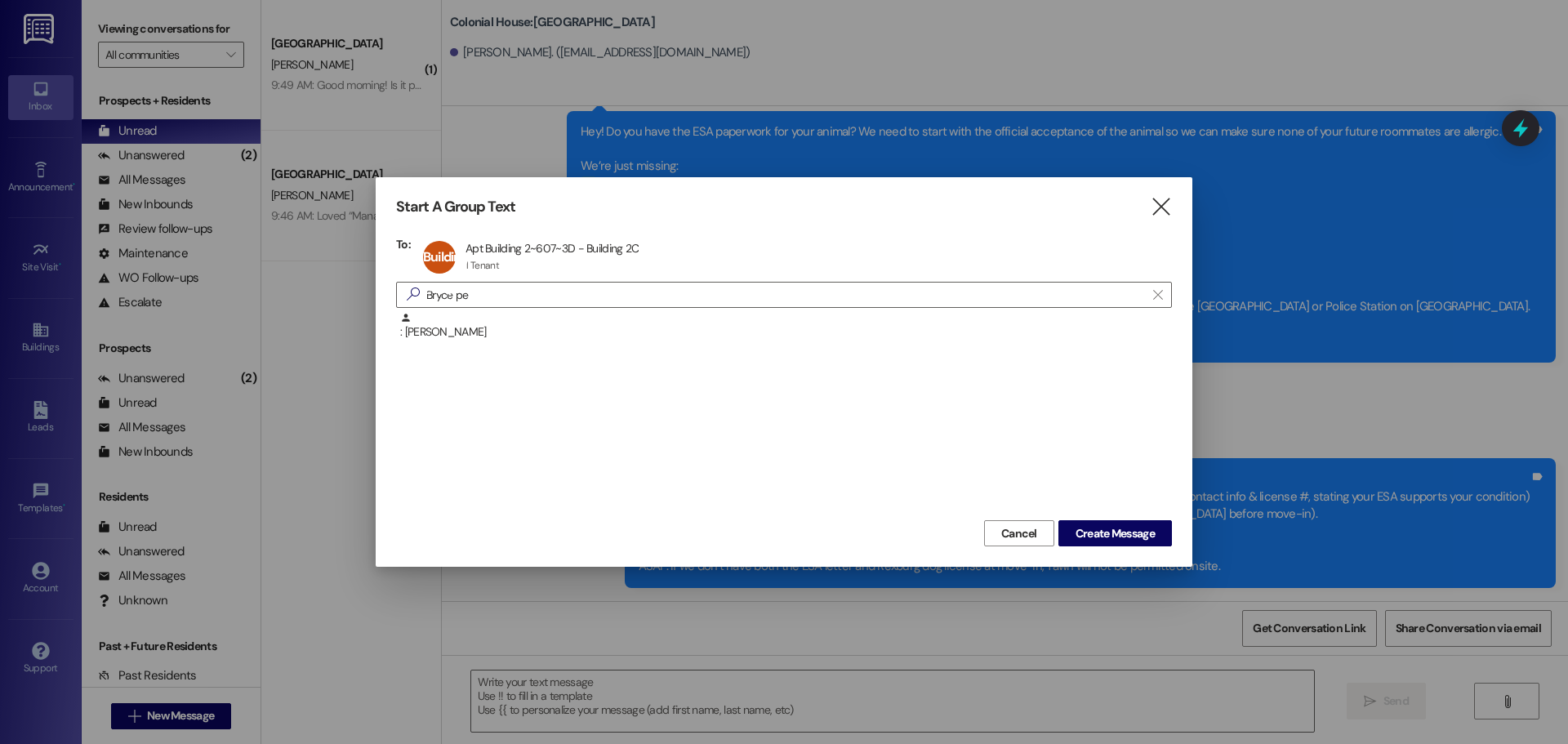
click at [1123, 517] on div "Cancel Create Message" at bounding box center [784, 531] width 776 height 31
click at [1123, 528] on span "Create Message" at bounding box center [1116, 533] width 79 height 17
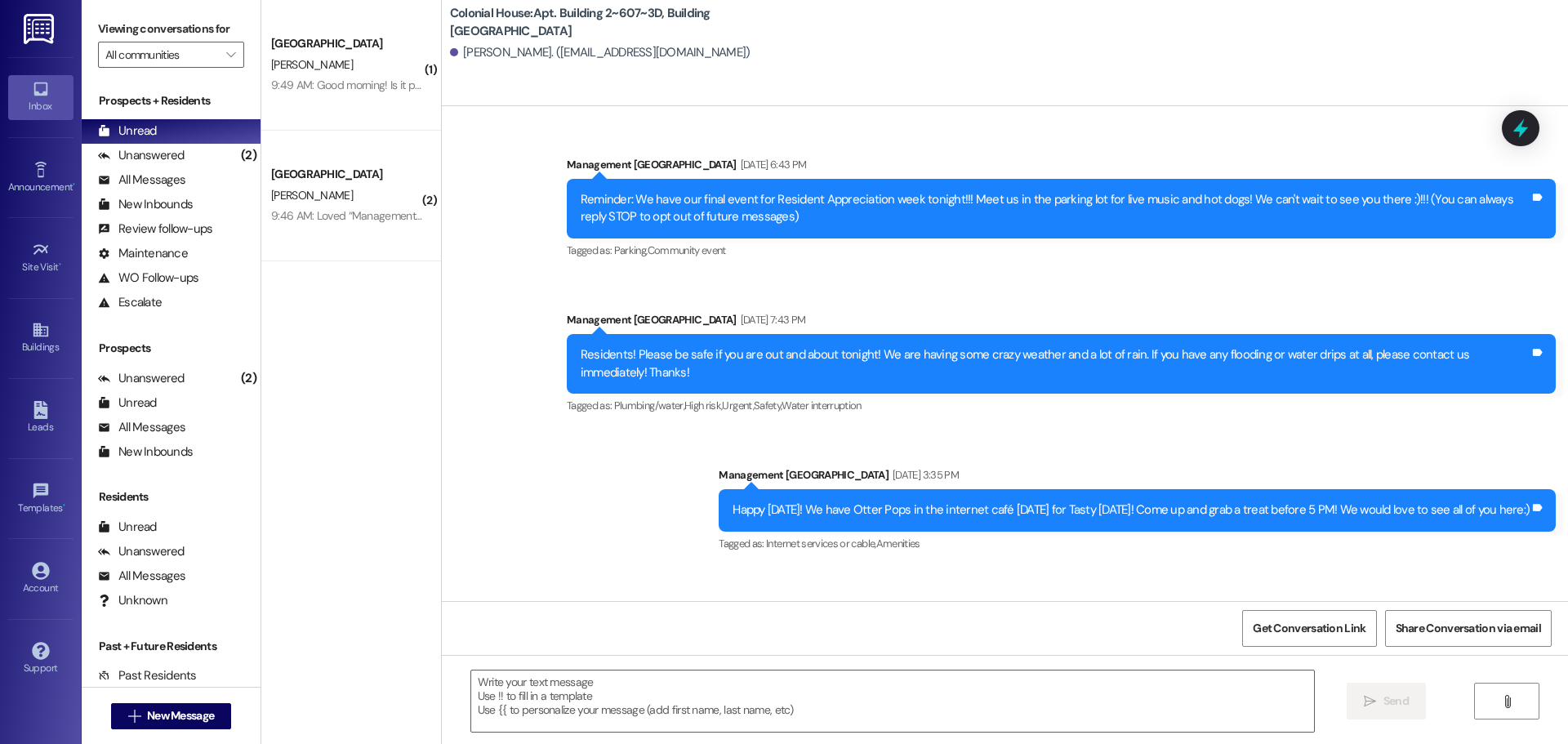
scroll to position [58961, 0]
